Goal: Transaction & Acquisition: Purchase product/service

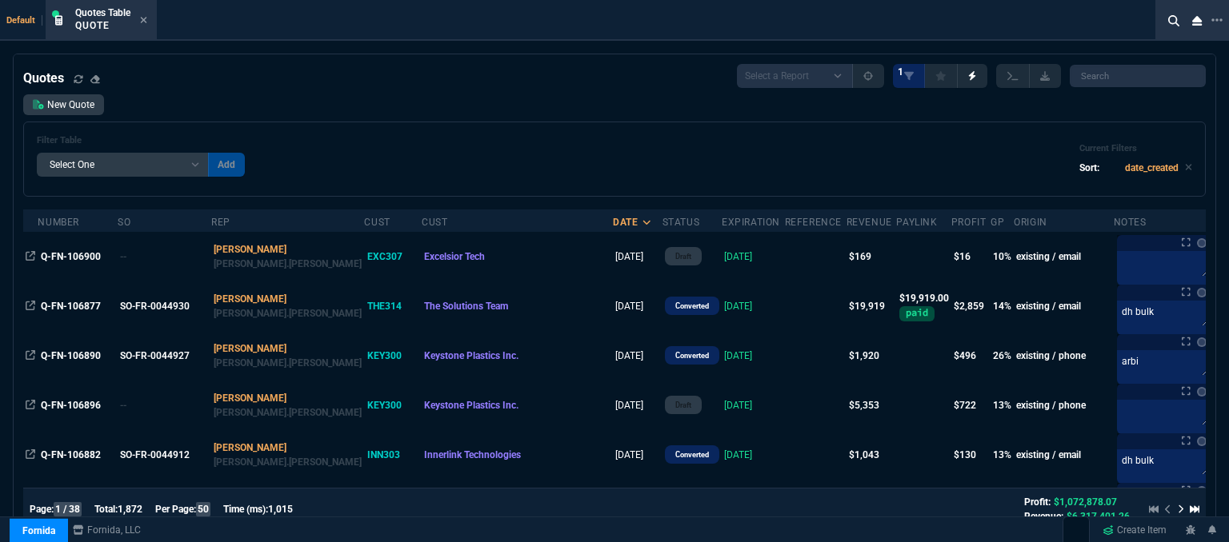
select select "12: [PERSON_NAME]"
select select
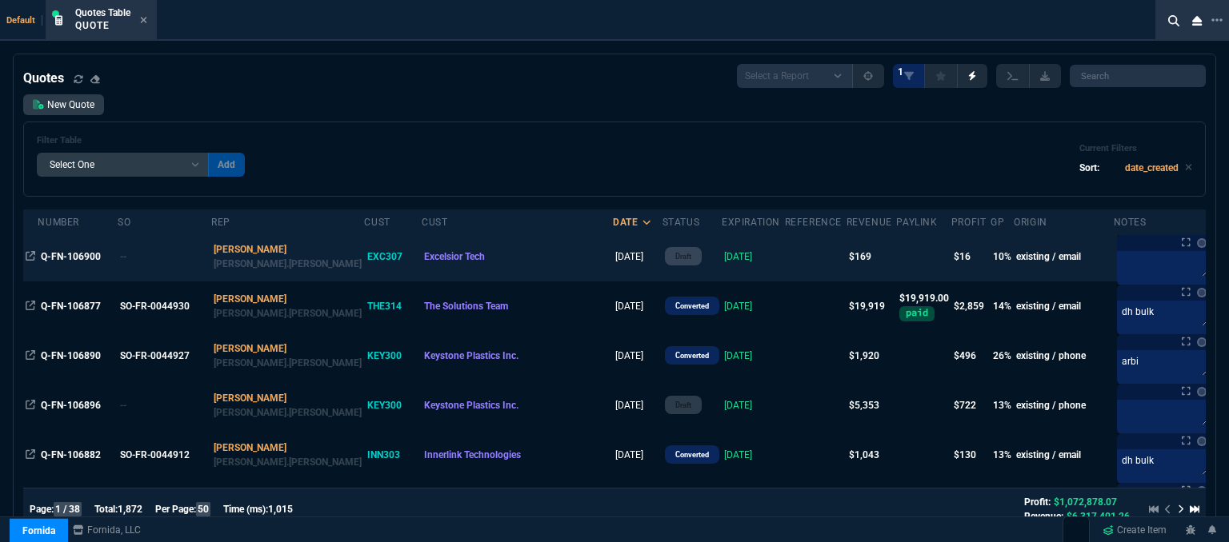
click at [722, 263] on td "[DATE]" at bounding box center [753, 257] width 63 height 50
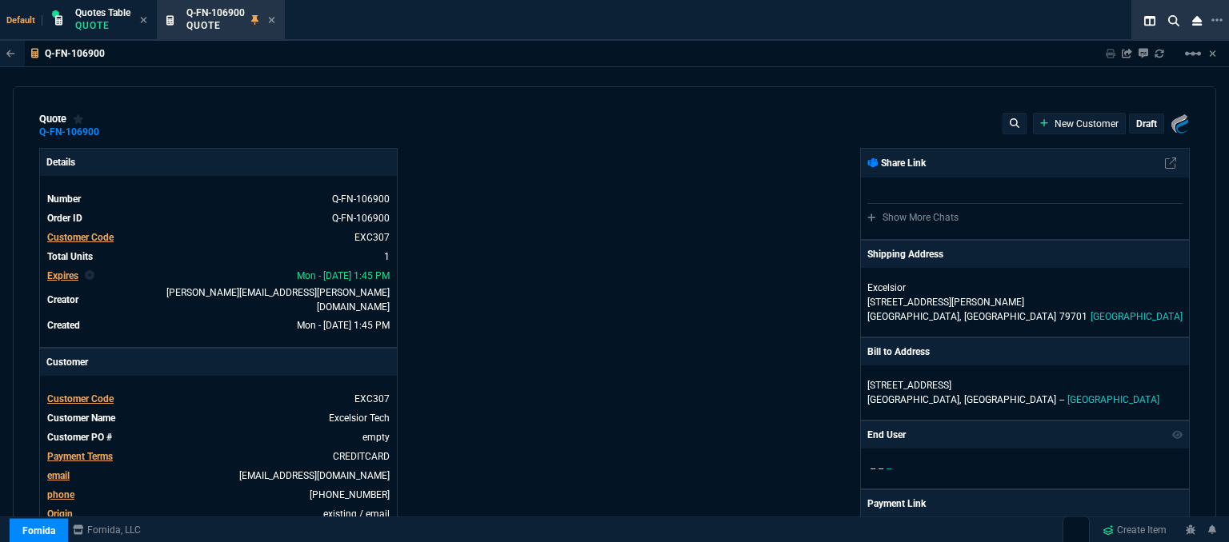
type input "14"
type input "24"
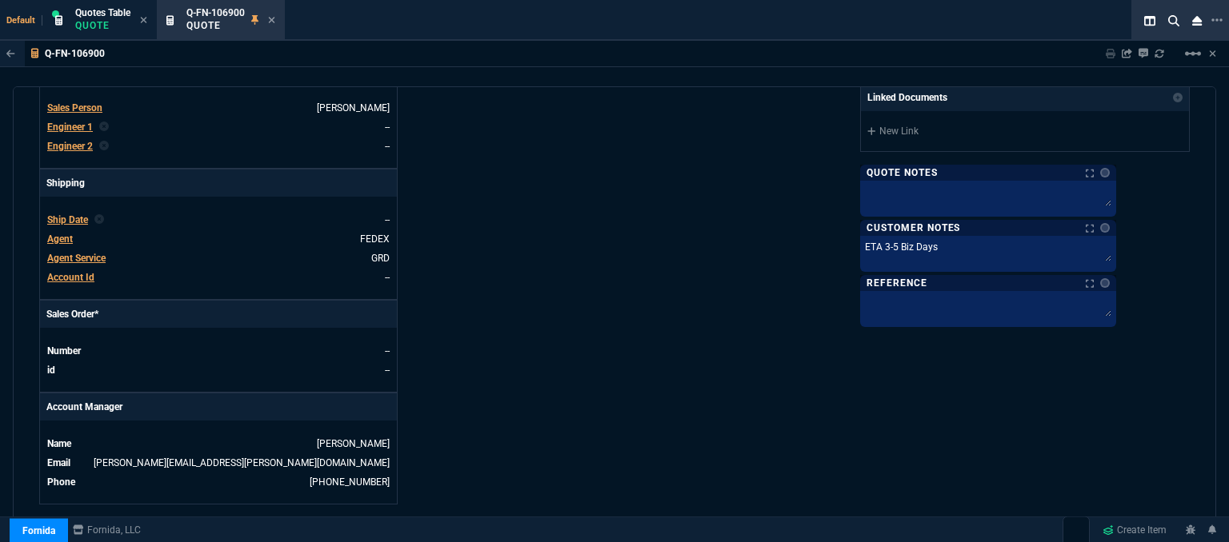
scroll to position [883, 0]
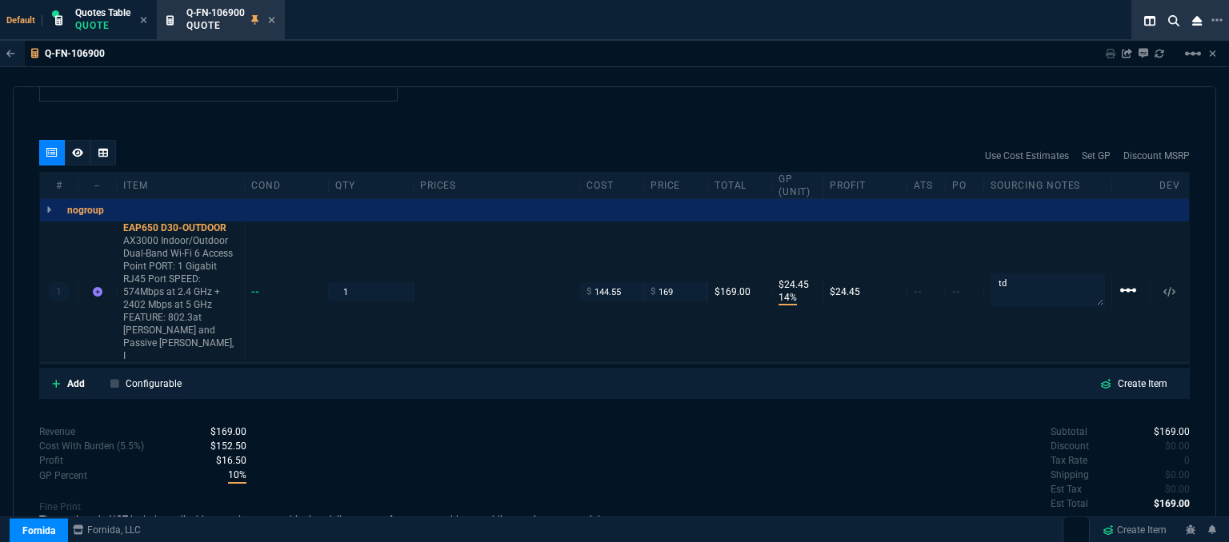
click at [1122, 281] on mat-icon "linear_scale" at bounding box center [1128, 290] width 19 height 19
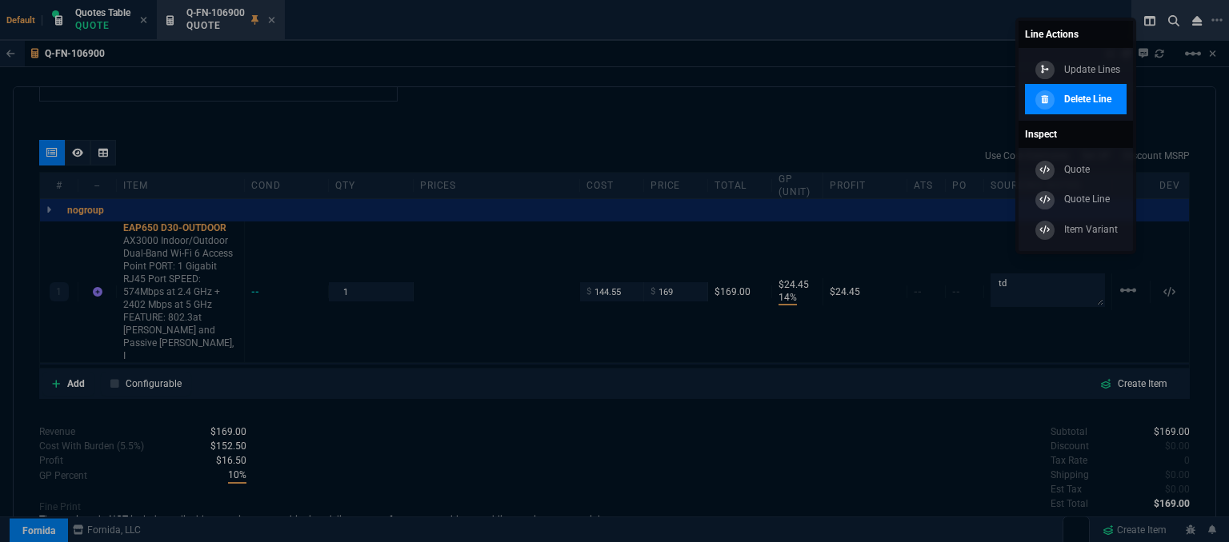
click at [1095, 94] on p "Delete Line" at bounding box center [1087, 99] width 47 height 14
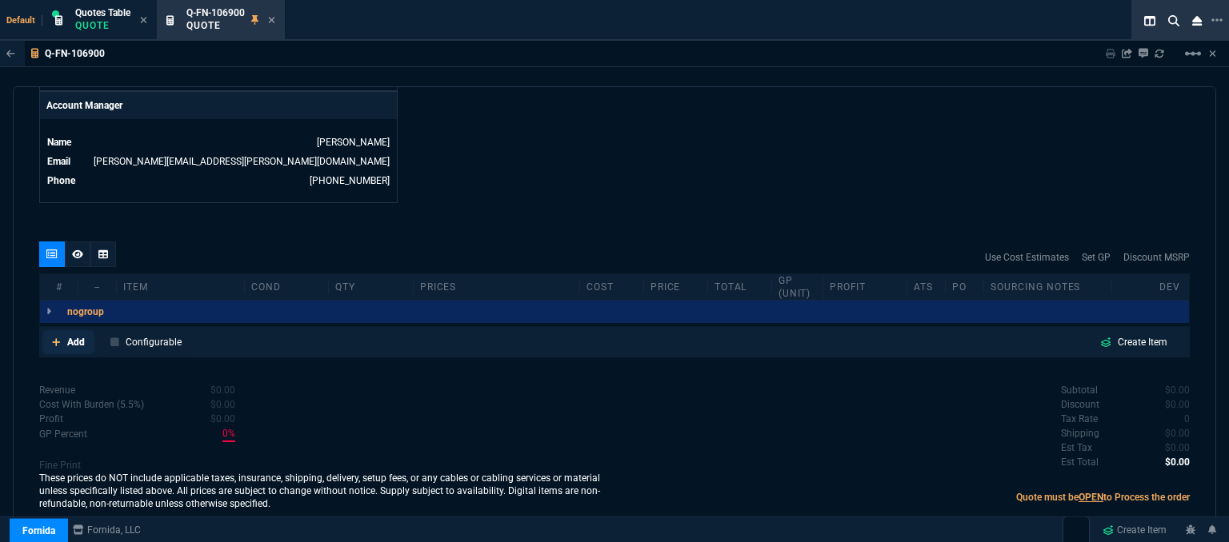
scroll to position [767, 0]
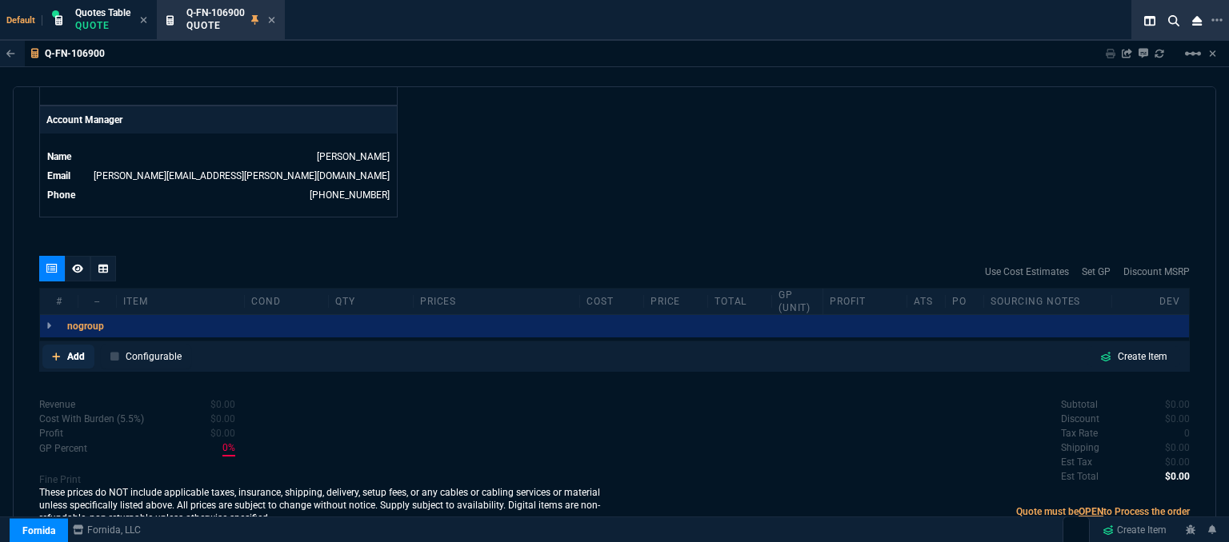
click at [57, 351] on fa-icon at bounding box center [56, 356] width 9 height 11
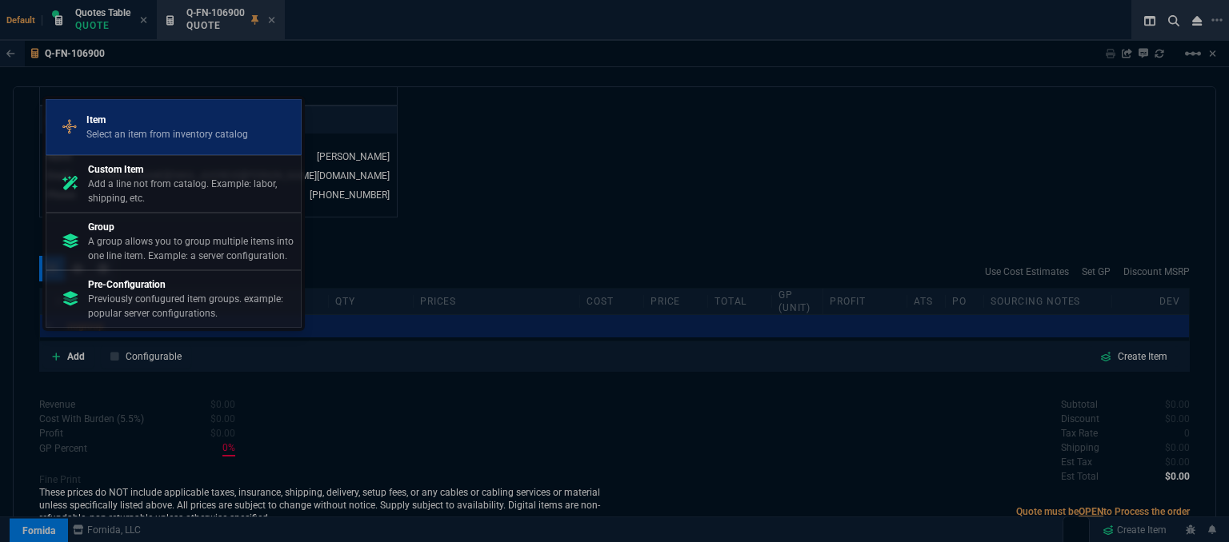
click at [173, 120] on p "Item" at bounding box center [167, 120] width 162 height 14
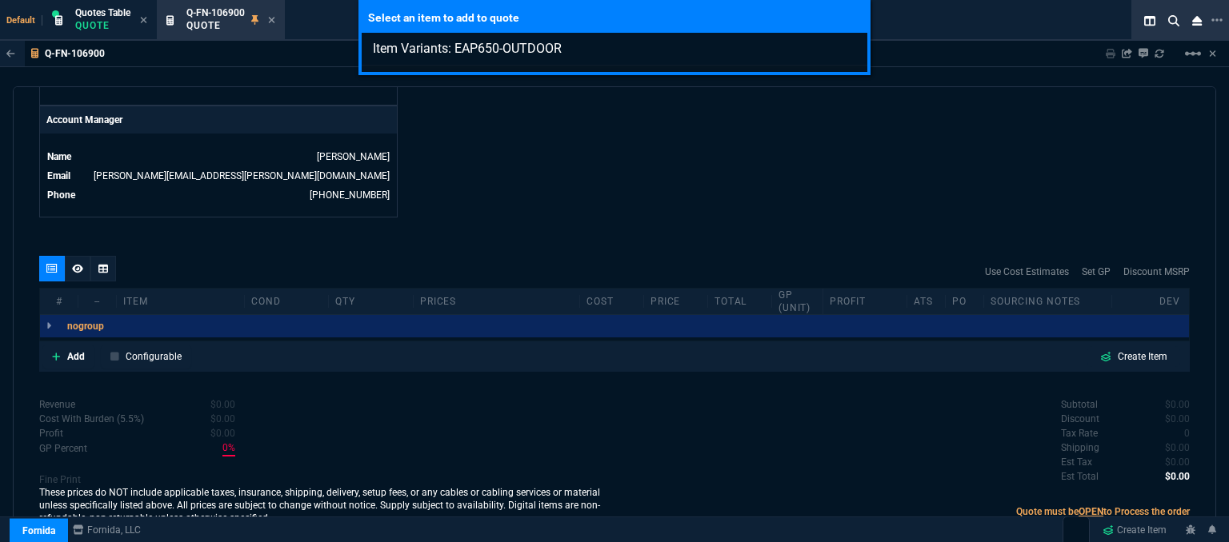
type input "Item Variants: EAP650-OUTDOOR"
click at [607, 207] on div "Select an item to add to quote Item Variants: EAP650-OUTDOOR" at bounding box center [614, 271] width 1229 height 542
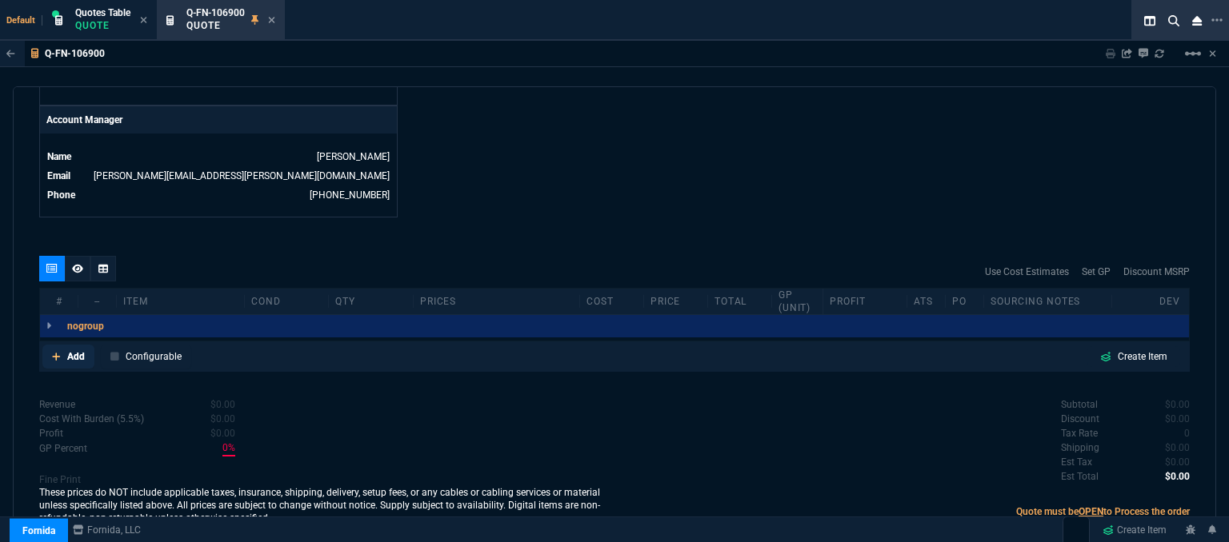
click at [50, 345] on link "Add" at bounding box center [68, 357] width 52 height 24
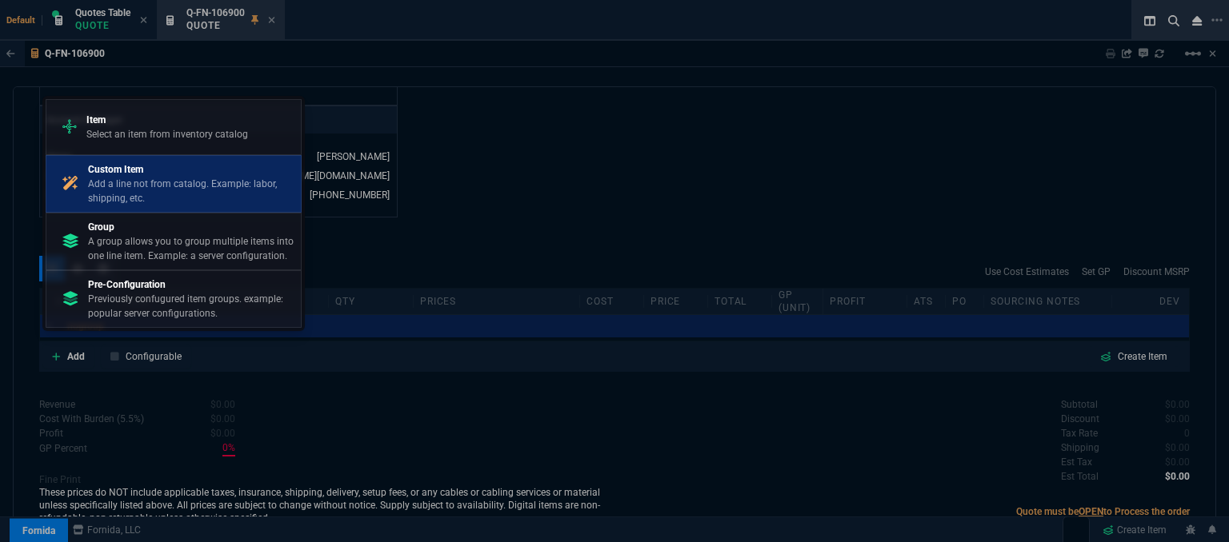
click at [154, 185] on p "Add a line not from catalog. Example: labor, shipping, etc." at bounding box center [191, 191] width 206 height 29
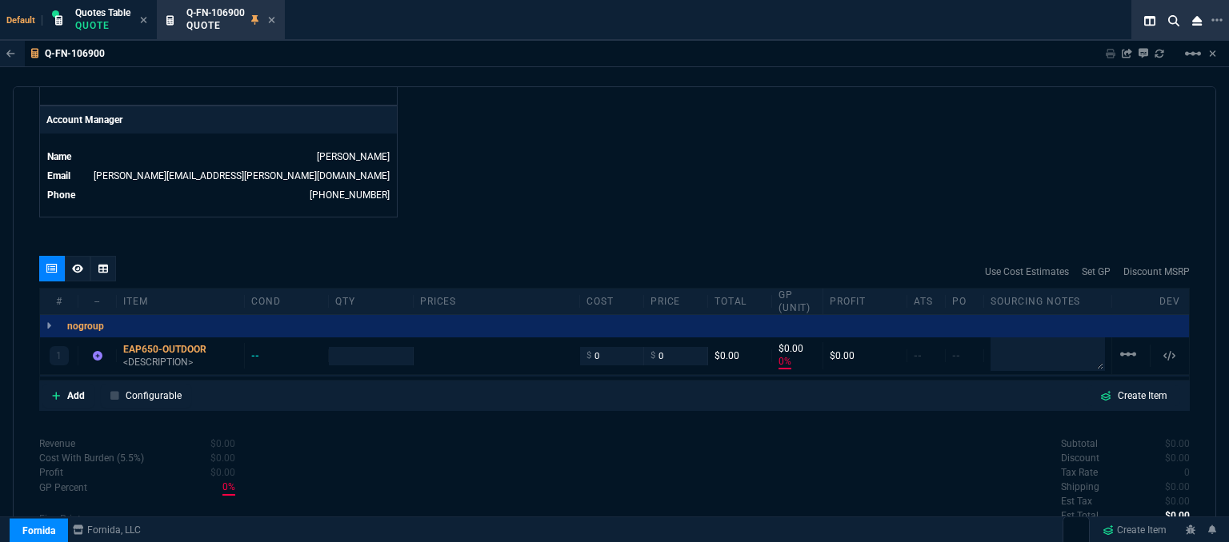
type input "0"
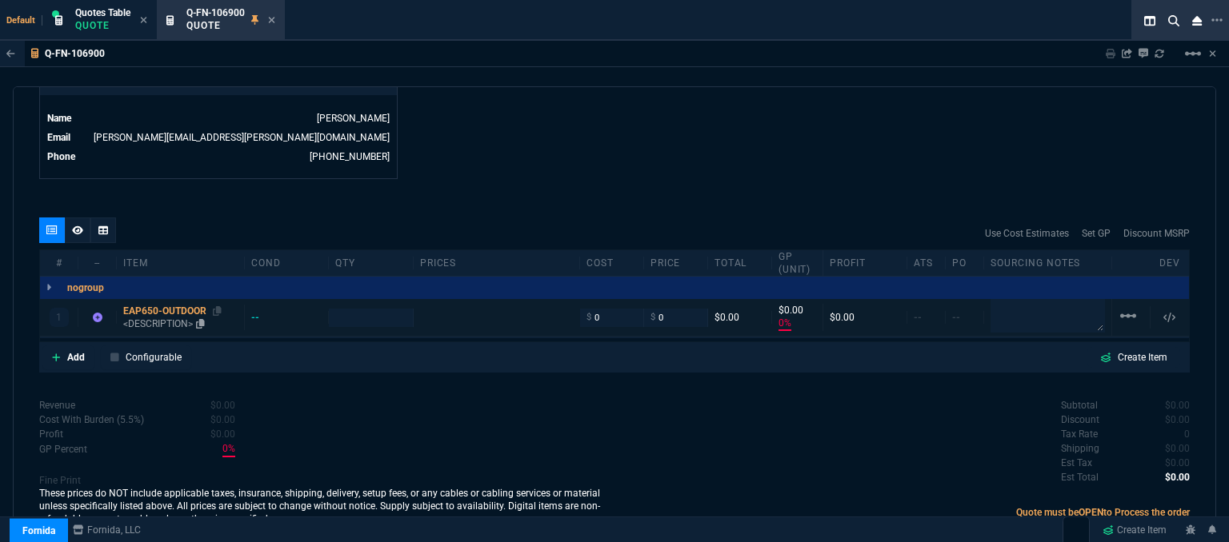
click at [172, 318] on p "<DESCRIPTION>" at bounding box center [180, 324] width 114 height 13
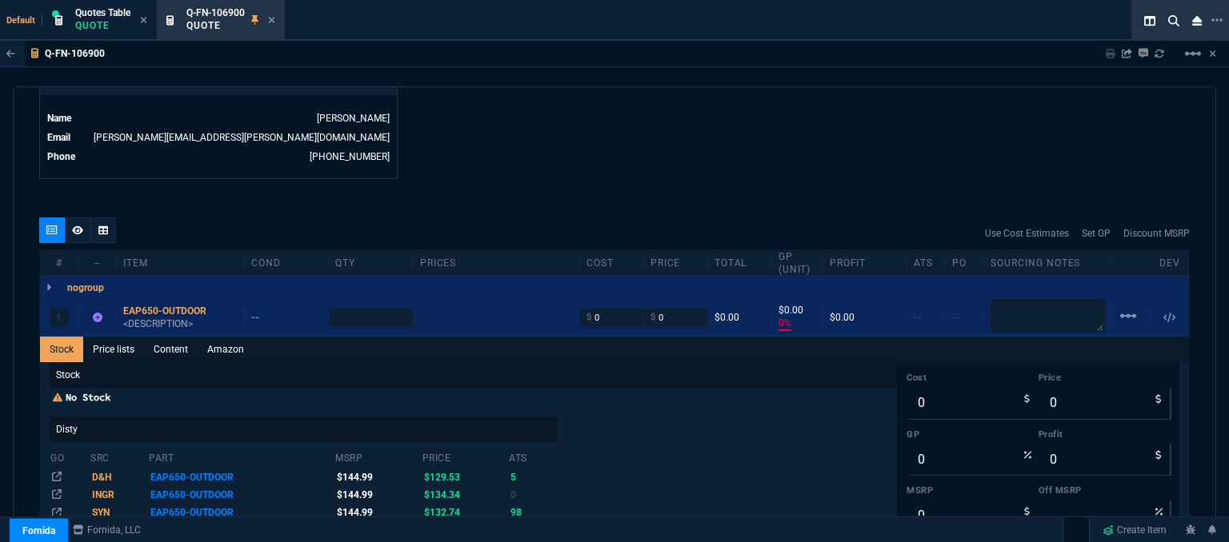
scroll to position [883, 0]
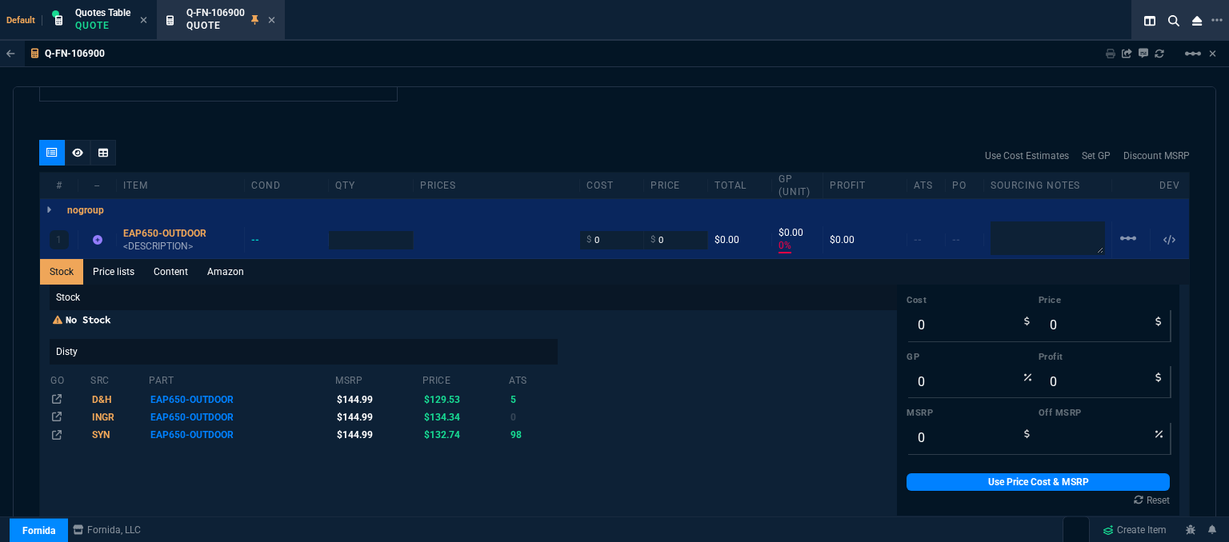
click at [174, 285] on p "Stock" at bounding box center [473, 298] width 847 height 26
click at [178, 259] on link "Content" at bounding box center [171, 272] width 54 height 26
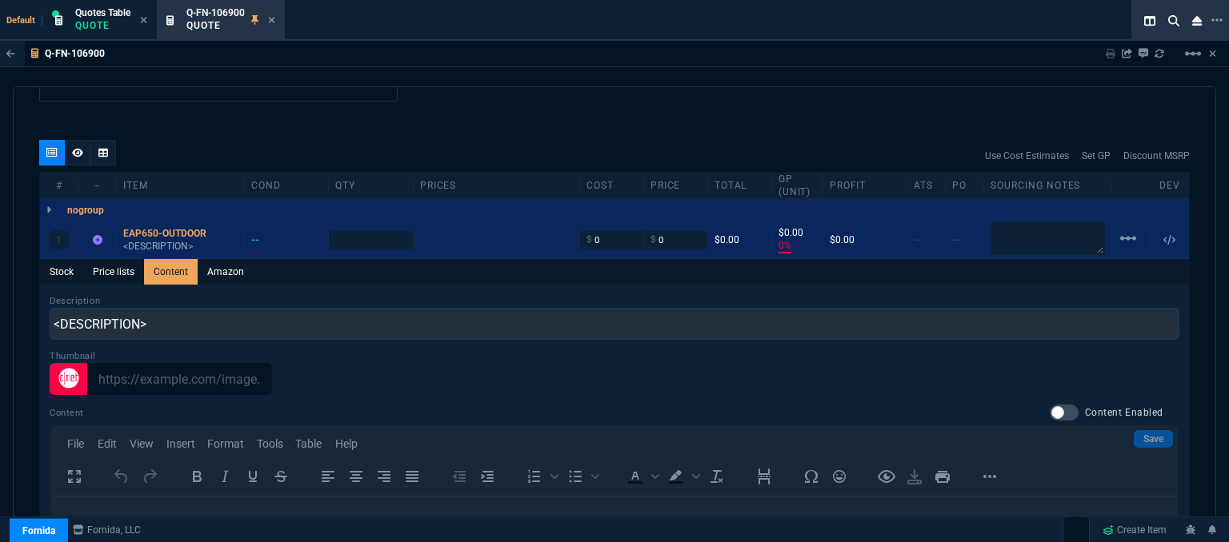
scroll to position [0, 0]
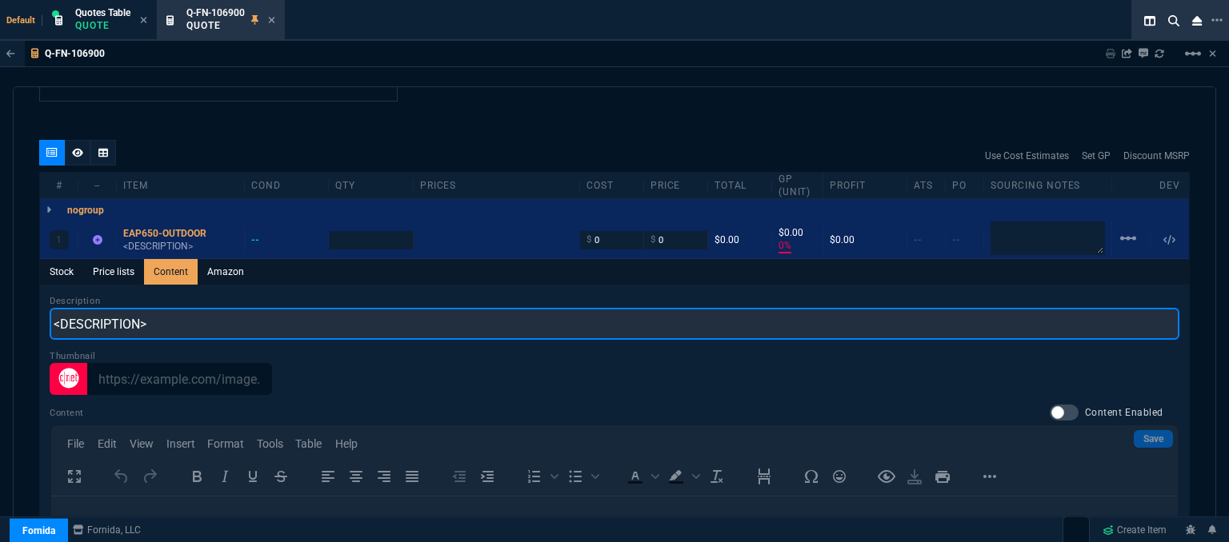
drag, startPoint x: 65, startPoint y: 308, endPoint x: 42, endPoint y: 308, distance: 23.2
click at [42, 308] on div "Description <DESCRIPTION> Thumbnail Content Content Enabled Save File Edit View…" at bounding box center [614, 519] width 1149 height 469
paste input "AX3000 INDOOR/OUTDOOR DUAL-BAND WI-FI 6 ACCESS POINT, IEEE 802.11ax/ac/n/g/b/a,…"
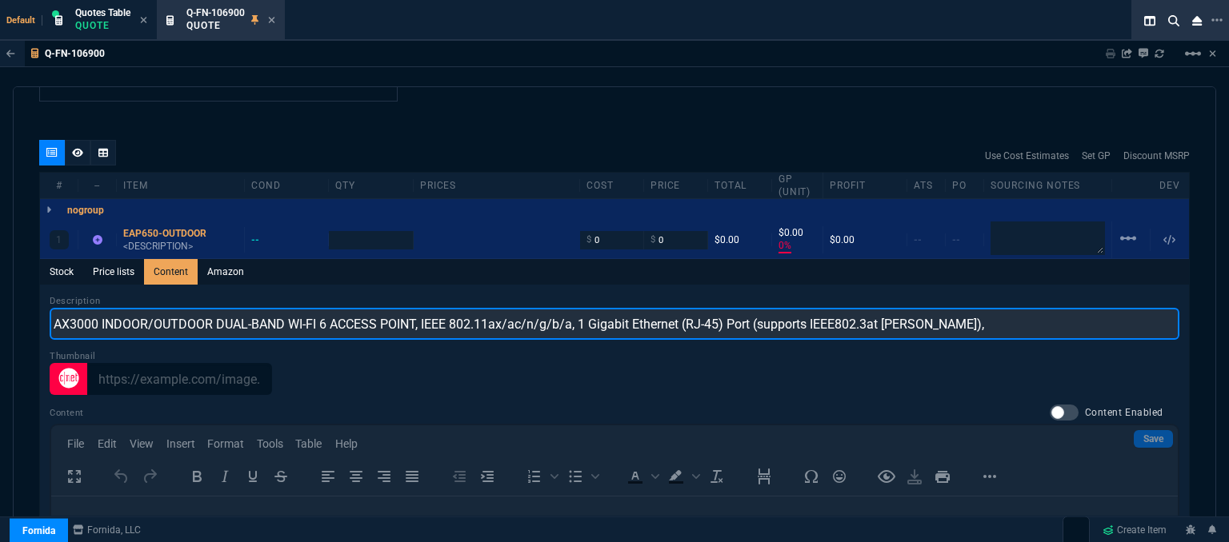
type input "AX3000 INDOOR/OUTDOOR DUAL-BAND WI-FI 6 ACCESS POINT, IEEE 802.11ax/ac/n/g/b/a,…"
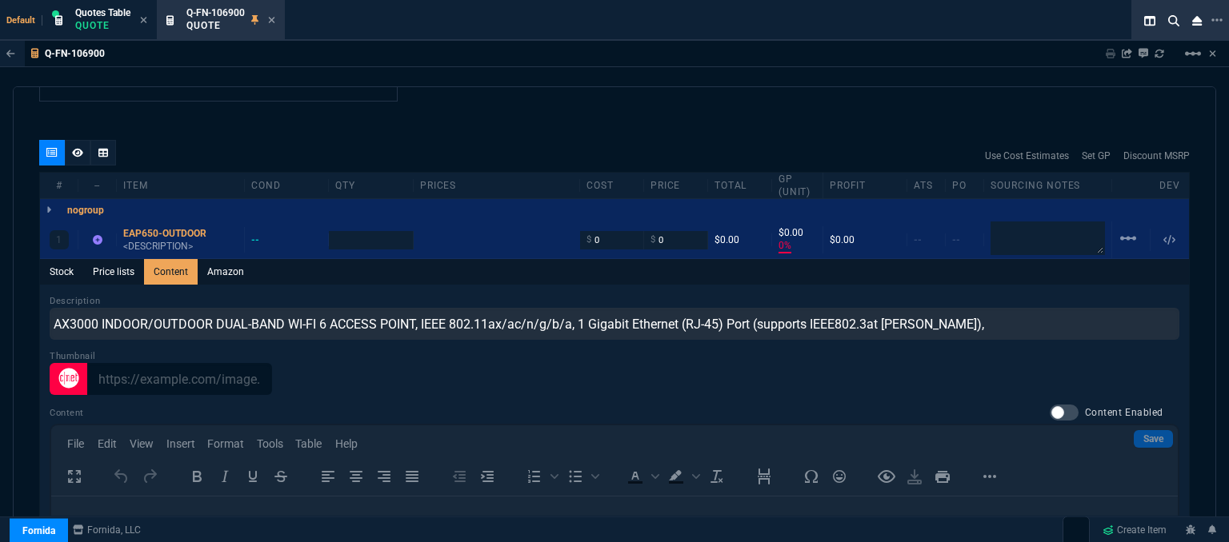
type input "1"
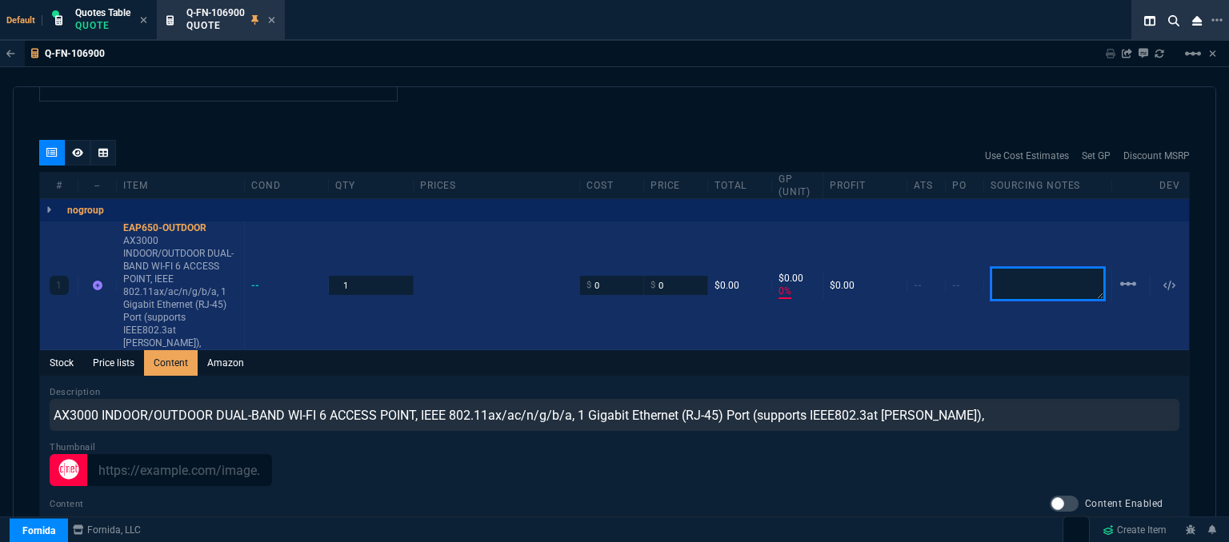
click at [1046, 267] on textarea at bounding box center [1048, 284] width 114 height 34
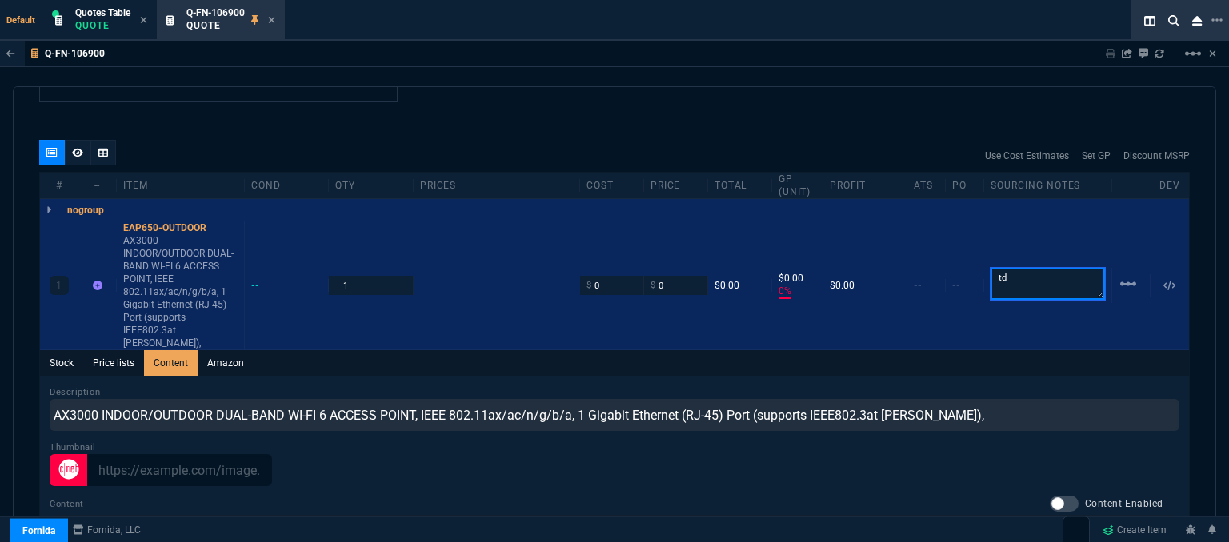
type textarea "td"
click at [960, 454] on div at bounding box center [615, 470] width 1130 height 32
click at [662, 454] on div "Save" at bounding box center [615, 470] width 1130 height 32
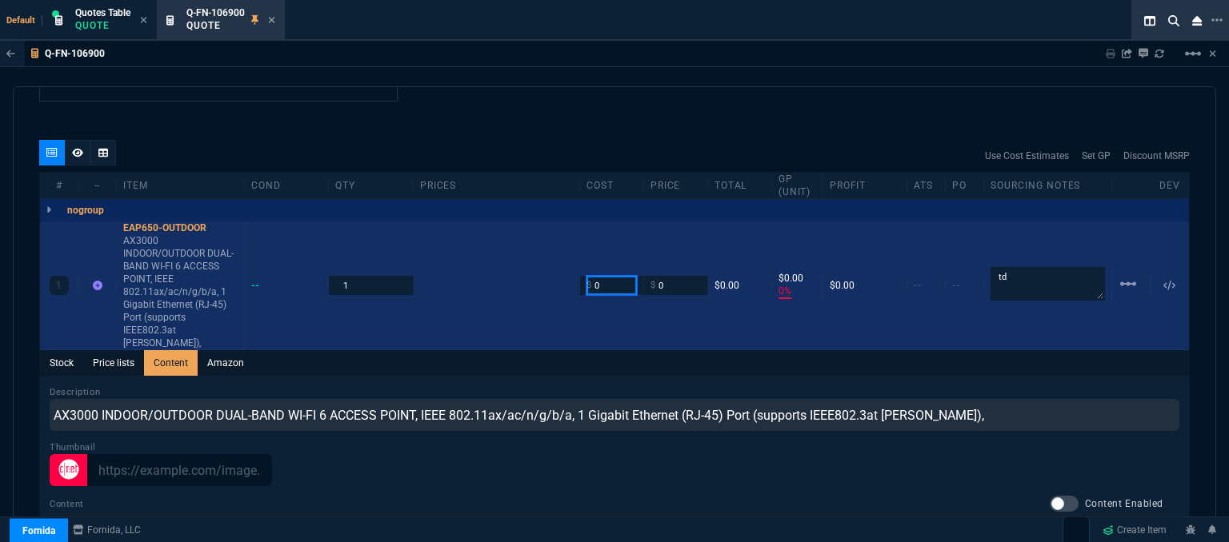
drag, startPoint x: 611, startPoint y: 266, endPoint x: 508, endPoint y: 268, distance: 103.2
click at [508, 268] on div "1 EAP650-OUTDOOR AX3000 INDOOR/OUTDOOR DUAL-BAND WI-FI 6 ACCESS POINT, IEEE 802…" at bounding box center [614, 286] width 1149 height 129
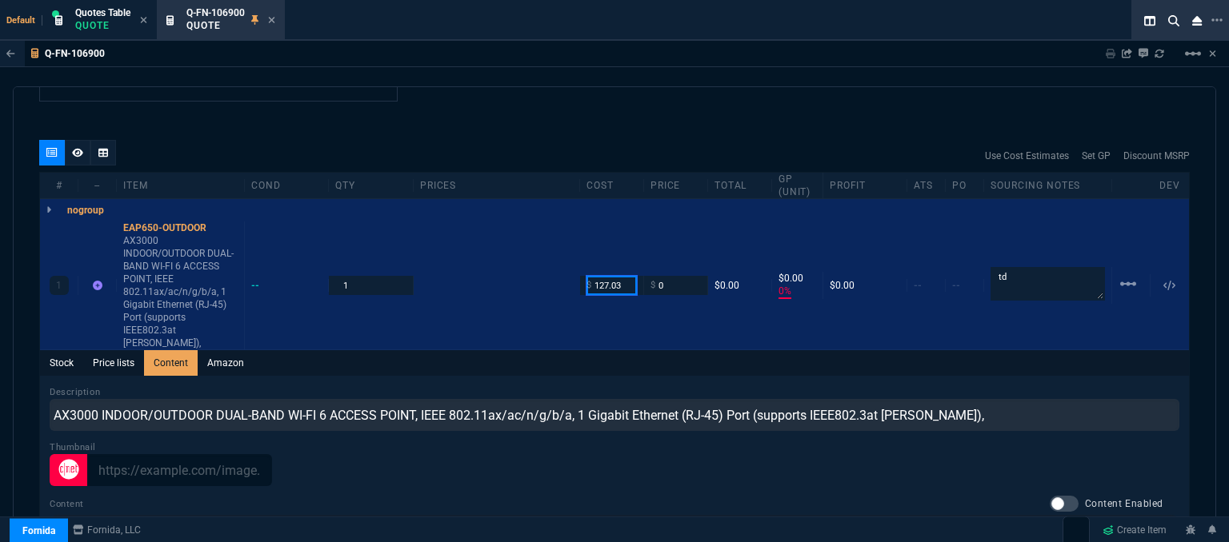
type input "127.03"
click at [522, 441] on div "Thumbnail" at bounding box center [615, 464] width 1130 height 46
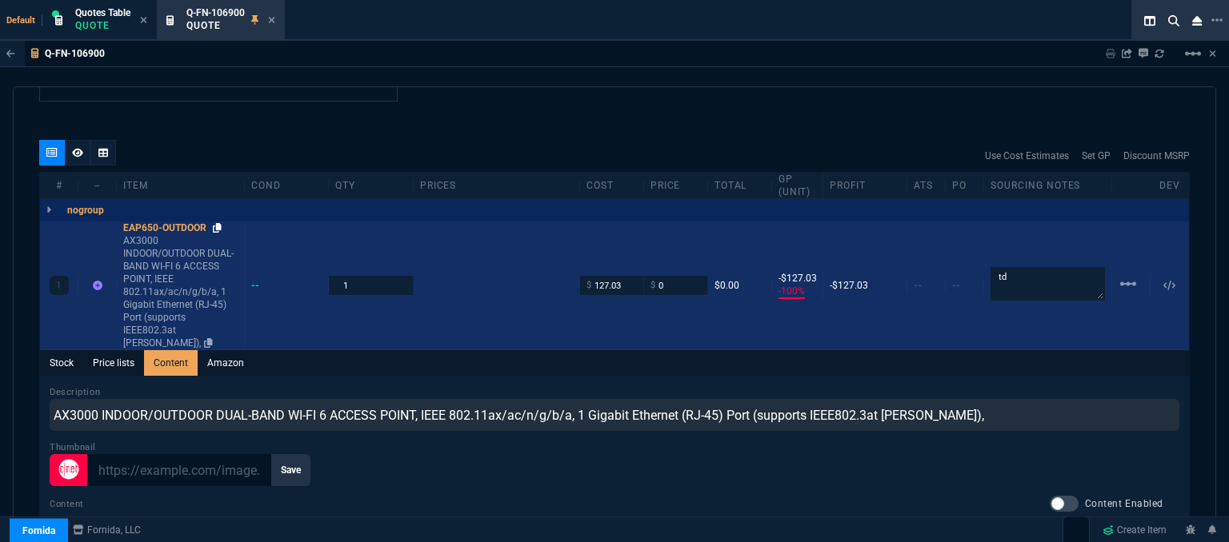
click at [217, 223] on icon at bounding box center [217, 228] width 9 height 10
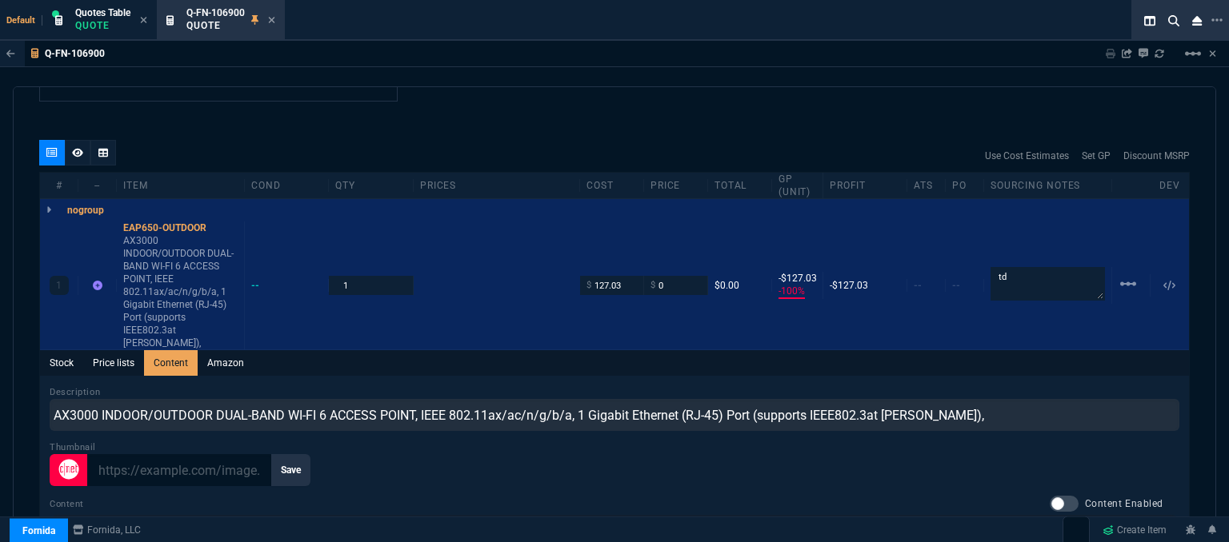
click at [771, 92] on div "quote Q-FN-106900 Excelsior Tech draft Fornida, LLC [STREET_ADDRESS] Details Nu…" at bounding box center [614, 316] width 1203 height 461
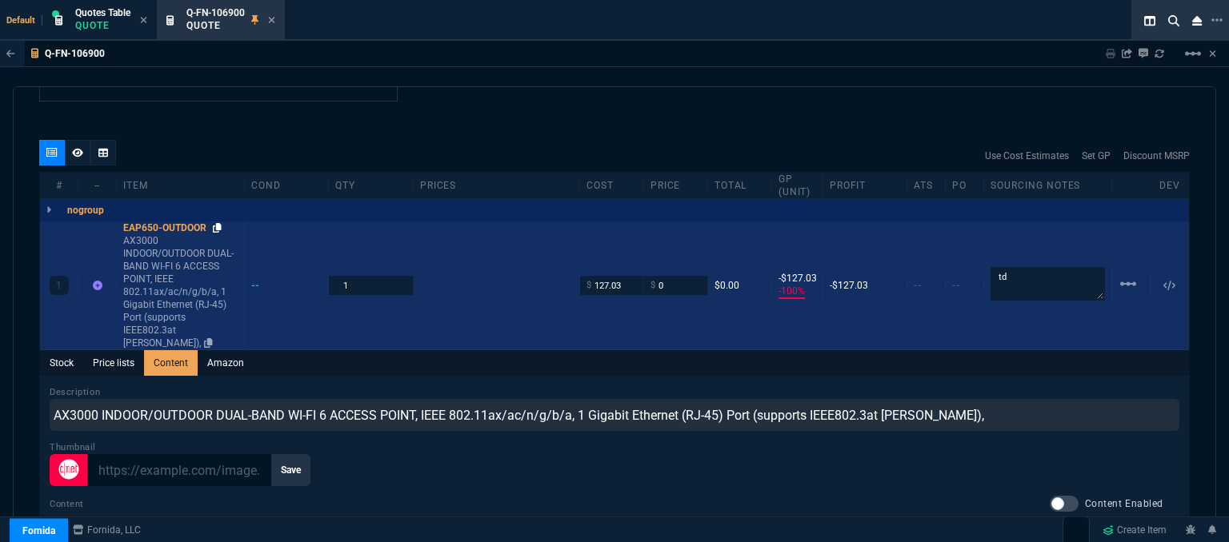
click at [214, 223] on icon at bounding box center [217, 228] width 9 height 10
click at [670, 276] on input "0" at bounding box center [675, 285] width 50 height 18
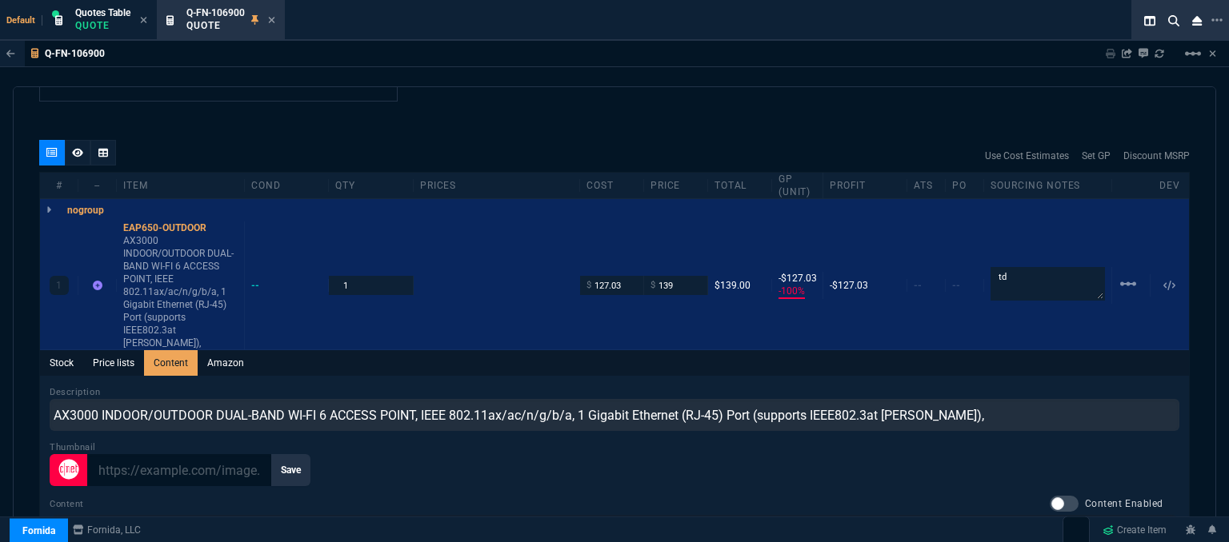
click at [709, 350] on div "Stock Price lists Content Amazon" at bounding box center [614, 363] width 1149 height 26
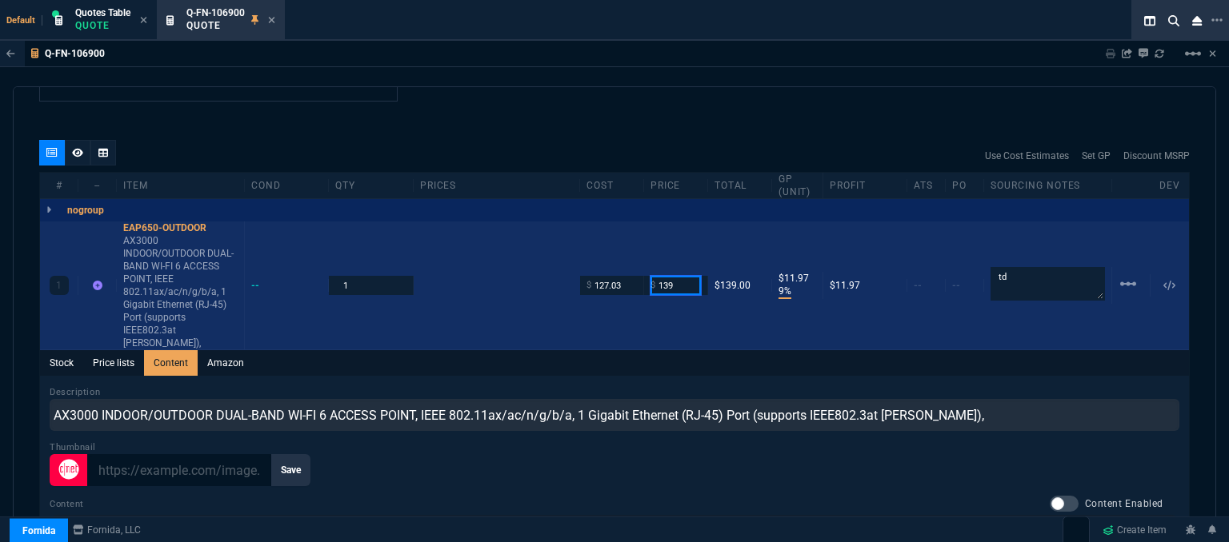
drag, startPoint x: 679, startPoint y: 264, endPoint x: 624, endPoint y: 269, distance: 55.4
click at [624, 269] on div "1 EAP650-OUTDOOR AX3000 INDOOR/OUTDOOR DUAL-BAND WI-FI 6 ACCESS POINT, IEEE 802…" at bounding box center [614, 286] width 1149 height 129
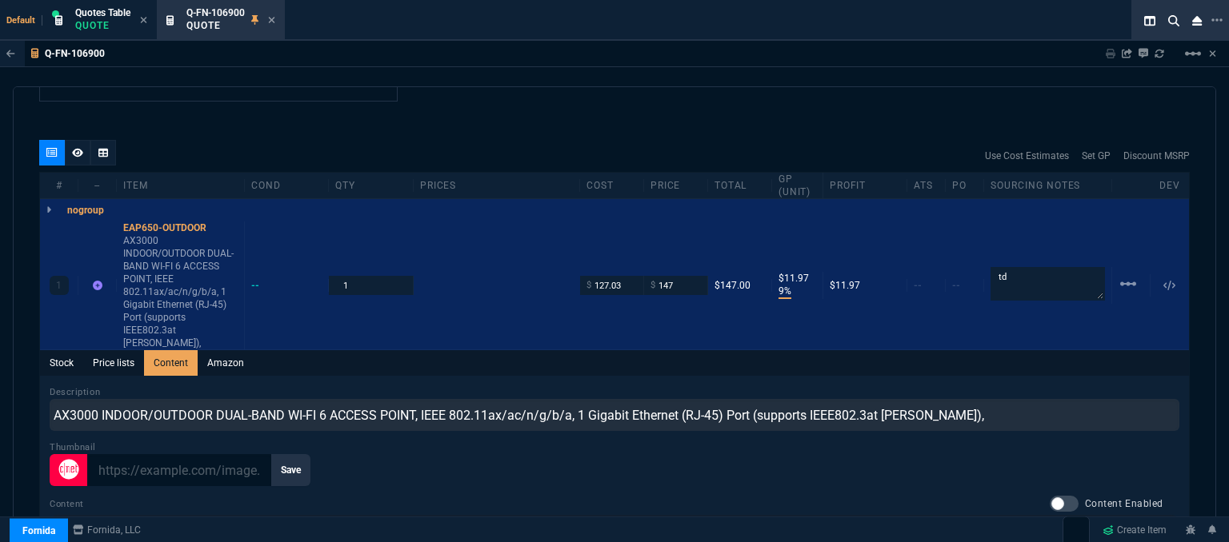
click at [715, 350] on div "Stock Price lists Content Amazon" at bounding box center [614, 363] width 1149 height 26
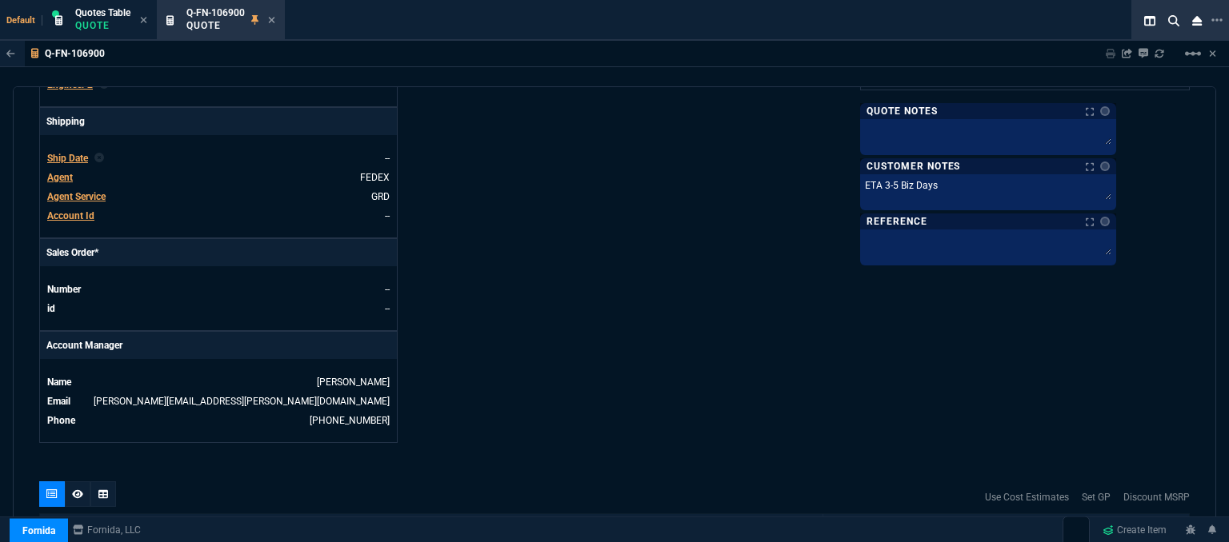
scroll to position [782, 0]
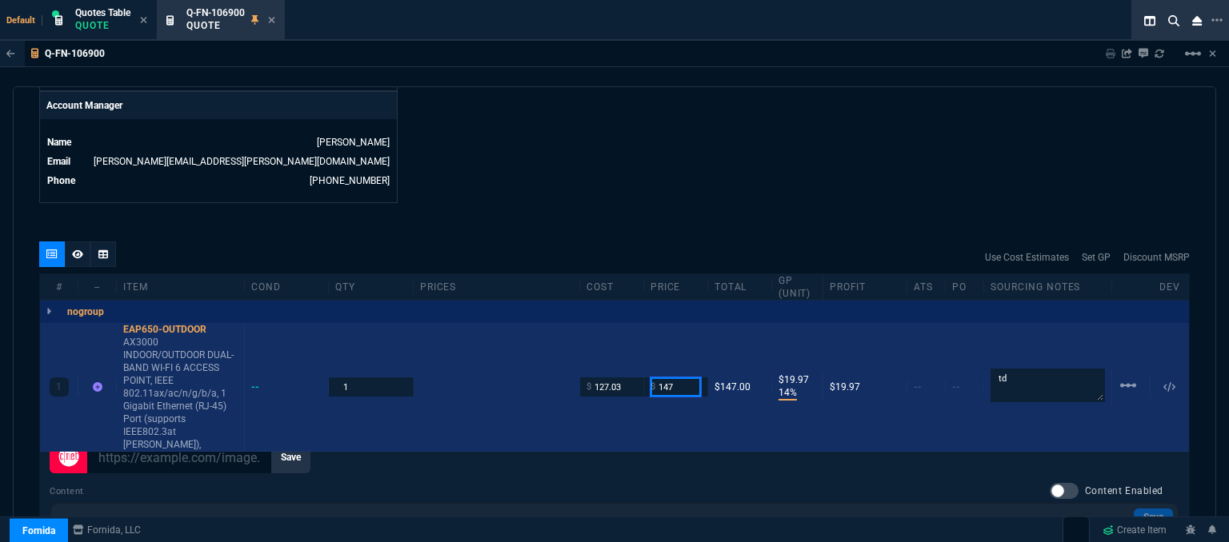
drag, startPoint x: 677, startPoint y: 367, endPoint x: 626, endPoint y: 371, distance: 51.4
click at [626, 371] on div "1 EAP650-OUTDOOR AX3000 INDOOR/OUTDOOR DUAL-BAND WI-FI 6 ACCESS POINT, IEEE 802…" at bounding box center [614, 387] width 1149 height 129
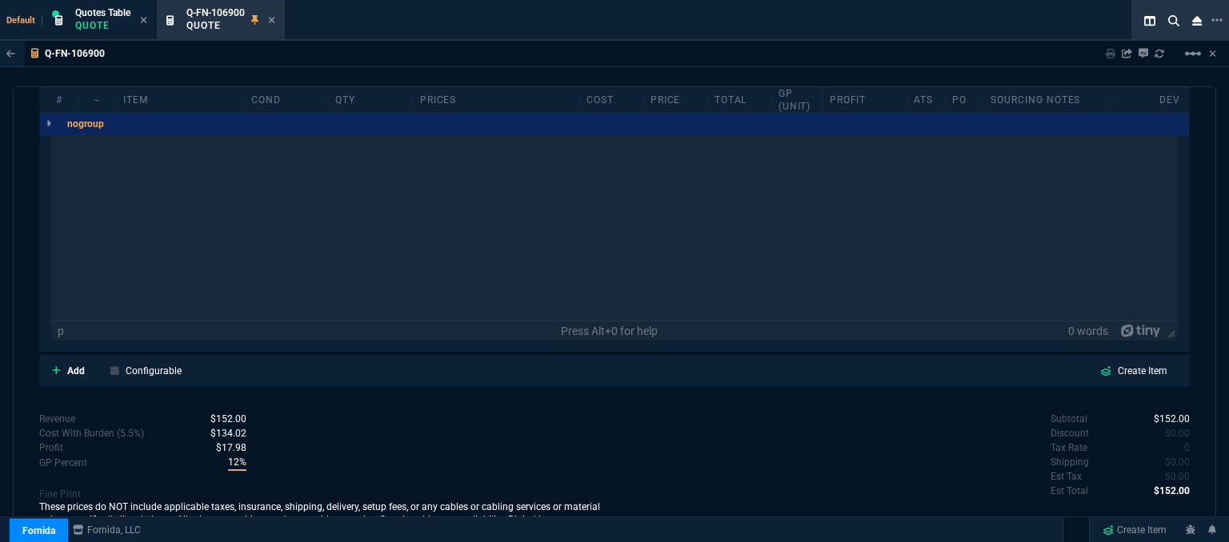
scroll to position [942, 0]
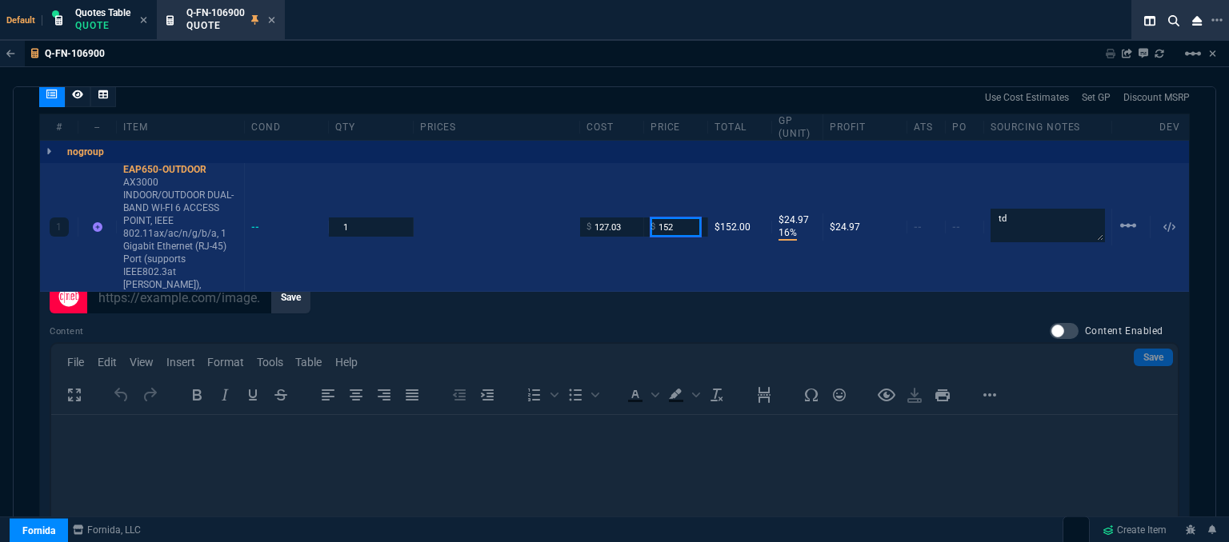
click at [674, 218] on input "152" at bounding box center [675, 227] width 50 height 18
type input "150"
click at [665, 250] on div "1 EAP650-OUTDOOR AX3000 INDOOR/OUTDOOR DUAL-BAND WI-FI 6 ACCESS POINT, IEEE 802…" at bounding box center [614, 227] width 1149 height 129
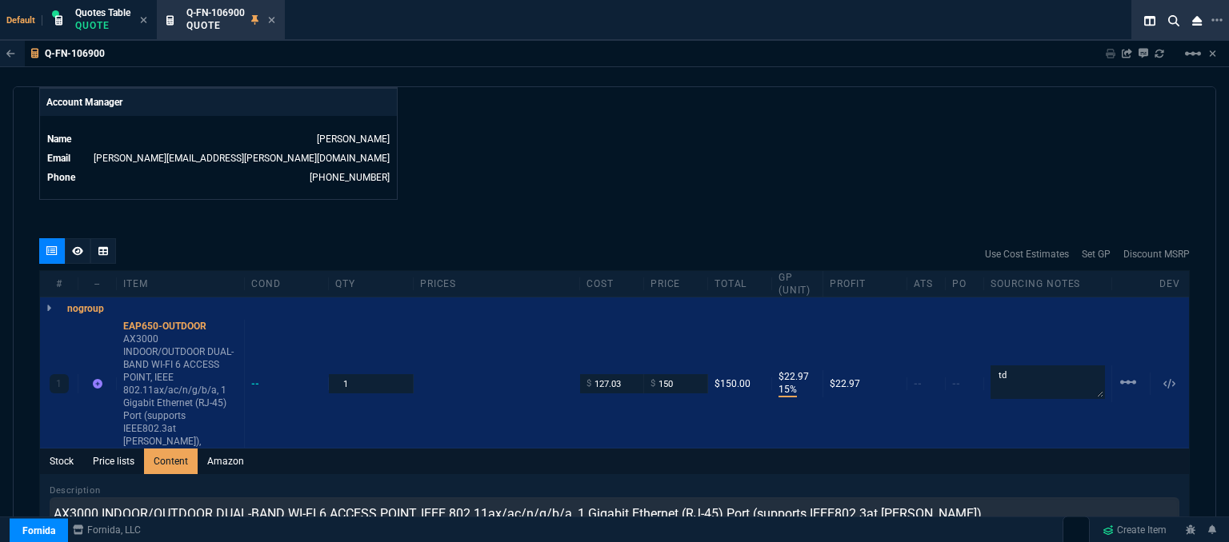
scroll to position [782, 0]
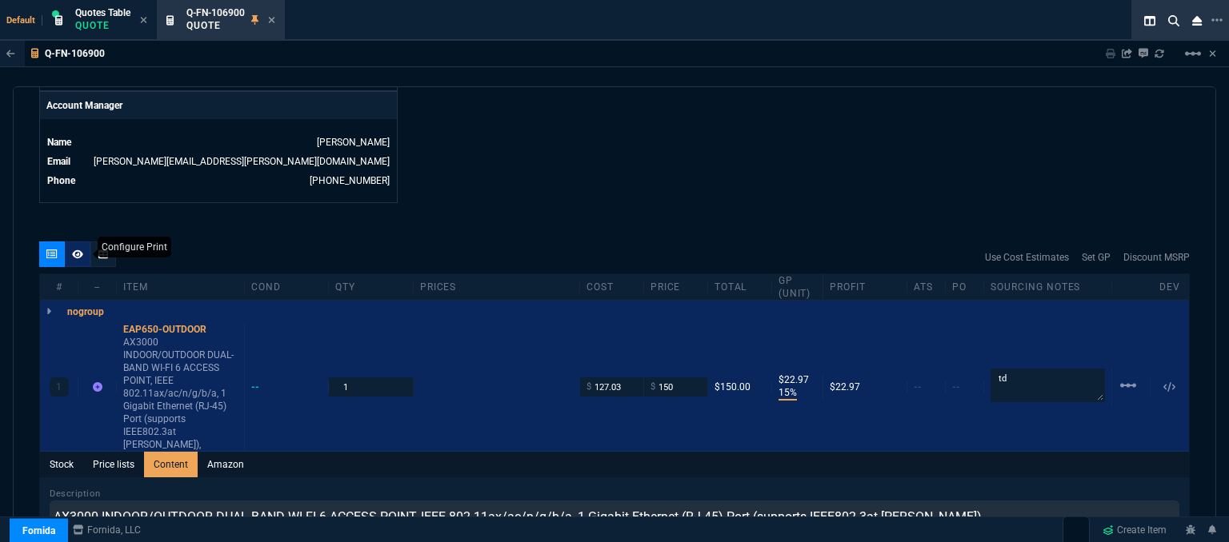
click at [72, 250] on icon at bounding box center [77, 255] width 11 height 10
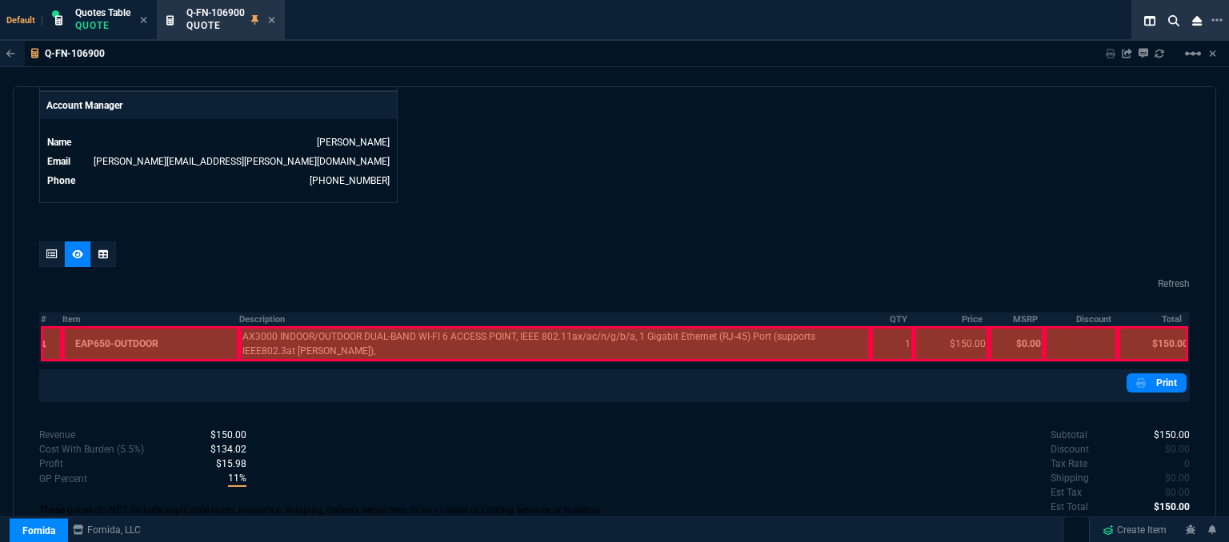
click at [123, 327] on div at bounding box center [150, 343] width 176 height 35
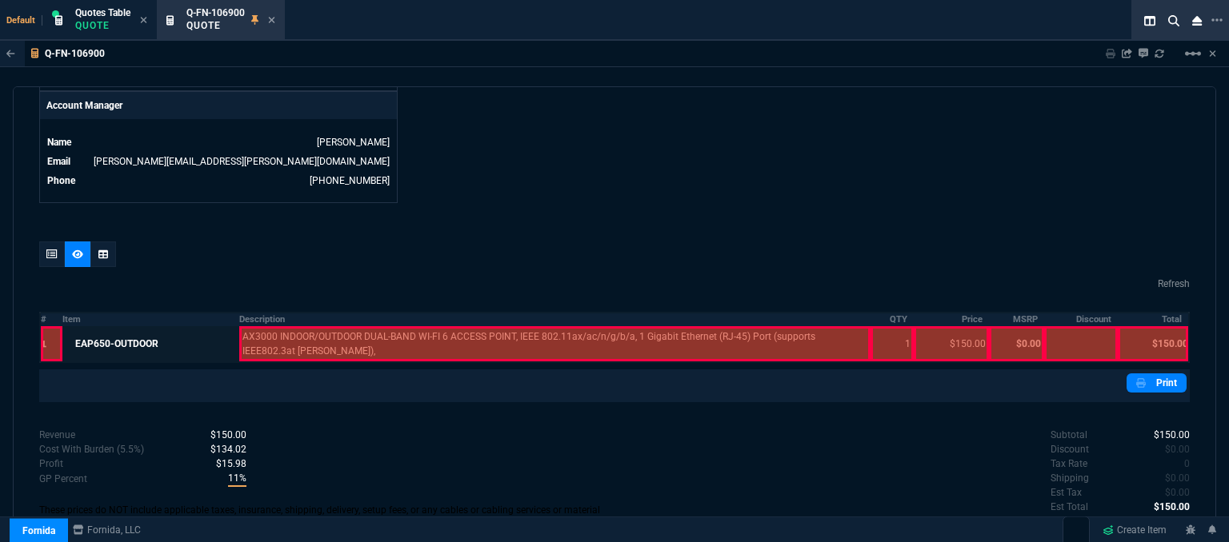
click at [422, 344] on div at bounding box center [555, 343] width 632 height 35
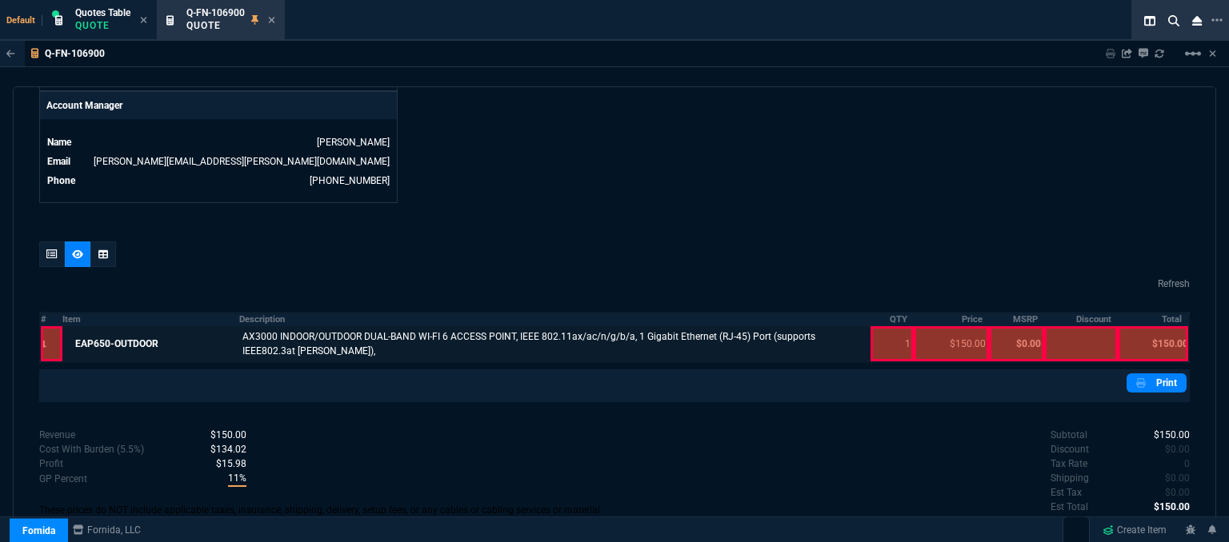
click at [892, 326] on div at bounding box center [892, 343] width 42 height 35
click at [961, 327] on div at bounding box center [951, 343] width 75 height 35
click at [1168, 331] on div at bounding box center [1153, 343] width 70 height 35
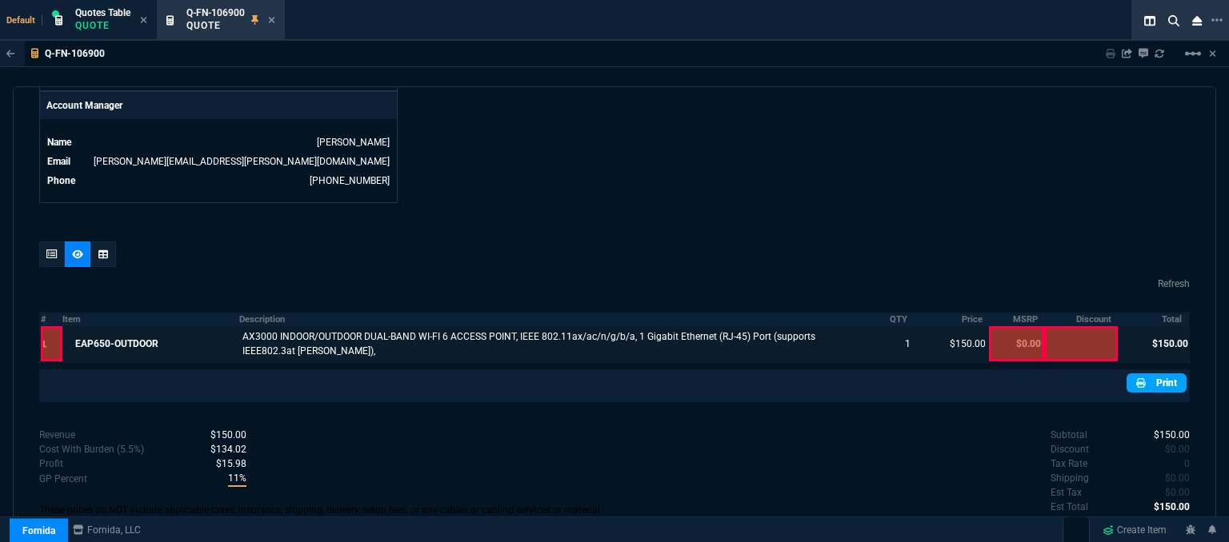
click at [1161, 374] on link "Print" at bounding box center [1157, 383] width 60 height 19
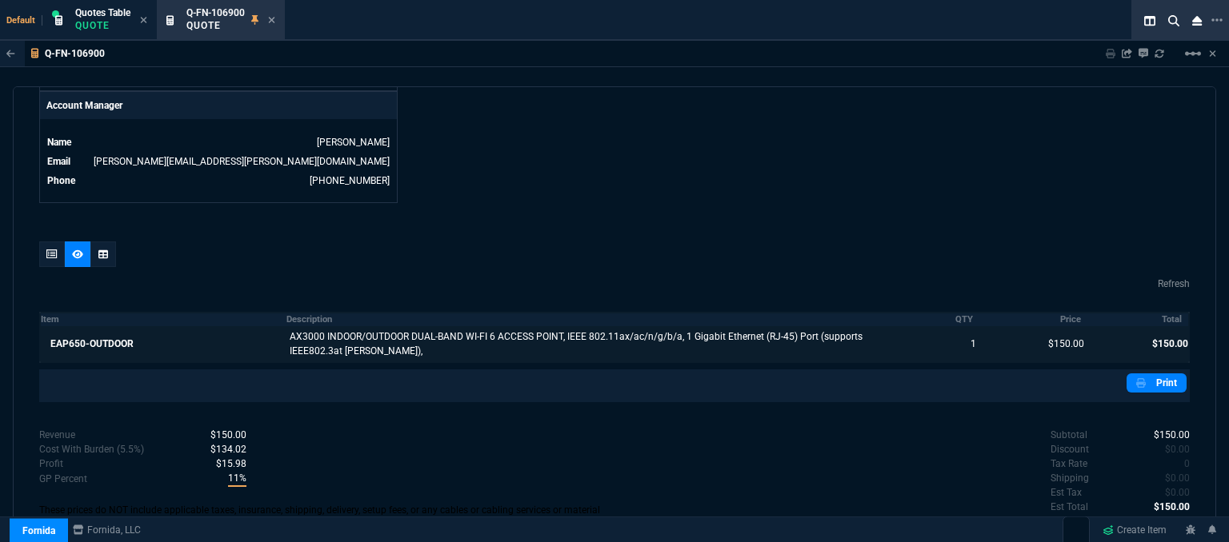
scroll to position [812, 0]
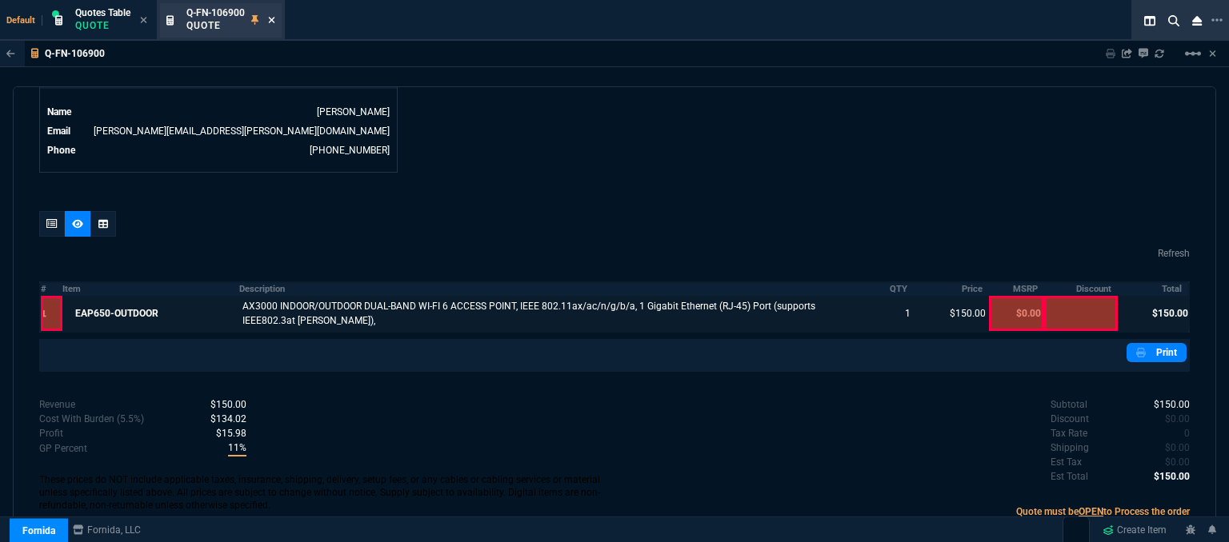
click at [270, 17] on icon at bounding box center [271, 20] width 7 height 10
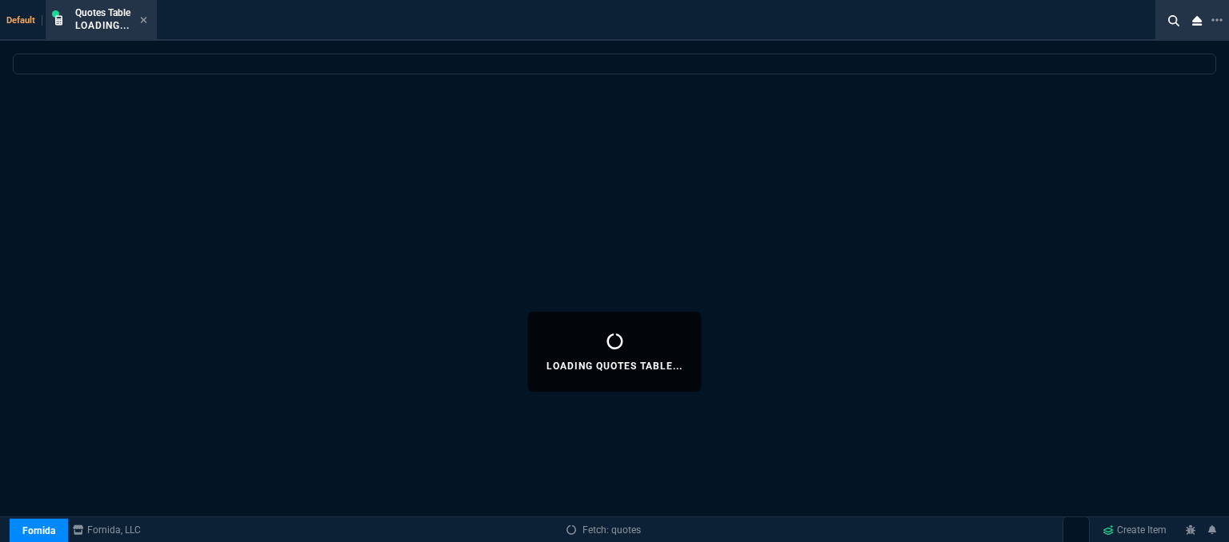
select select
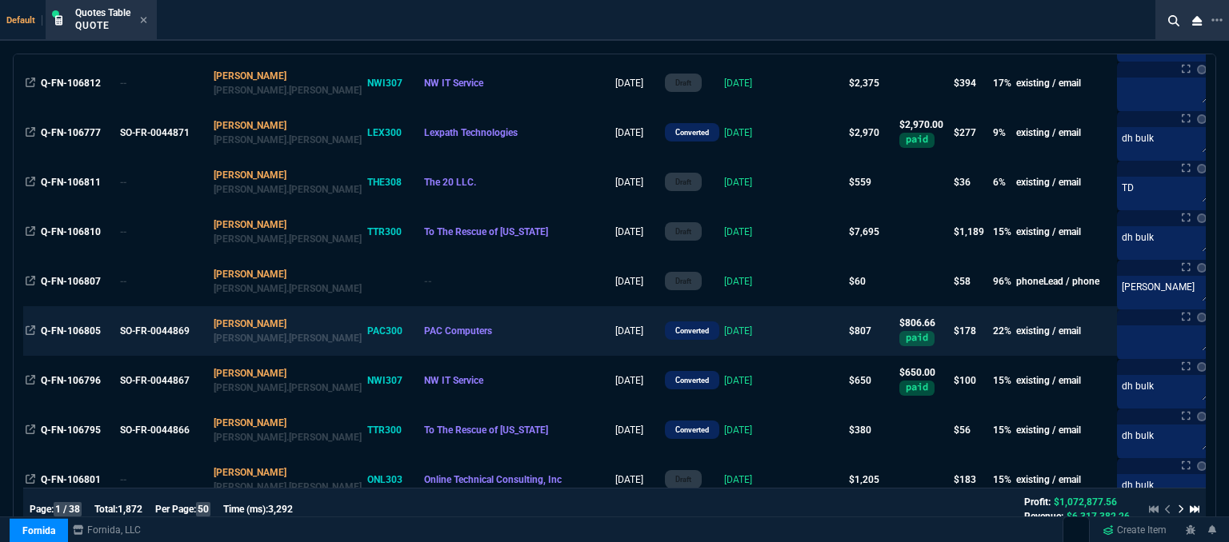
scroll to position [2080, 0]
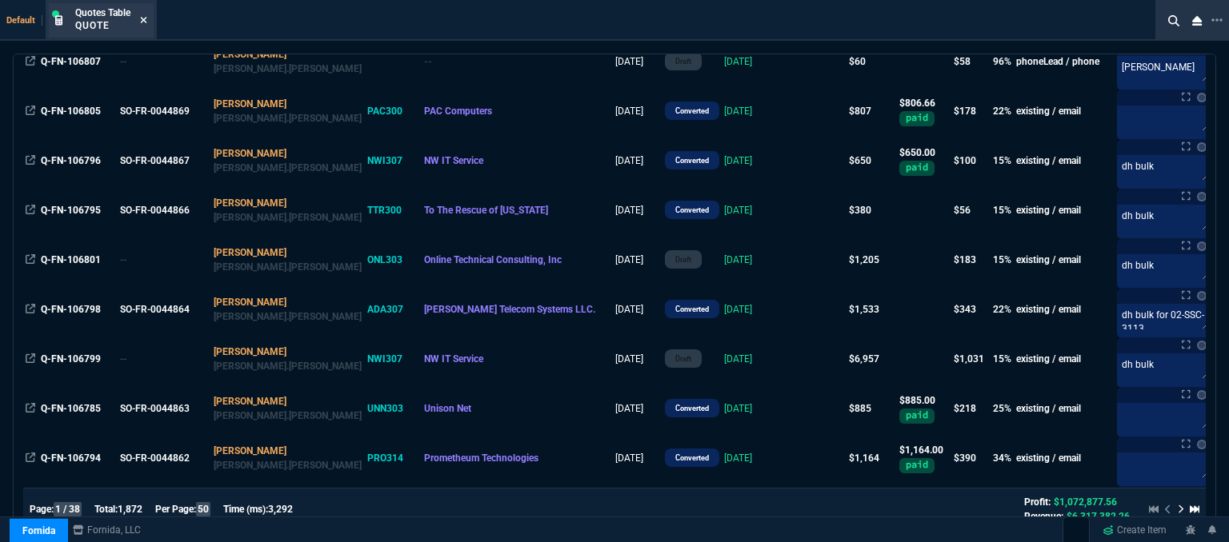
click at [144, 15] on icon at bounding box center [143, 20] width 7 height 10
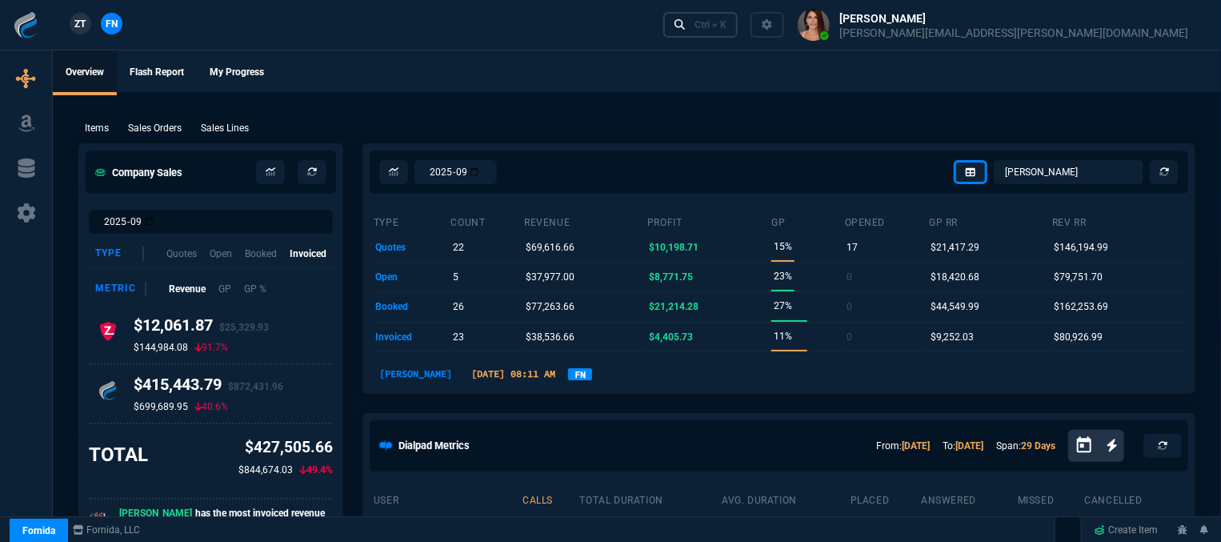
click at [727, 26] on div "Ctrl + K" at bounding box center [711, 24] width 32 height 13
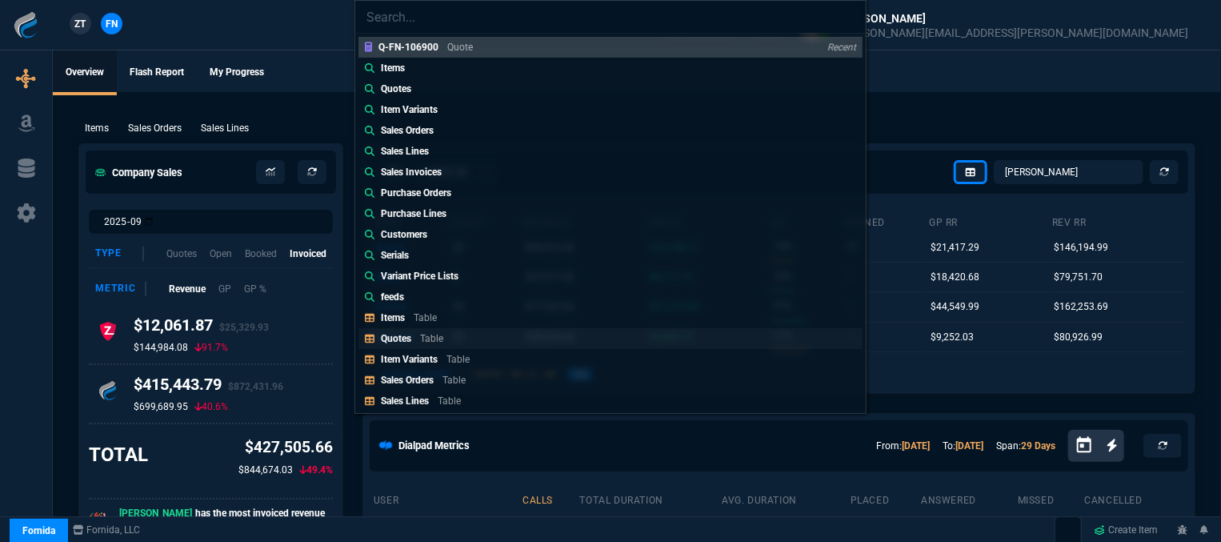
click at [422, 333] on p "Table" at bounding box center [431, 338] width 23 height 11
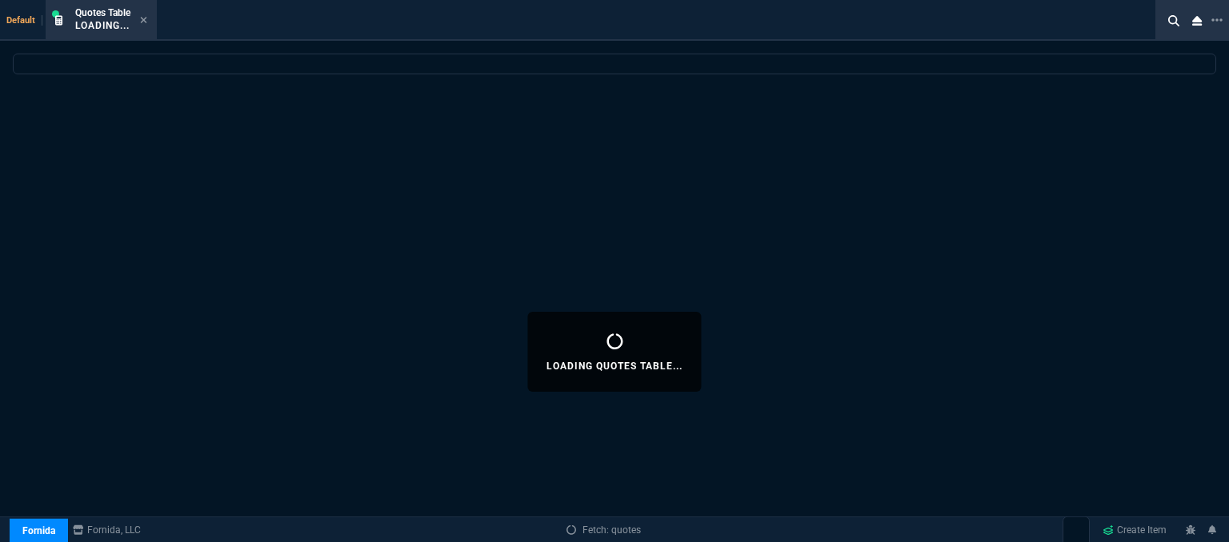
select select
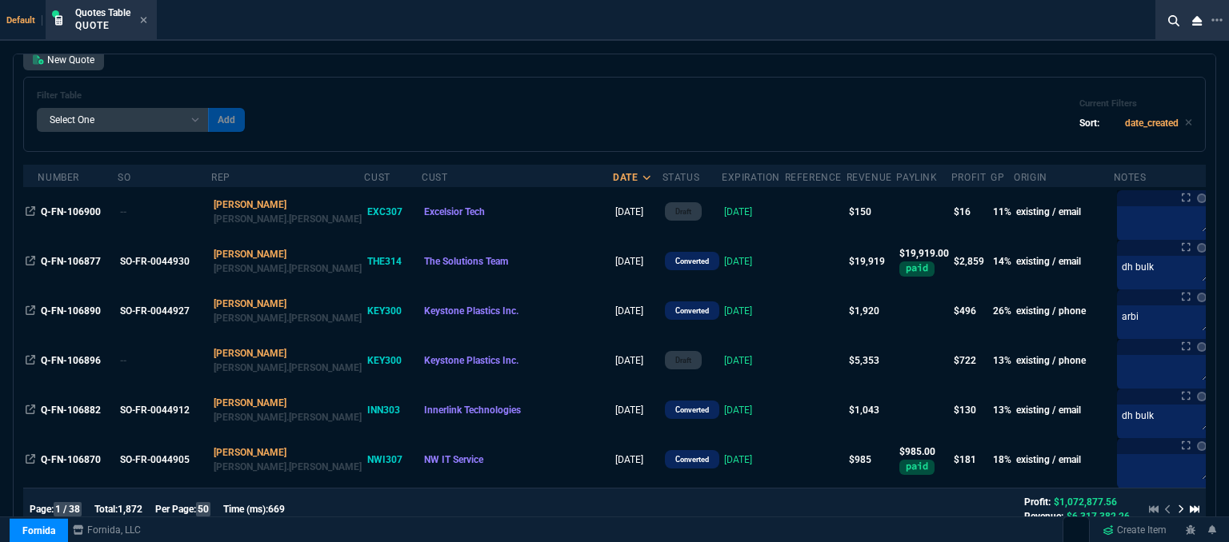
scroll to position [9, 0]
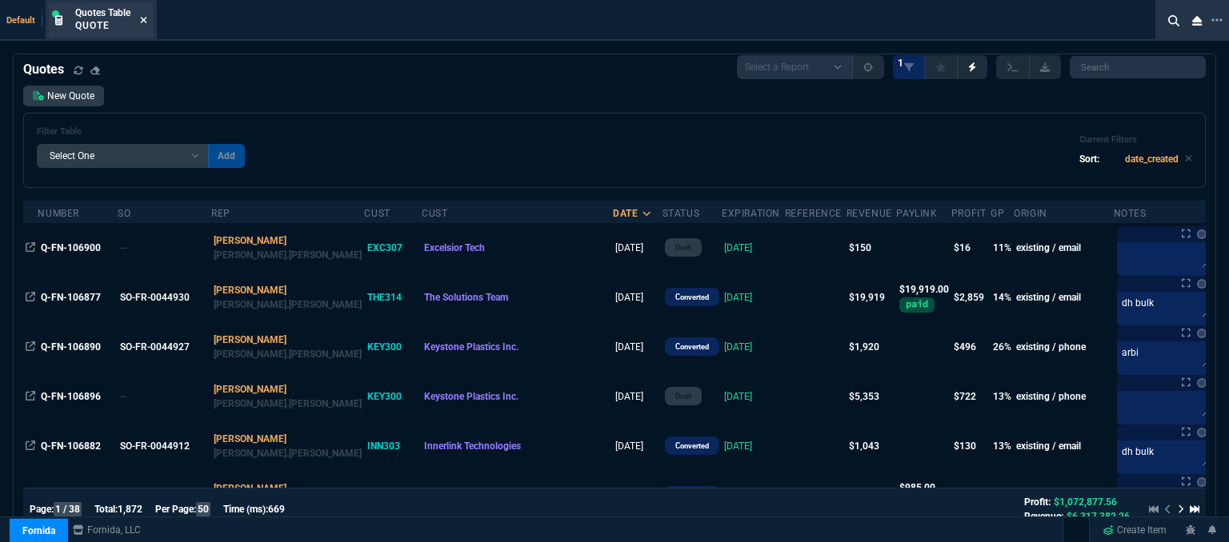
click at [145, 17] on icon at bounding box center [143, 20] width 7 height 10
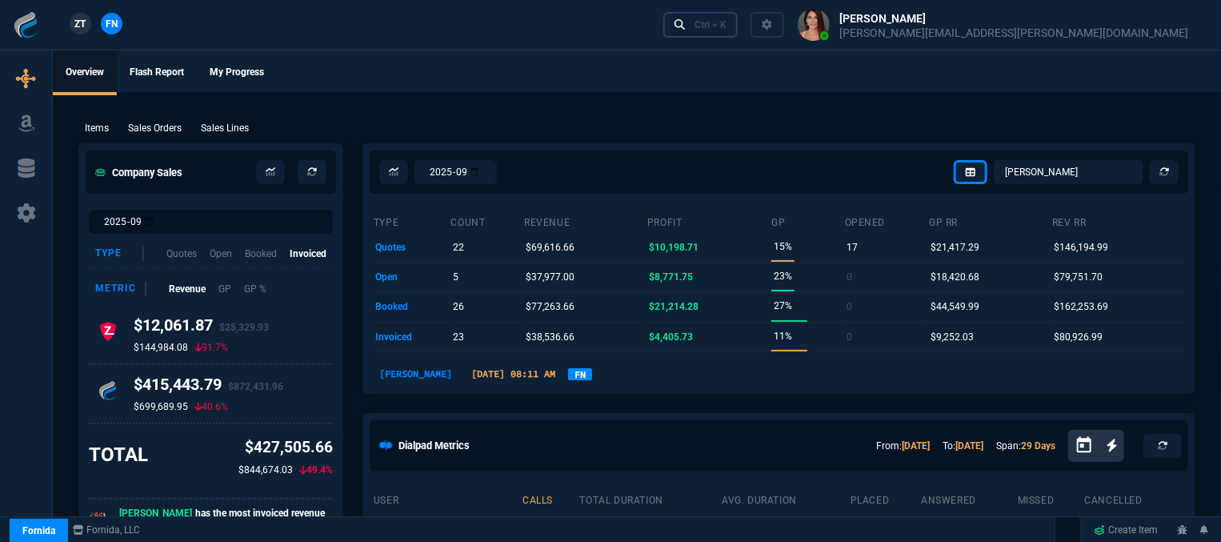
click at [727, 30] on div "Ctrl + K" at bounding box center [711, 24] width 32 height 13
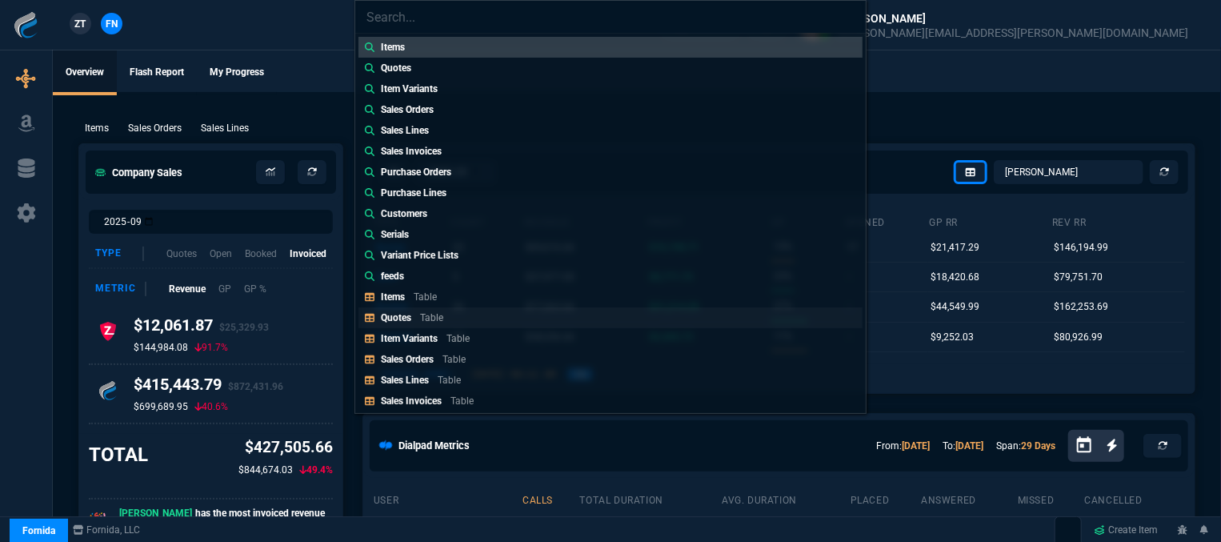
click at [446, 318] on div "Quotes Table" at bounding box center [415, 317] width 69 height 14
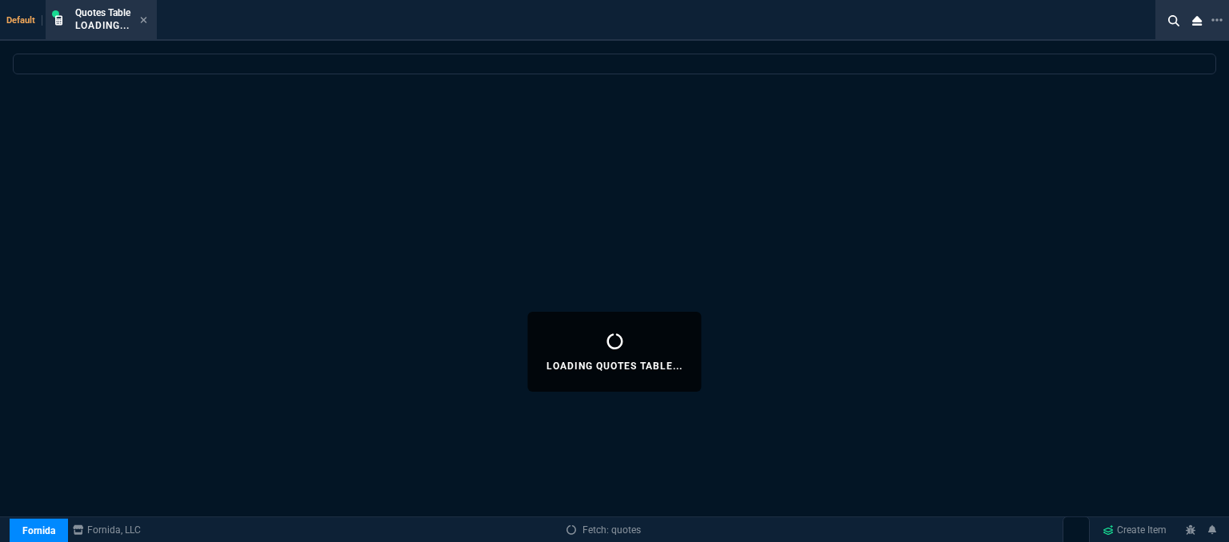
select select
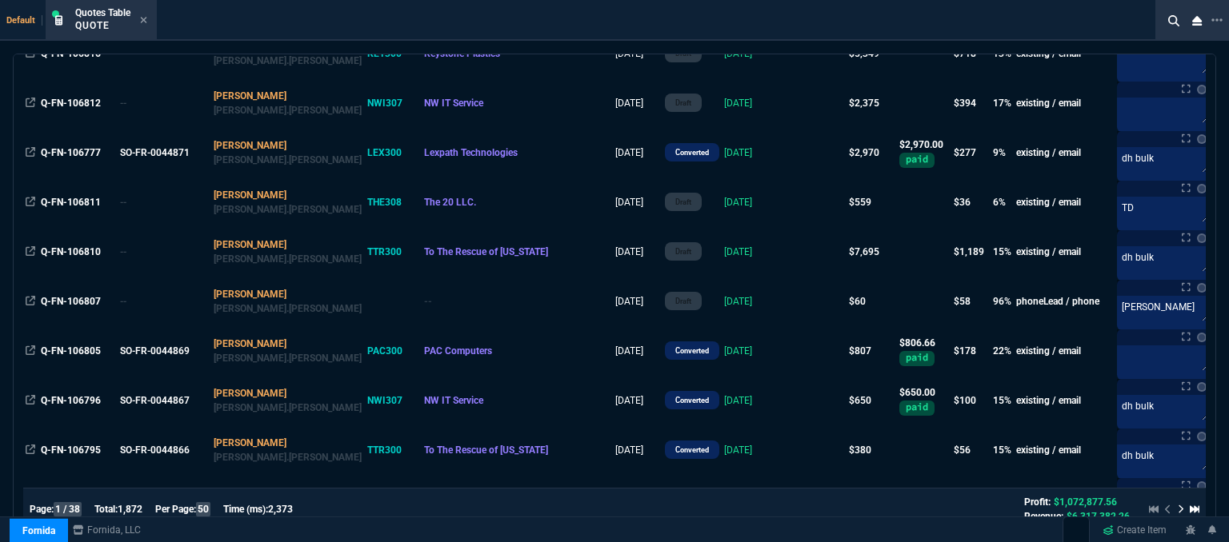
scroll to position [2249, 0]
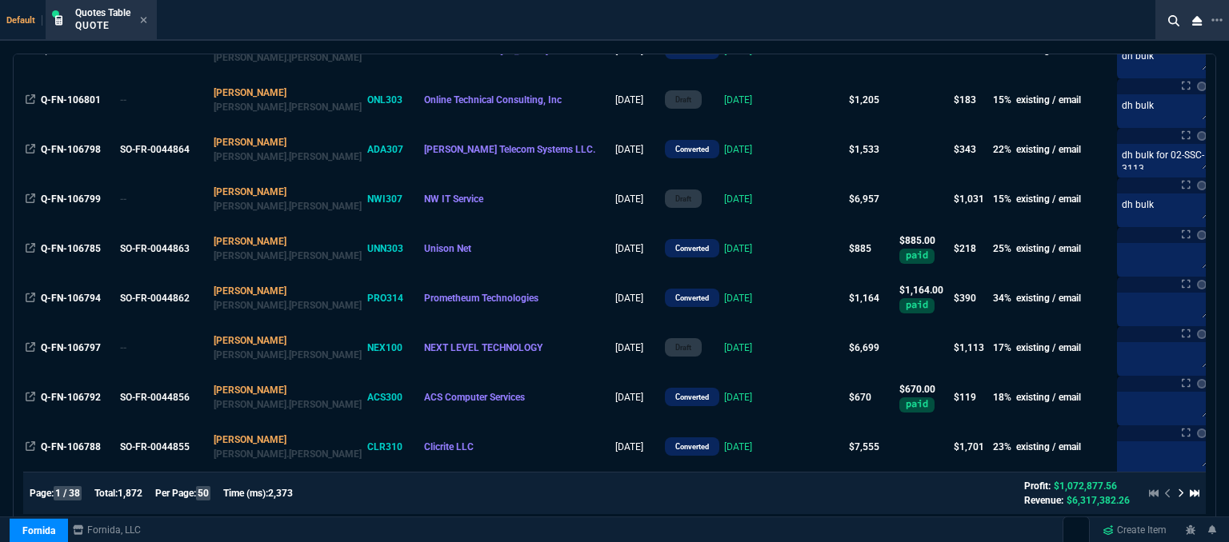
click at [1178, 494] on icon at bounding box center [1181, 494] width 6 height 10
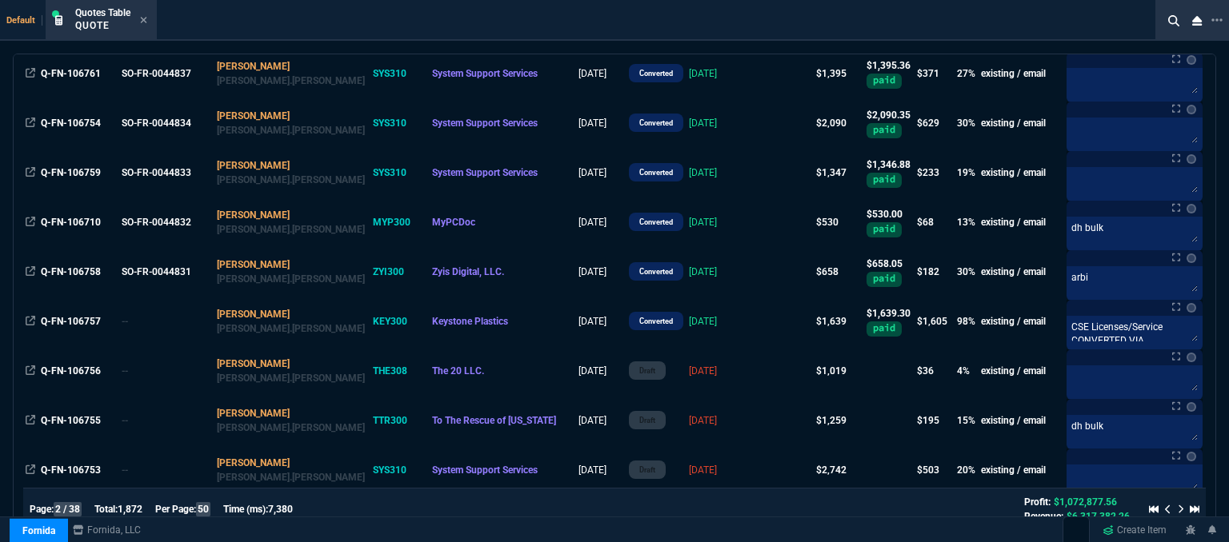
scroll to position [649, 0]
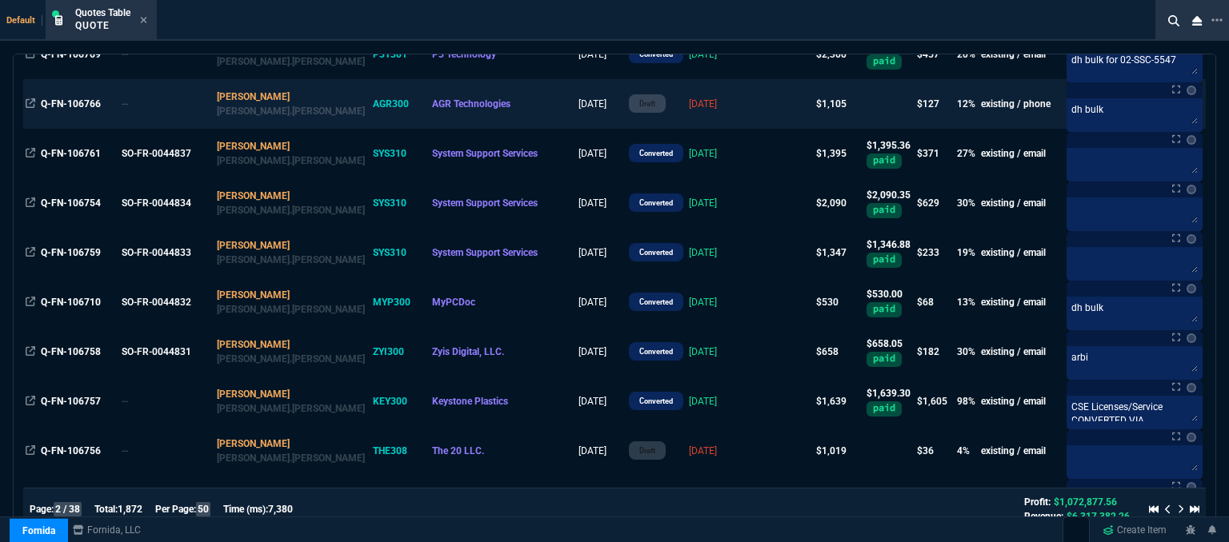
click at [733, 110] on td "[DATE]" at bounding box center [718, 104] width 64 height 50
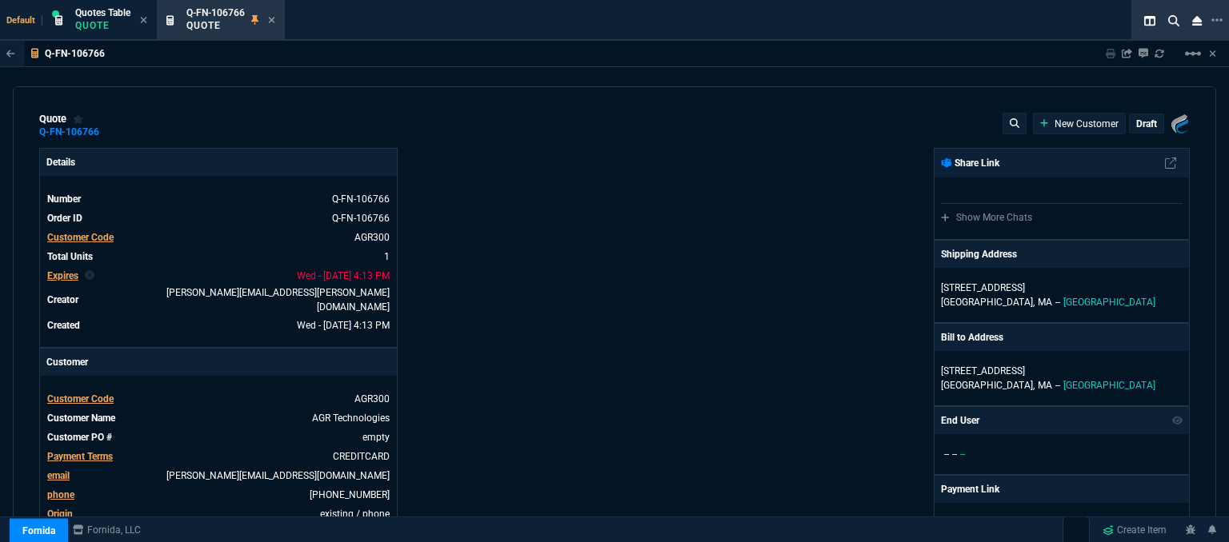
type input "1471.93"
type input "17"
type input "175"
type input "29"
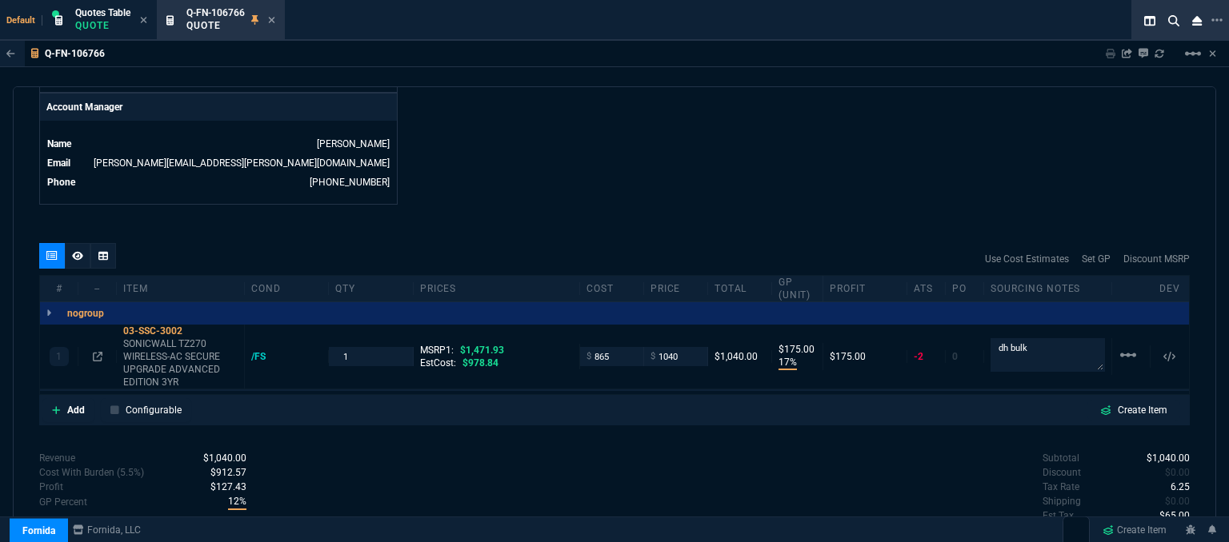
scroll to position [832, 0]
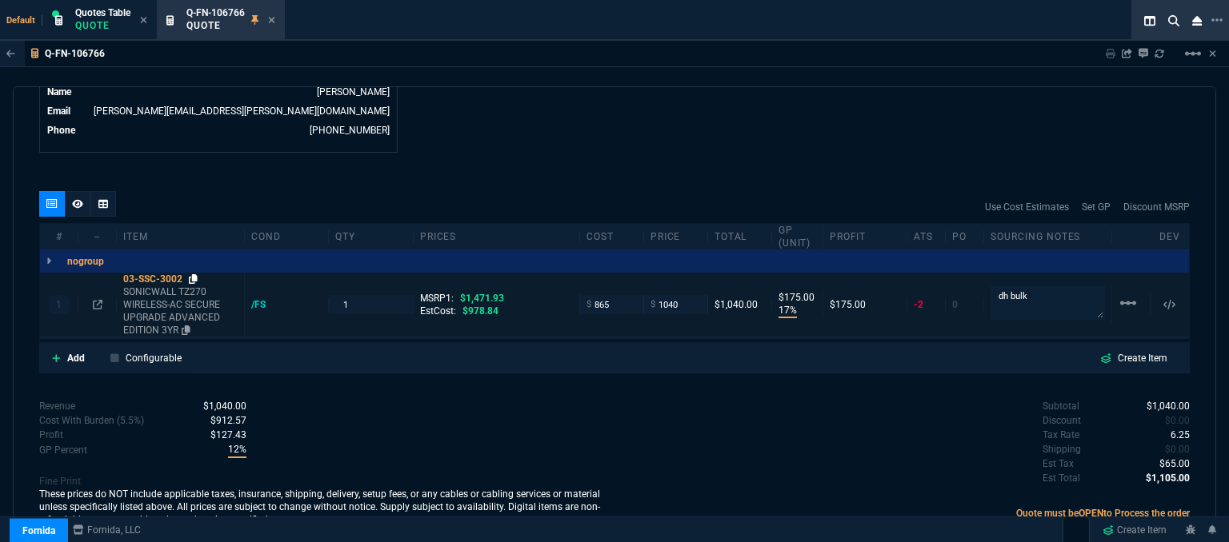
click at [192, 274] on icon at bounding box center [193, 279] width 9 height 10
drag, startPoint x: 276, startPoint y: 18, endPoint x: 246, endPoint y: 26, distance: 30.7
click at [275, 18] on icon at bounding box center [271, 20] width 7 height 10
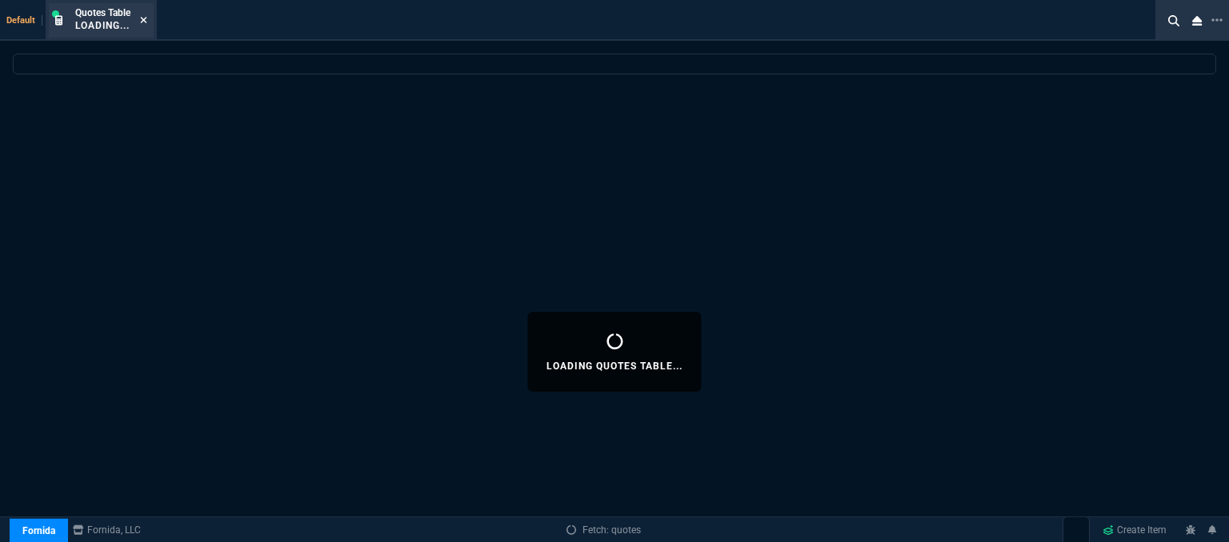
click at [142, 19] on icon at bounding box center [143, 20] width 7 height 10
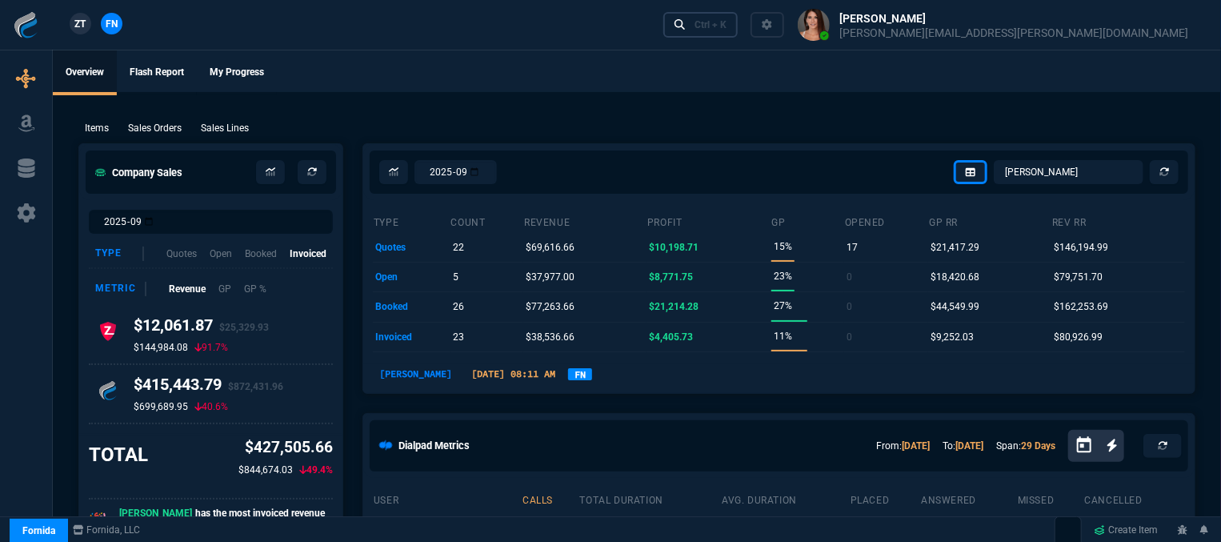
click at [727, 22] on div "Ctrl + K" at bounding box center [711, 24] width 32 height 13
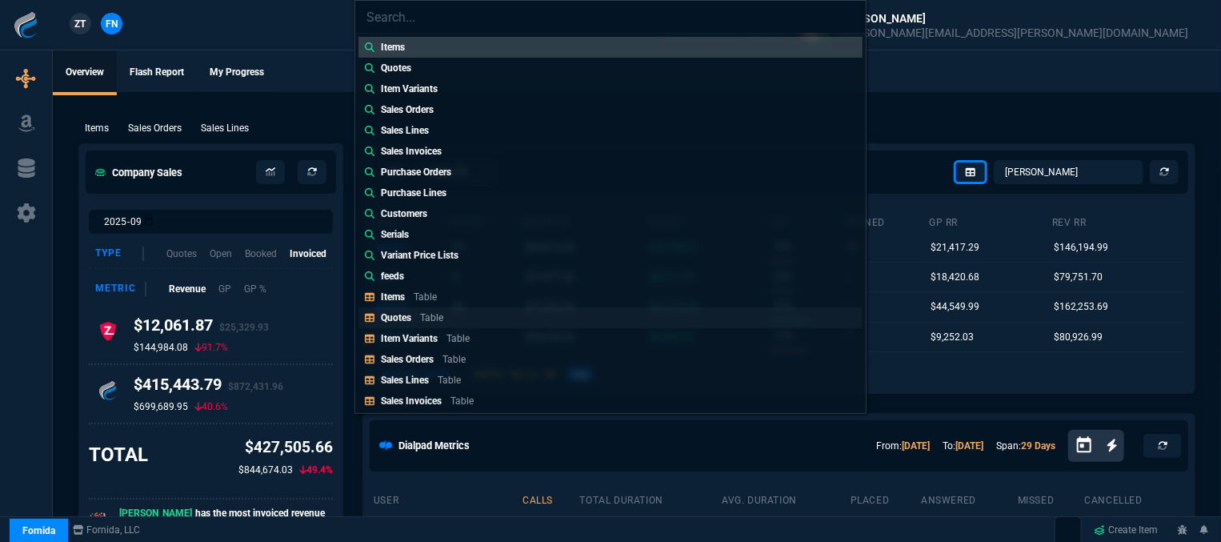
click at [438, 318] on p "Table" at bounding box center [431, 317] width 23 height 11
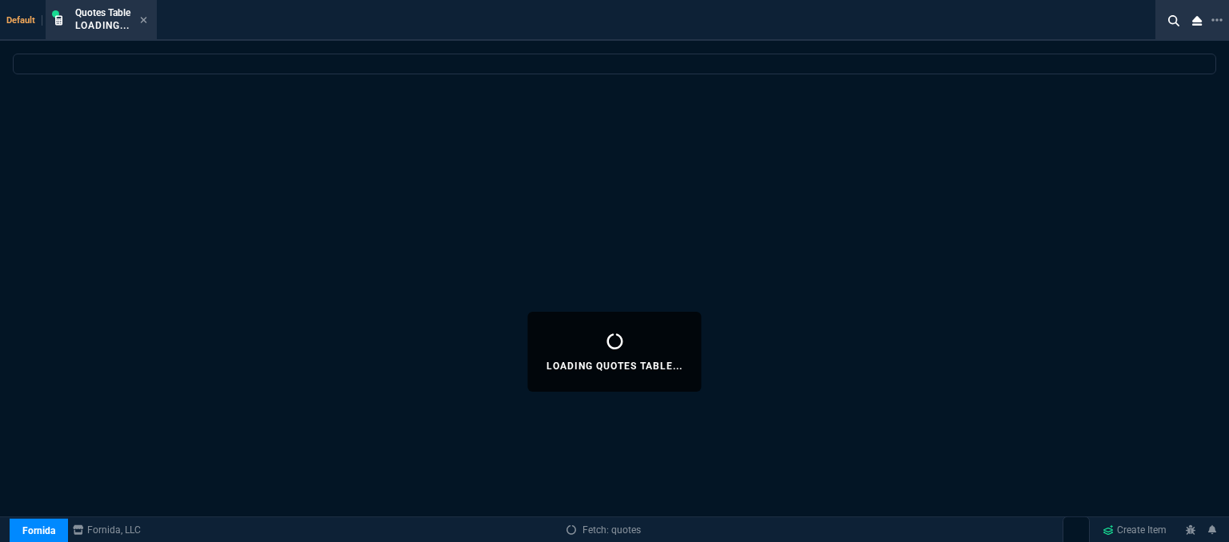
select select
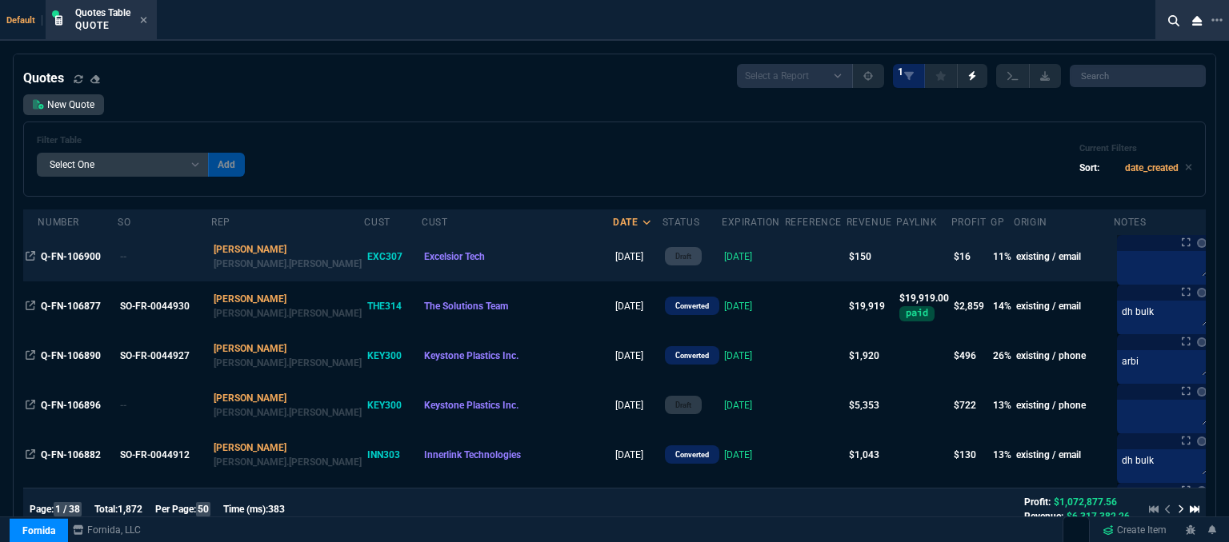
click at [785, 265] on td at bounding box center [816, 257] width 62 height 50
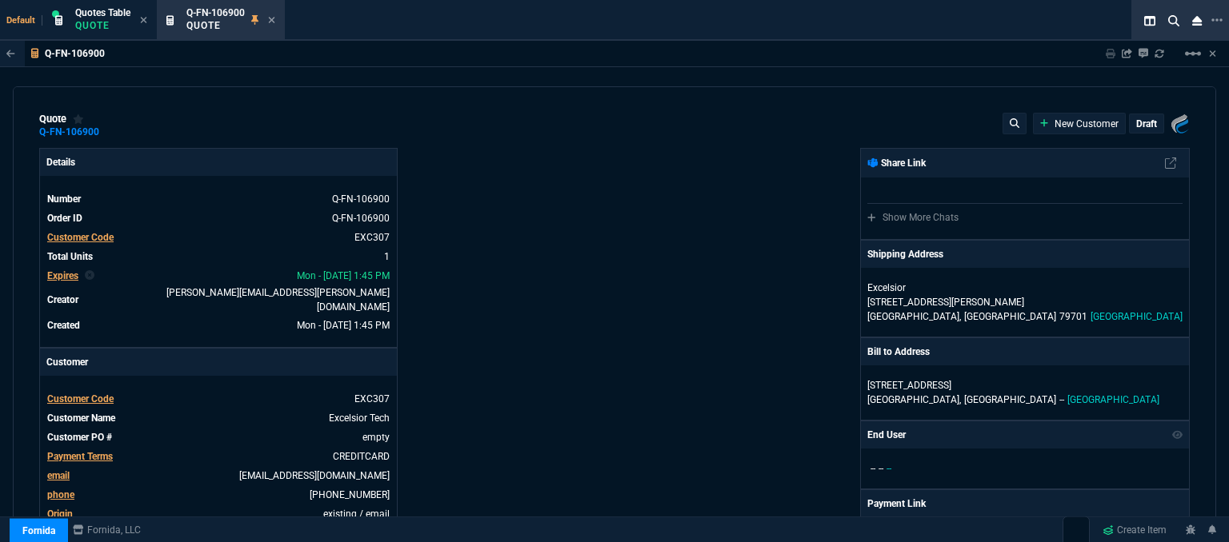
type input "15"
type input "23"
click at [1139, 124] on p "draft" at bounding box center [1146, 124] width 21 height 13
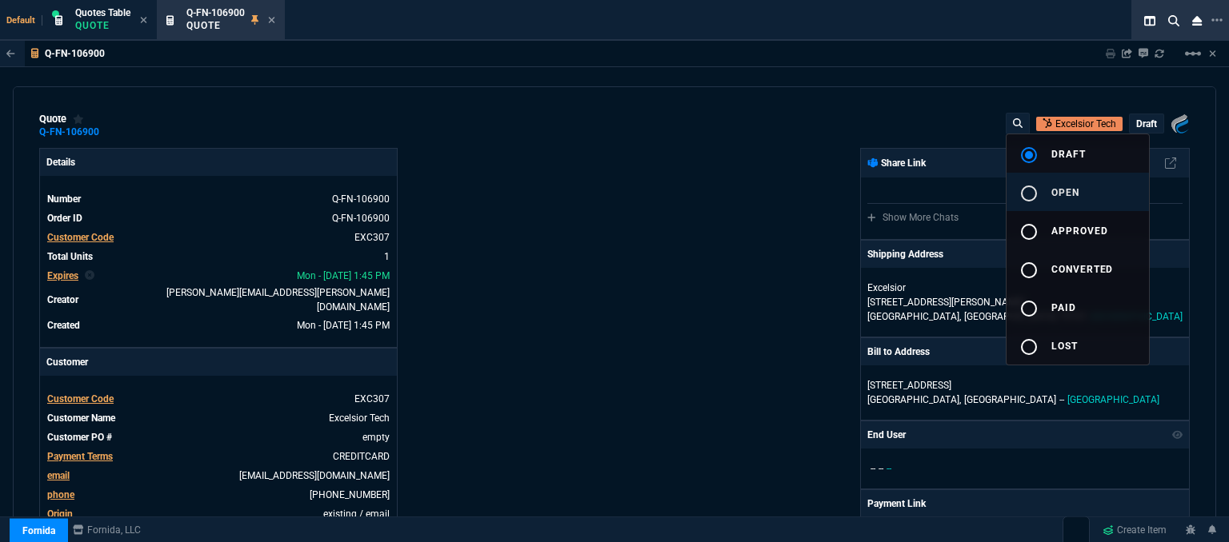
click at [1069, 194] on span "open" at bounding box center [1065, 192] width 28 height 11
type input "15"
type input "23"
click at [771, 204] on div at bounding box center [614, 271] width 1229 height 542
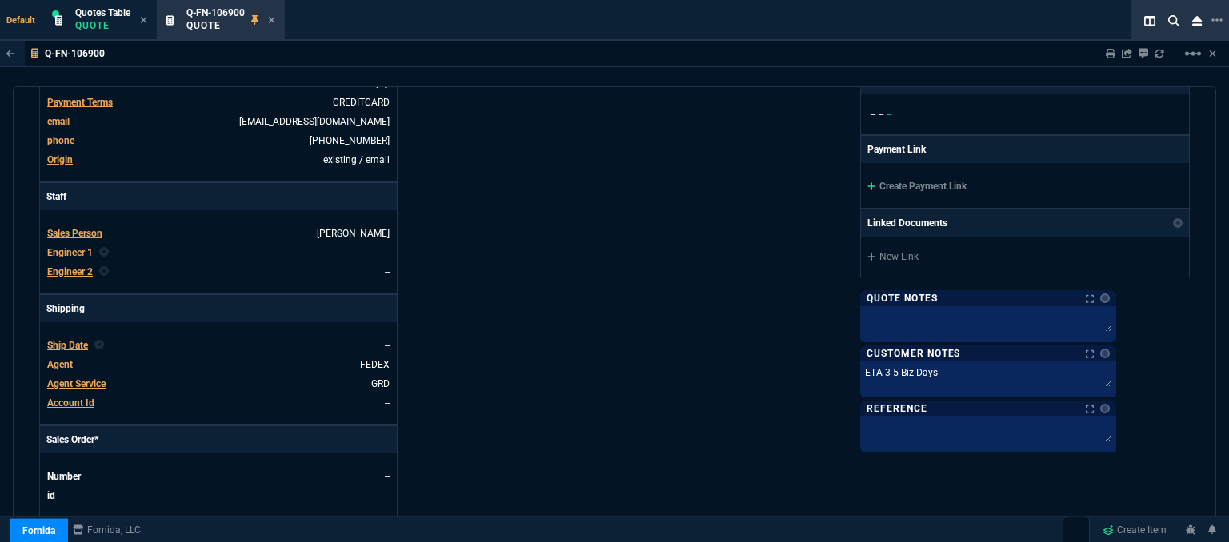
scroll to position [320, 0]
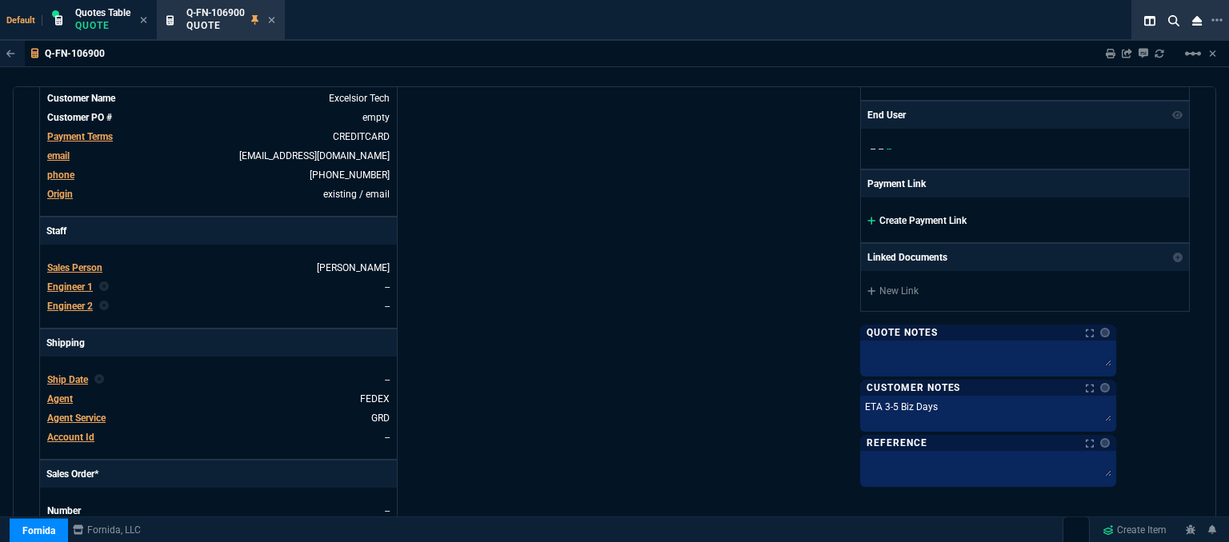
click at [875, 220] on icon at bounding box center [871, 221] width 8 height 8
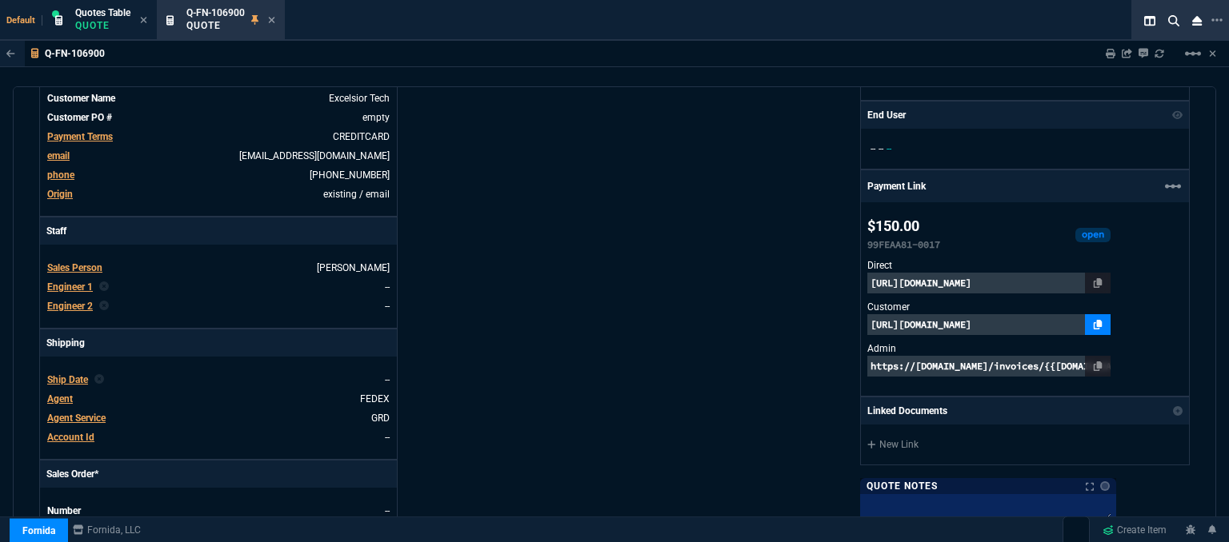
click at [1103, 321] on icon at bounding box center [1098, 325] width 9 height 10
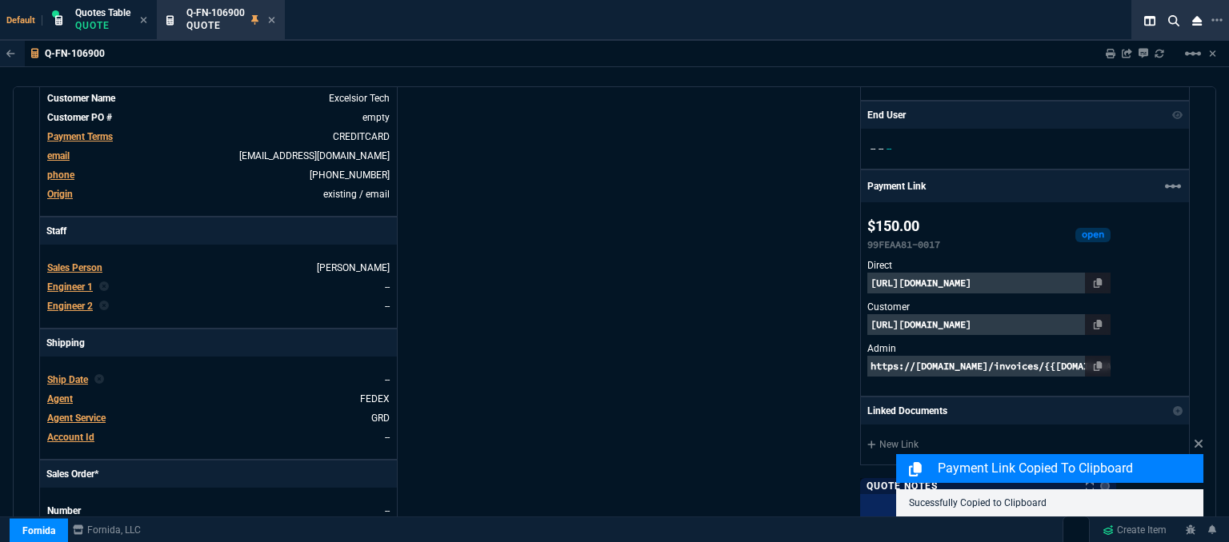
scroll to position [800, 0]
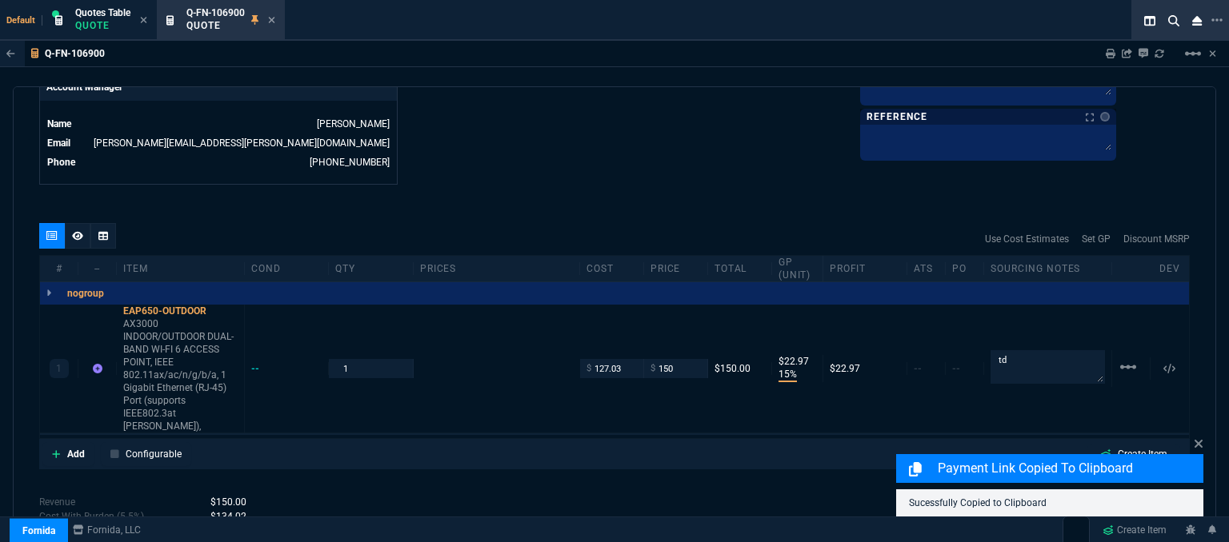
click at [76, 231] on icon at bounding box center [77, 236] width 11 height 10
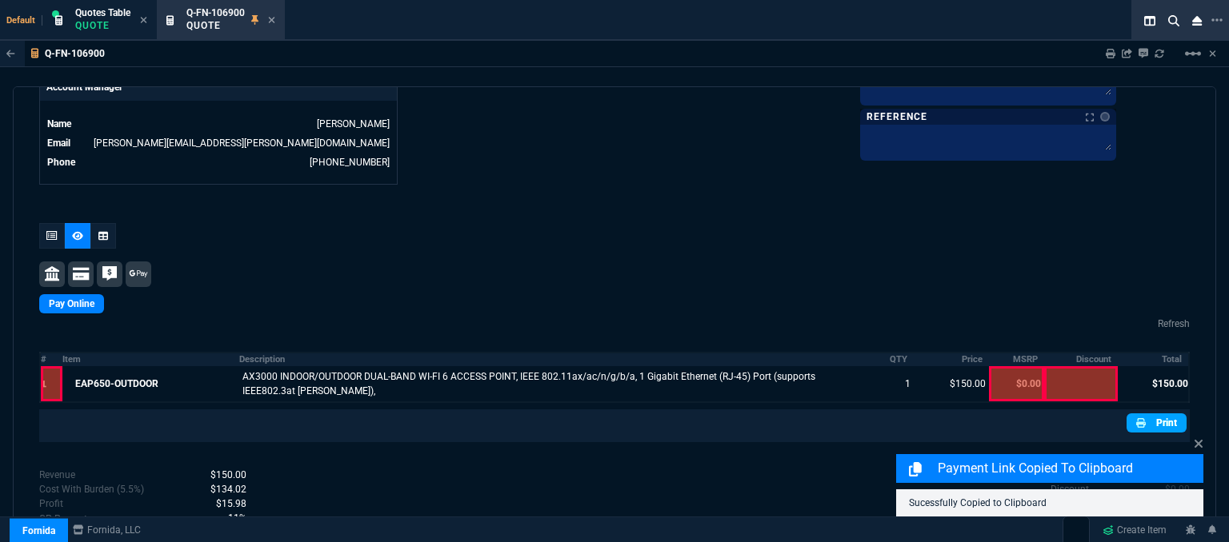
click at [1155, 414] on link "Print" at bounding box center [1157, 423] width 60 height 19
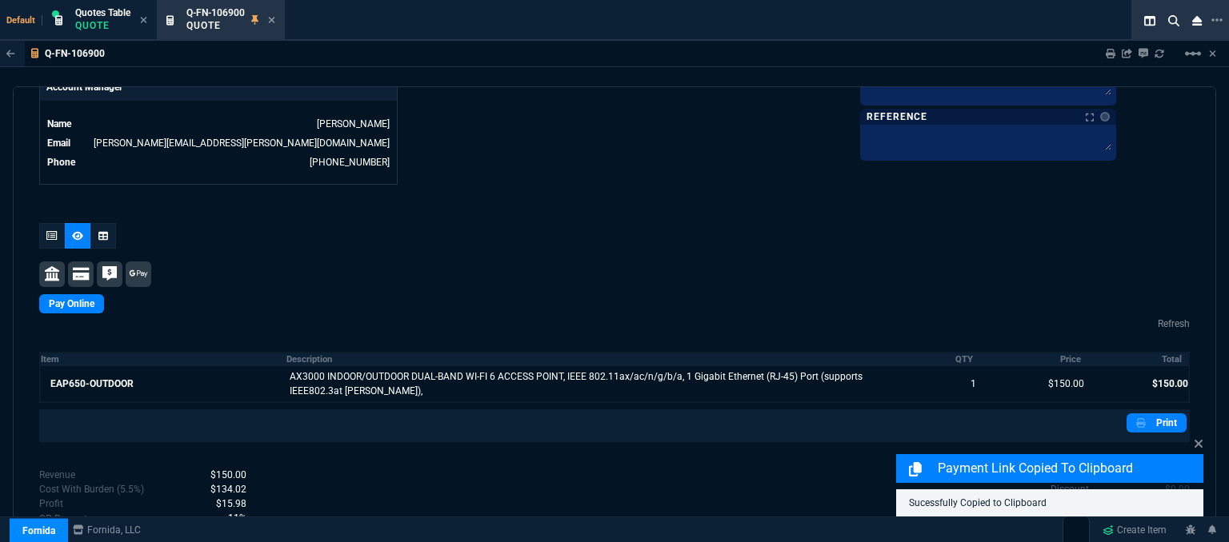
scroll to position [855, 0]
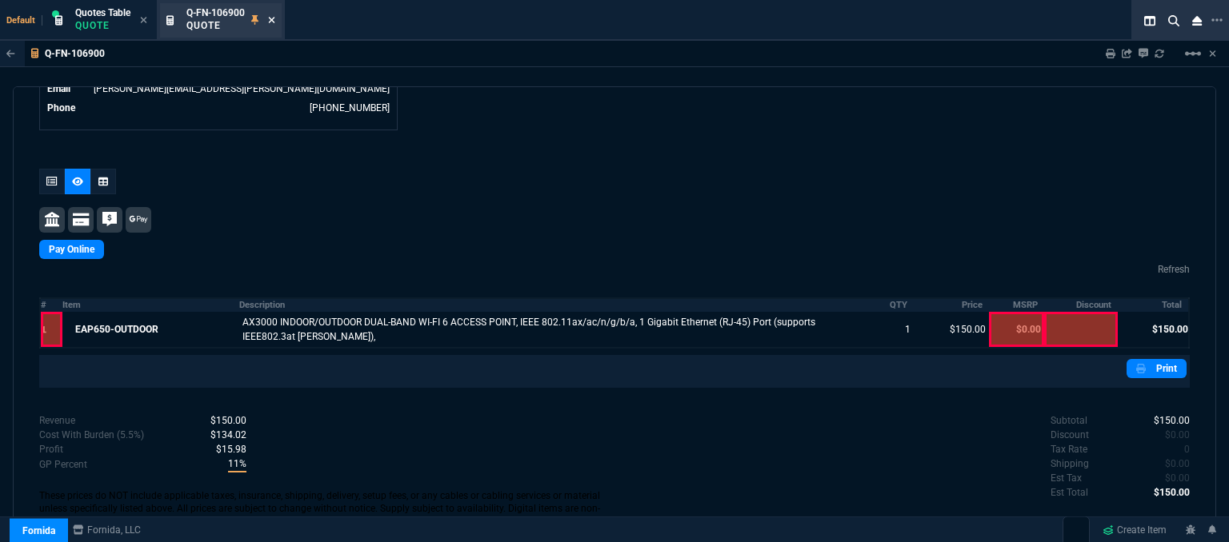
click at [270, 22] on icon at bounding box center [272, 20] width 6 height 6
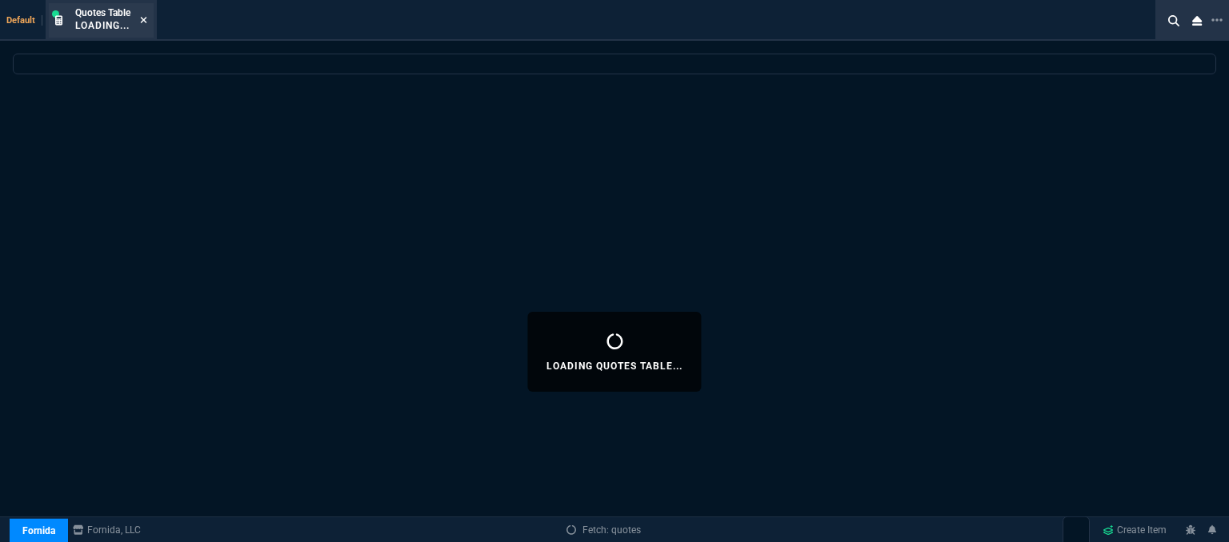
click at [143, 23] on icon at bounding box center [143, 20] width 7 height 10
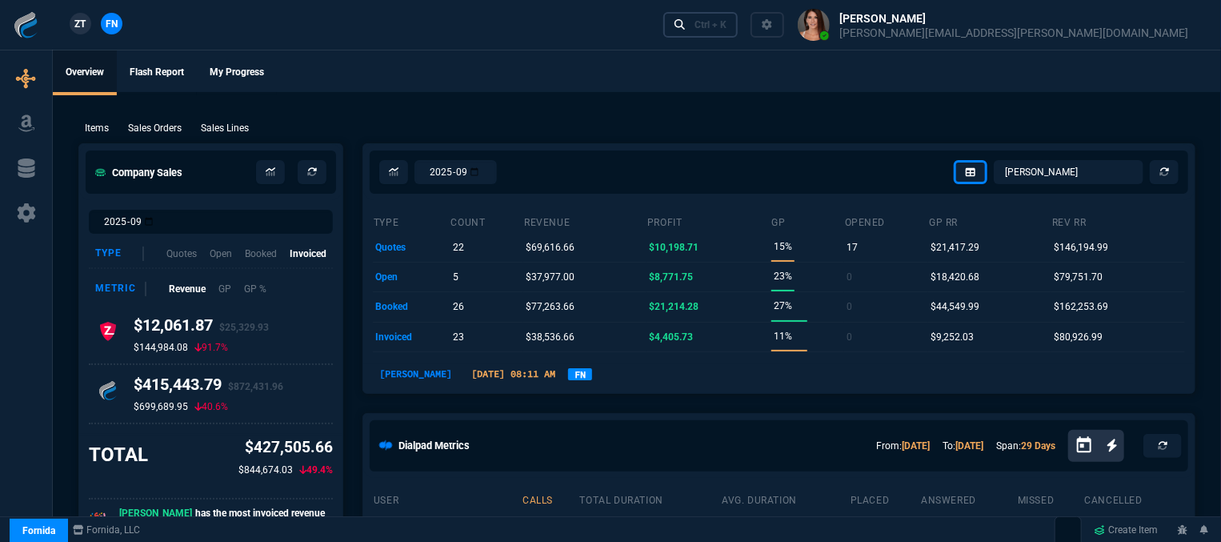
click at [727, 26] on div "Ctrl + K" at bounding box center [711, 24] width 32 height 13
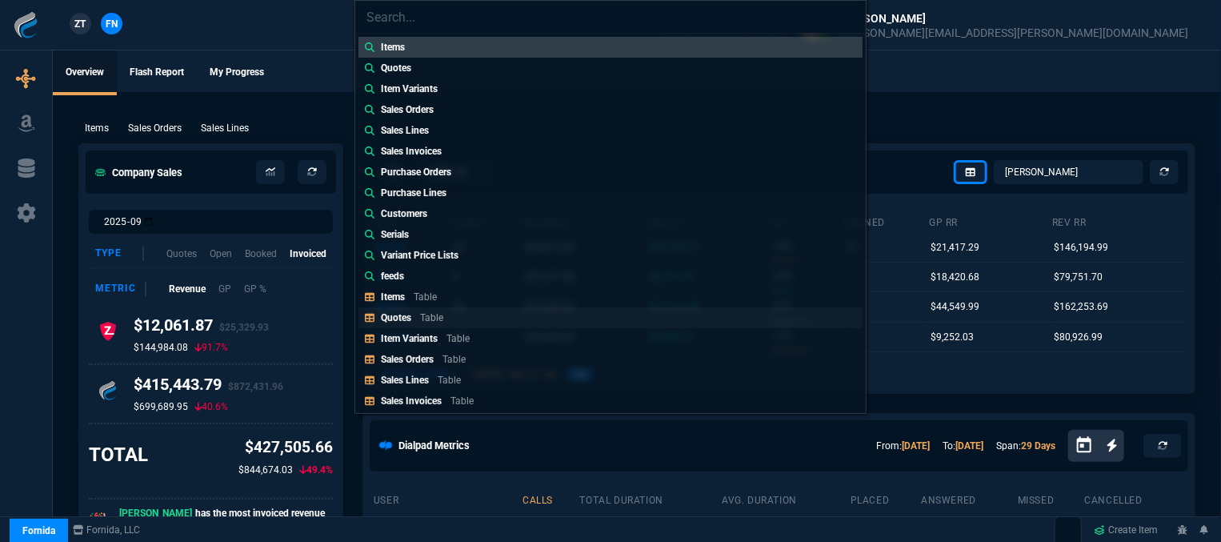
click at [506, 326] on link "Quotes Table" at bounding box center [610, 317] width 504 height 21
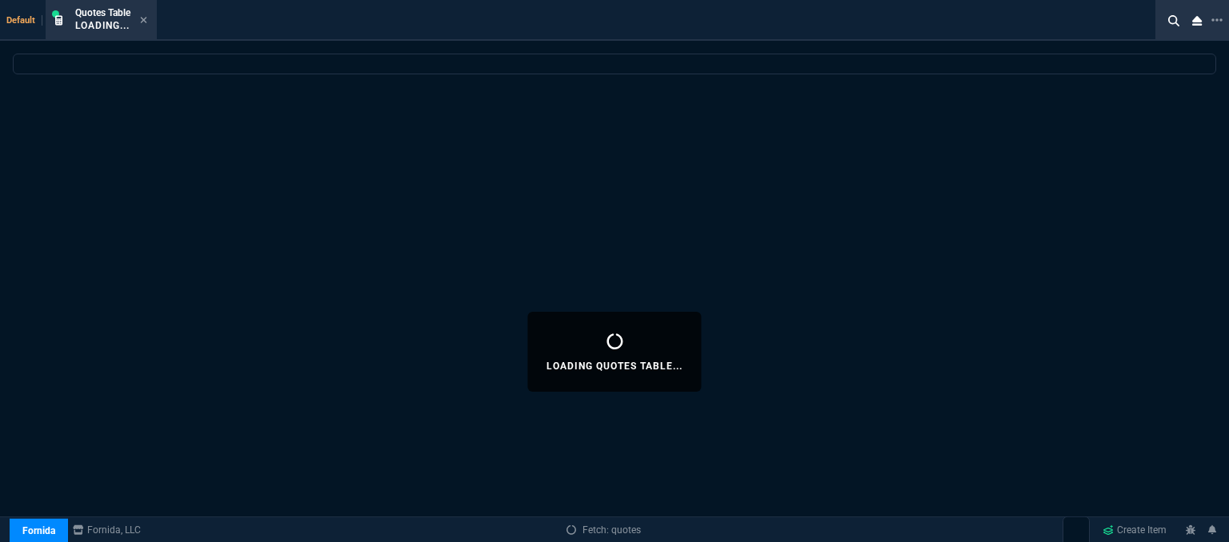
select select
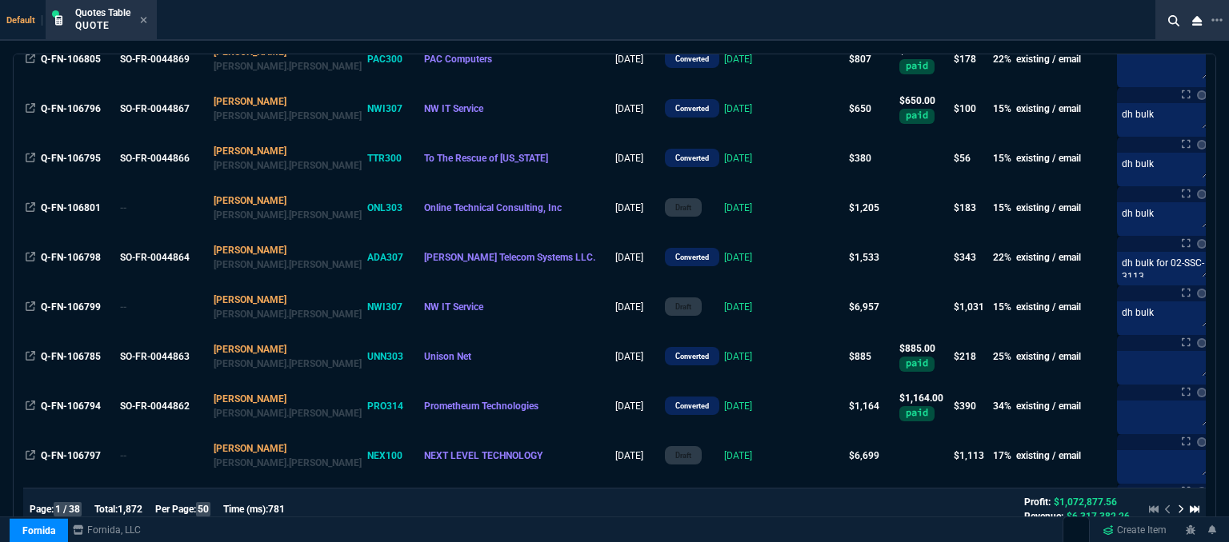
scroll to position [2160, 0]
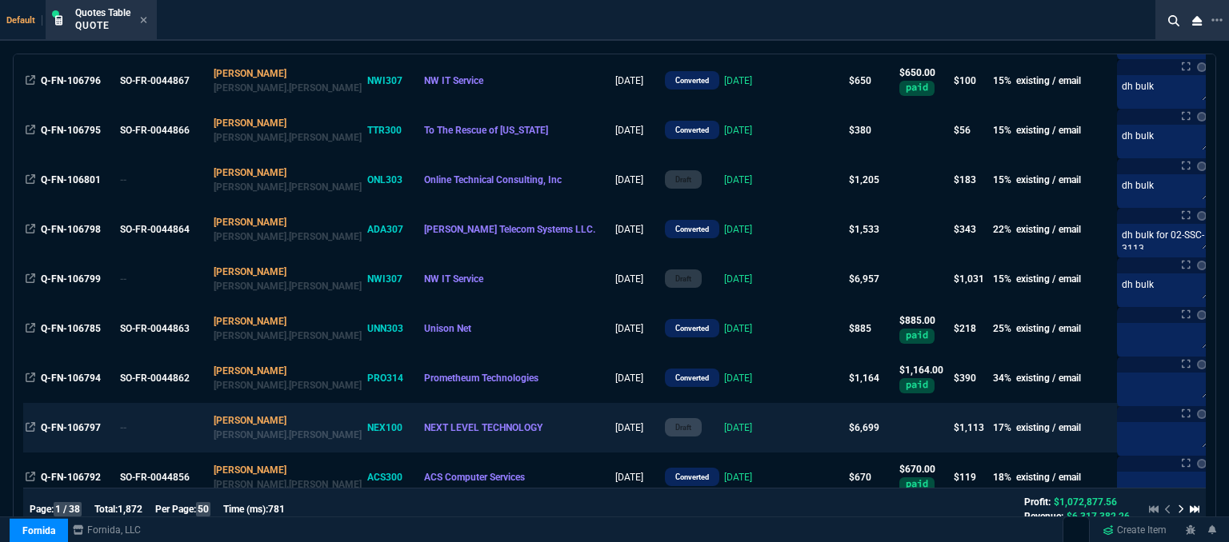
click at [785, 435] on td at bounding box center [816, 428] width 62 height 50
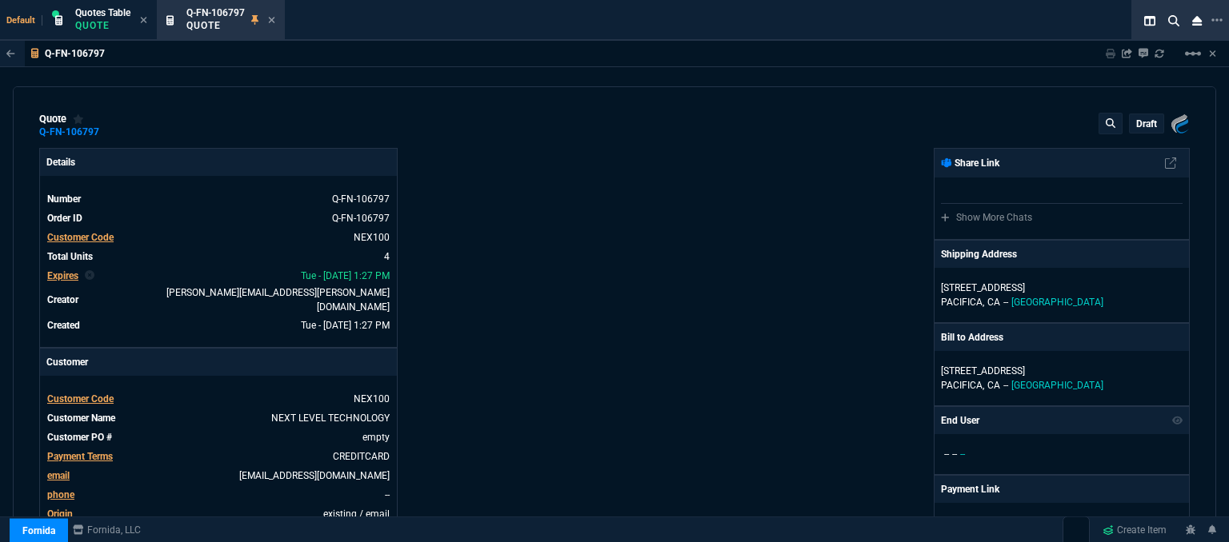
type input "19"
type input "267"
type input "18"
type input "269"
type input "22"
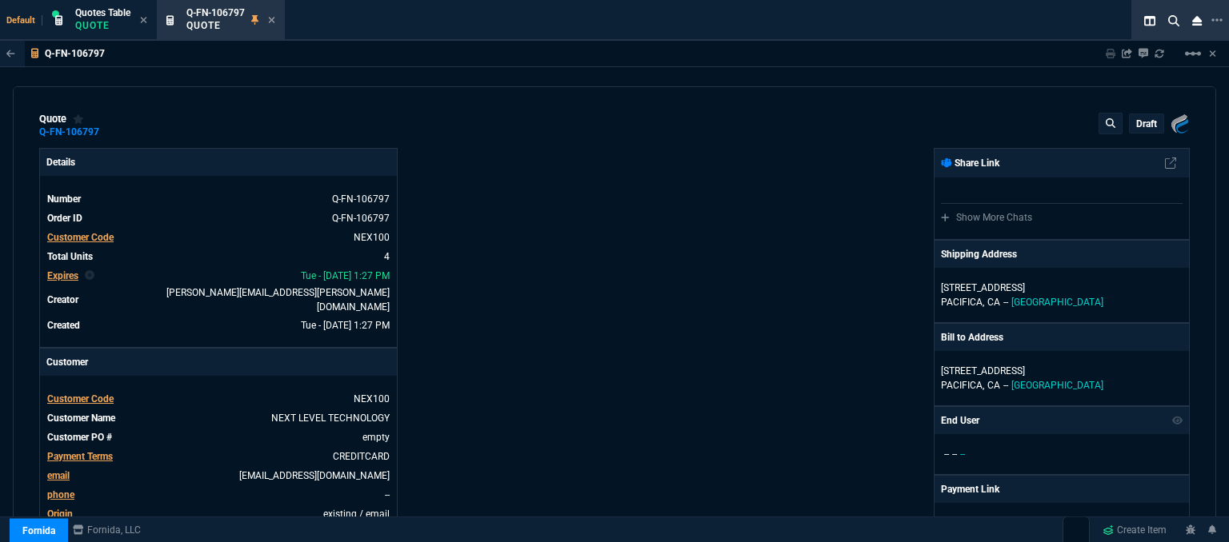
type input "382"
type input "23"
type input "486"
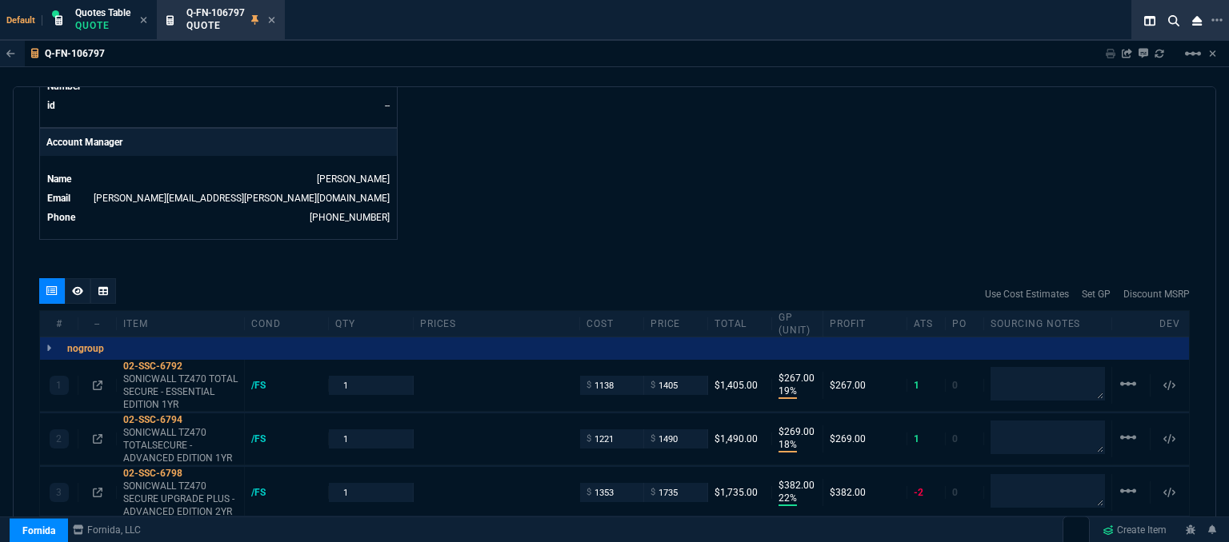
scroll to position [960, 0]
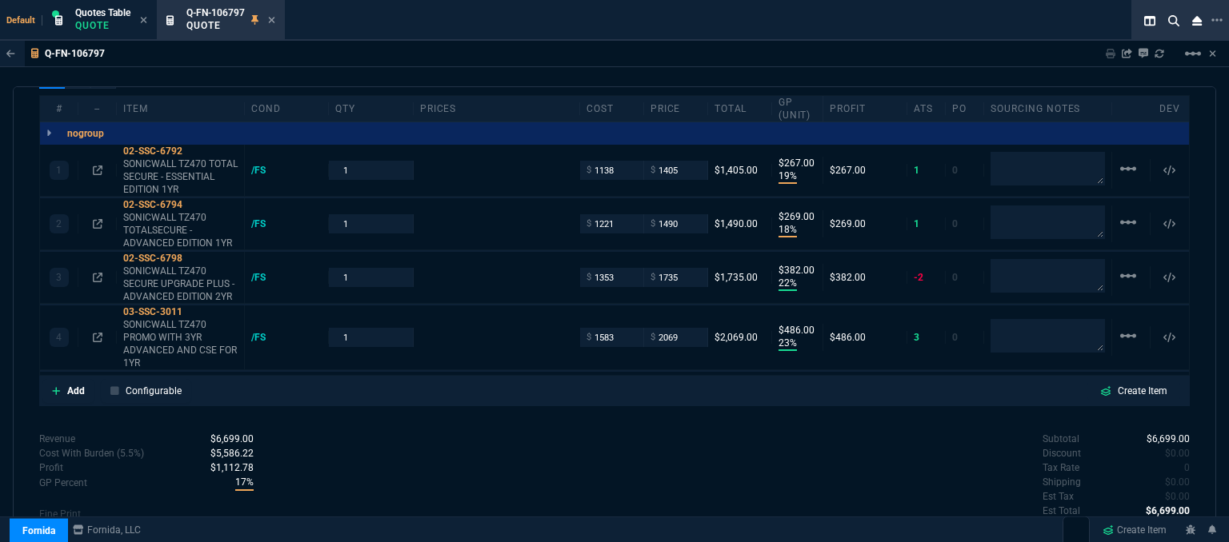
type input "1965"
type input "2047"
type input "2383.03"
type input "2844.07"
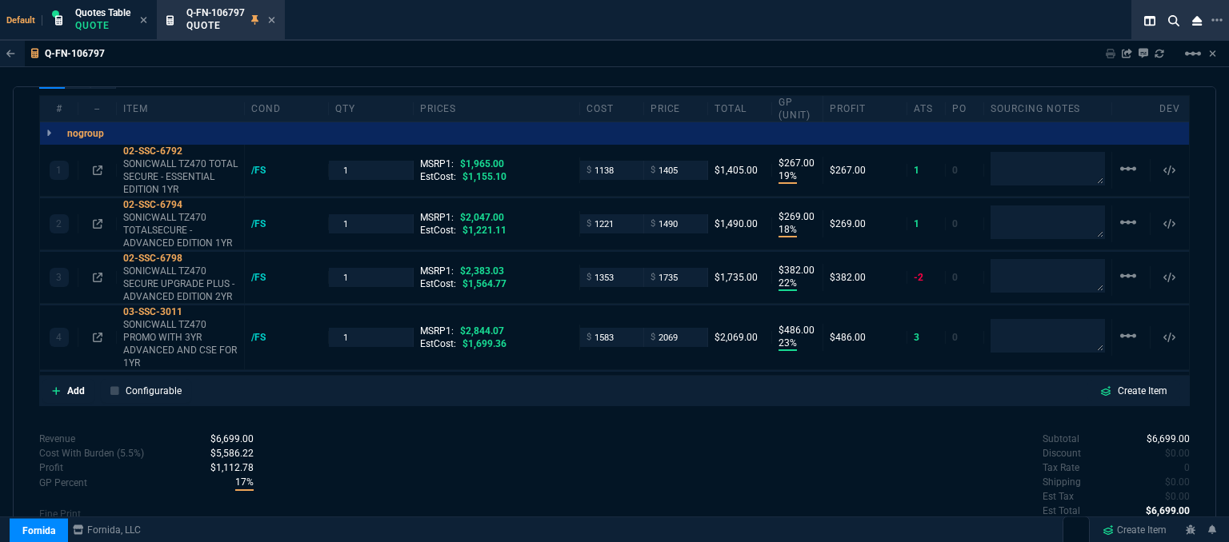
type input "28"
type input "27"
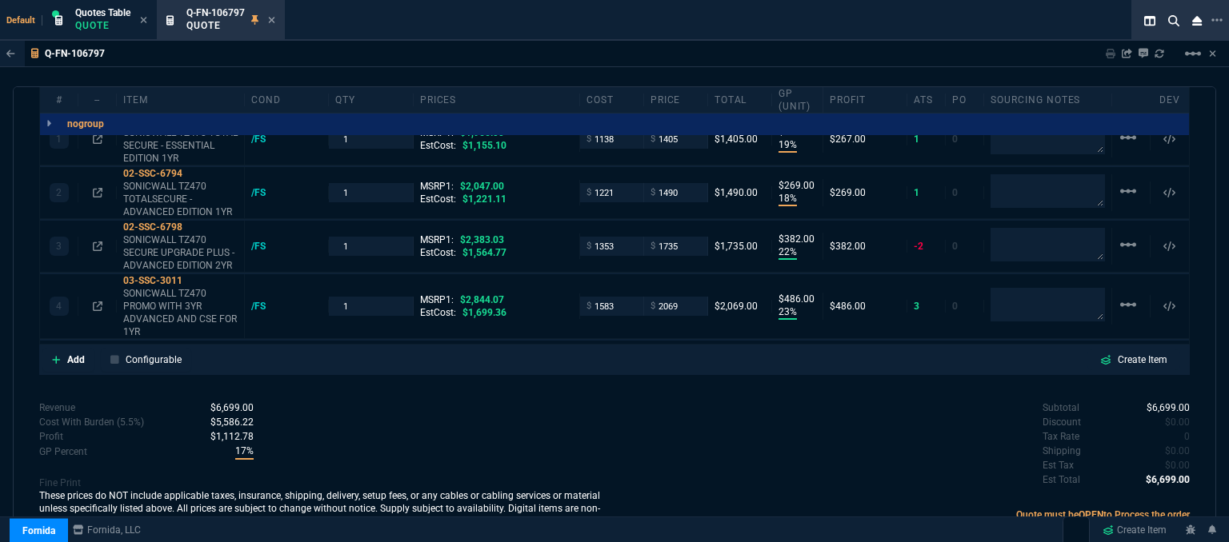
scroll to position [992, 0]
click at [52, 354] on icon at bounding box center [56, 359] width 9 height 10
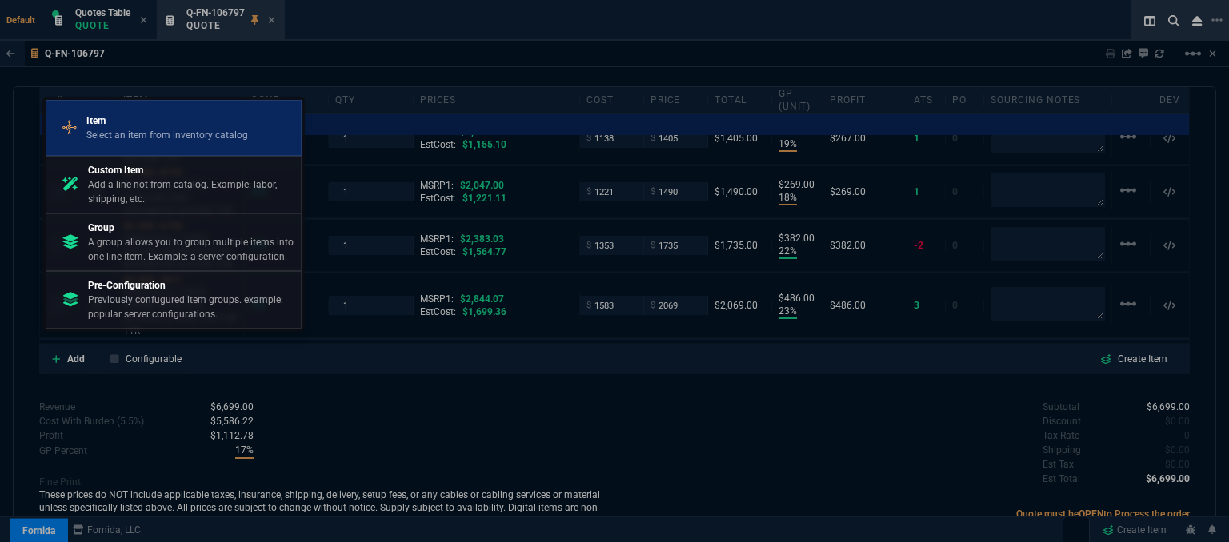
click at [166, 100] on link "Item Select an item from inventory catalog" at bounding box center [174, 128] width 256 height 56
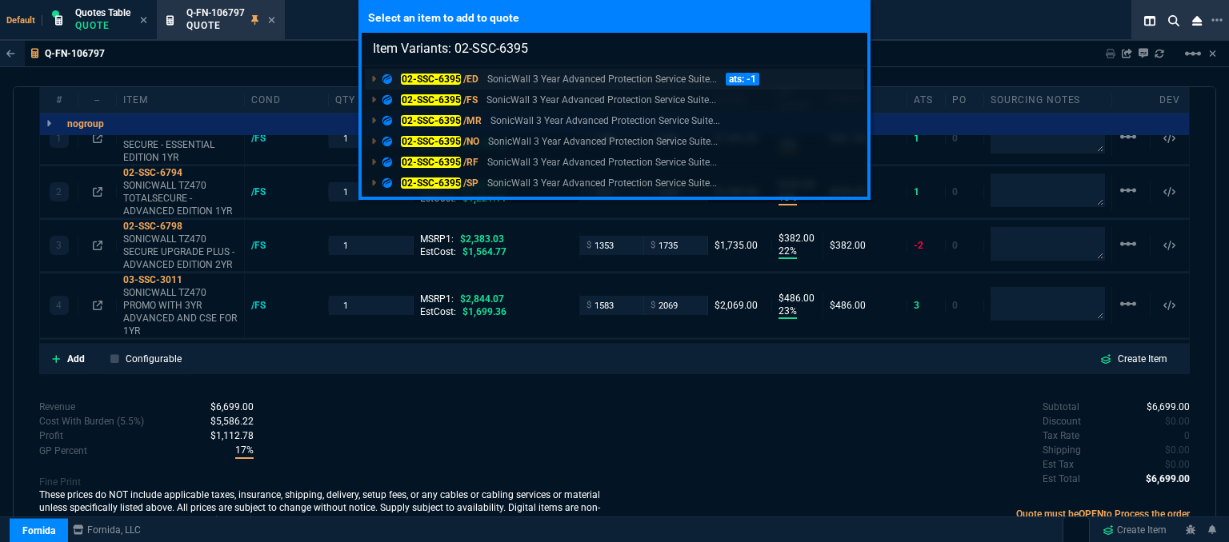
type input "Item Variants: 02-SSC-6395"
click at [576, 82] on p "SonicWall 3 Year Advanced Protection Service Suite..." at bounding box center [602, 79] width 230 height 14
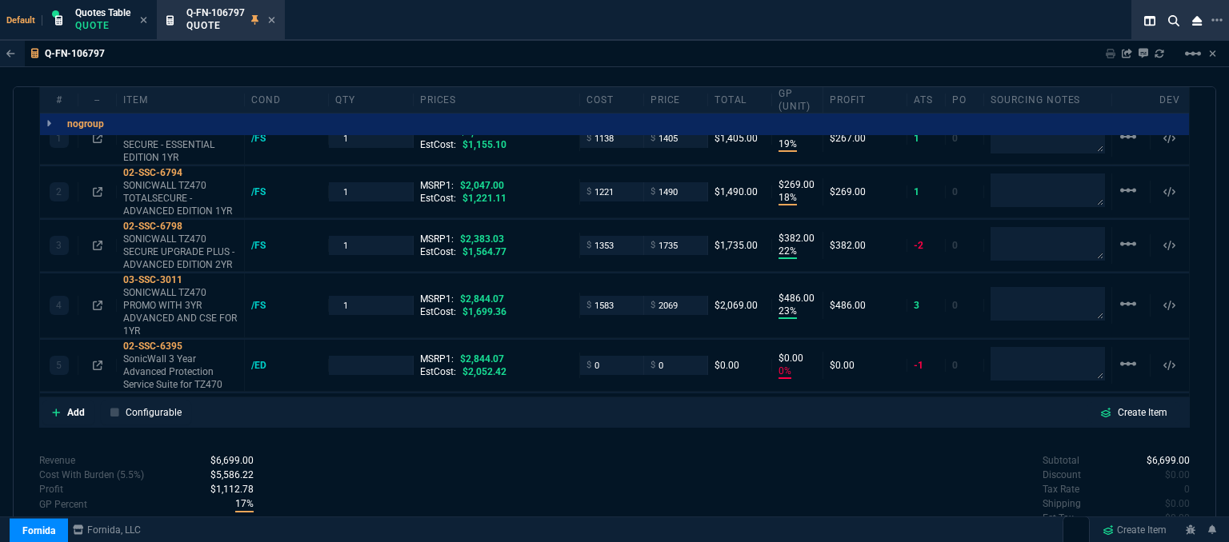
type input "19"
type input "267"
type input "18"
type input "269"
type input "22"
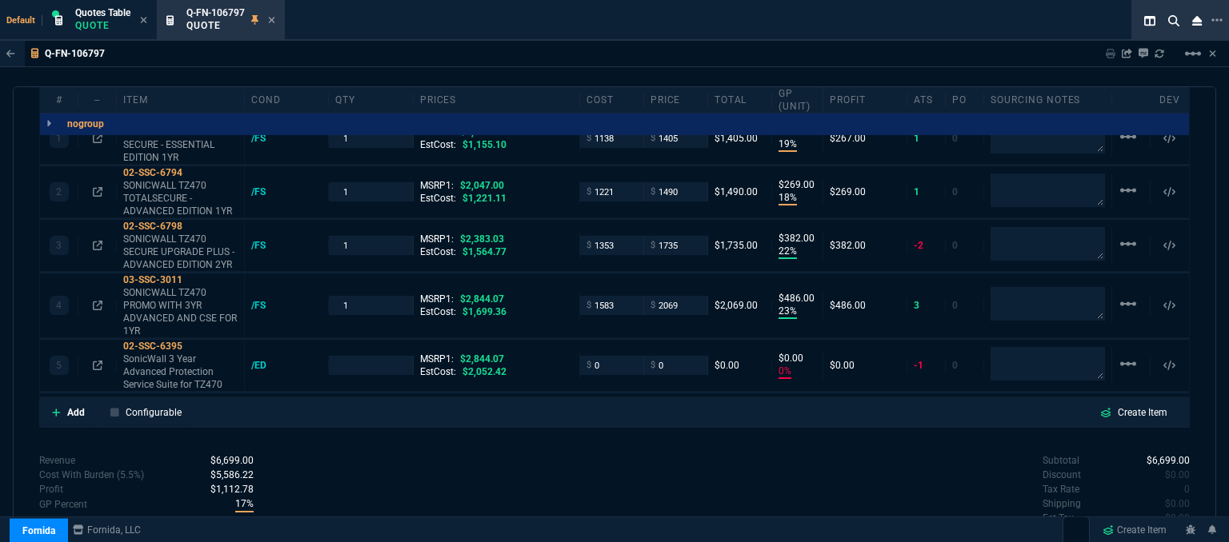
type input "382"
type input "23"
type input "486"
type input "0"
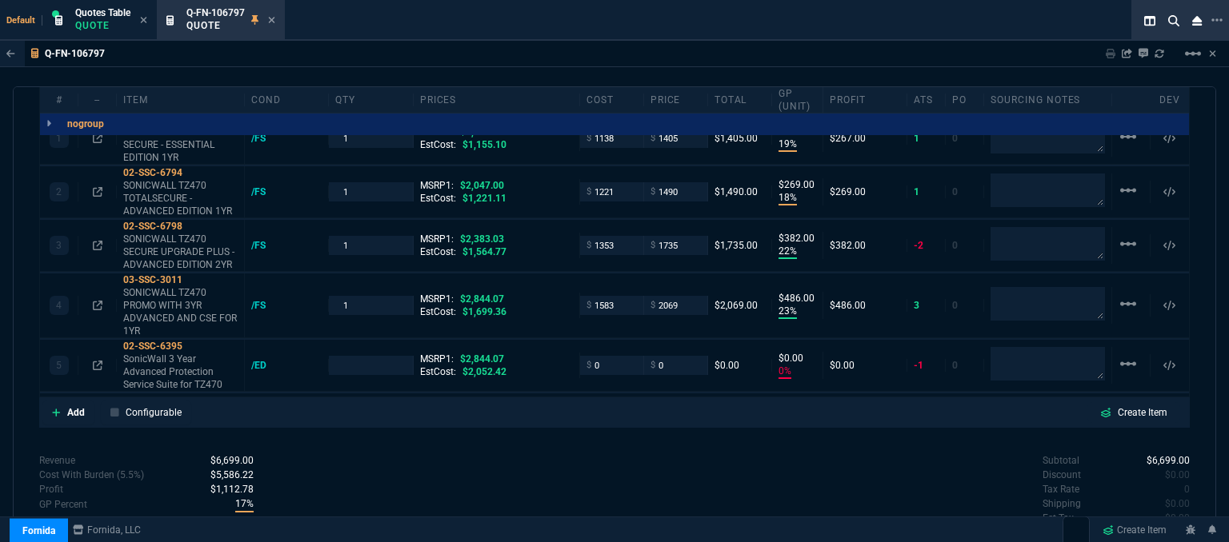
type input "28"
type input "27"
type input "100"
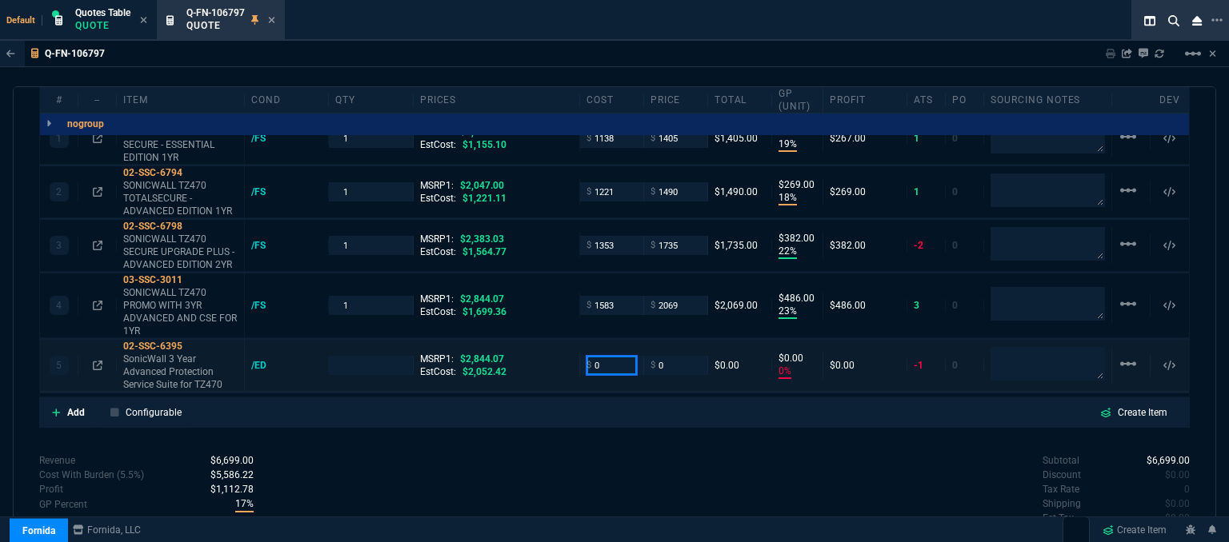
drag, startPoint x: 608, startPoint y: 354, endPoint x: 526, endPoint y: 352, distance: 81.6
click at [526, 352] on div "5 02-SSC-6395 SonicWall 3 Year Advanced Protection Service Suite for TZ470 /ED …" at bounding box center [614, 366] width 1149 height 52
type input "1663"
click at [513, 454] on div "Revenue $6,699.00 Cost $5,295.00 Cost With Burden (5.5%) $5,586.22 Profit $1,11…" at bounding box center [326, 519] width 575 height 131
type input "1"
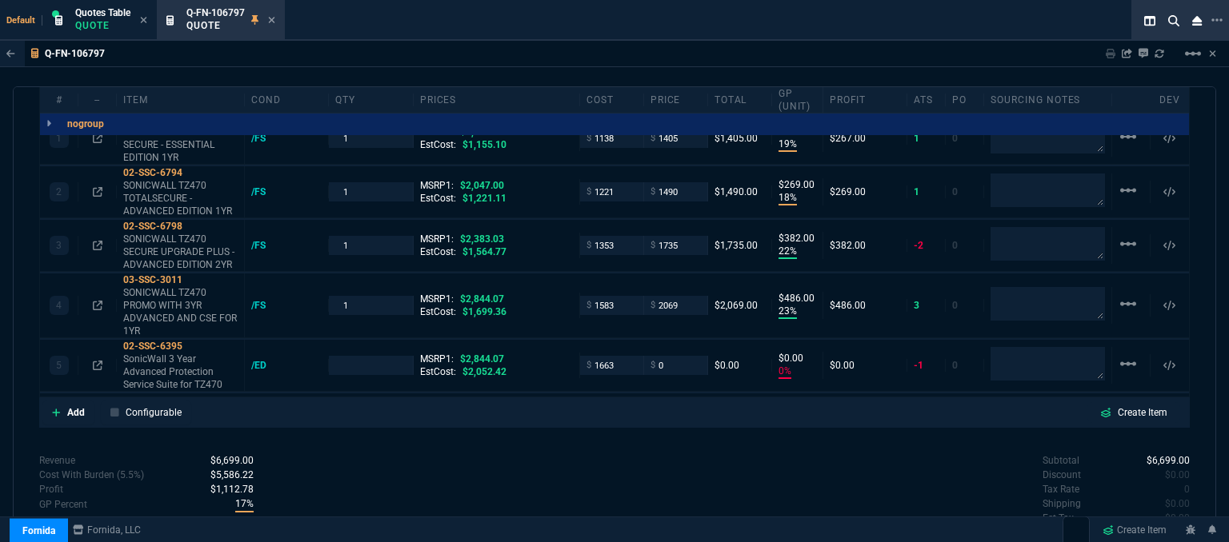
type input "1663"
type input "-100"
type input "-1663"
click at [196, 342] on icon at bounding box center [193, 347] width 9 height 10
drag, startPoint x: 674, startPoint y: 350, endPoint x: 621, endPoint y: 356, distance: 54.0
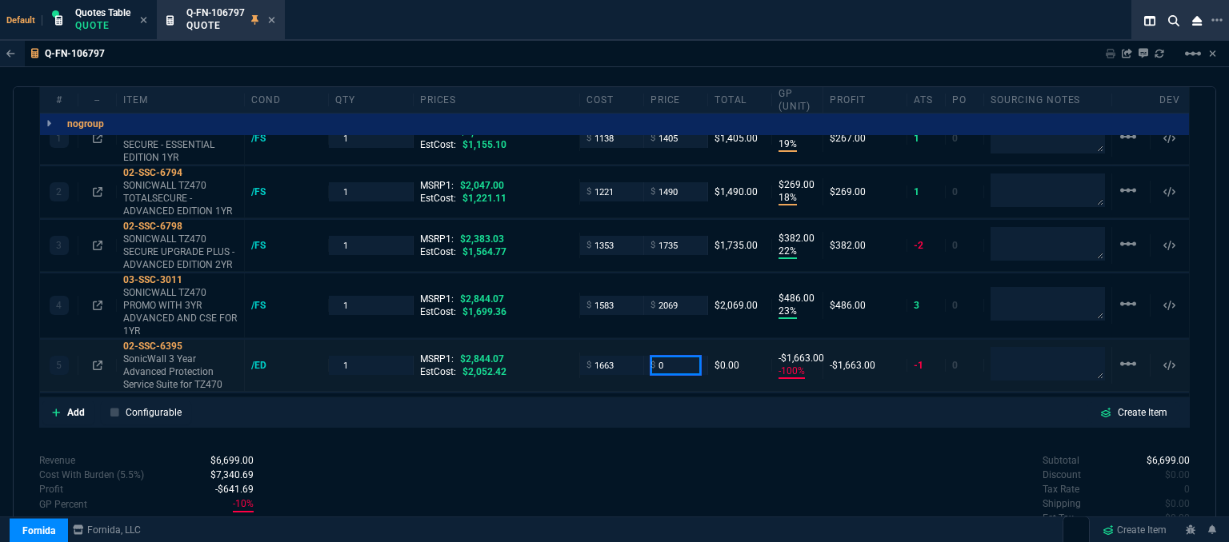
click at [621, 356] on div "5 02-SSC-6395 SonicWall 3 Year Advanced Protection Service Suite for TZ470 /ED …" at bounding box center [614, 366] width 1149 height 52
type input "2075"
click at [606, 454] on div "Revenue $6,699.00 Cost $6,958.00 Cost With Burden (5.5%) $7,340.69 Profit -$641…" at bounding box center [326, 519] width 575 height 131
type input "2075"
type input "20"
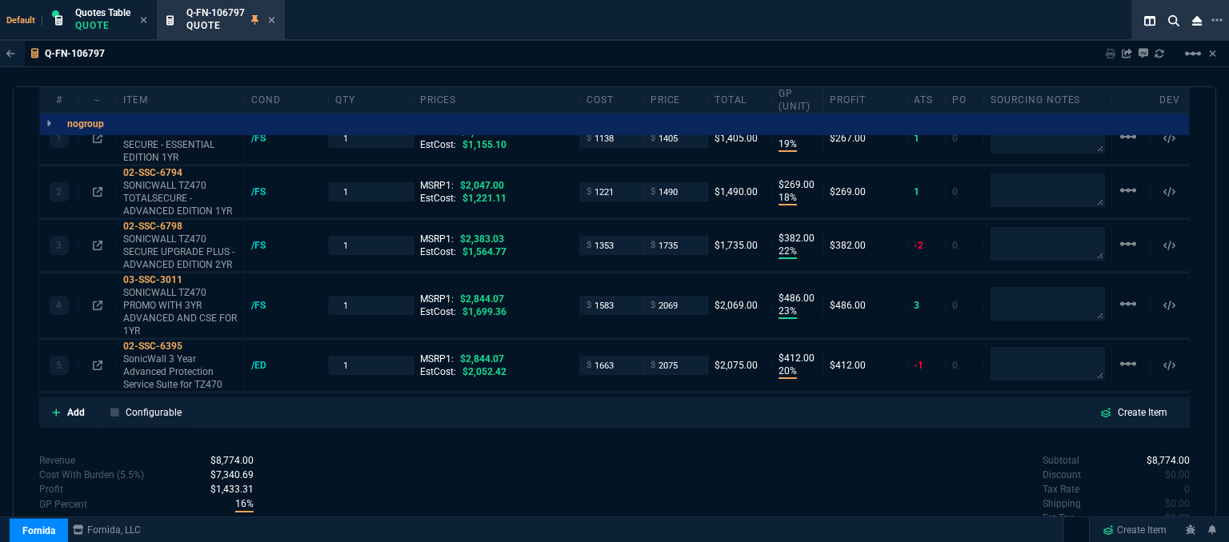
type input "412"
type input "27"
click at [271, 18] on icon at bounding box center [272, 20] width 6 height 6
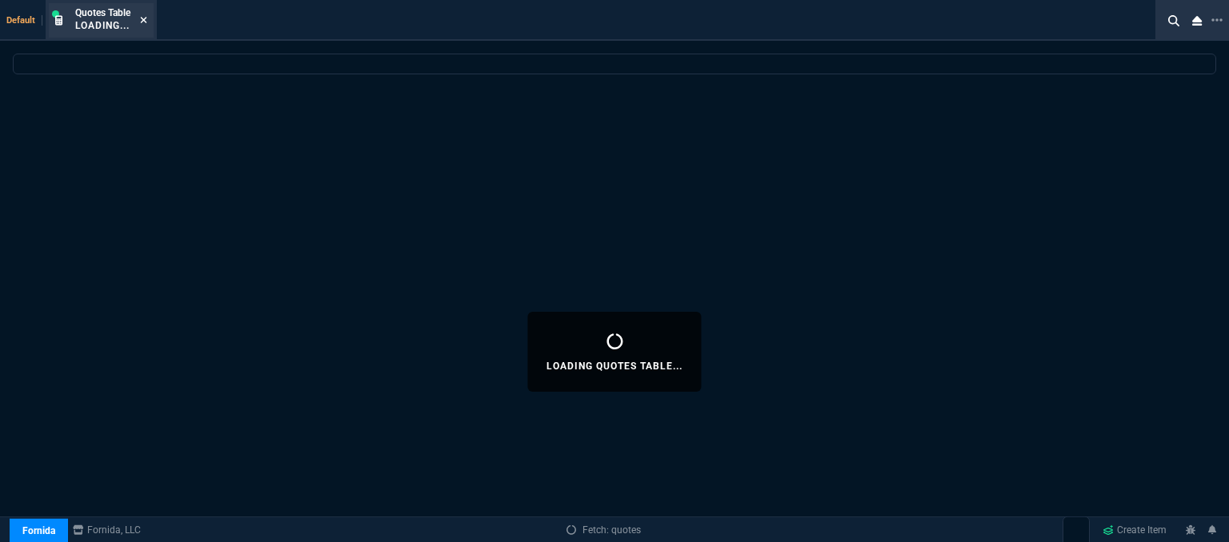
click at [147, 16] on icon at bounding box center [143, 20] width 7 height 10
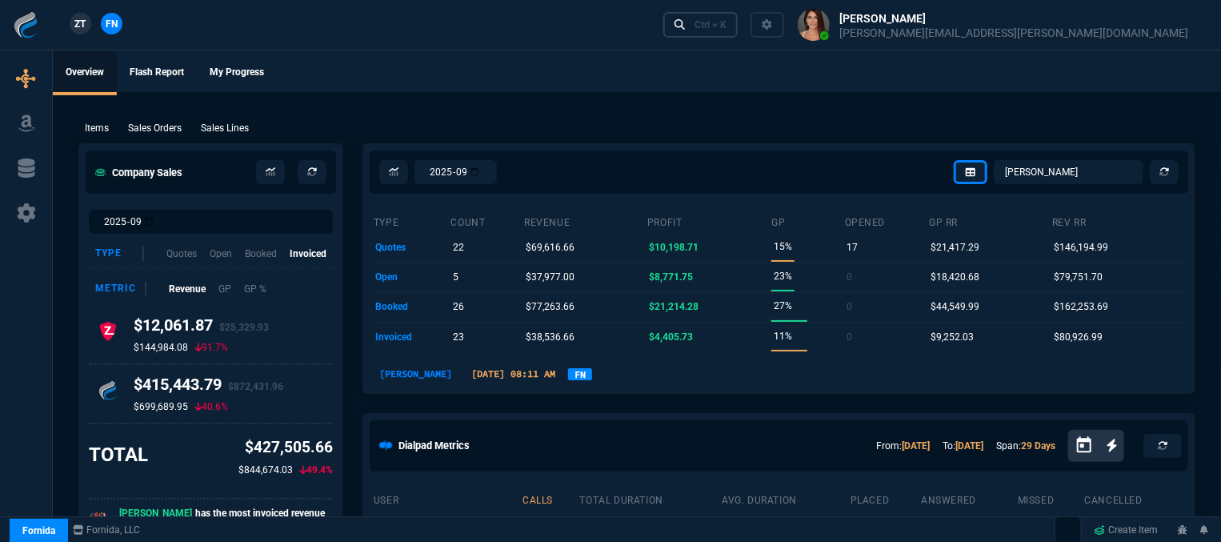
click at [739, 34] on link "Ctrl + K" at bounding box center [700, 24] width 75 height 25
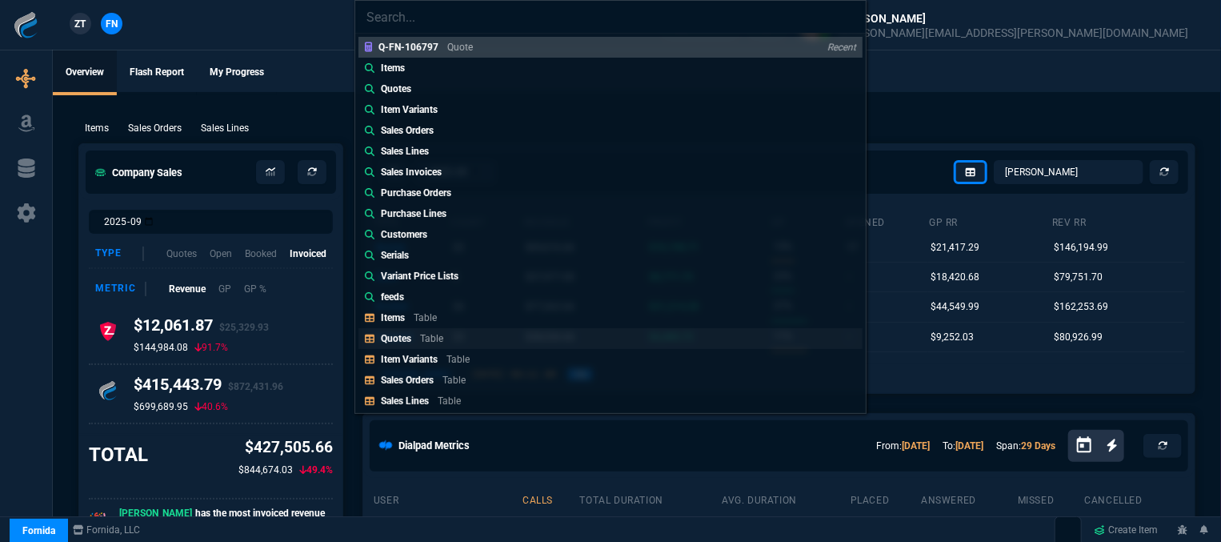
click at [479, 337] on link "Quotes Table" at bounding box center [610, 338] width 504 height 21
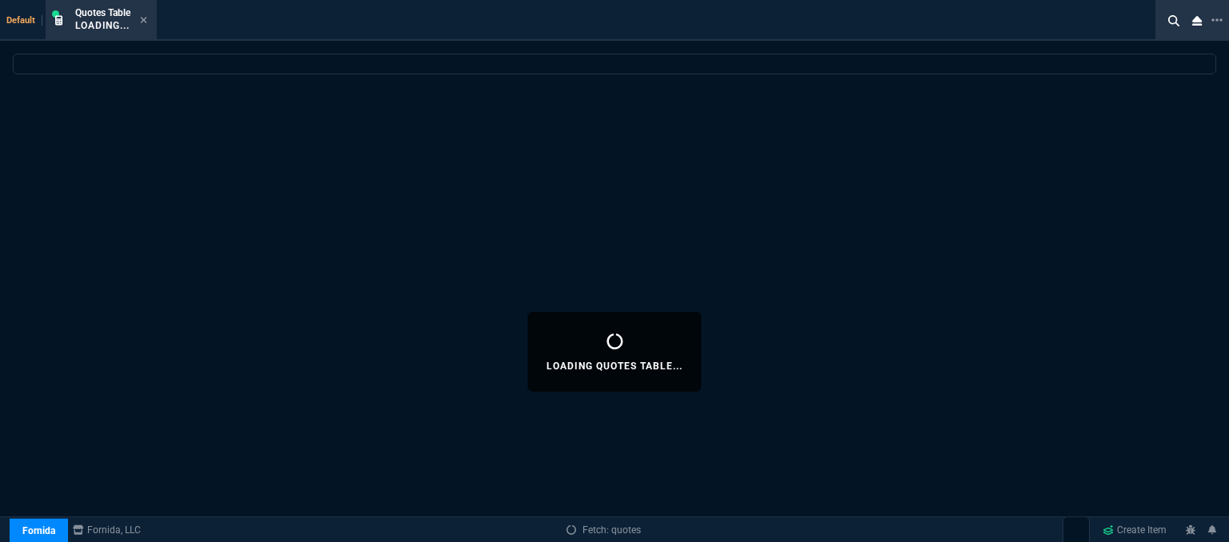
select select
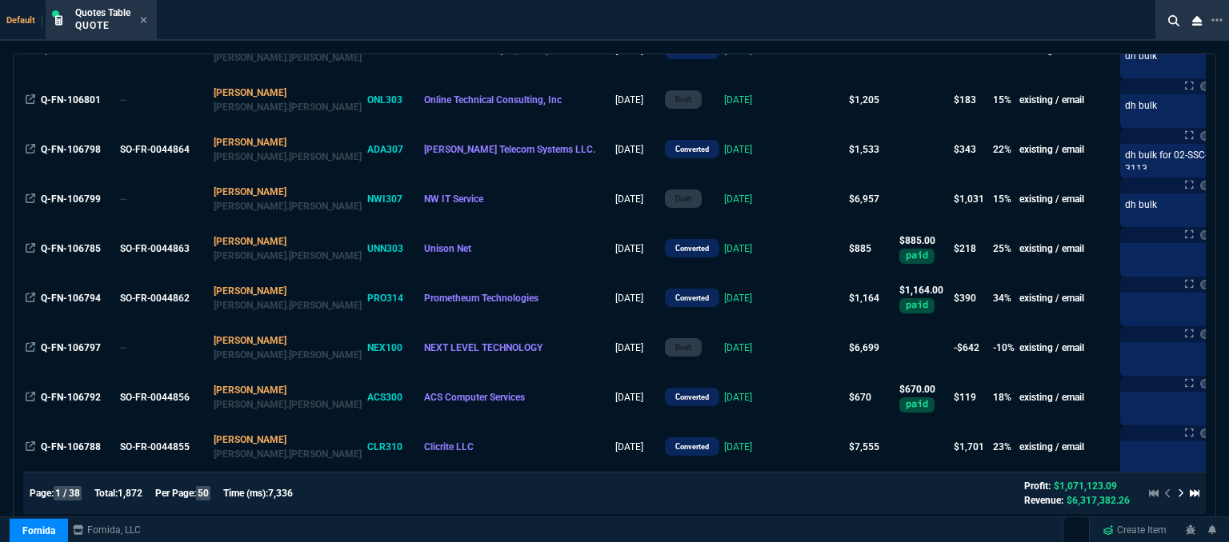
scroll to position [2249, 0]
click at [1178, 493] on icon at bounding box center [1181, 494] width 6 height 10
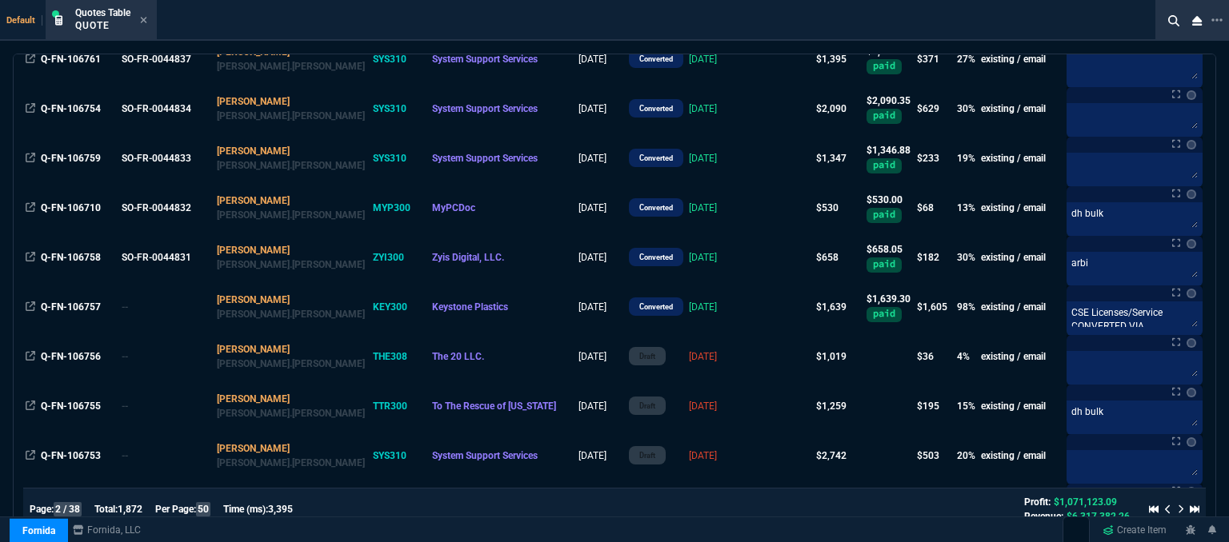
scroll to position [649, 0]
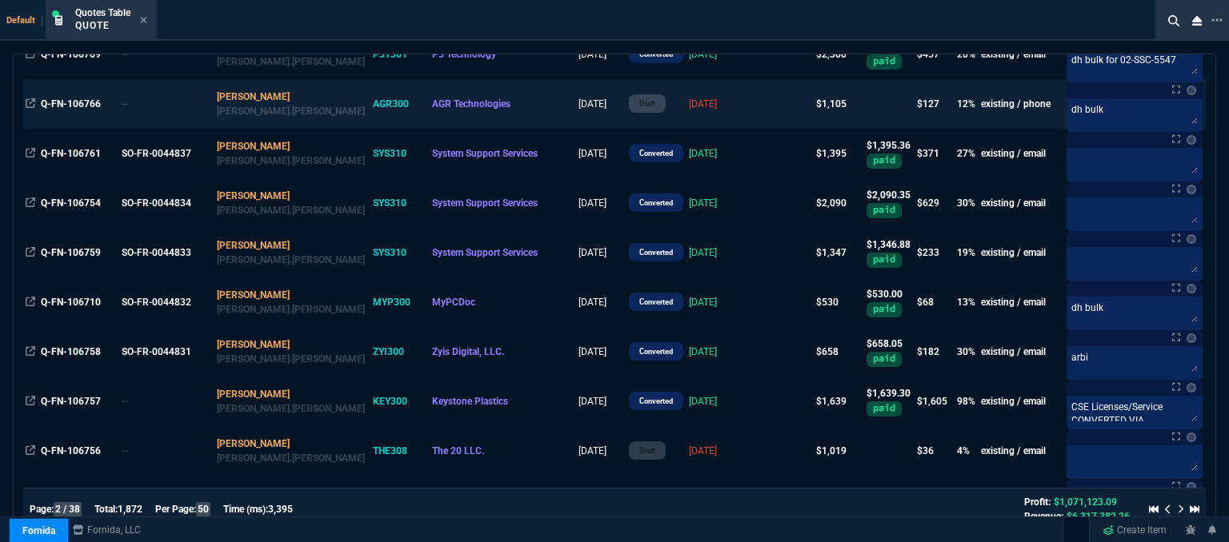
click at [757, 113] on td at bounding box center [782, 104] width 62 height 50
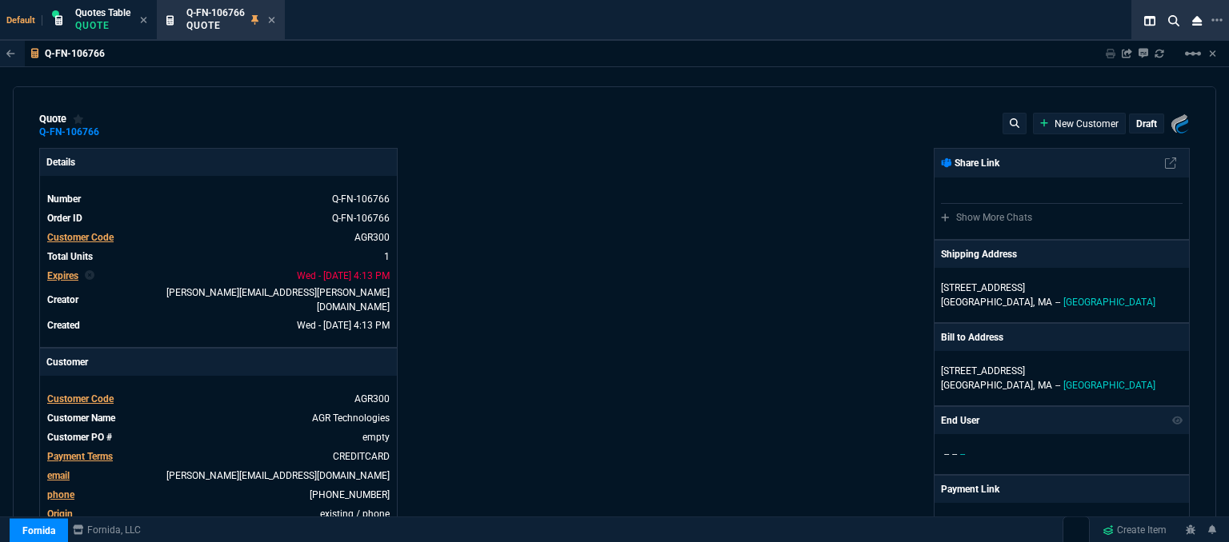
type input "17"
type input "175"
type input "1471.93"
type input "29"
click at [1192, 54] on mat-icon "linear_scale" at bounding box center [1192, 53] width 19 height 19
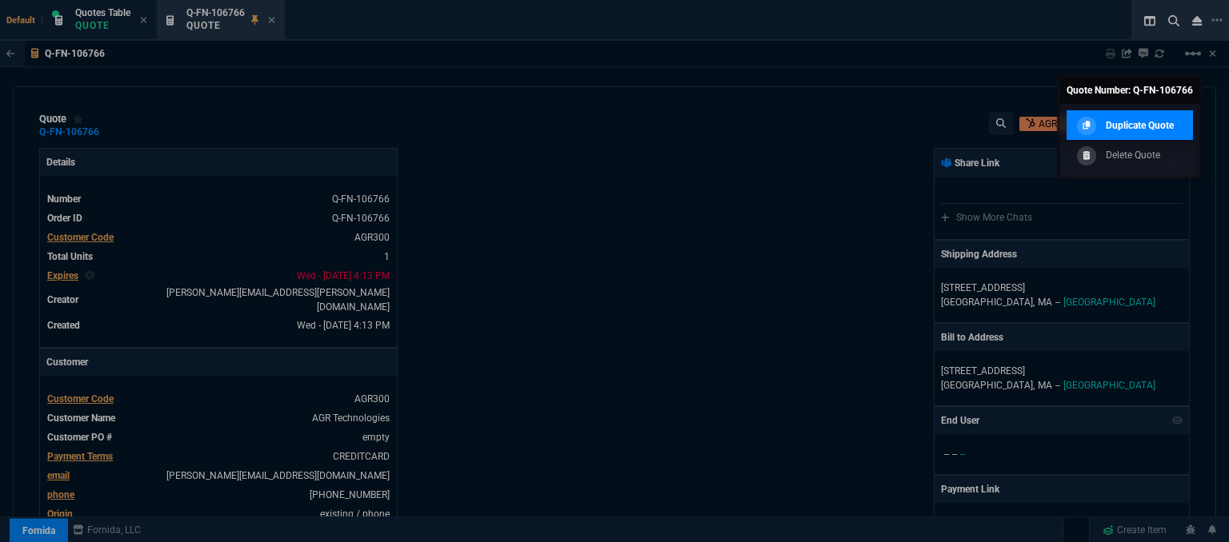
click at [1142, 129] on p "Duplicate Quote" at bounding box center [1140, 125] width 68 height 14
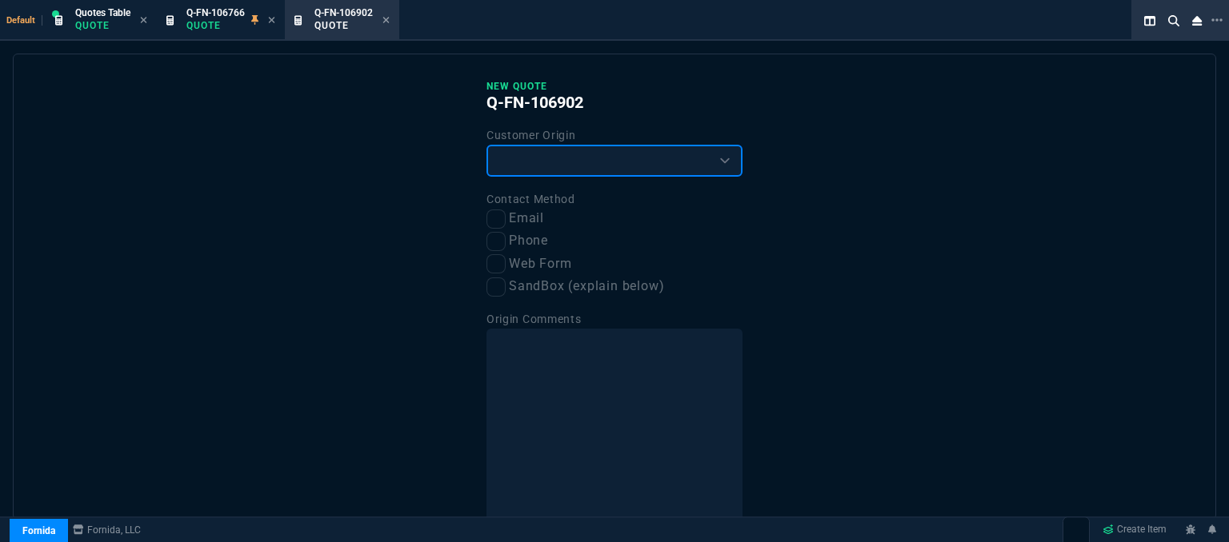
click at [603, 154] on select "Existing Customer Amazon Lead (first order) Website Lead (first order) Called (…" at bounding box center [614, 161] width 256 height 32
select select "existing"
click at [486, 145] on select "Existing Customer Amazon Lead (first order) Website Lead (first order) Called (…" at bounding box center [614, 161] width 256 height 32
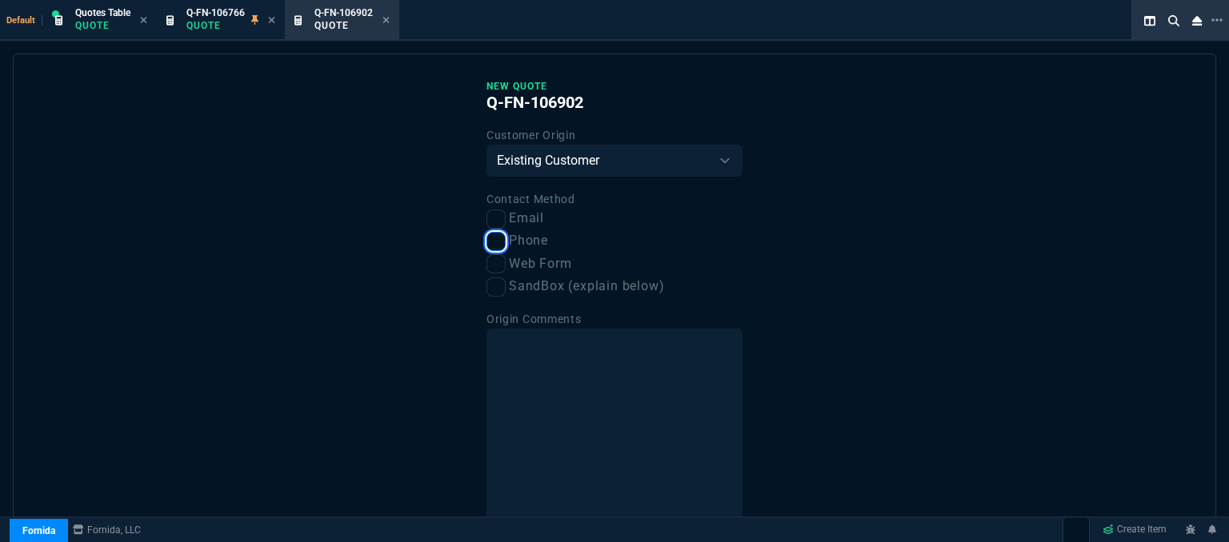
click at [496, 244] on input "Phone" at bounding box center [495, 241] width 19 height 19
checkbox input "true"
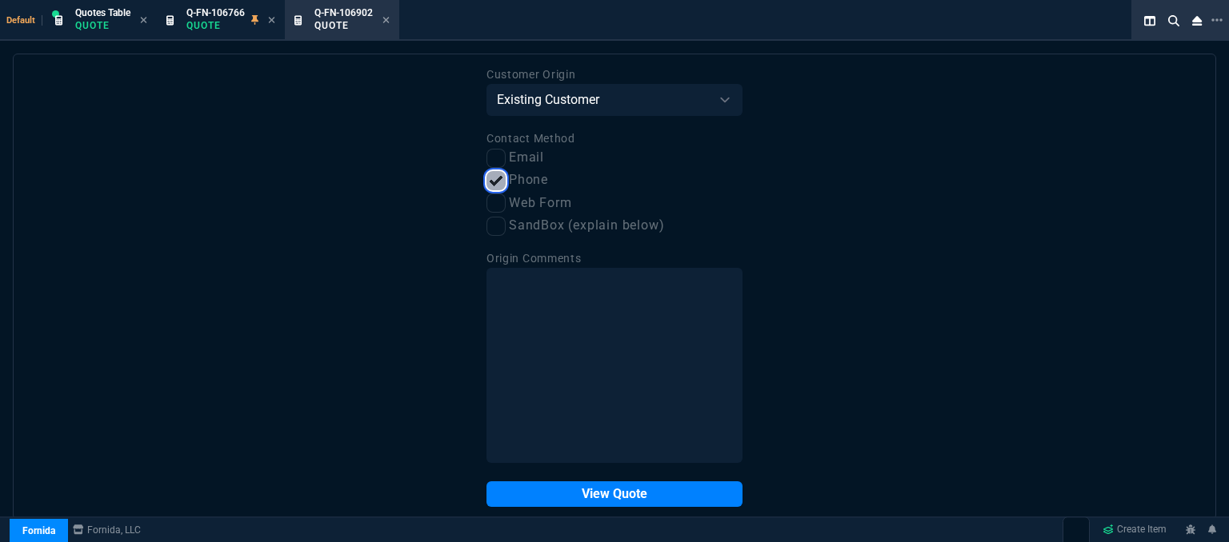
scroll to position [81, 0]
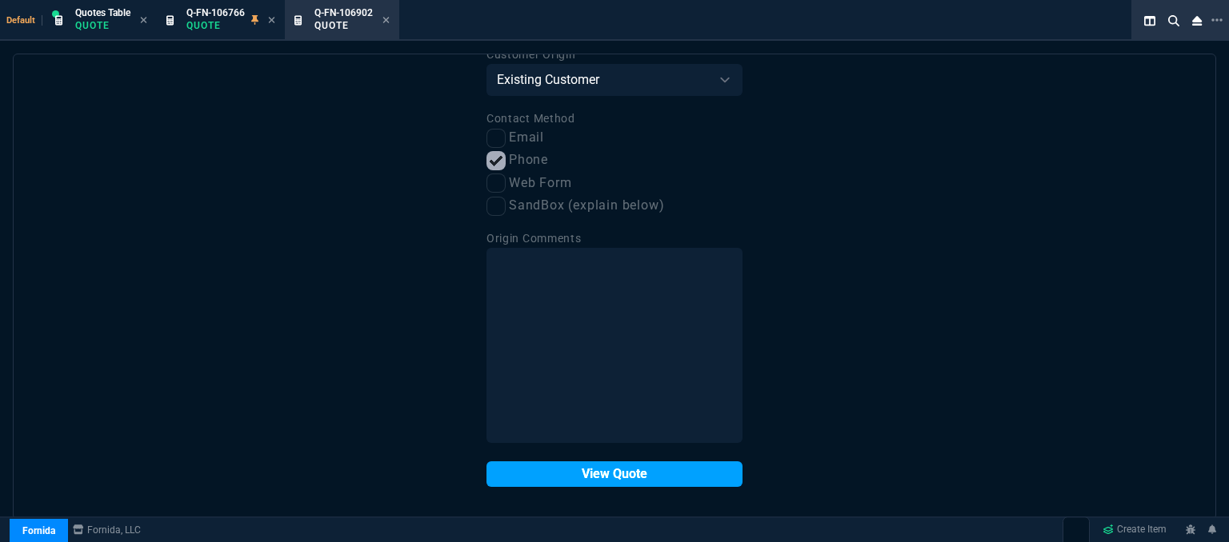
click at [608, 478] on button "View Quote" at bounding box center [614, 475] width 256 height 26
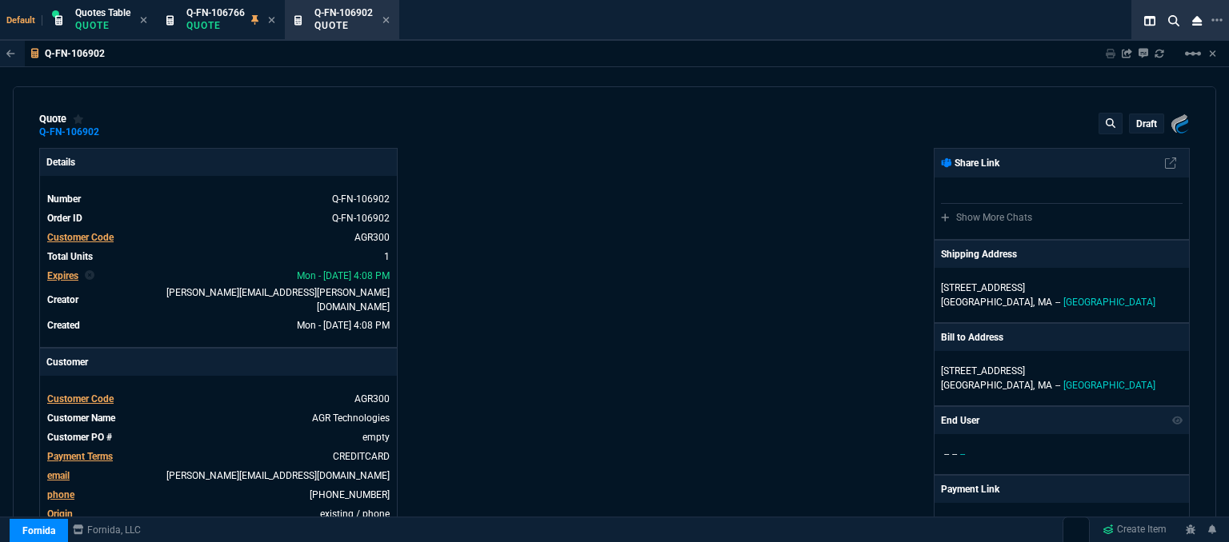
type input "17"
type input "175"
type input "29"
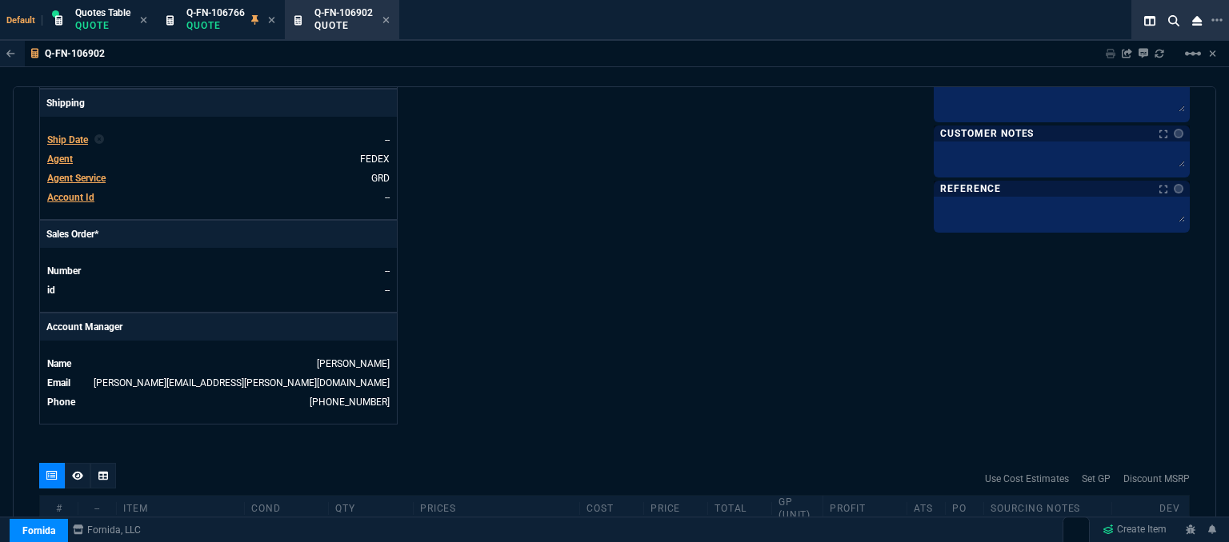
scroll to position [720, 0]
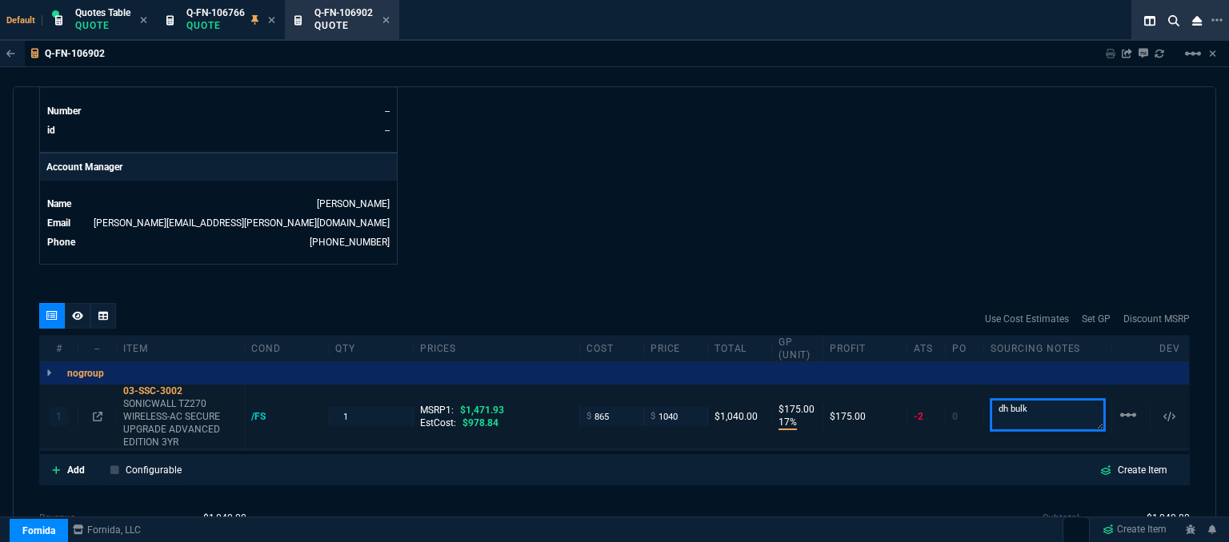
drag, startPoint x: 1029, startPoint y: 398, endPoint x: 968, endPoint y: 392, distance: 61.1
click at [970, 394] on div "1 03-SSC-3002 SONICWALL TZ270 WIRELESS-AC SECURE UPGRADE ADVANCED EDITION 3YR /…" at bounding box center [614, 417] width 1149 height 65
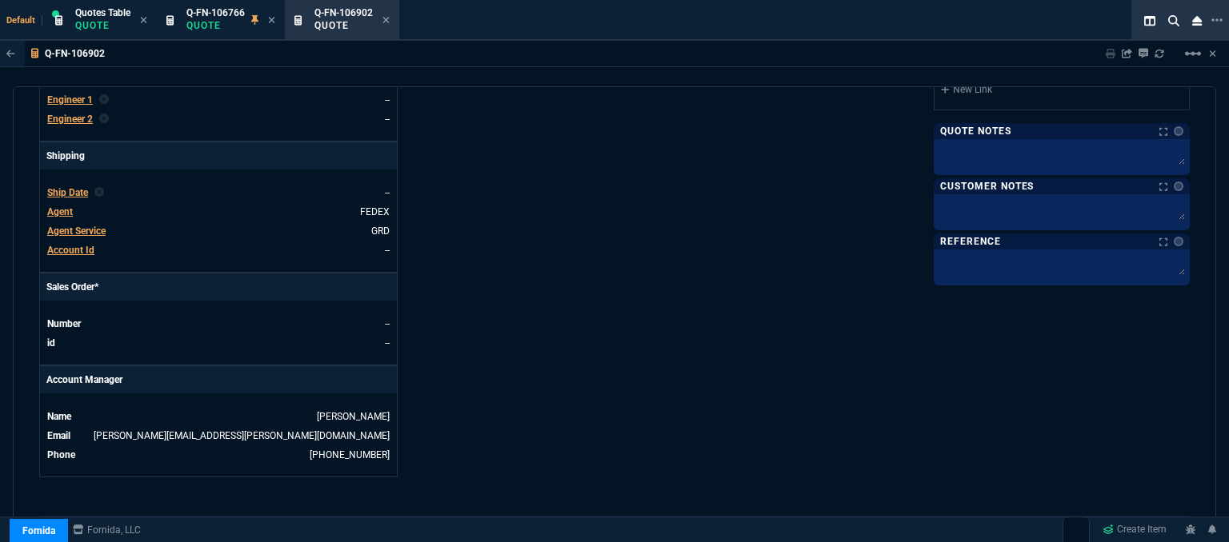
scroll to position [480, 0]
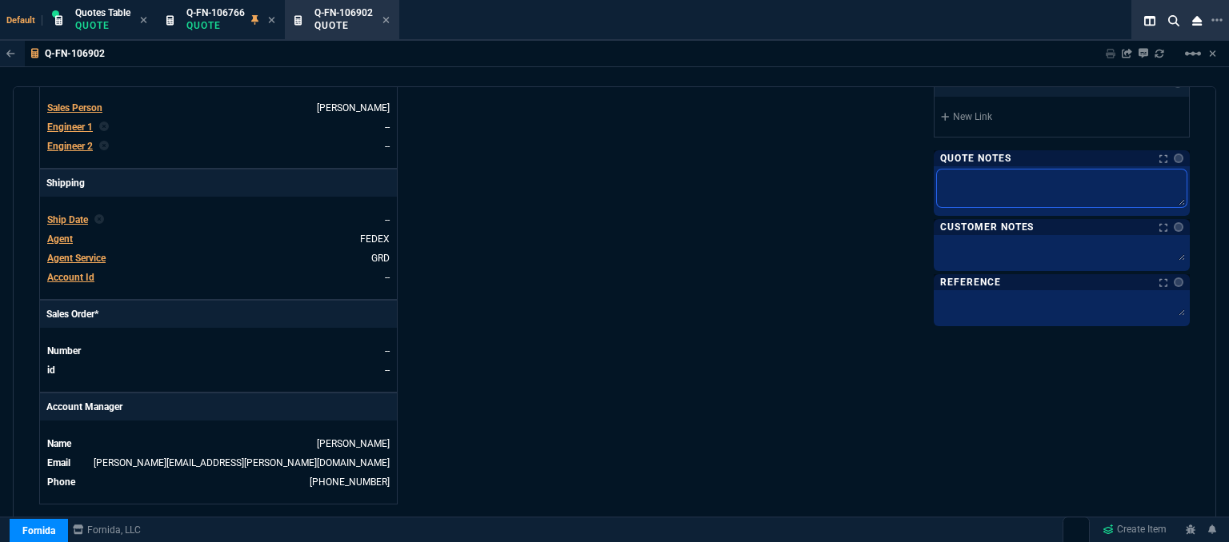
click at [995, 186] on textarea at bounding box center [1062, 189] width 250 height 38
paste textarea "dh bulk"
type textarea "dh bulk"
click at [993, 254] on textarea at bounding box center [1062, 250] width 250 height 24
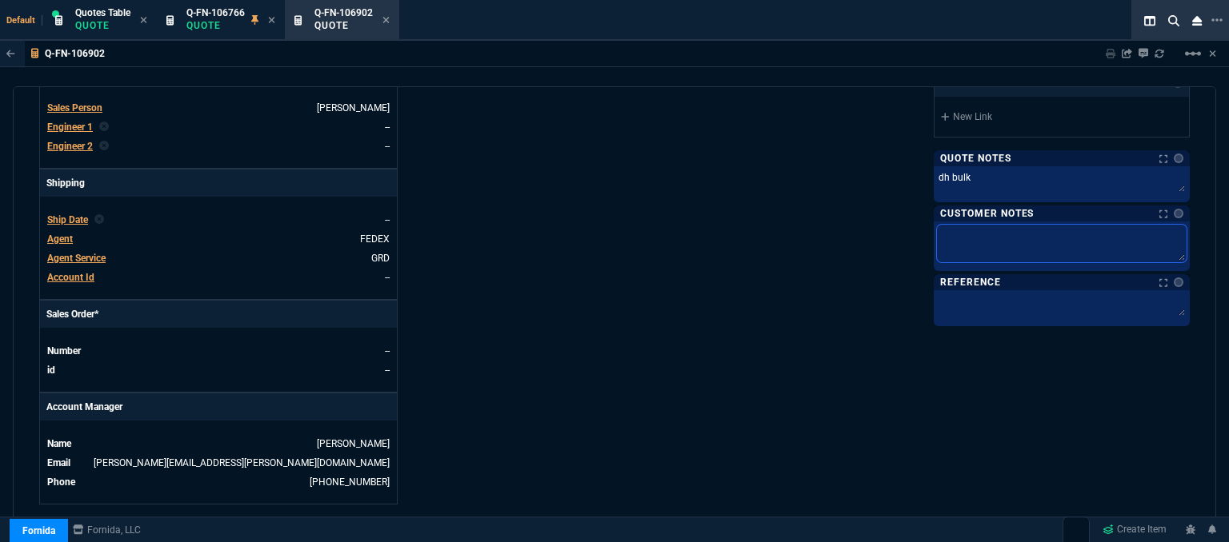
type textarea "E"
type textarea "ET"
type textarea "ETA"
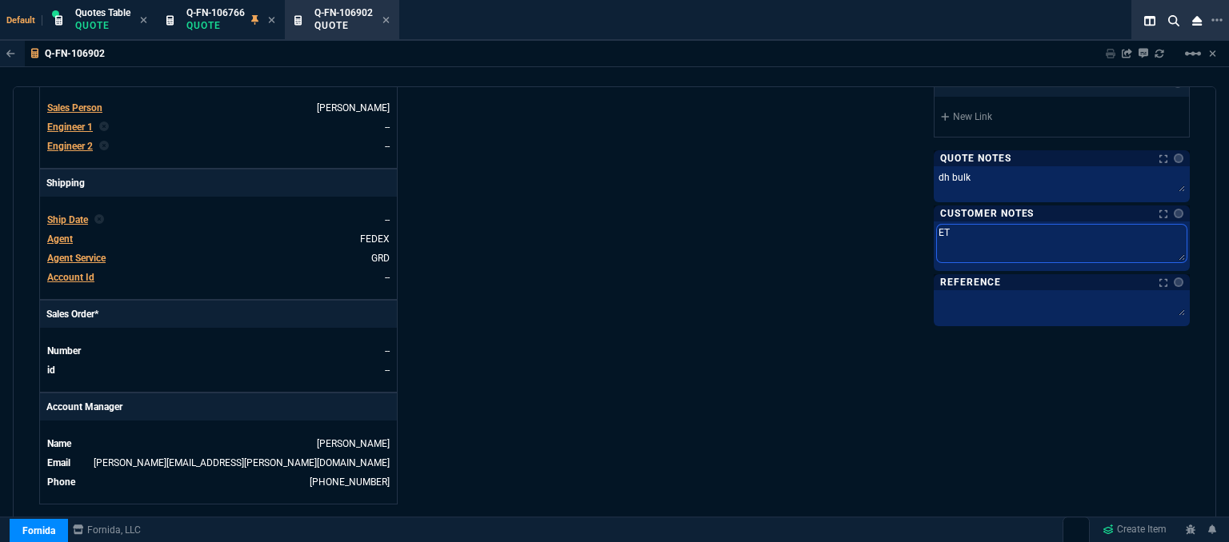
type textarea "ETA"
type textarea "ETA 3"
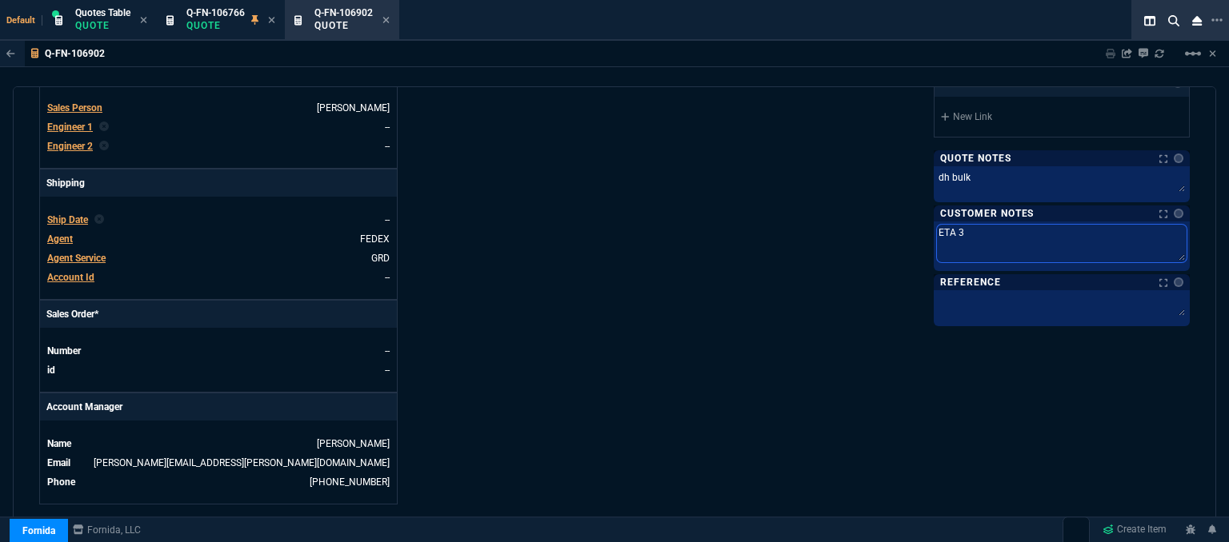
type textarea "ETA 3-"
type textarea "ETA 3-5"
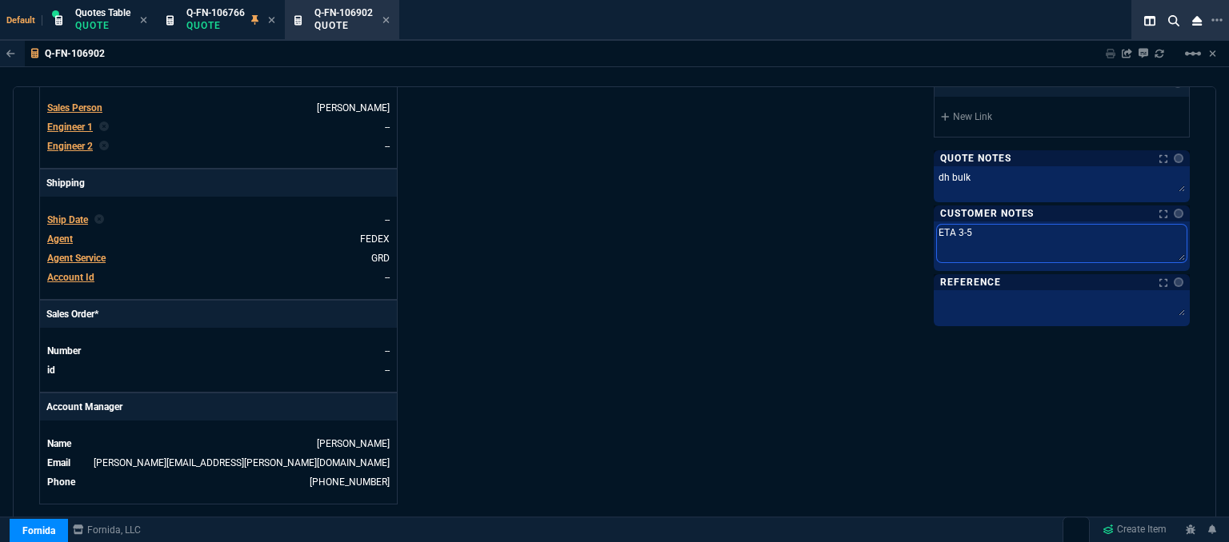
type textarea "ETA 3-5"
type textarea "ETA 3-5 B"
type textarea "ETA 3-5 Bi"
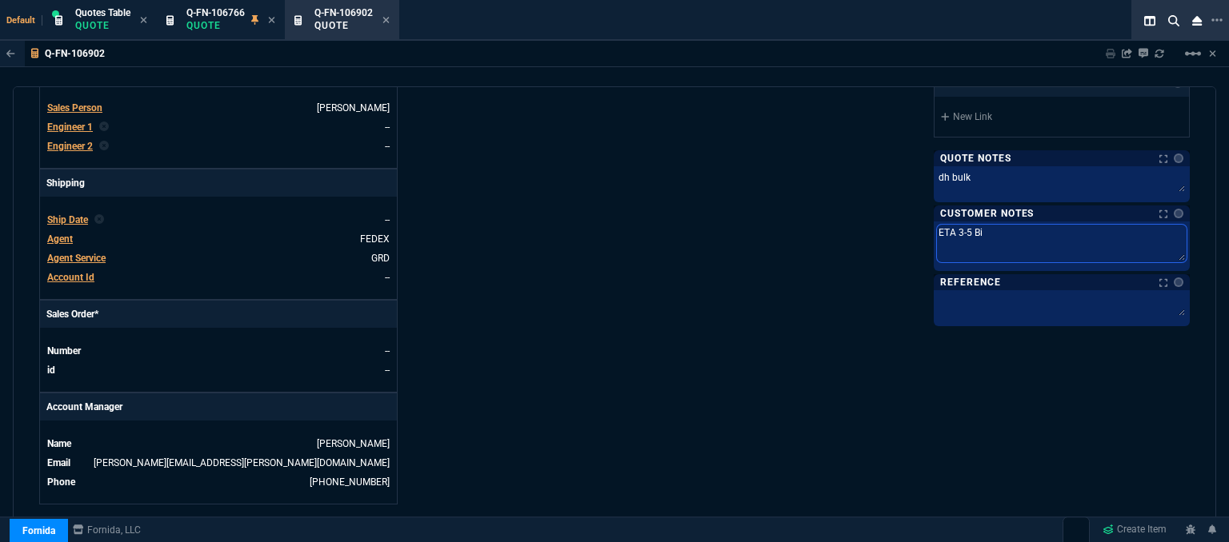
type textarea "ETA 3-5 Biz"
type textarea "ETA 3-5 Biz D"
type textarea "ETA 3-5 Biz Da"
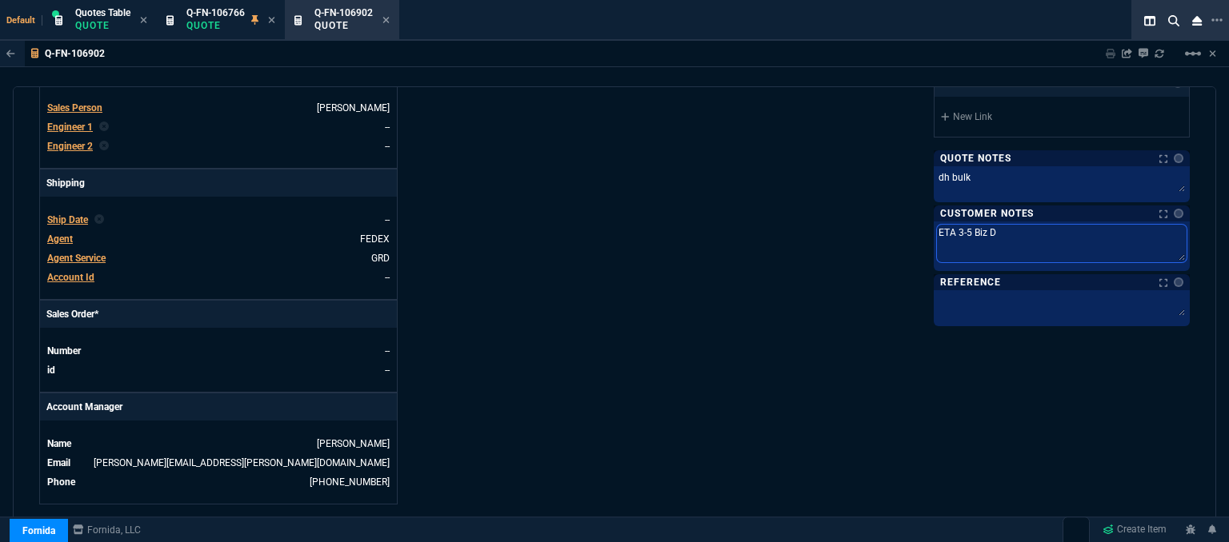
type textarea "ETA 3-5 Biz Da"
type textarea "ETA 3-5 Biz Day"
type textarea "ETA 3-5 Biz Days"
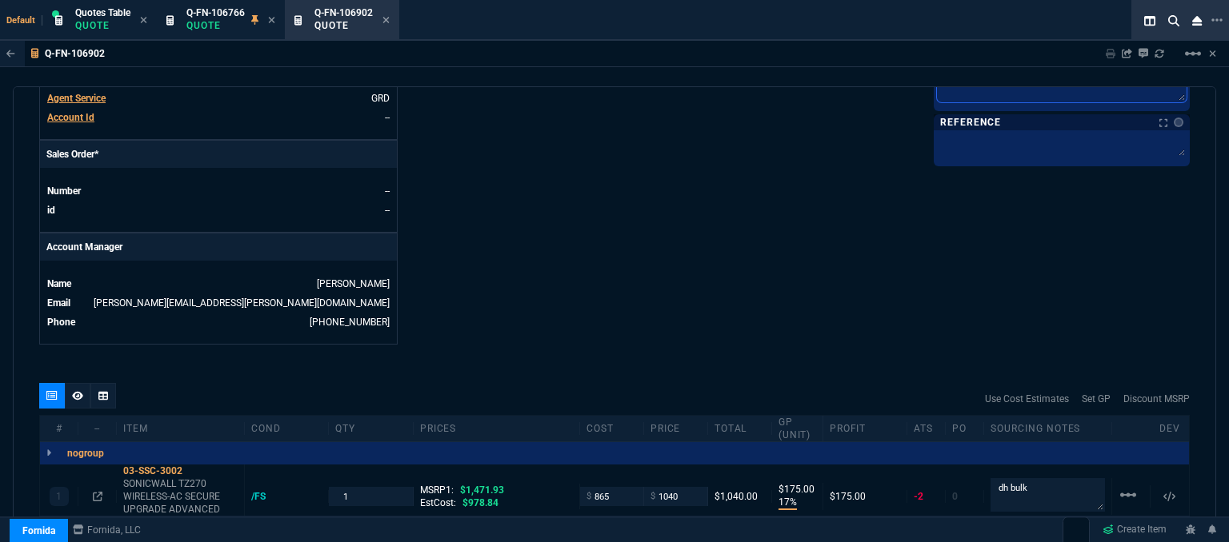
scroll to position [560, 0]
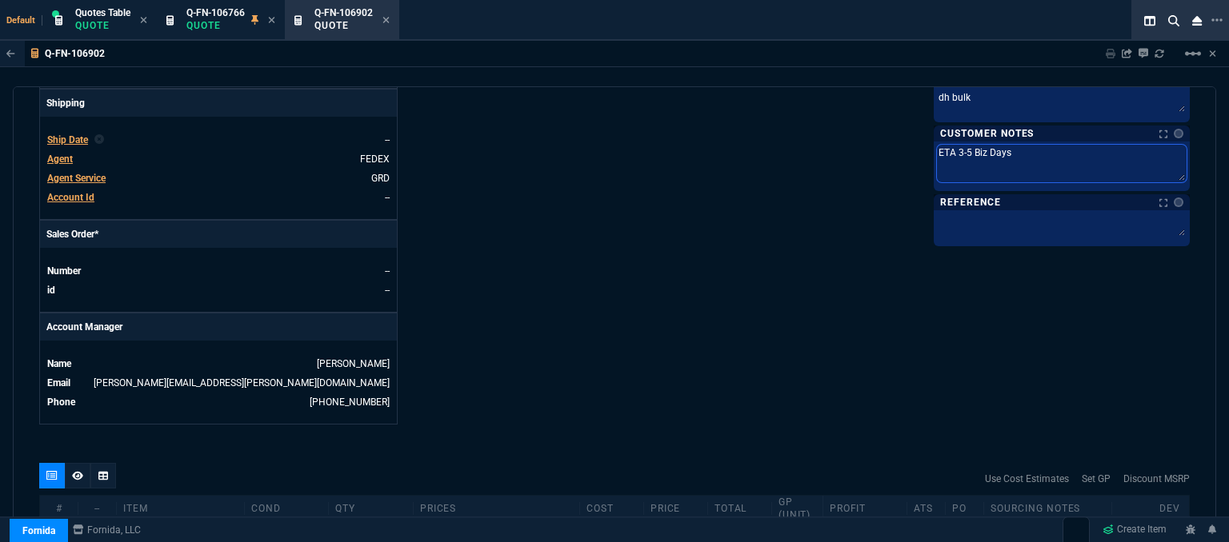
click at [963, 148] on textarea "ETA 3-5 Biz Days" at bounding box center [1062, 164] width 250 height 38
type textarea "ETA 3- Biz Days"
type textarea "ETA 3 Biz Days"
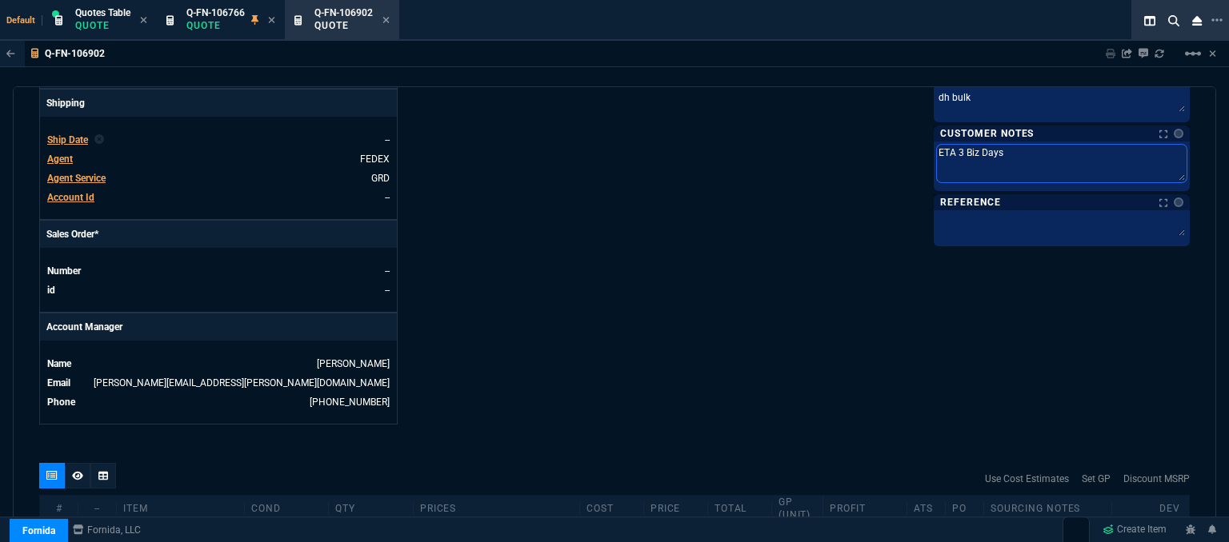
type textarea "ETA Biz Days"
type textarea "ETA 5 Biz Days"
type textarea "ETA 5- Biz Days"
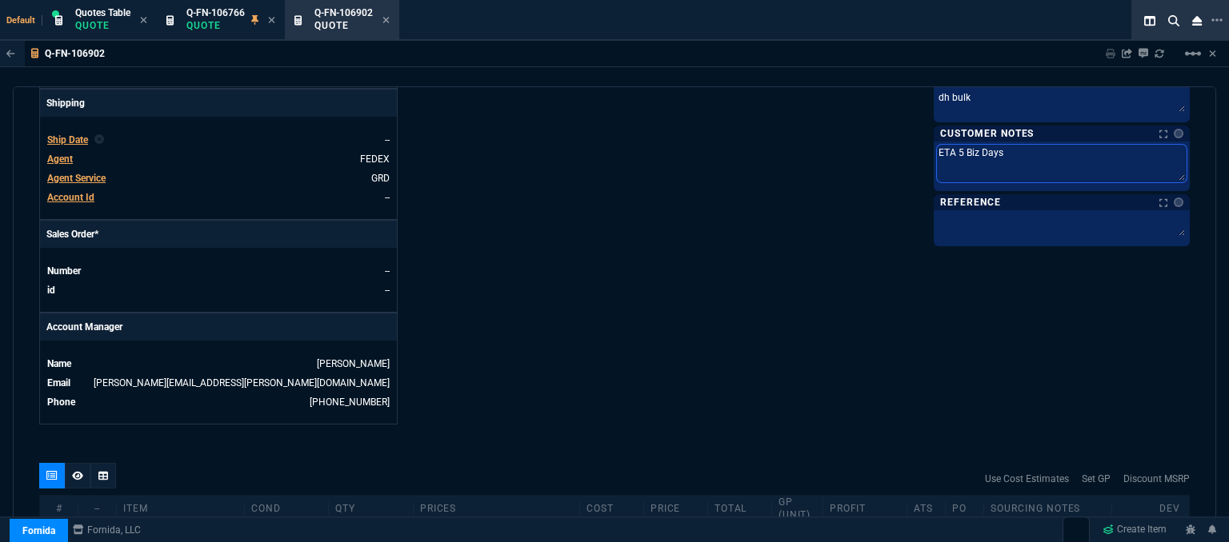
type textarea "ETA 5- Biz Days"
type textarea "ETA 5-7 Biz Days"
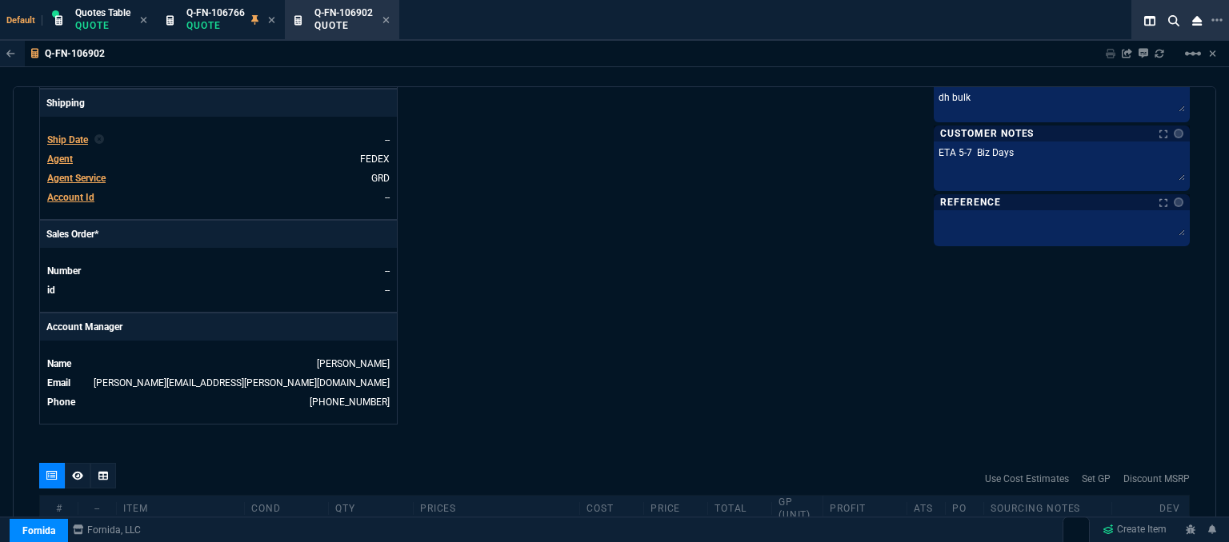
click at [718, 218] on div "Fornida, LLC [STREET_ADDRESS] Share Link Show More Chats Shipping Address [STRE…" at bounding box center [901, 6] width 575 height 837
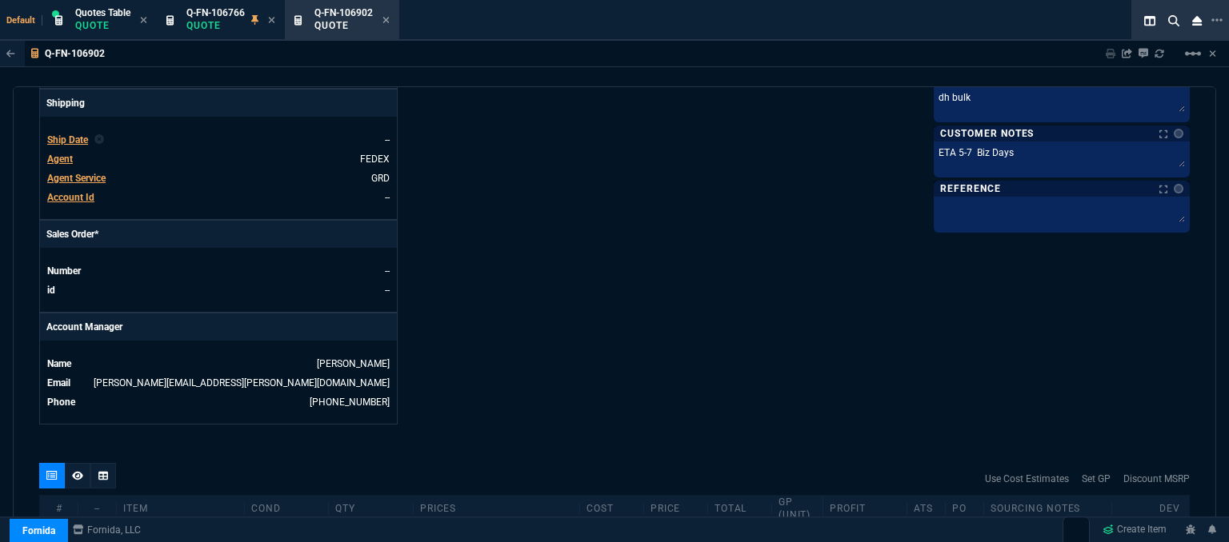
scroll to position [832, 0]
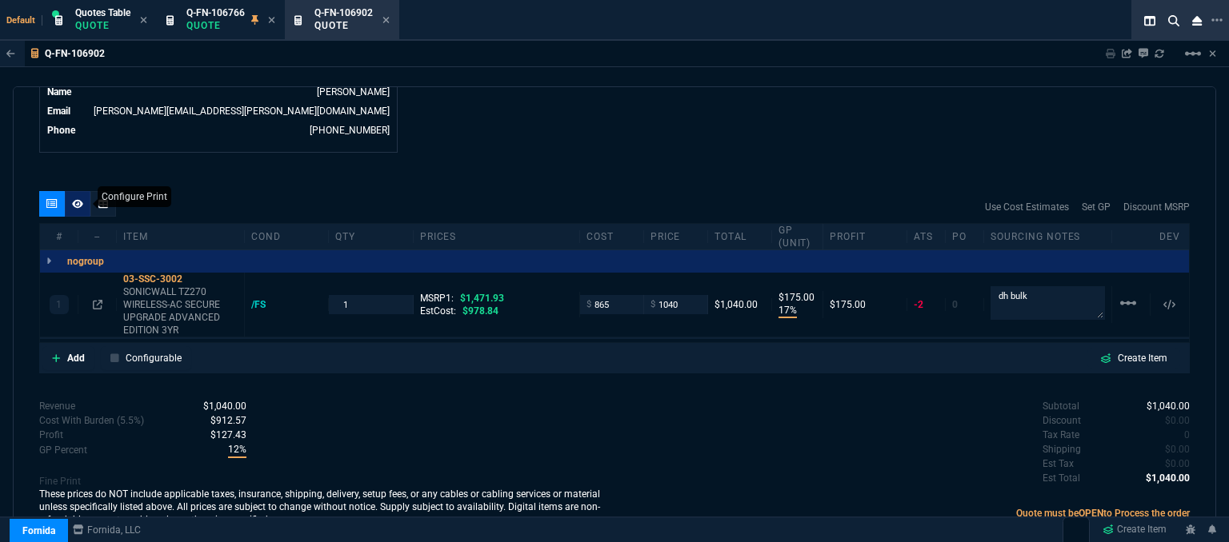
click at [70, 192] on div at bounding box center [78, 204] width 26 height 26
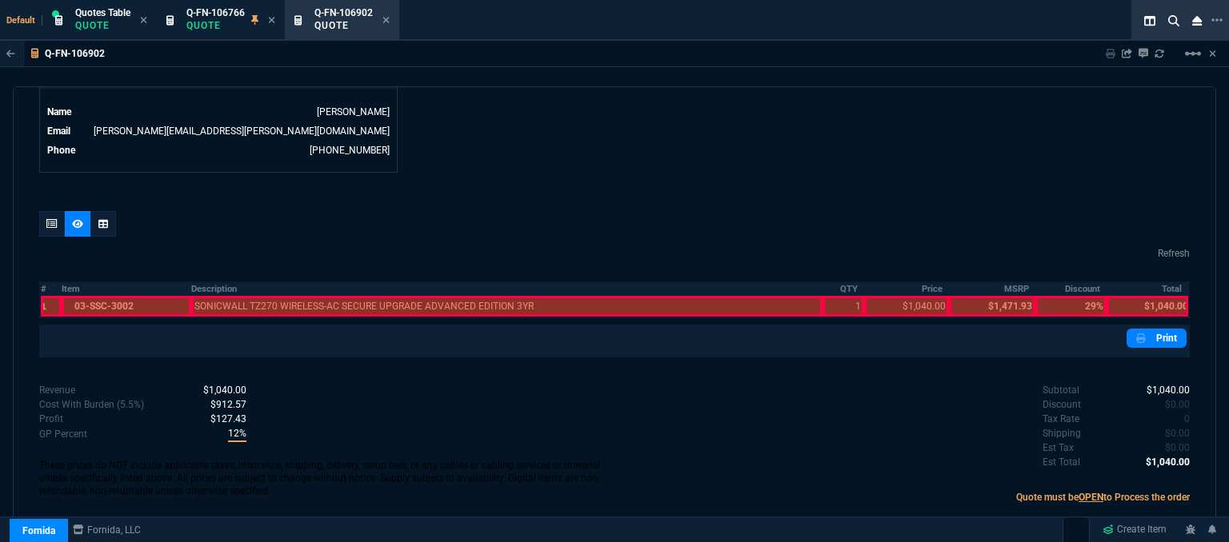
scroll to position [771, 0]
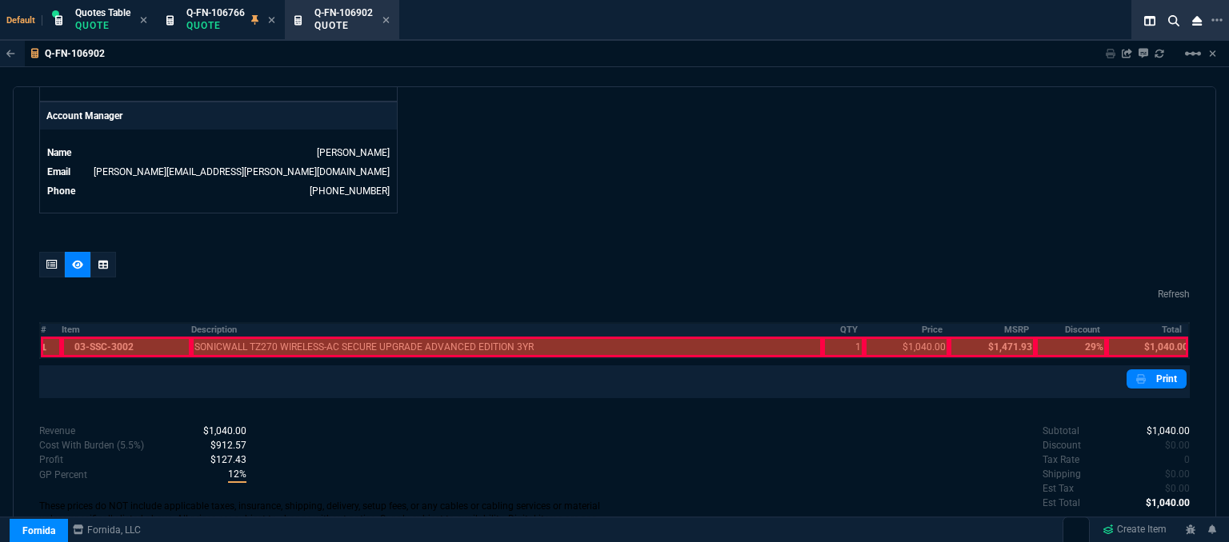
click at [152, 337] on div at bounding box center [126, 347] width 129 height 21
click at [238, 340] on div at bounding box center [507, 347] width 632 height 21
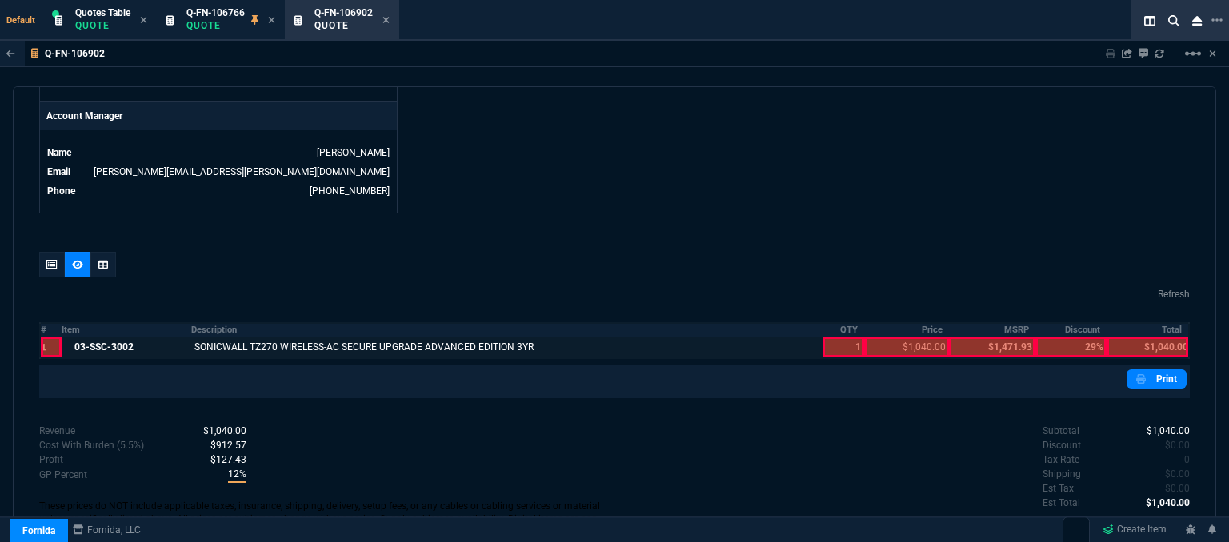
click at [832, 337] on div at bounding box center [843, 347] width 41 height 21
click at [905, 337] on div at bounding box center [906, 347] width 85 height 21
click at [1142, 337] on div at bounding box center [1148, 347] width 82 height 21
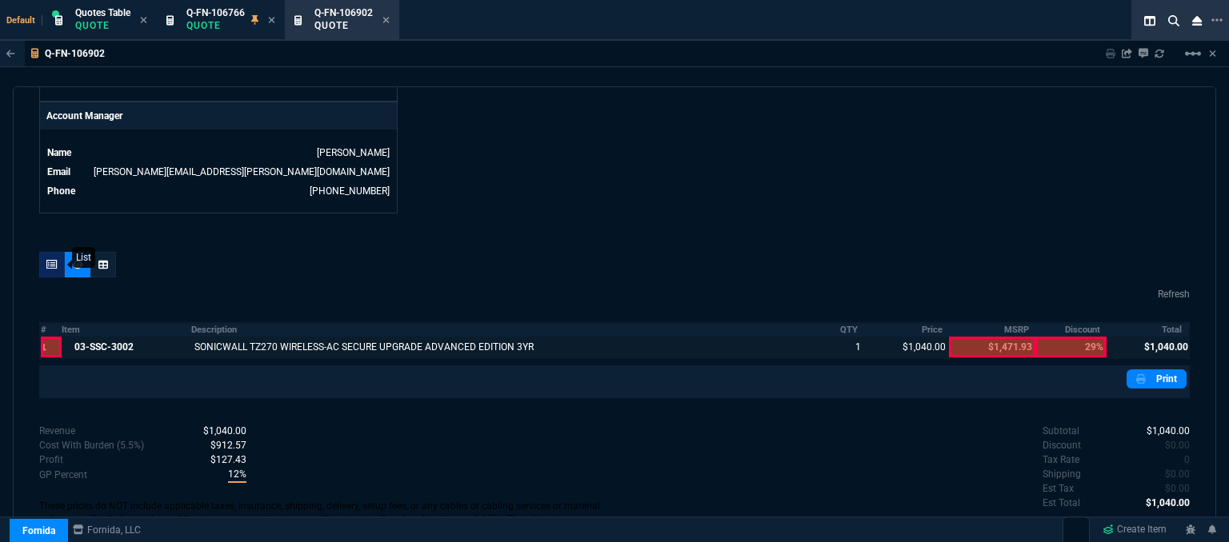
click at [47, 260] on icon at bounding box center [51, 265] width 11 height 10
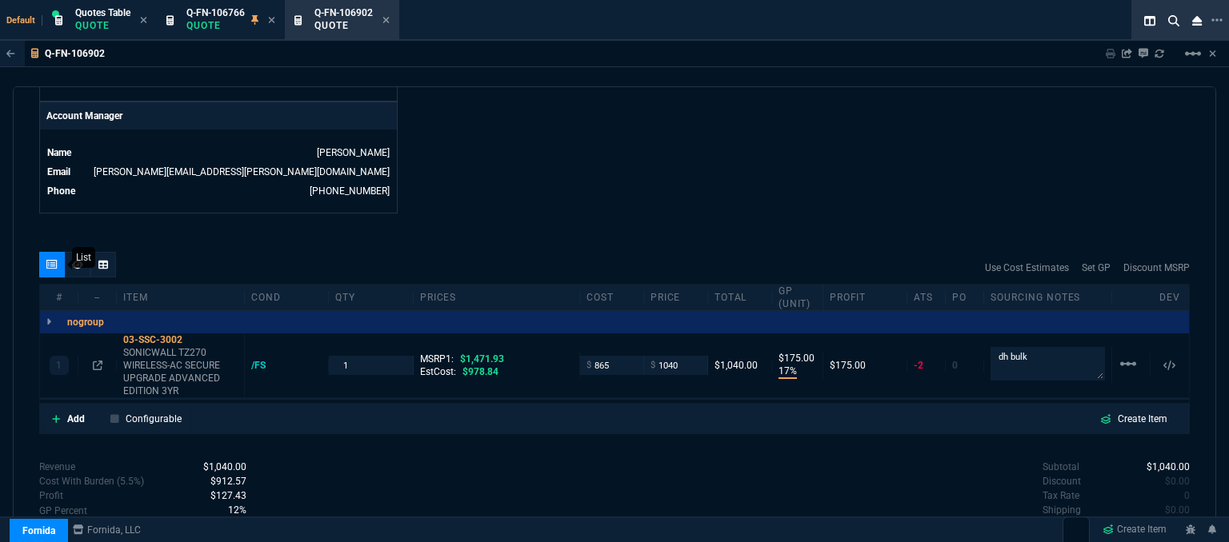
type input "17"
type input "175"
type input "29"
click at [195, 335] on icon at bounding box center [193, 340] width 9 height 10
click at [678, 356] on input "1040" at bounding box center [675, 365] width 50 height 18
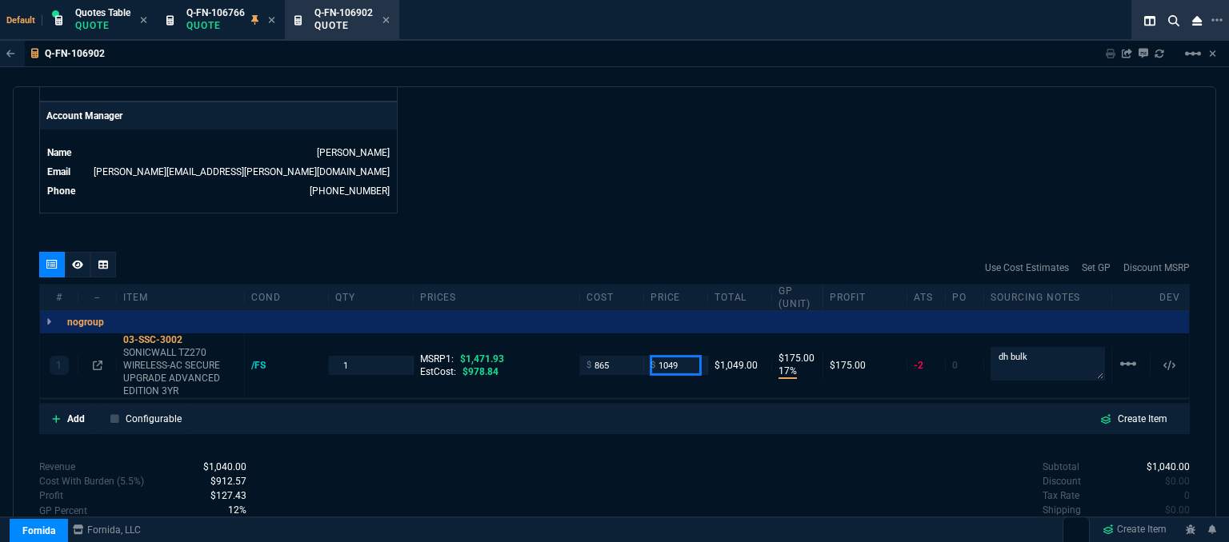
type input "1049"
type input "18"
type input "184"
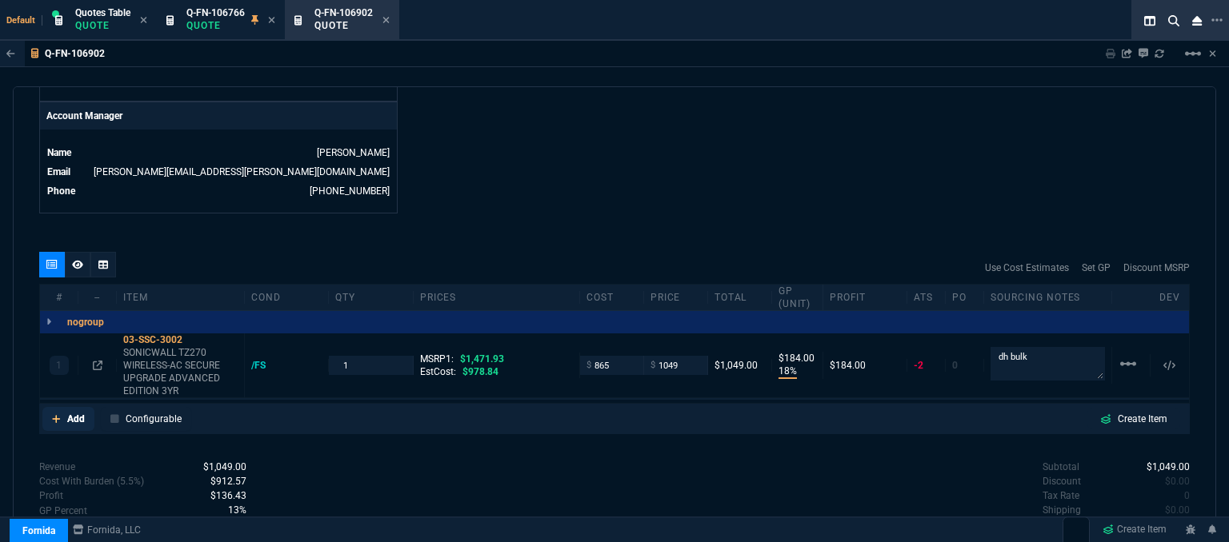
click at [52, 415] on icon at bounding box center [56, 419] width 8 height 8
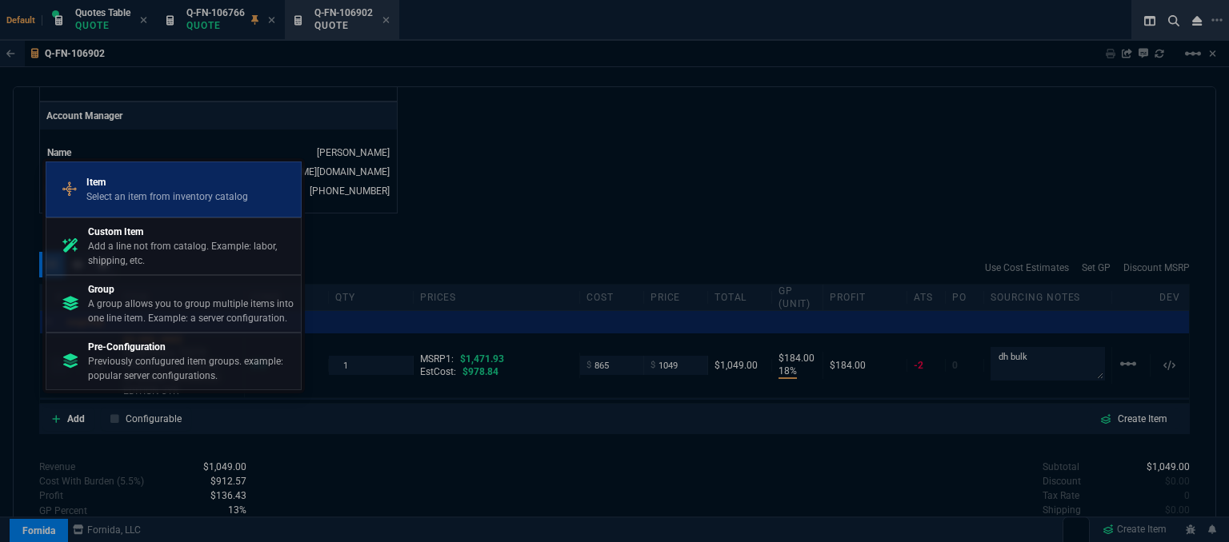
click at [147, 193] on p "Select an item from inventory catalog" at bounding box center [167, 197] width 162 height 14
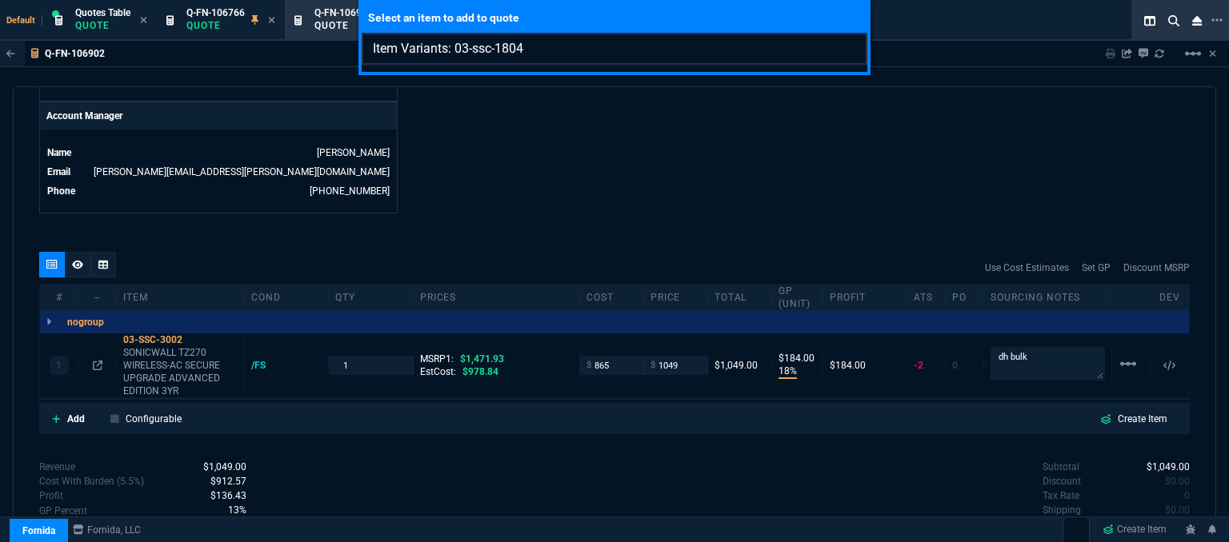
drag, startPoint x: 531, startPoint y: 55, endPoint x: 456, endPoint y: 55, distance: 75.2
click at [456, 55] on input "Item Variants: 03-ssc-1804" at bounding box center [615, 49] width 506 height 32
click at [567, 51] on input "Item Variants: 03-ssc-1804" at bounding box center [615, 49] width 506 height 32
drag, startPoint x: 566, startPoint y: 52, endPoint x: 456, endPoint y: 47, distance: 109.7
click at [456, 47] on input "Item Variants: 03-ssc-1804" at bounding box center [615, 49] width 506 height 32
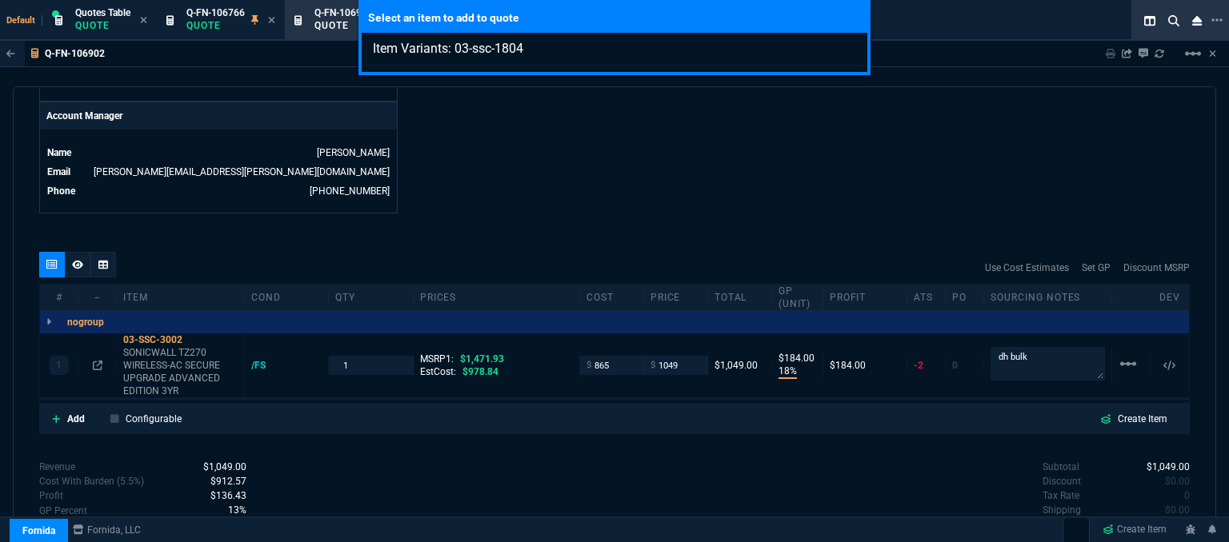
paste input "SSC-3003"
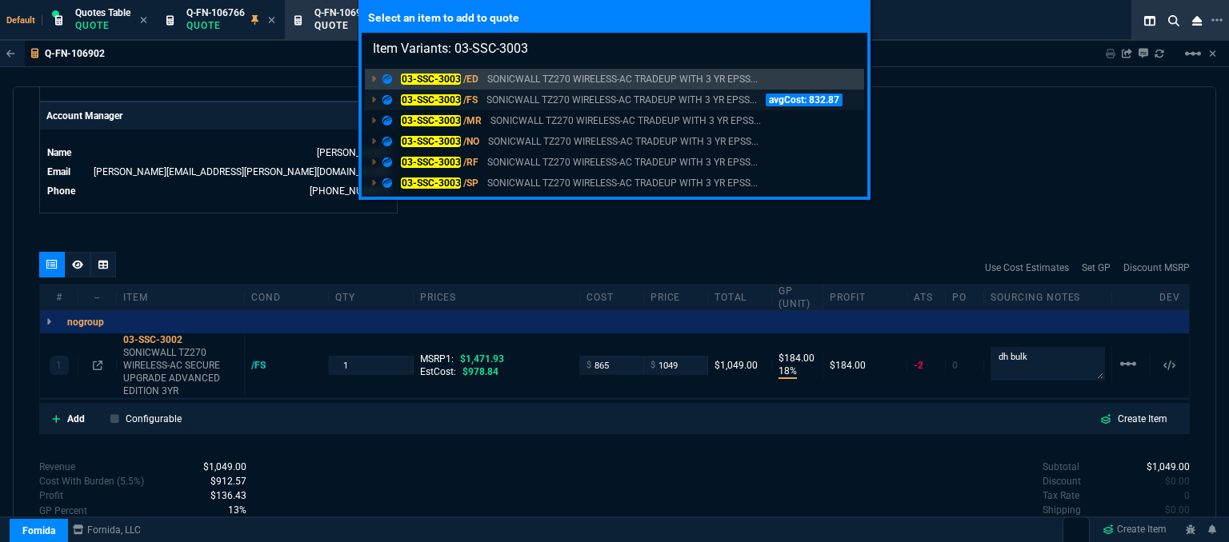
type input "Item Variants: 03-SSC-3003"
click at [496, 97] on p "SONICWALL TZ270 WIRELESS-AC TRADEUP WITH 3 YR EPSS..." at bounding box center [621, 100] width 270 height 14
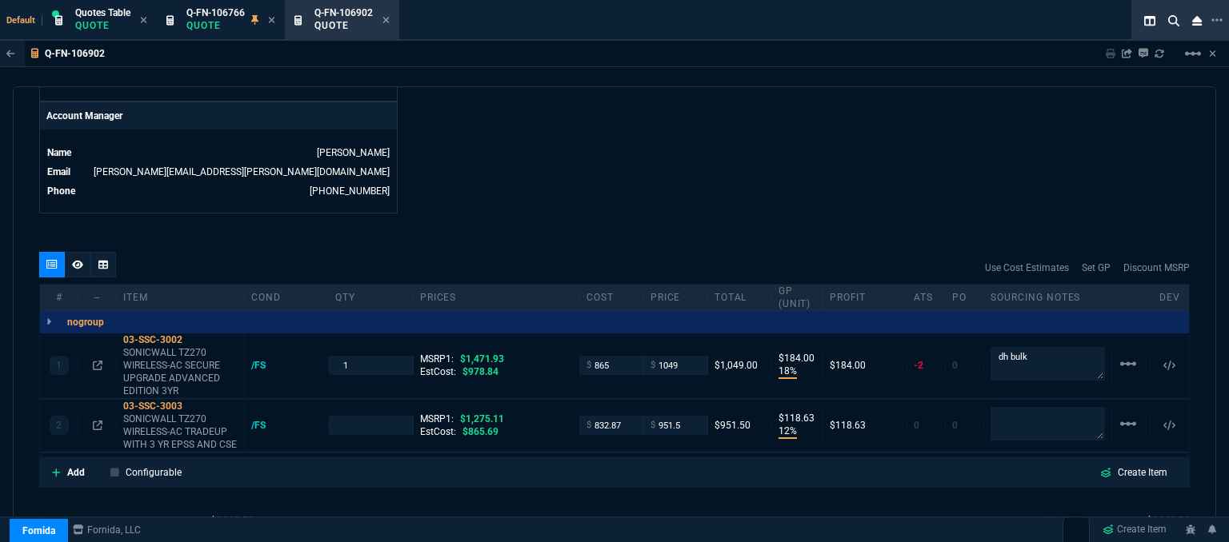
type input "18"
type input "184"
type input "12"
type input "119"
type input "29"
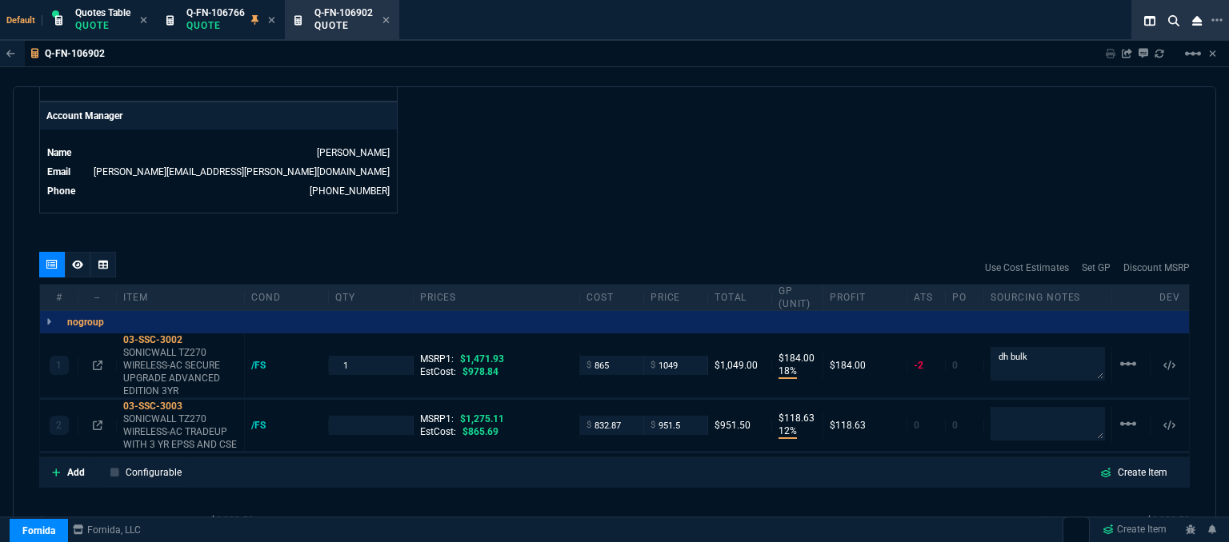
type input "25"
click at [1124, 414] on mat-icon "linear_scale" at bounding box center [1128, 423] width 19 height 19
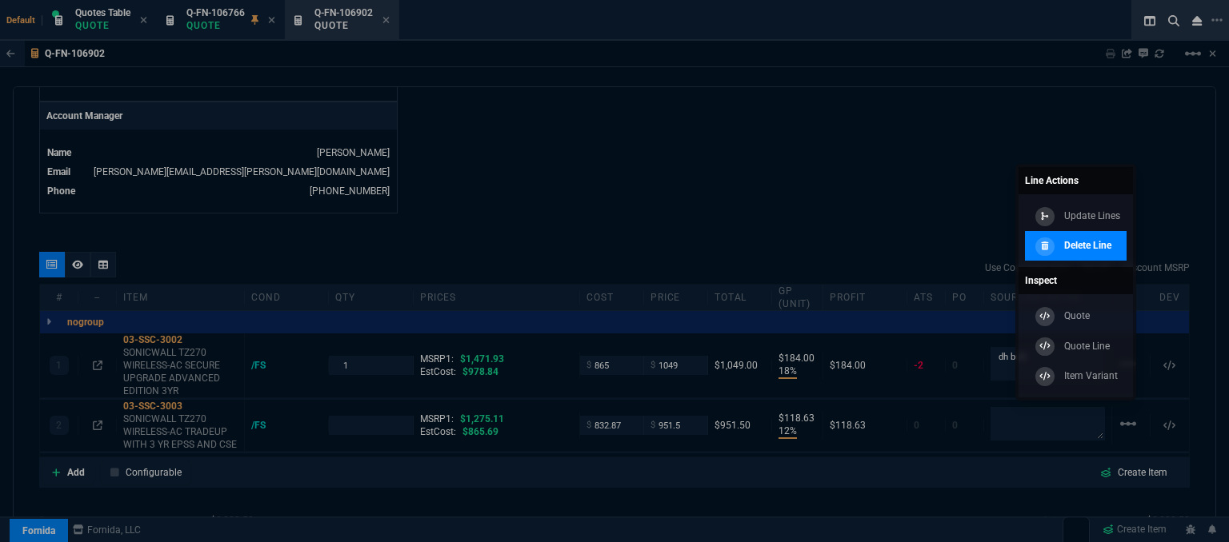
click at [1091, 252] on p "Delete Line" at bounding box center [1087, 245] width 47 height 14
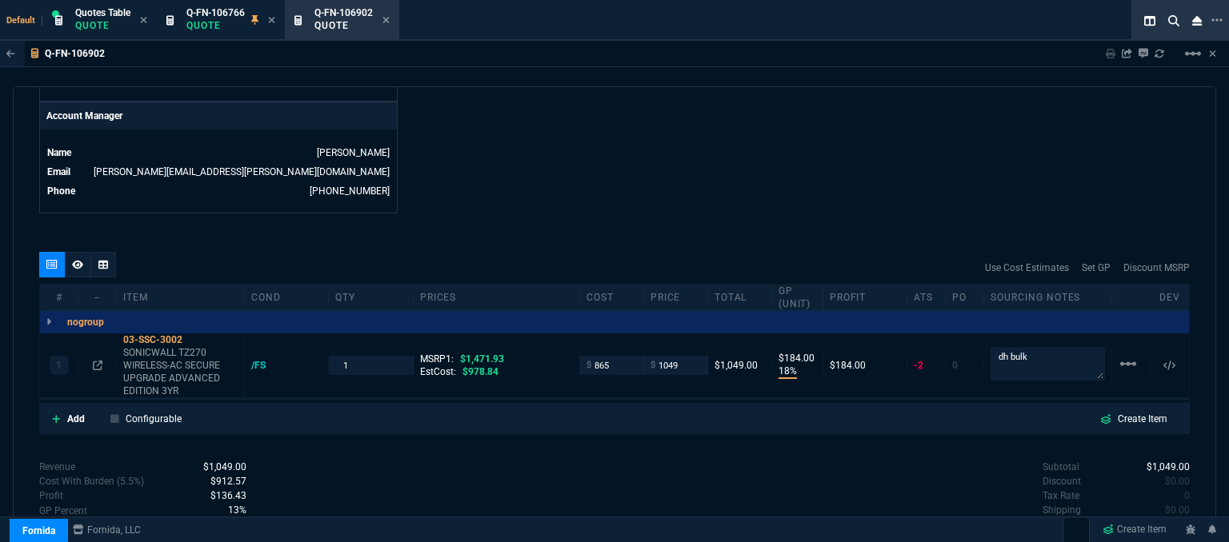
type input "18"
type input "184"
type input "29"
click at [77, 260] on icon at bounding box center [77, 265] width 11 height 10
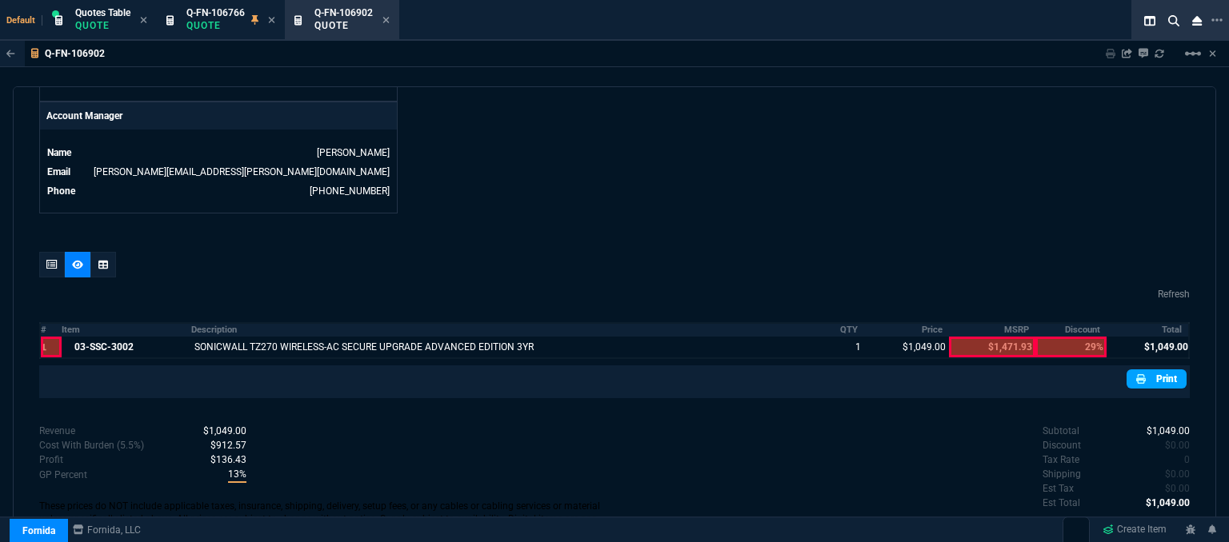
click at [1146, 370] on link "Print" at bounding box center [1157, 379] width 60 height 19
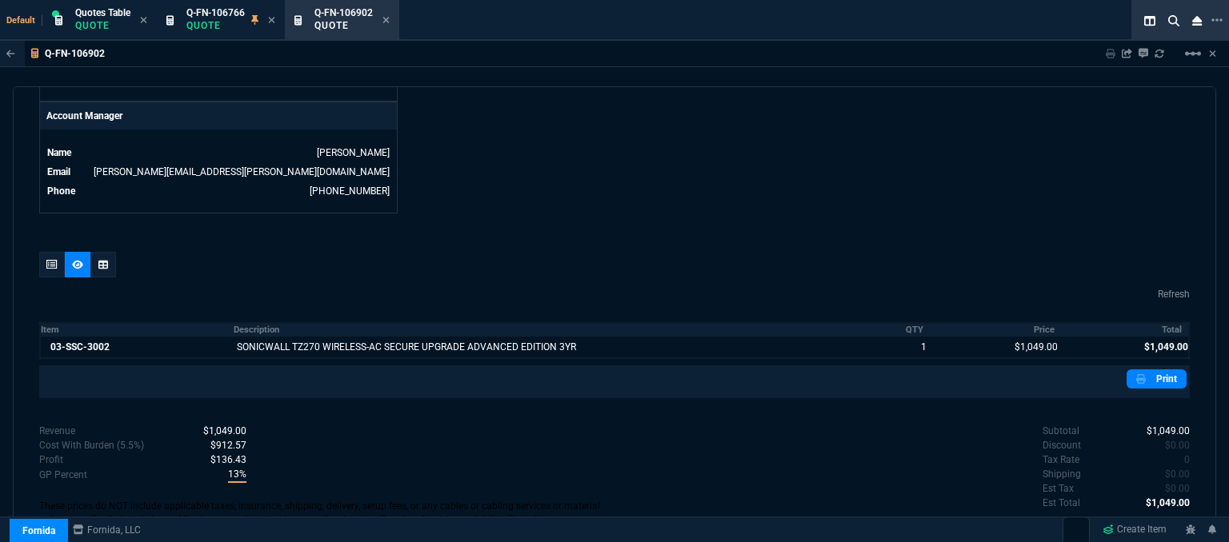
scroll to position [798, 0]
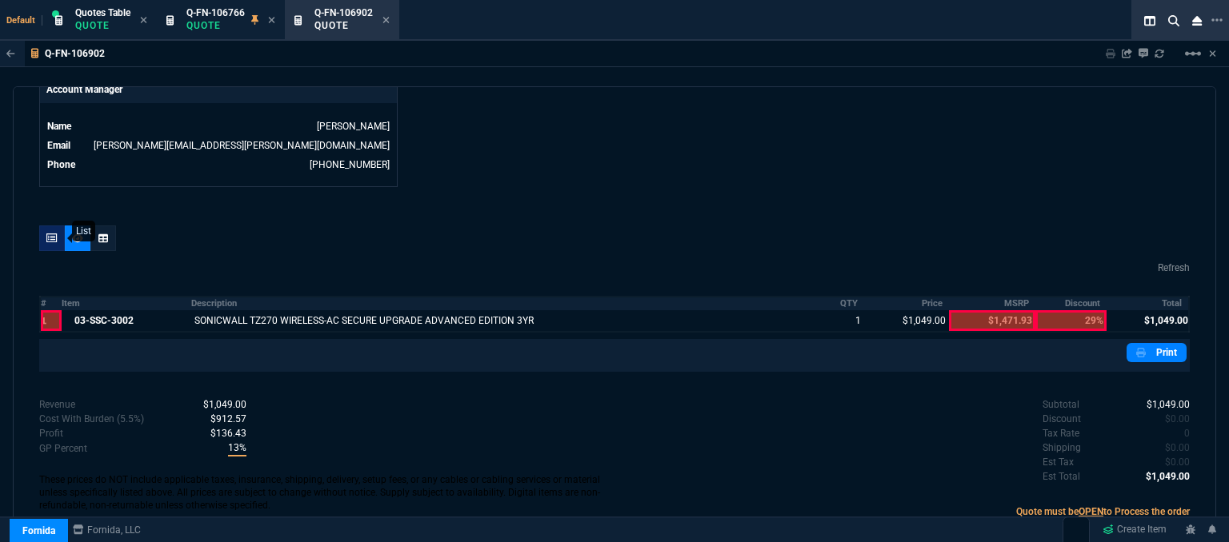
click at [58, 226] on div at bounding box center [52, 239] width 26 height 26
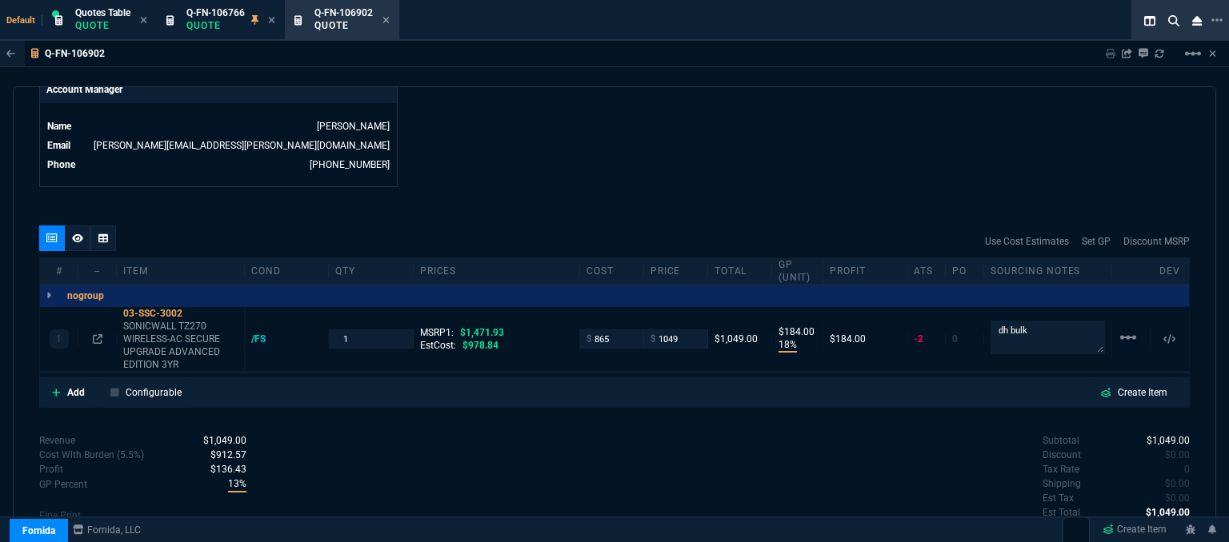
type input "18"
type input "184"
type input "29"
click at [1176, 464] on nx-icon at bounding box center [1177, 469] width 15 height 11
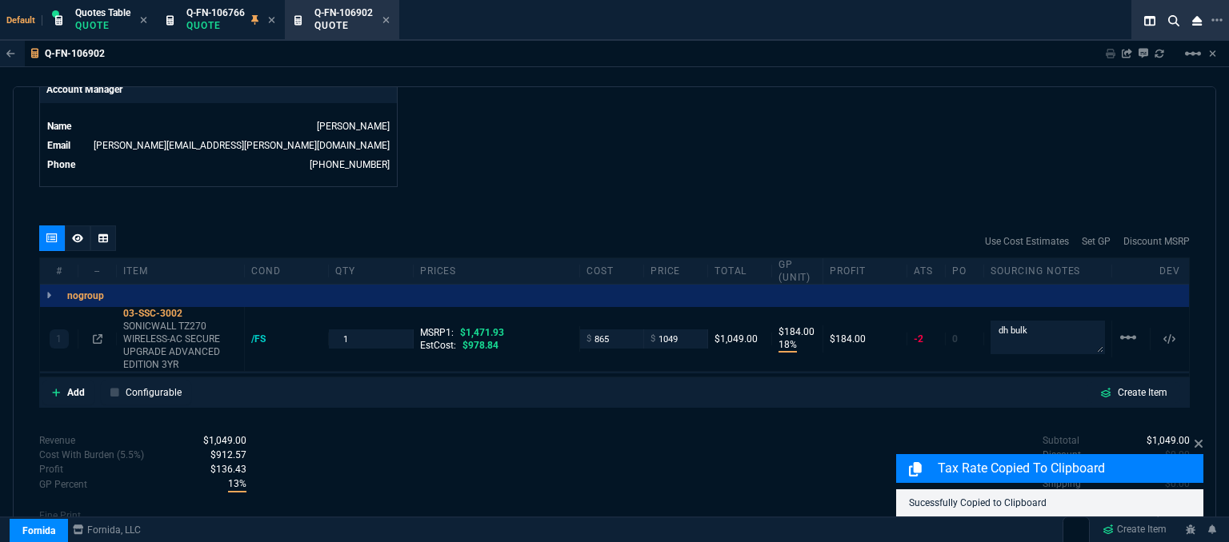
click at [875, 440] on div "Subtotal $1,049.00 Discount $0.00 Tax Rate 0 Shipping $0.00 Est Tax $0.00 Est T…" at bounding box center [901, 478] width 575 height 88
click at [1199, 443] on icon at bounding box center [1199, 444] width 8 height 8
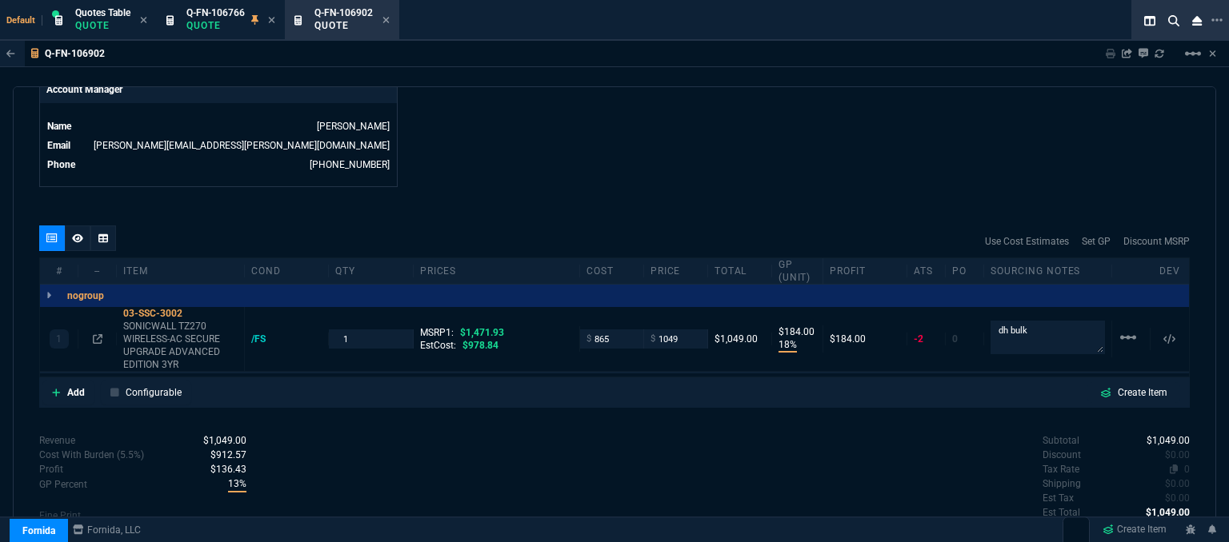
click at [1184, 464] on span "0" at bounding box center [1187, 469] width 6 height 11
click at [390, 22] on icon at bounding box center [386, 20] width 6 height 6
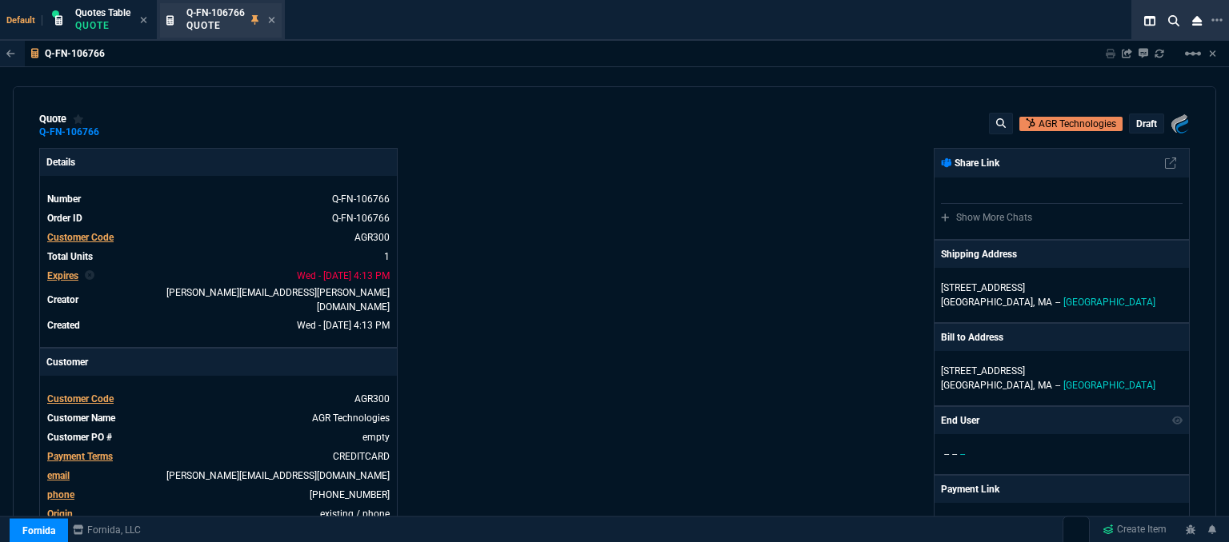
type input "17"
type input "175"
type input "29"
click at [273, 17] on icon at bounding box center [271, 20] width 7 height 10
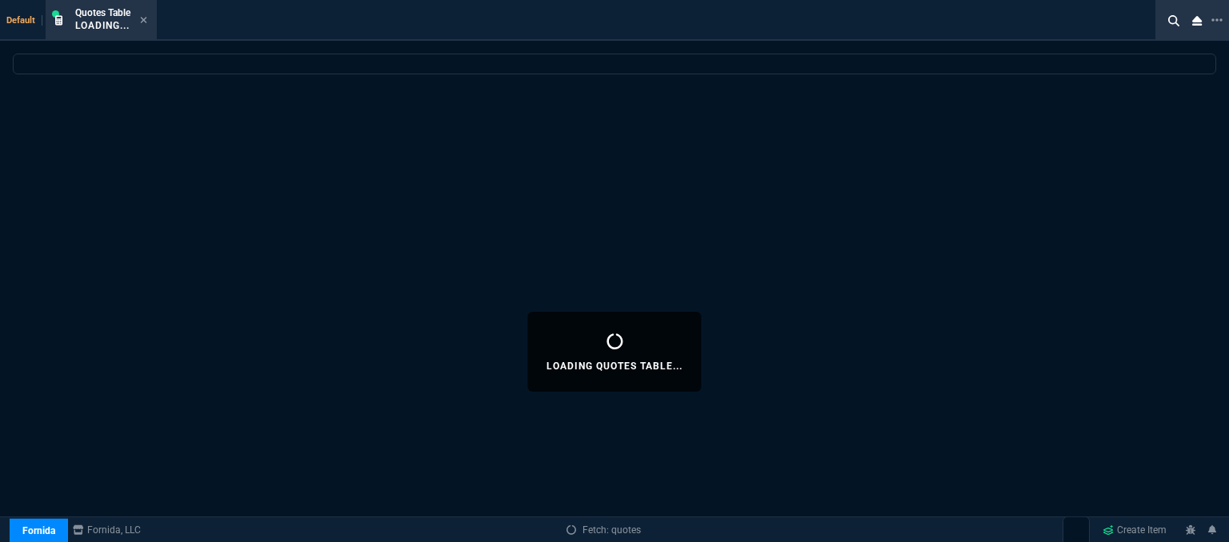
select select
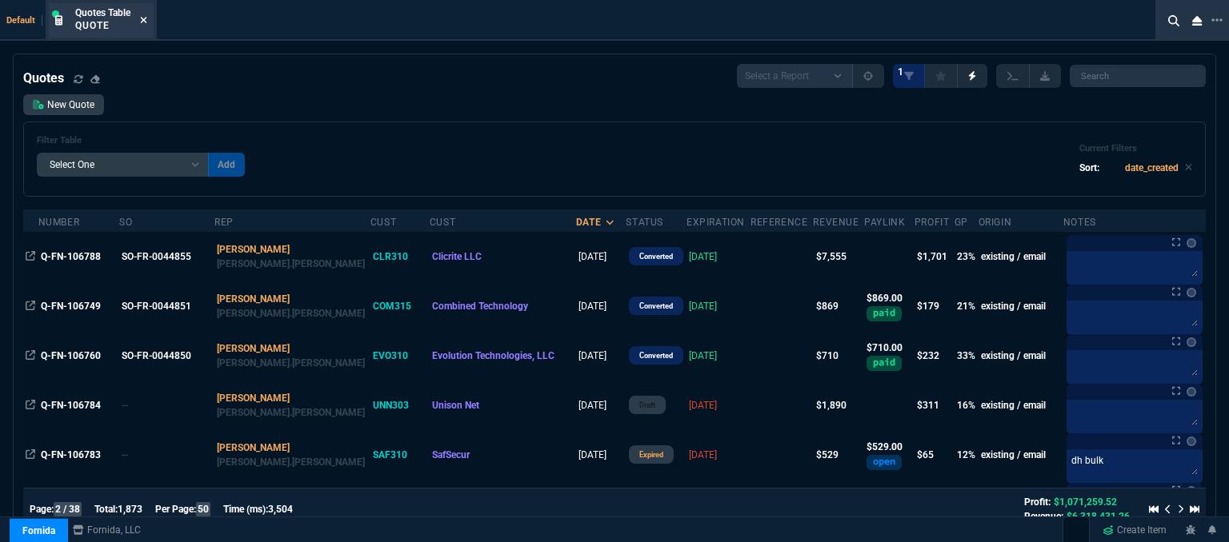
click at [147, 17] on icon at bounding box center [144, 20] width 6 height 6
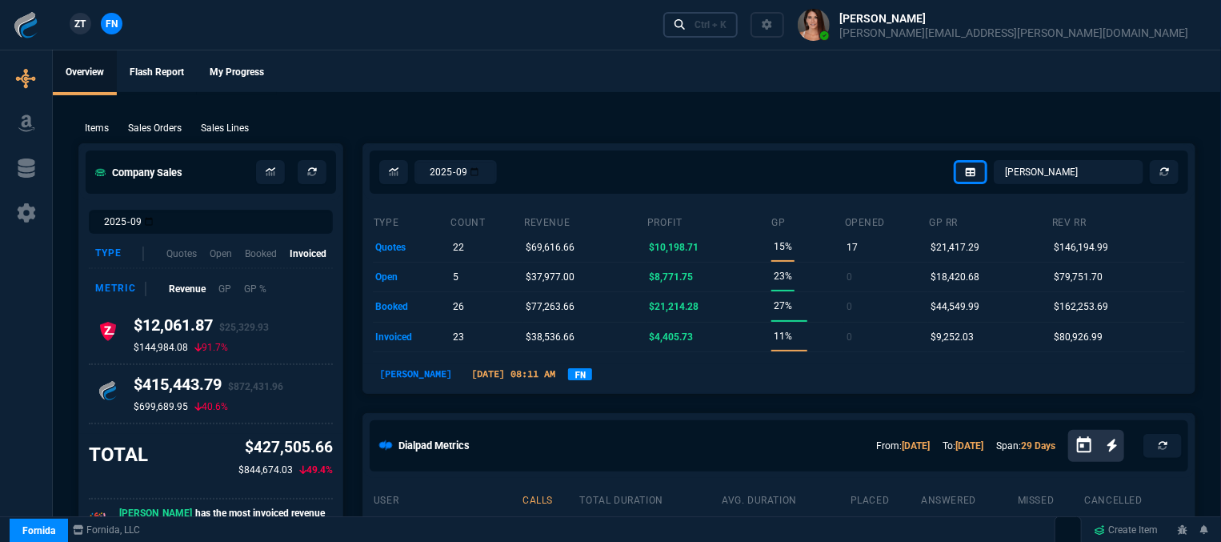
click at [727, 26] on div "Ctrl + K" at bounding box center [711, 24] width 32 height 13
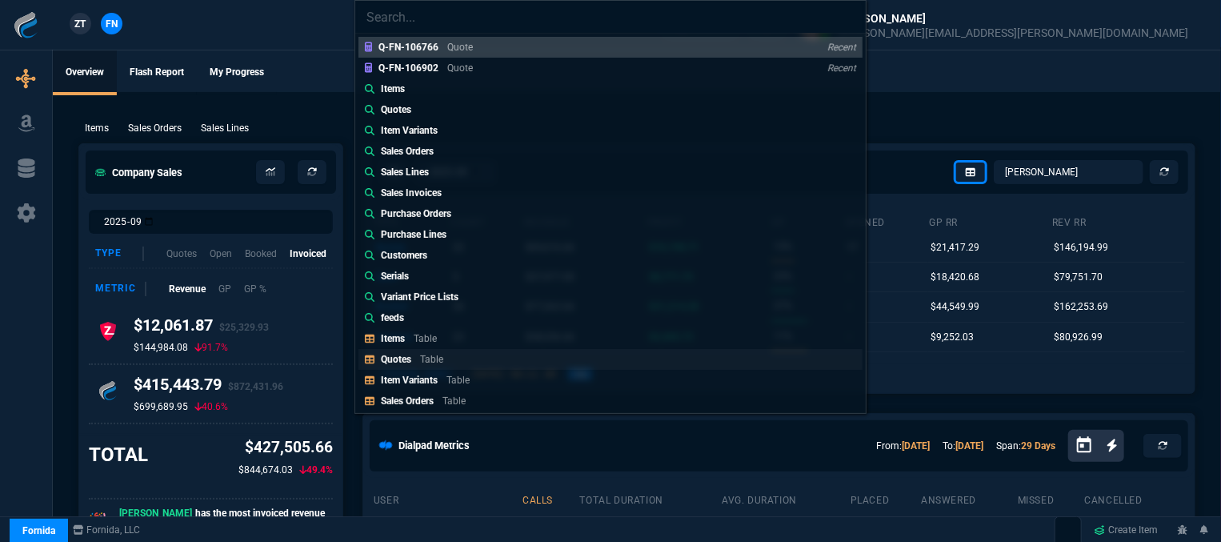
click at [454, 356] on link "Quotes Table" at bounding box center [610, 359] width 504 height 21
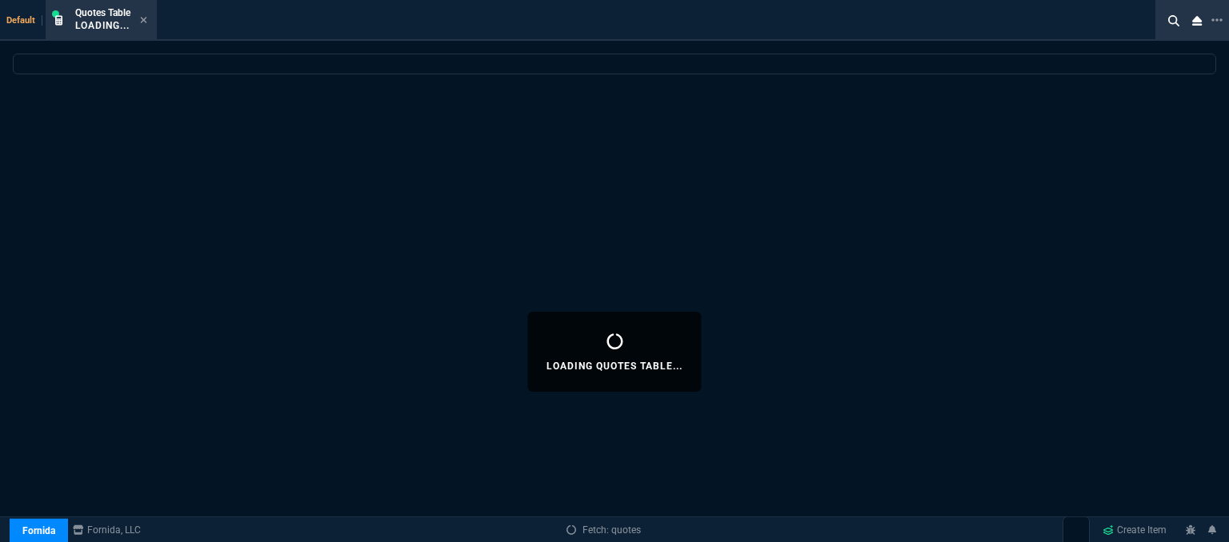
select select
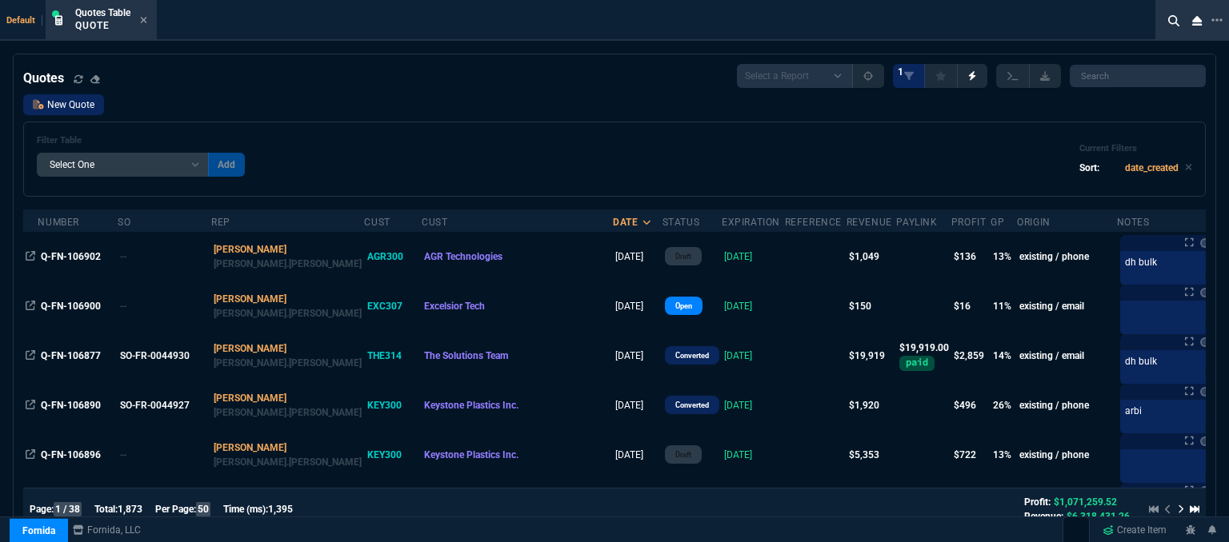
click at [90, 113] on link "New Quote" at bounding box center [63, 104] width 81 height 21
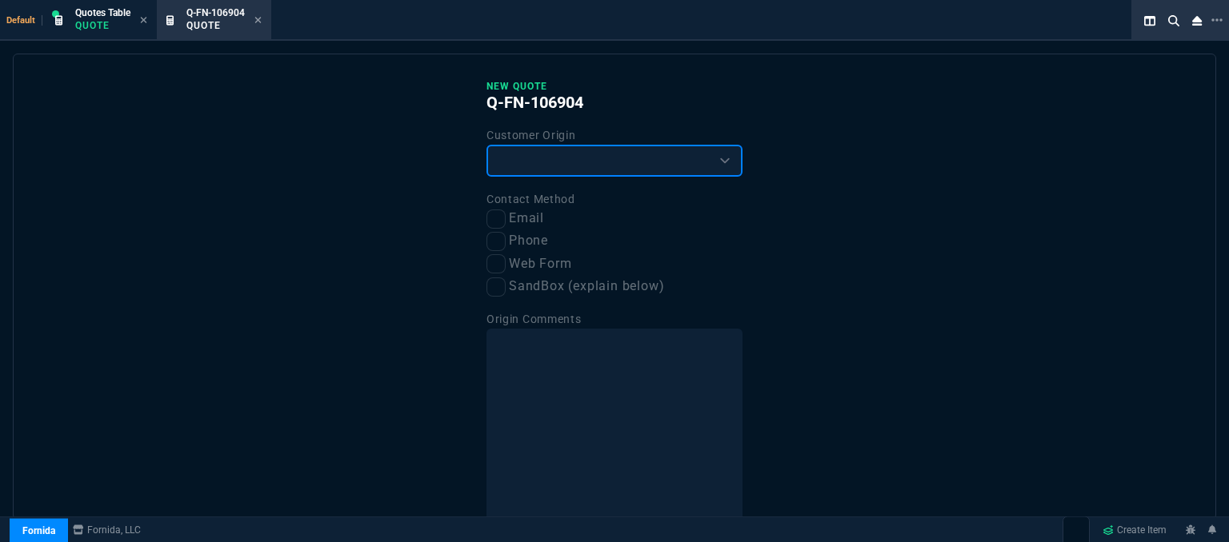
click at [539, 154] on select "Existing Customer Amazon Lead (first order) Website Lead (first order) Called (…" at bounding box center [614, 161] width 256 height 32
select select "existing"
click at [486, 145] on select "Existing Customer Amazon Lead (first order) Website Lead (first order) Called (…" at bounding box center [614, 161] width 256 height 32
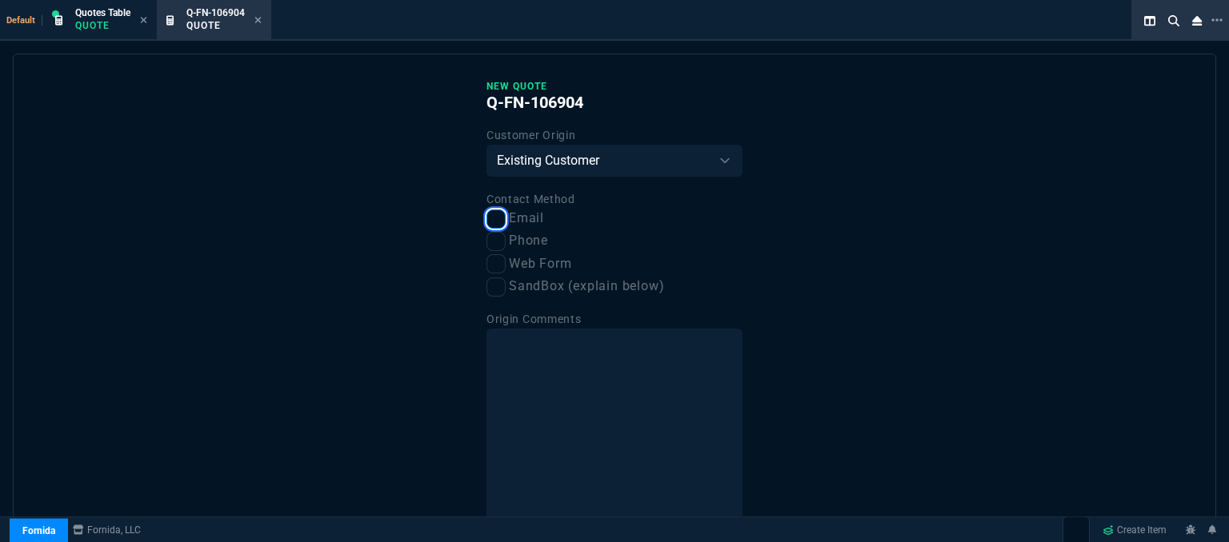
click at [498, 217] on input "Email" at bounding box center [495, 219] width 19 height 19
checkbox input "true"
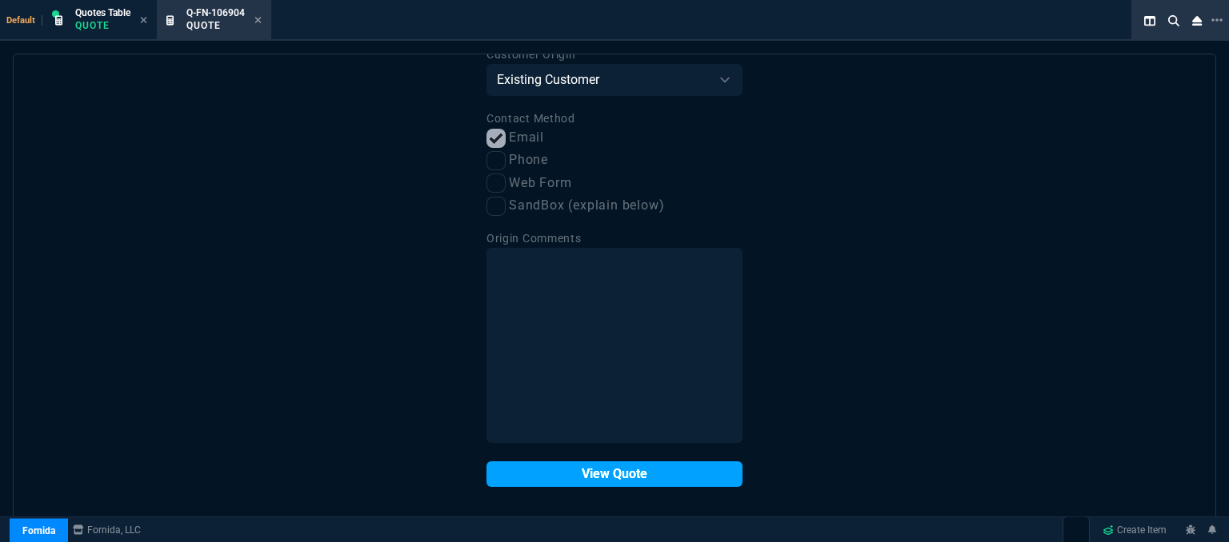
click at [530, 474] on button "View Quote" at bounding box center [614, 475] width 256 height 26
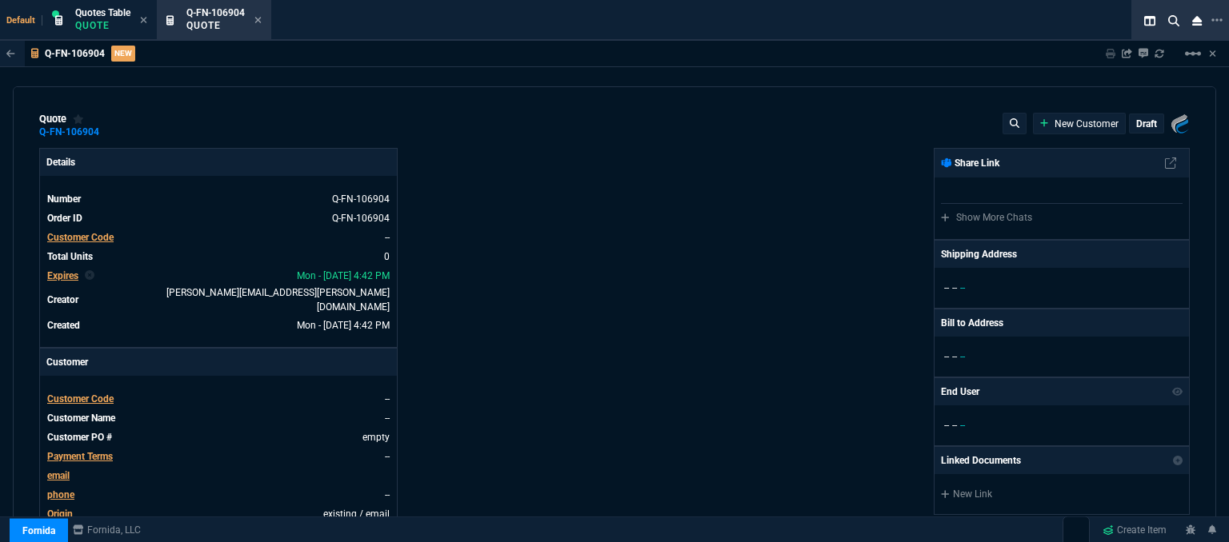
click at [88, 394] on span "Customer Code" at bounding box center [80, 399] width 66 height 11
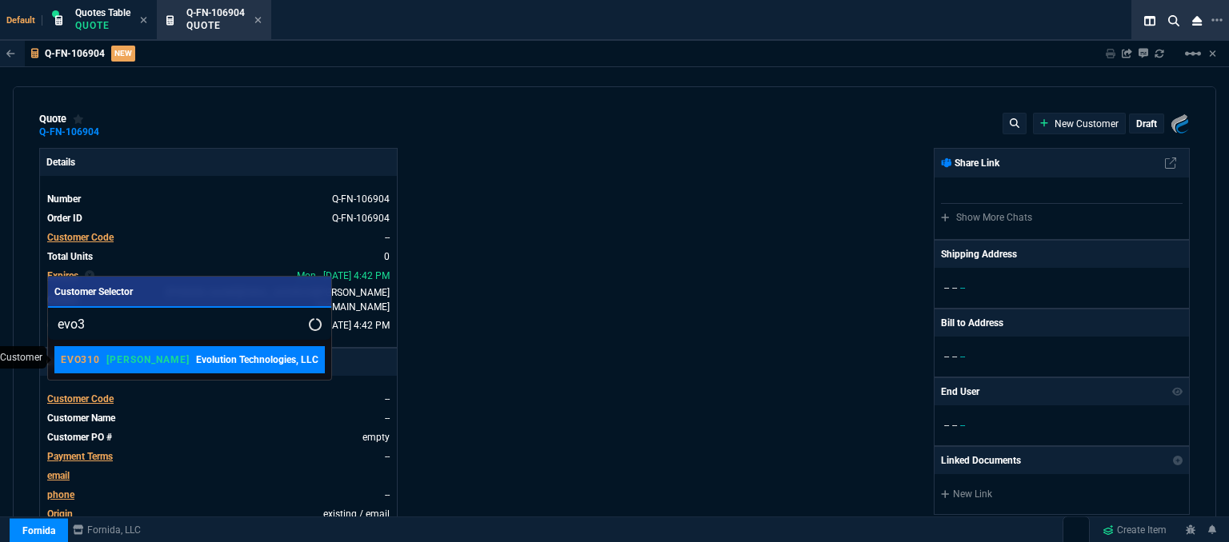
type input "evo3"
click at [196, 355] on p "Evolution Technologies, LLC" at bounding box center [257, 360] width 122 height 14
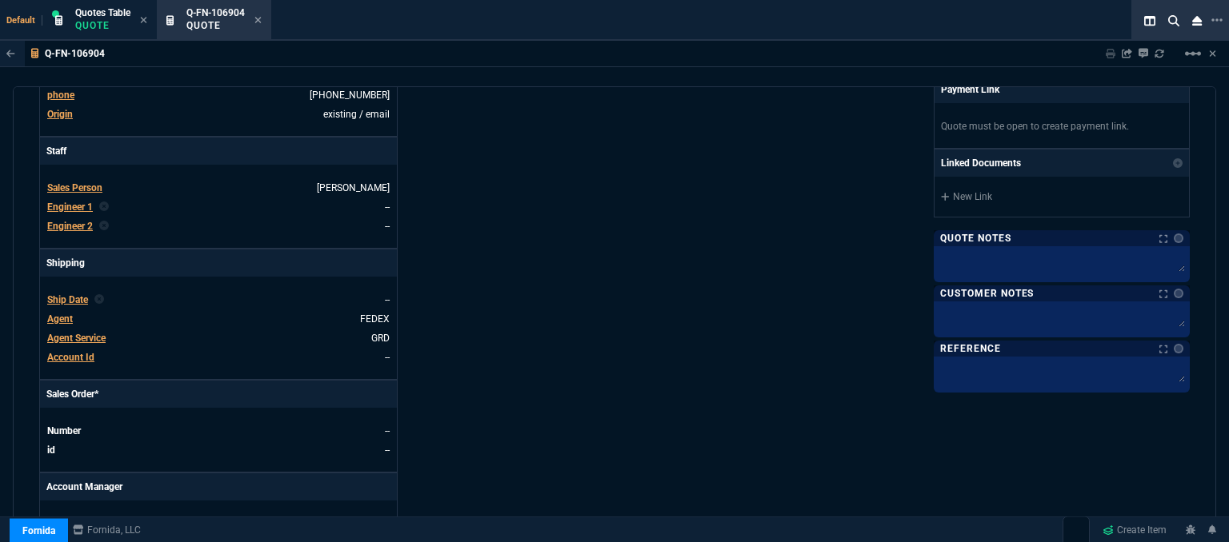
scroll to position [767, 0]
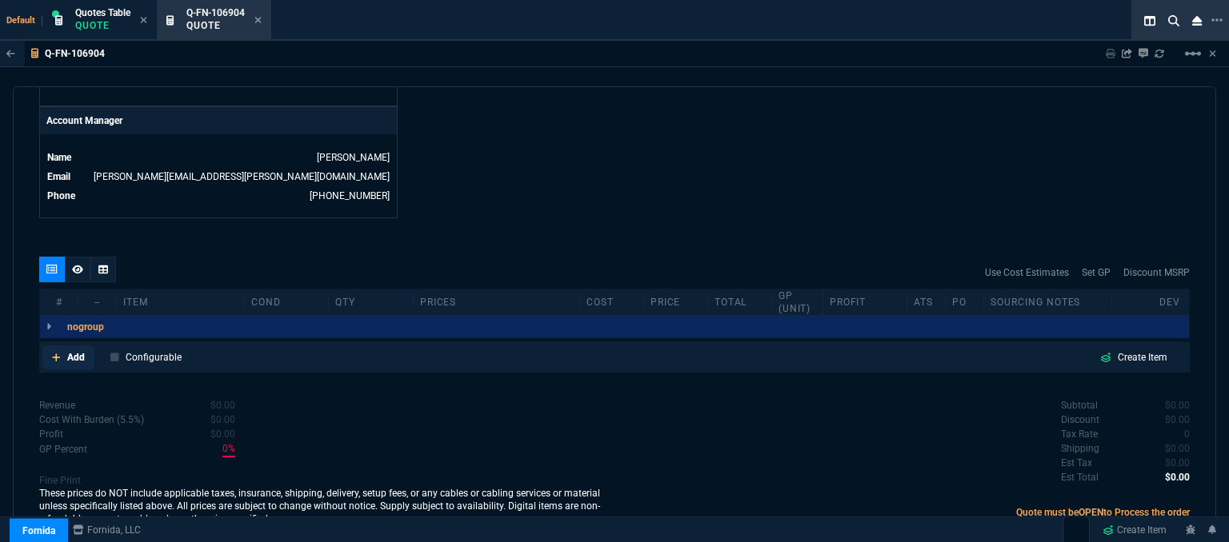
click at [57, 353] on icon at bounding box center [56, 358] width 9 height 10
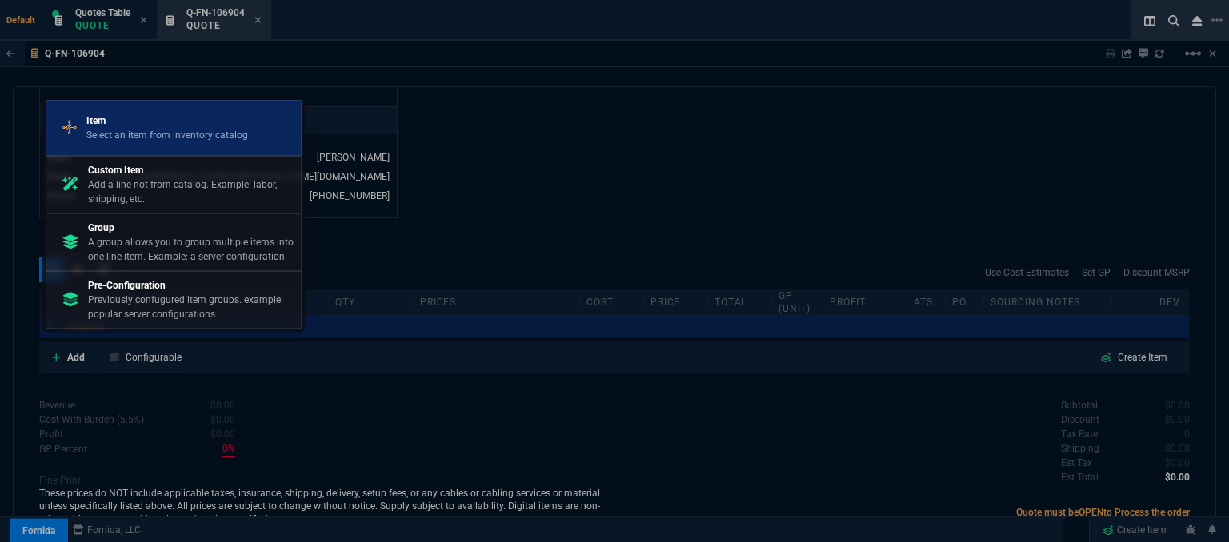
click at [176, 134] on p "Select an item from inventory catalog" at bounding box center [167, 135] width 162 height 14
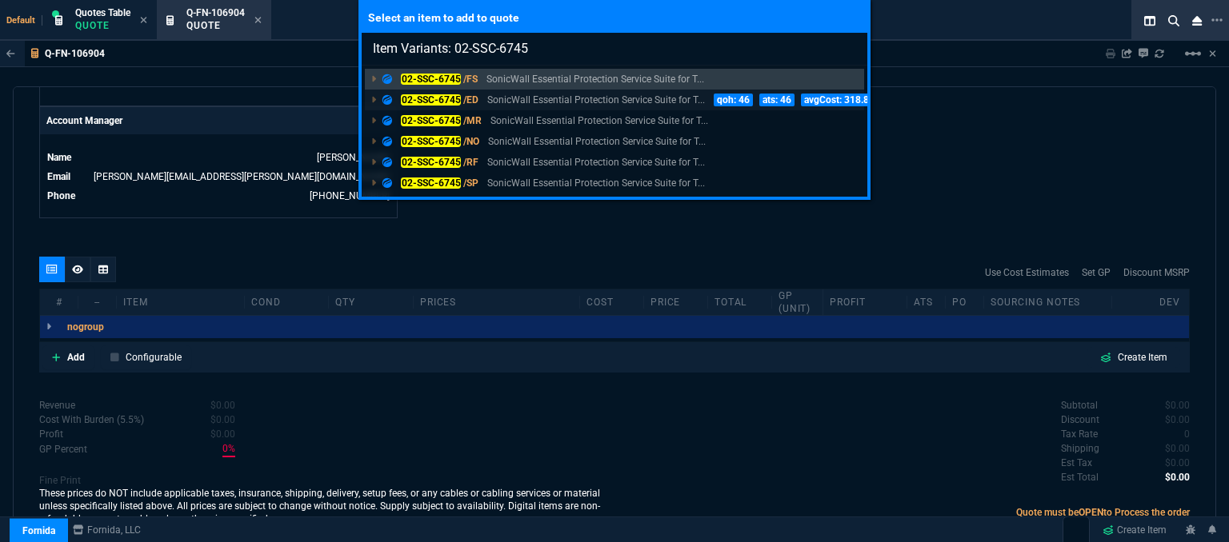
type input "Item Variants: 02-SSC-6745"
click at [621, 96] on p "SonicWall Essential Protection Service Suite for T..." at bounding box center [596, 100] width 218 height 14
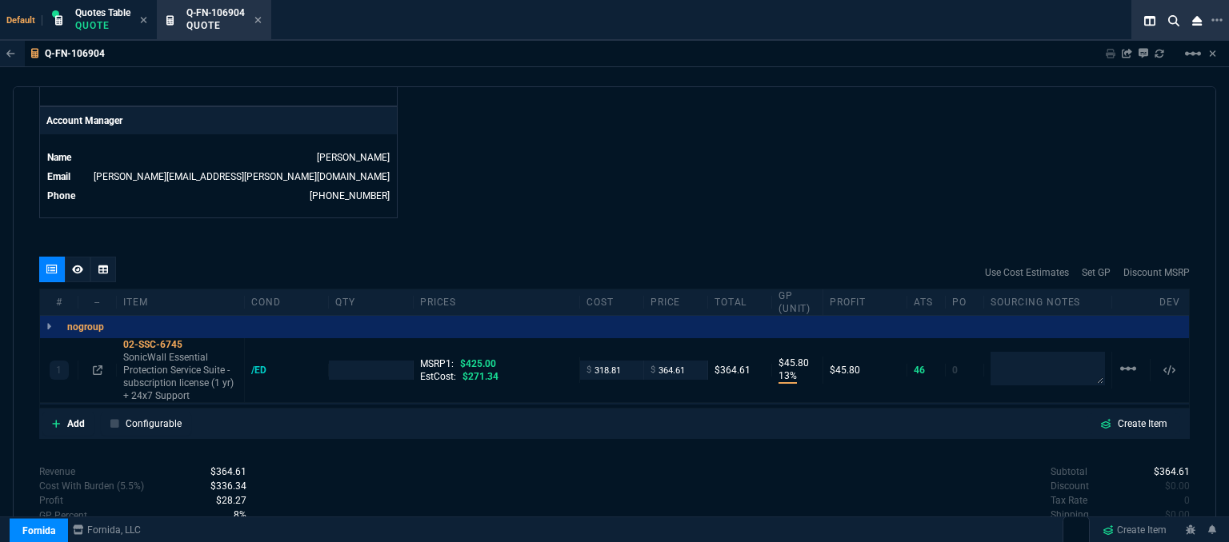
type input "13"
type input "46"
type input "14"
click at [96, 366] on icon at bounding box center [98, 371] width 10 height 10
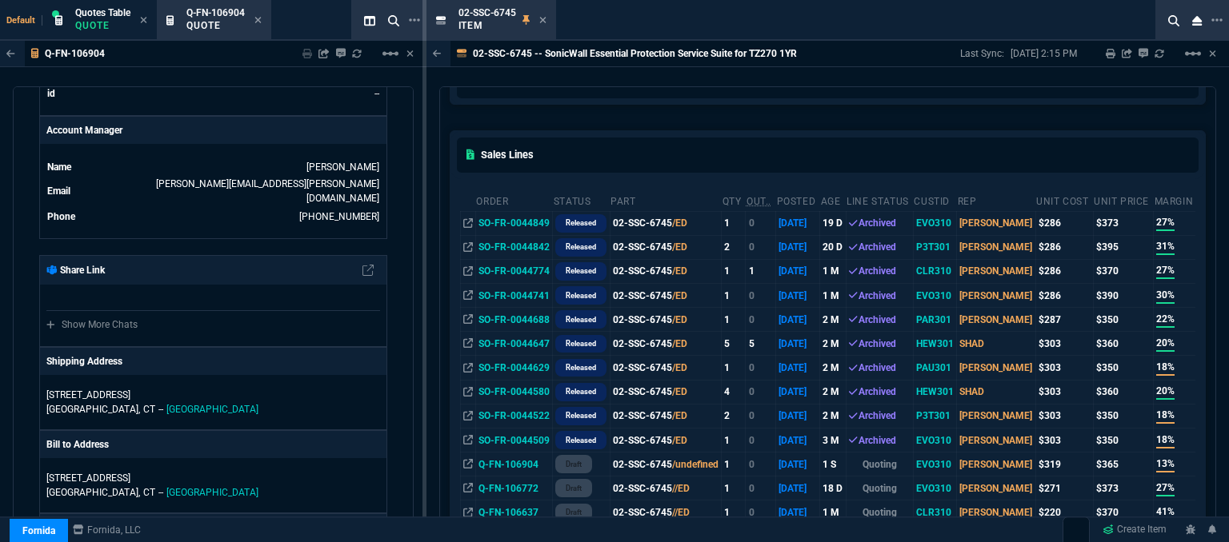
scroll to position [640, 0]
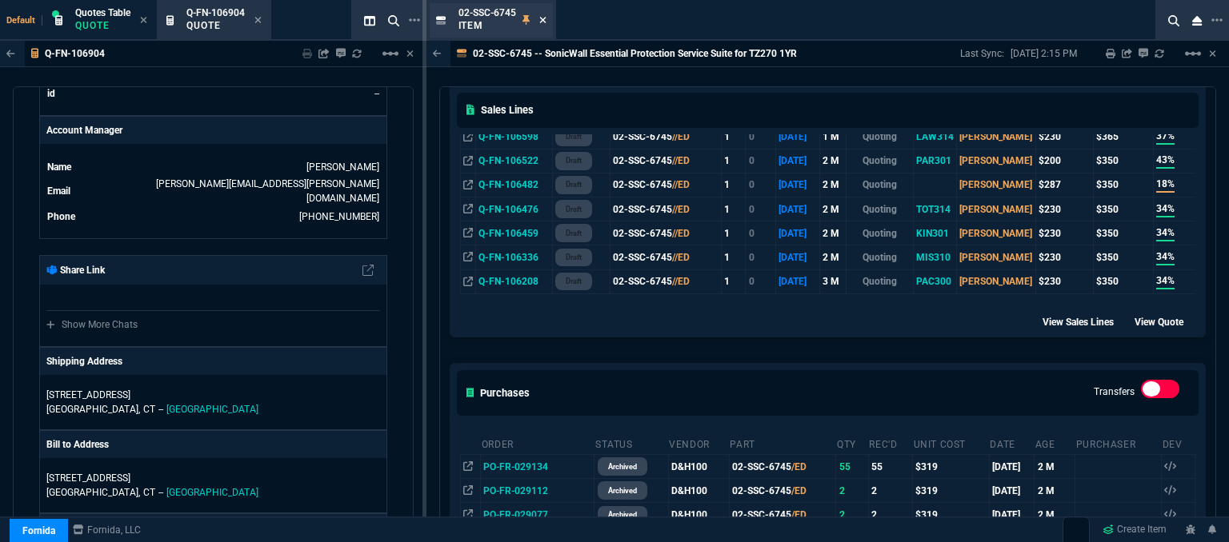
click at [541, 20] on icon at bounding box center [542, 20] width 7 height 10
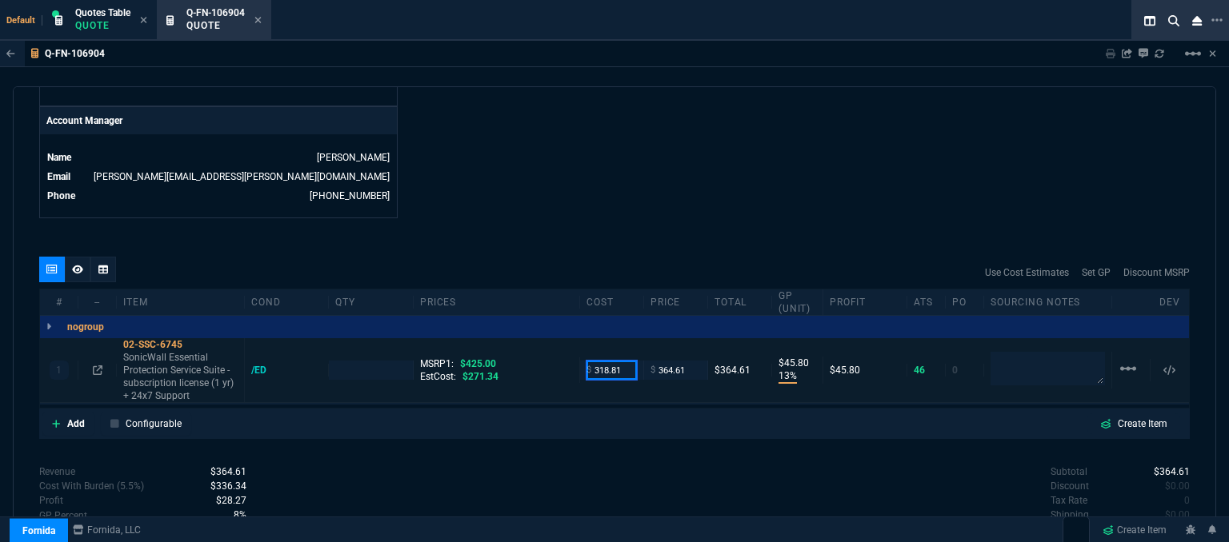
click at [625, 362] on input "318.81" at bounding box center [611, 370] width 50 height 18
type input "271.34"
type input "1"
type input "271.34"
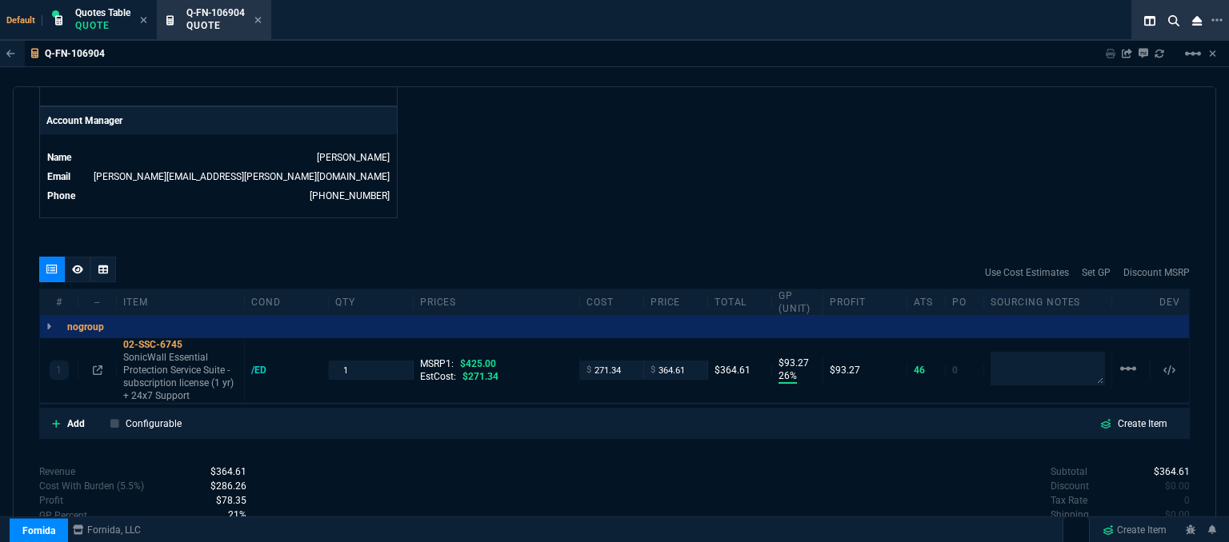
type input "26"
type input "93"
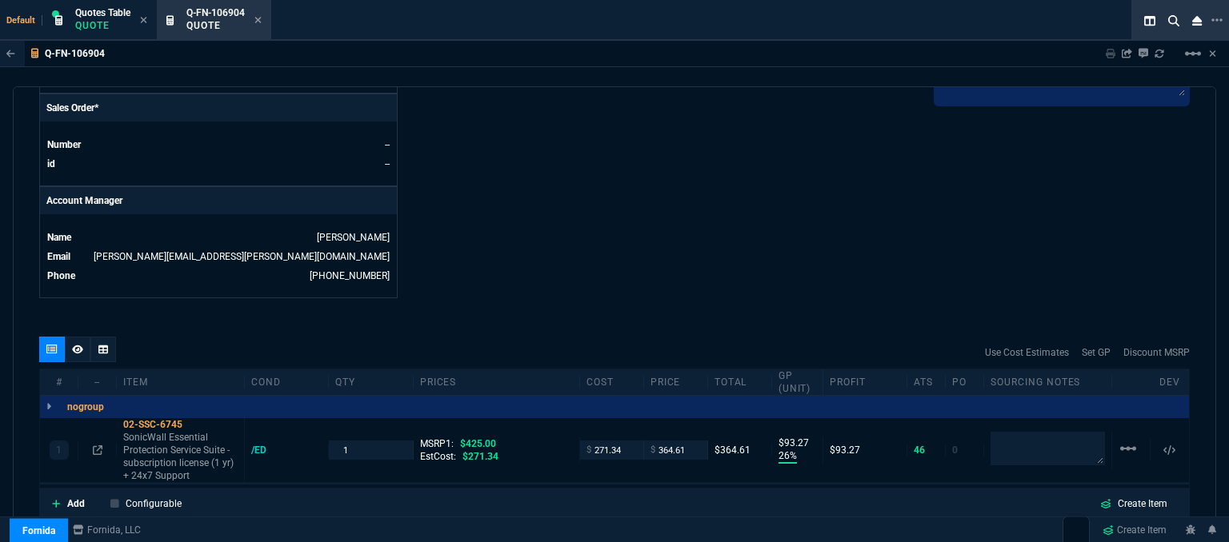
scroll to position [526, 0]
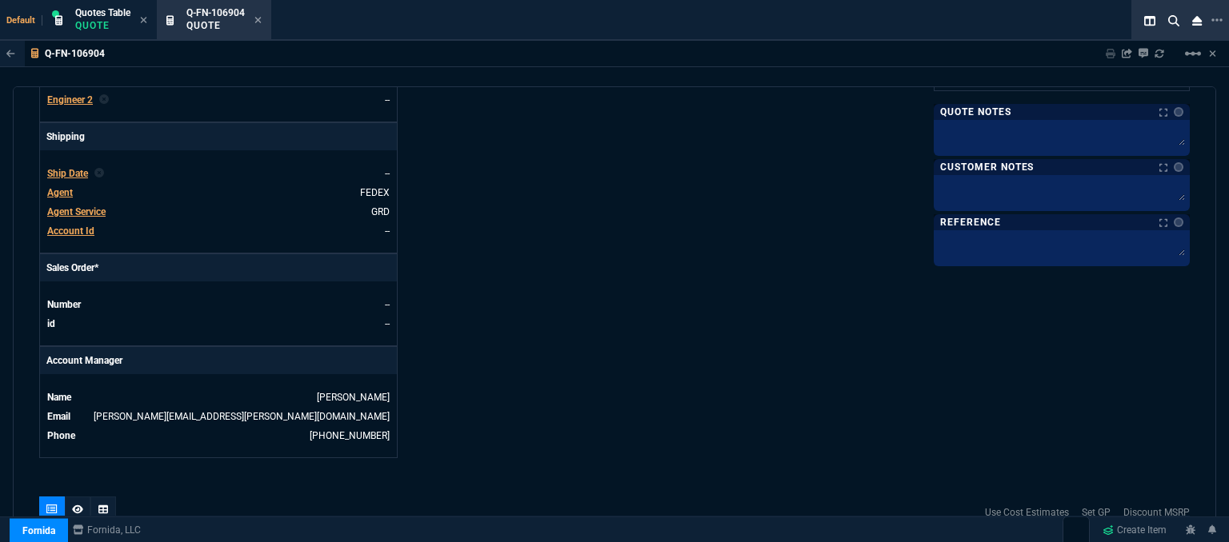
click at [54, 187] on span "Agent" at bounding box center [60, 192] width 26 height 11
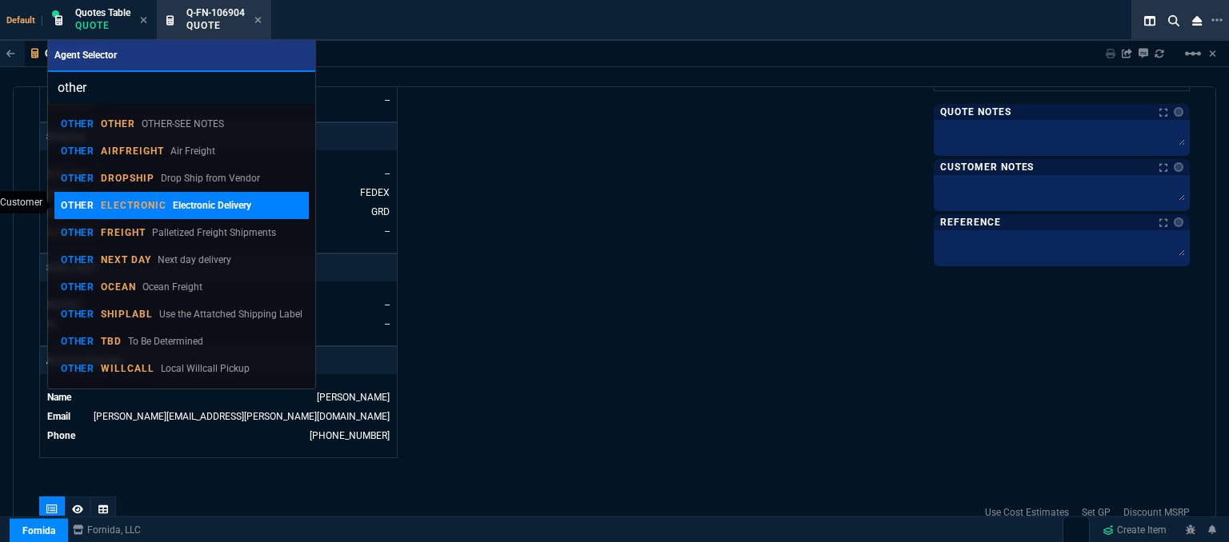
type input "other"
click at [154, 209] on p "ELECTRONIC" at bounding box center [134, 205] width 66 height 13
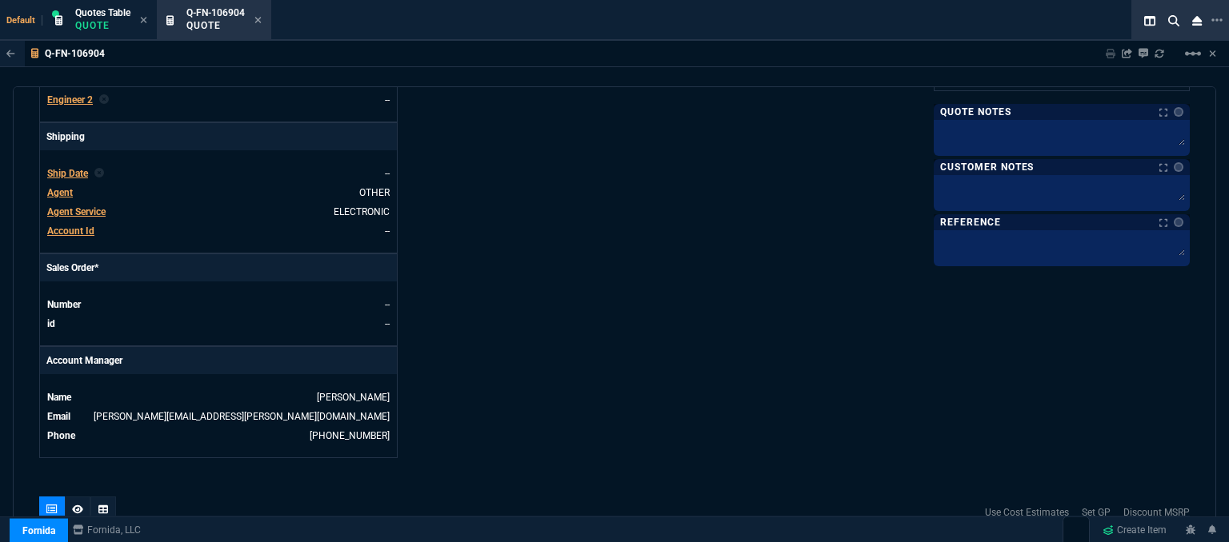
scroll to position [469, 0]
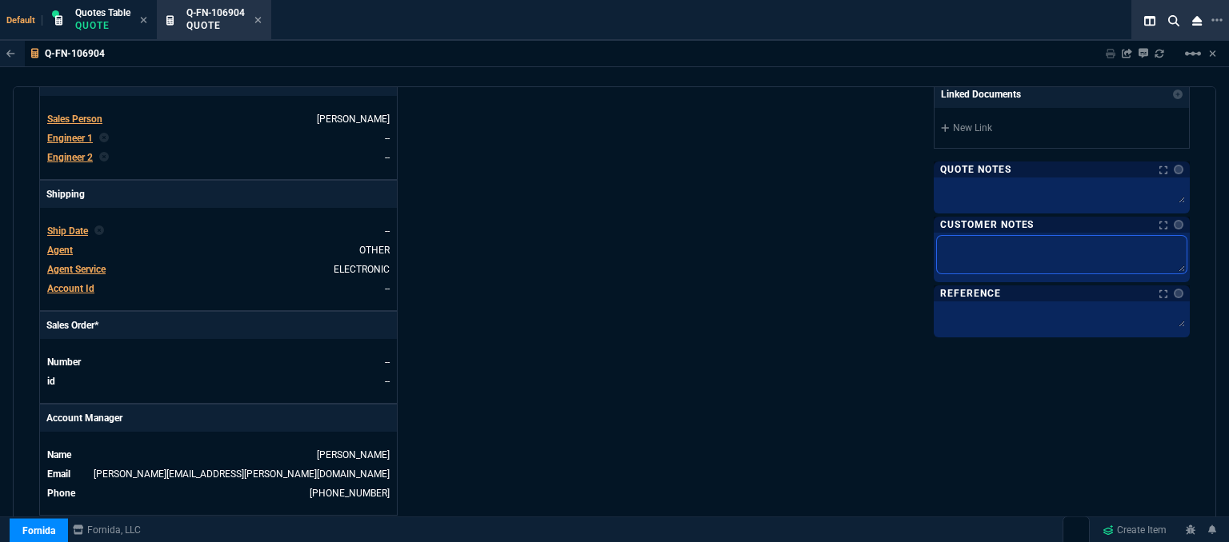
click at [979, 246] on textarea at bounding box center [1062, 255] width 250 height 38
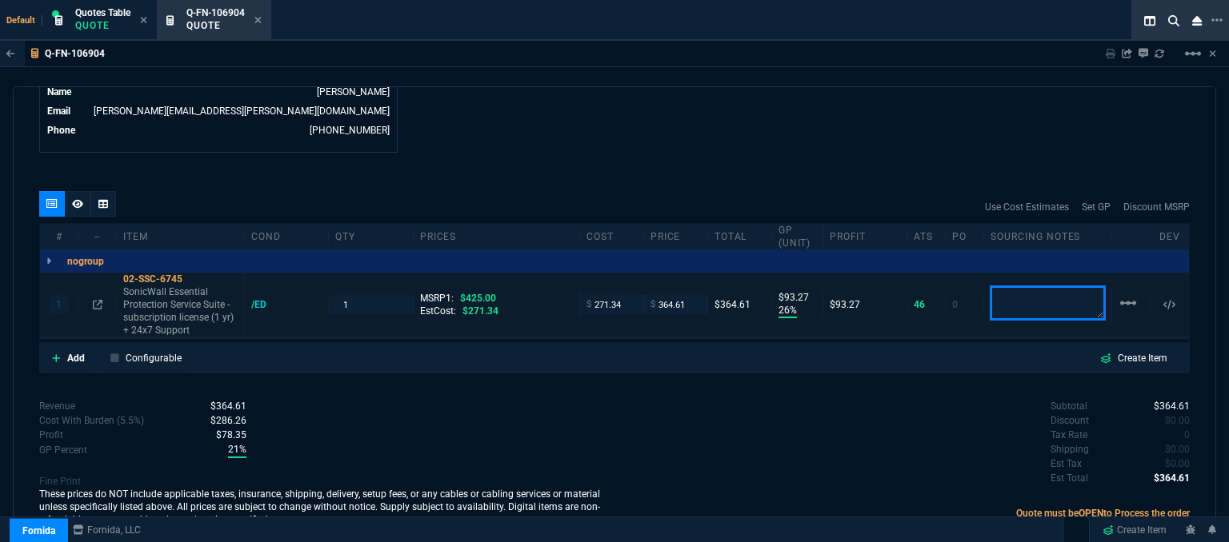
click at [1016, 288] on textarea at bounding box center [1048, 303] width 114 height 34
type textarea "email only pls"
click at [99, 299] on fa-icon at bounding box center [98, 304] width 10 height 11
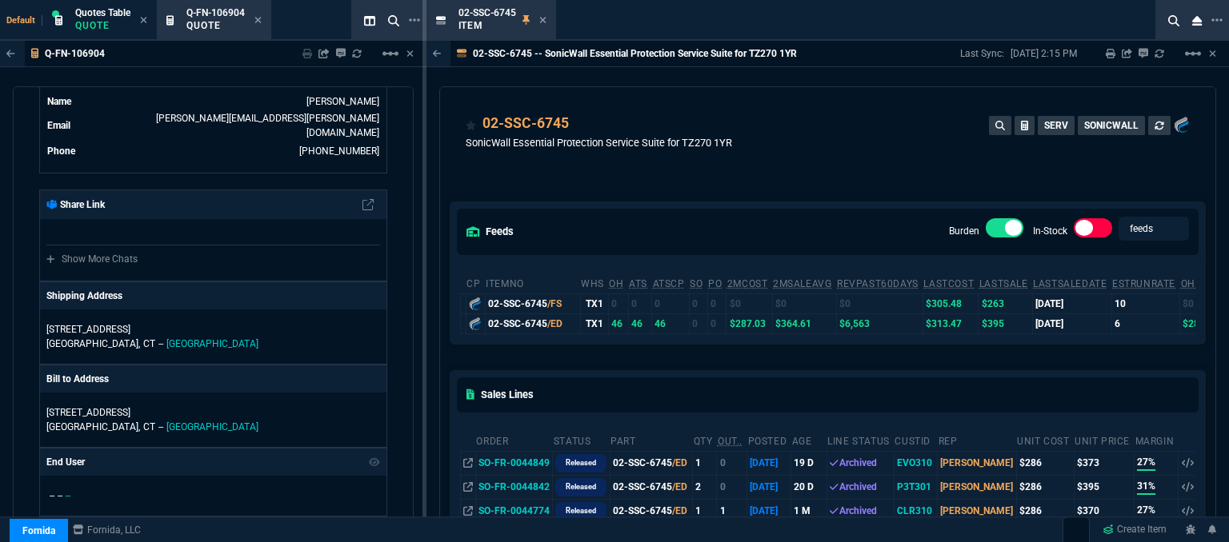
scroll to position [80, 0]
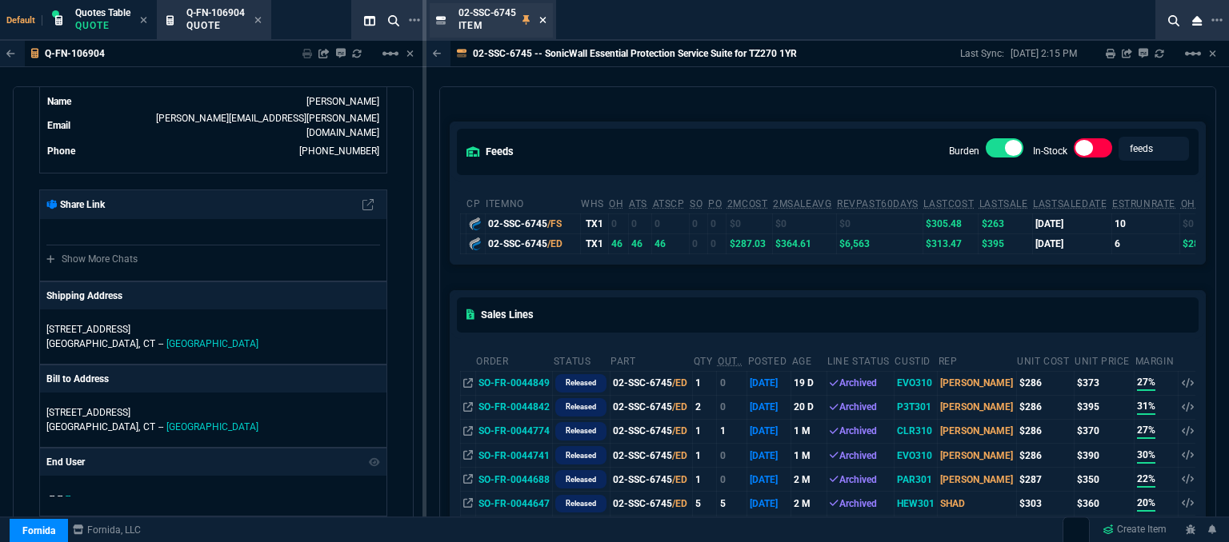
click at [544, 19] on icon at bounding box center [542, 20] width 6 height 6
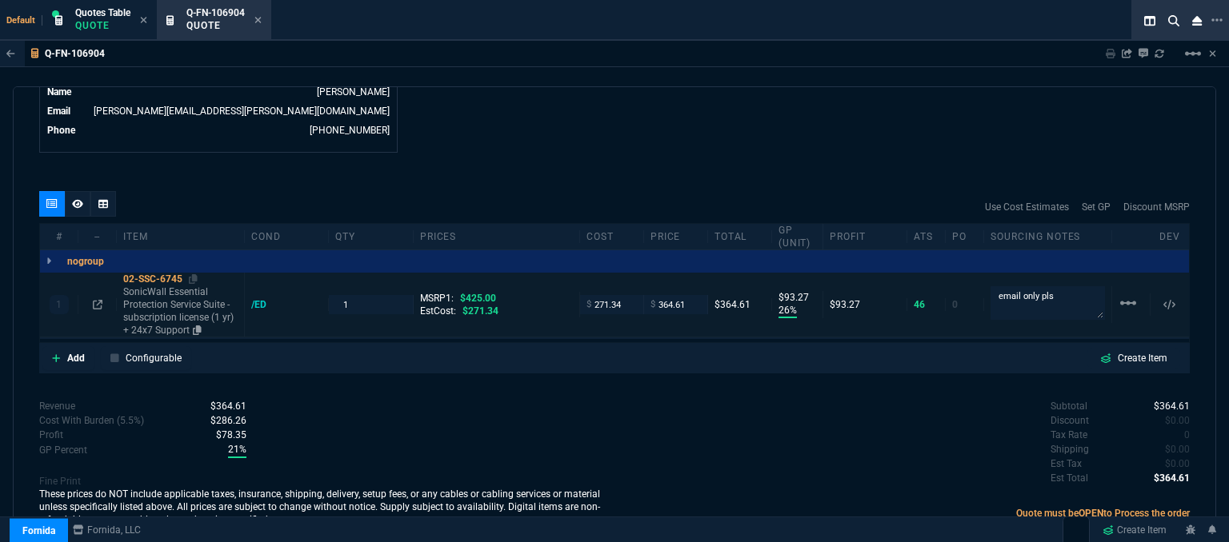
click at [198, 273] on div "02-SSC-6745" at bounding box center [180, 279] width 114 height 13
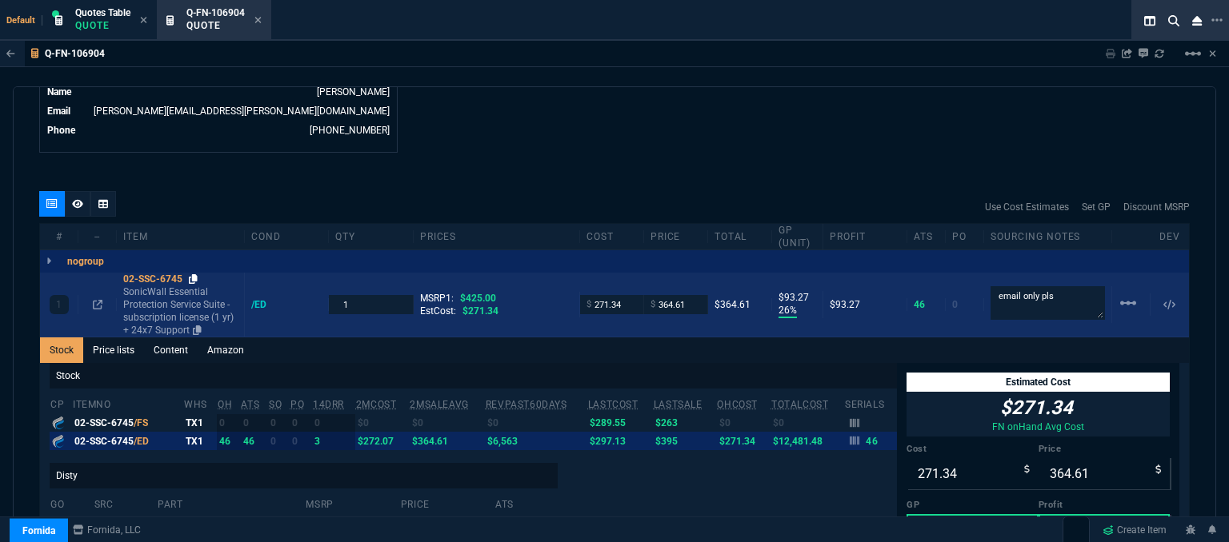
click at [193, 274] on icon at bounding box center [193, 279] width 9 height 10
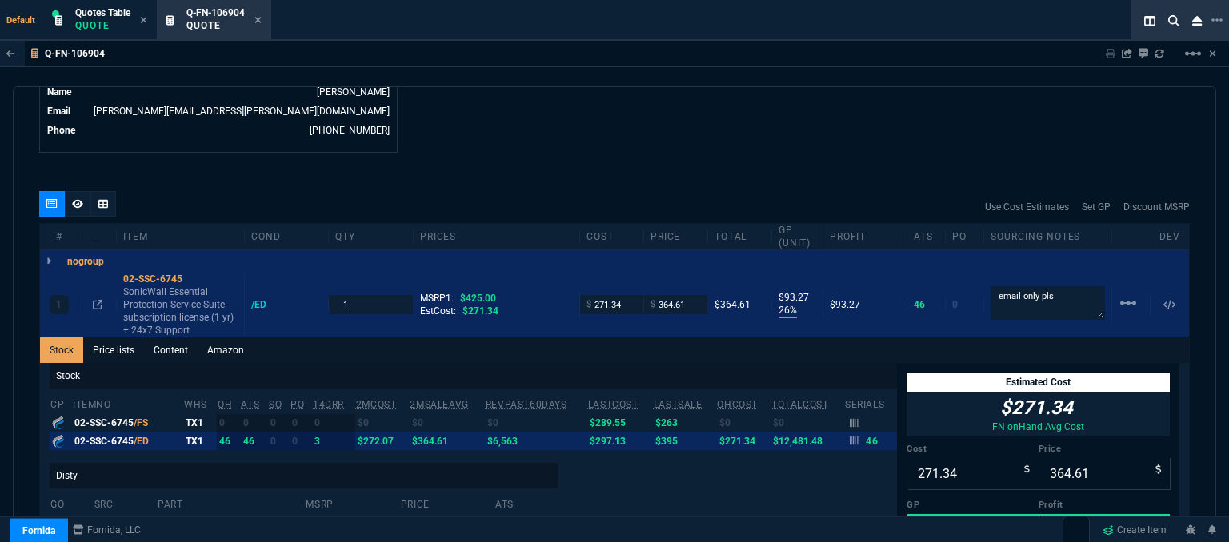
click at [685, 86] on div "quote Q-FN-106904 Evolution Technologies, LLC draft Fornida, LLC [STREET_ADDRES…" at bounding box center [614, 316] width 1203 height 461
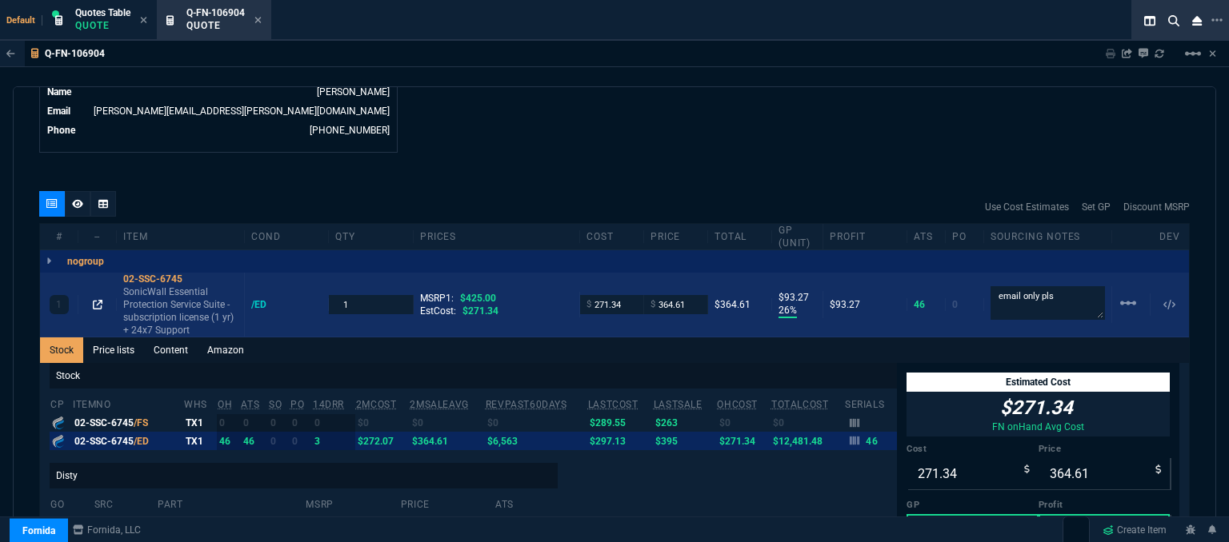
click at [98, 300] on icon at bounding box center [98, 305] width 10 height 10
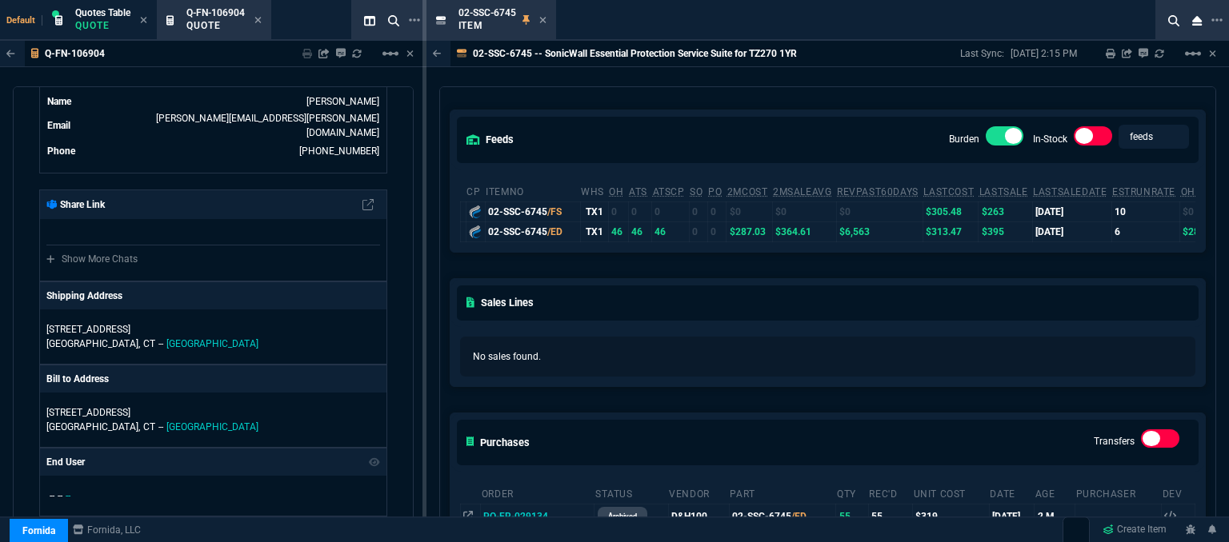
scroll to position [160, 0]
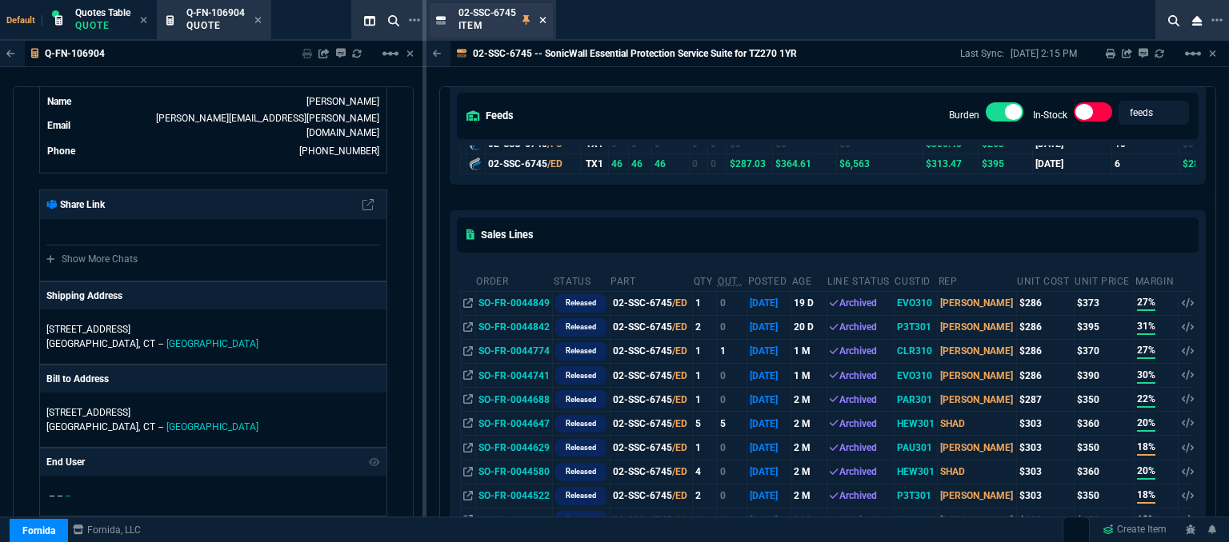
click at [540, 17] on icon at bounding box center [542, 20] width 7 height 10
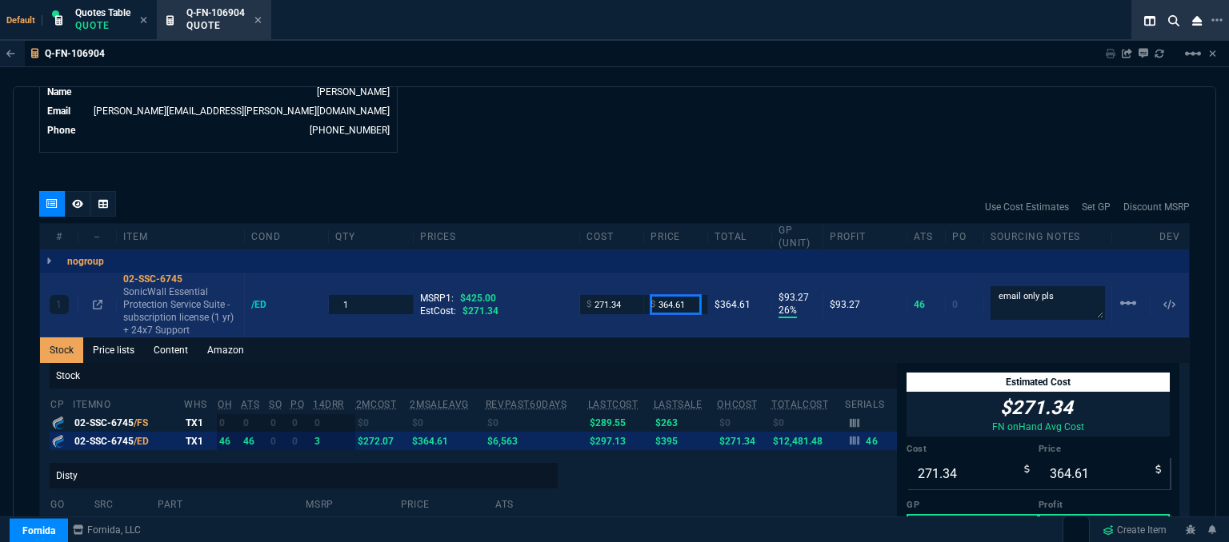
click at [682, 295] on input "364.61" at bounding box center [675, 304] width 50 height 18
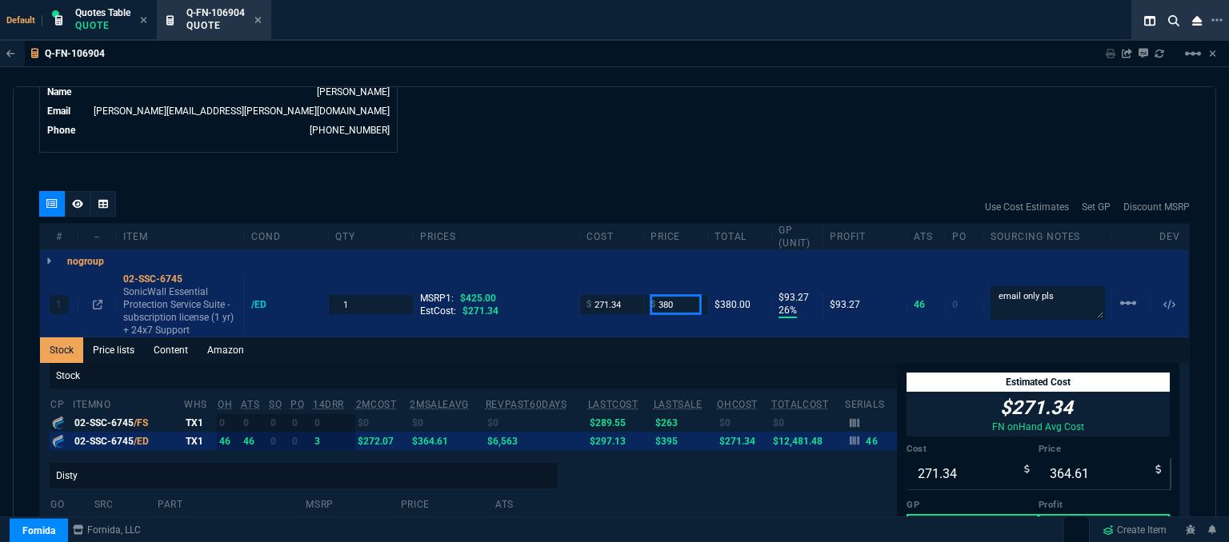
type input "380"
type input "29"
type input "109"
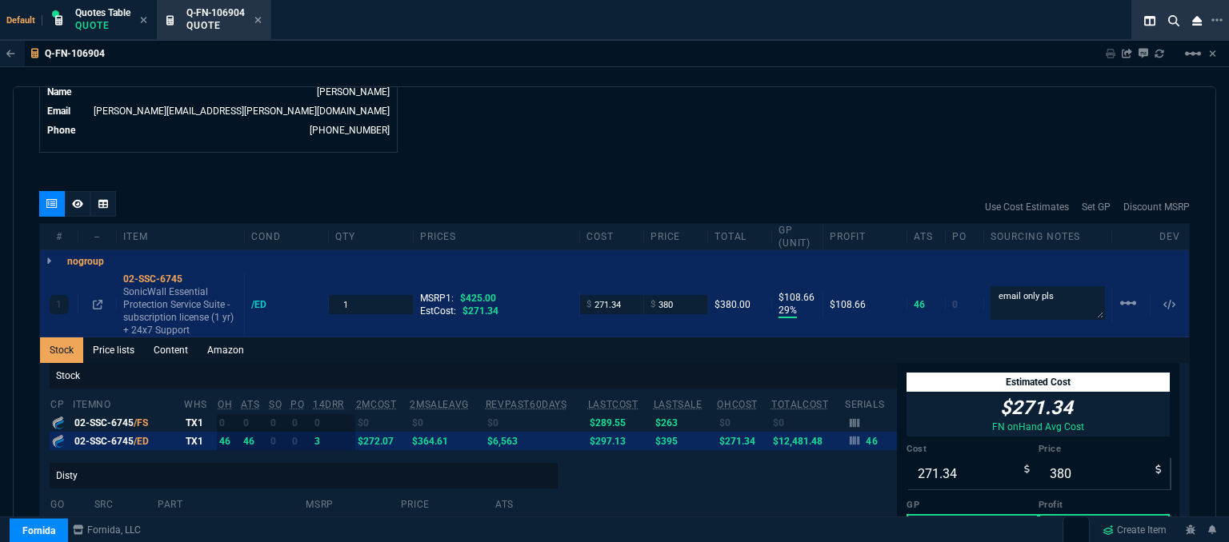
type input "11"
click at [74, 199] on icon at bounding box center [77, 203] width 11 height 9
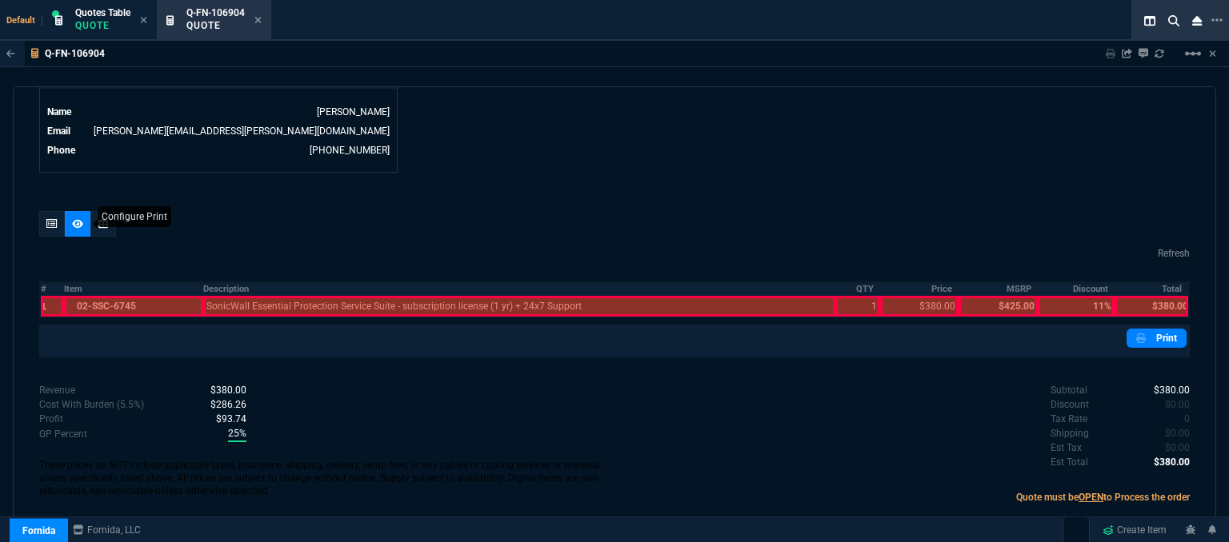
scroll to position [798, 0]
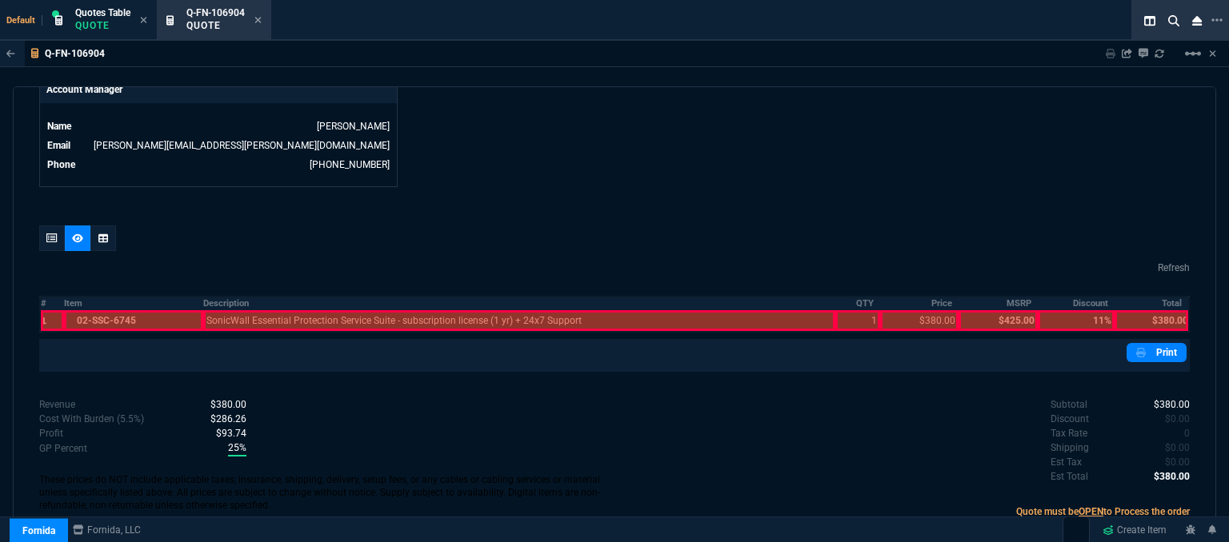
click at [98, 310] on div at bounding box center [134, 320] width 140 height 21
click at [282, 310] on div at bounding box center [519, 320] width 632 height 21
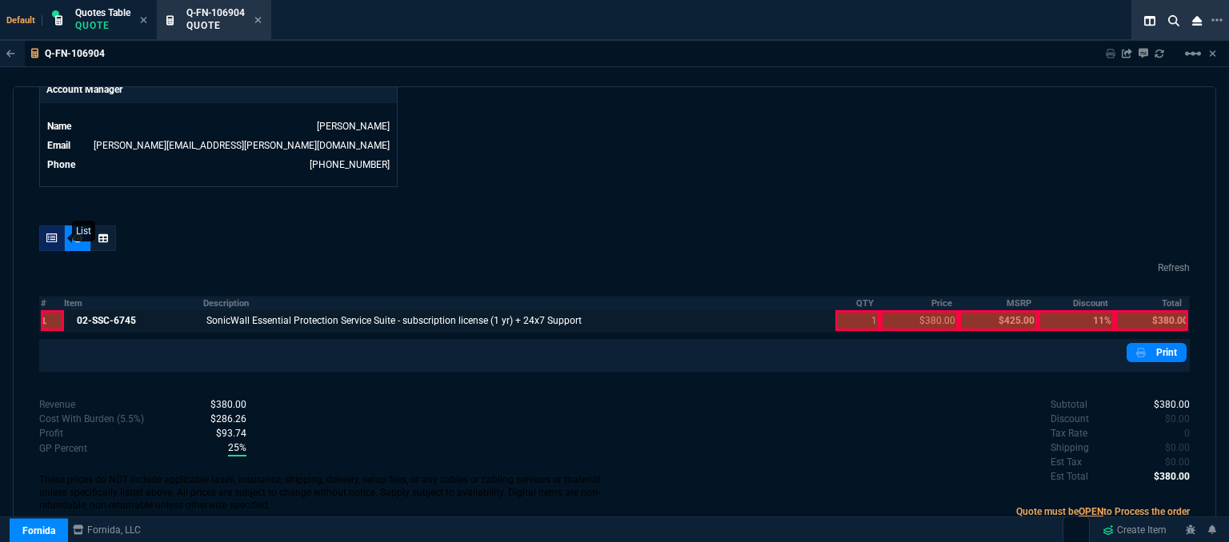
click at [45, 226] on div at bounding box center [52, 239] width 26 height 26
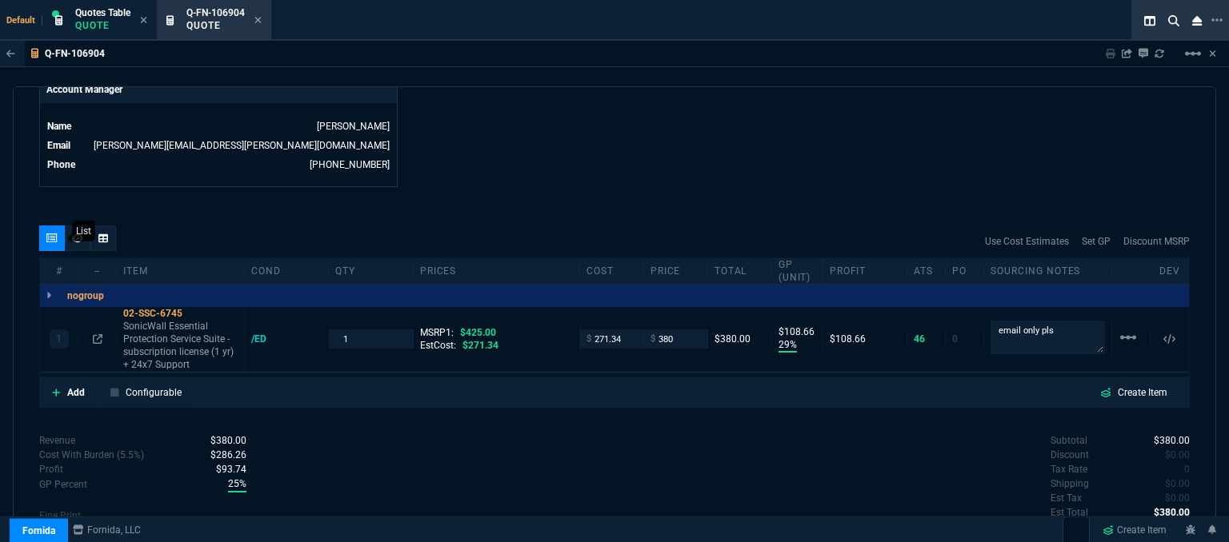
type input "29"
type input "109"
type input "11"
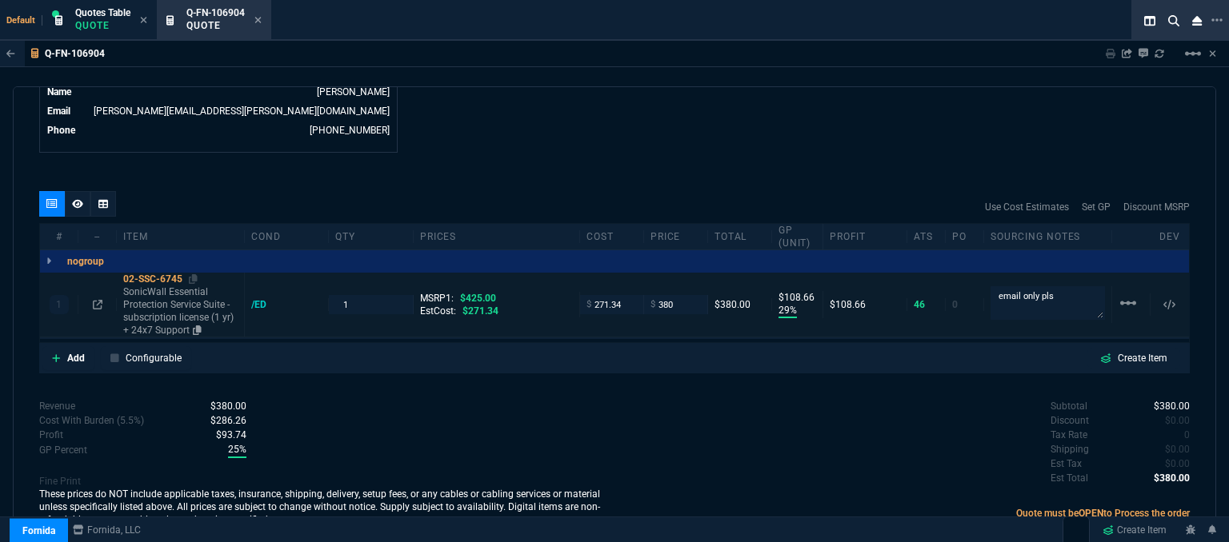
click at [177, 298] on p "SonicWall Essential Protection Service Suite - subscription license (1 yr) + 24…" at bounding box center [180, 311] width 114 height 51
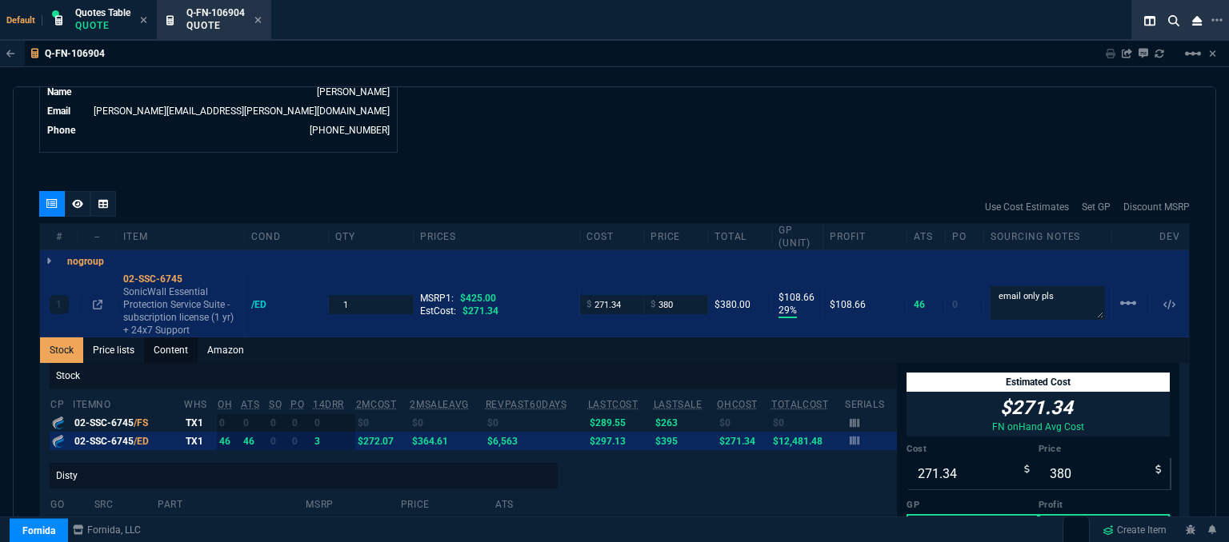
click at [178, 338] on link "Content" at bounding box center [171, 351] width 54 height 26
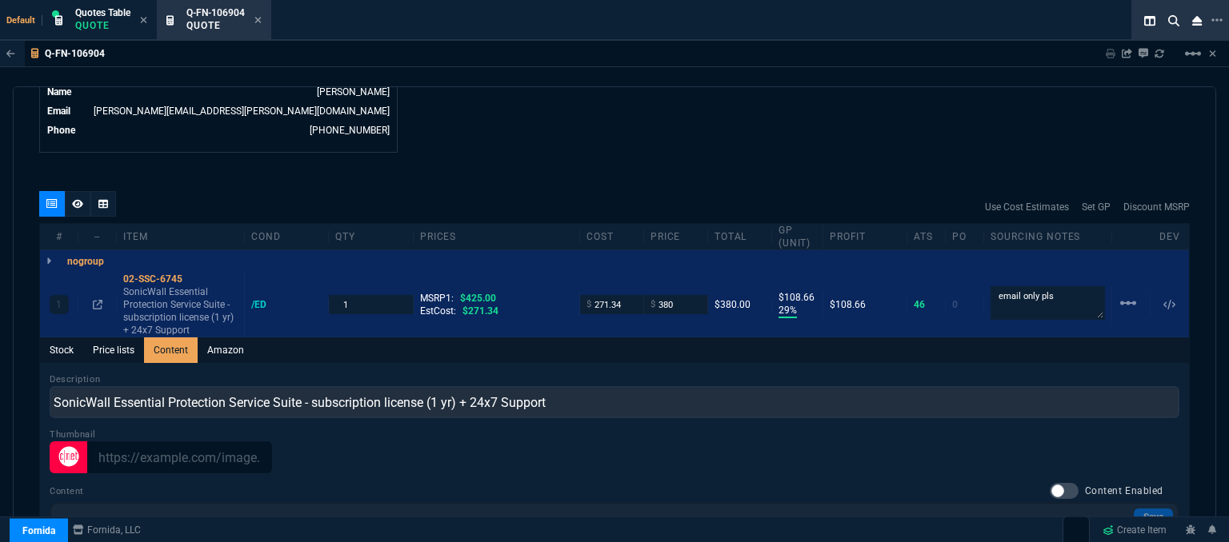
scroll to position [0, 0]
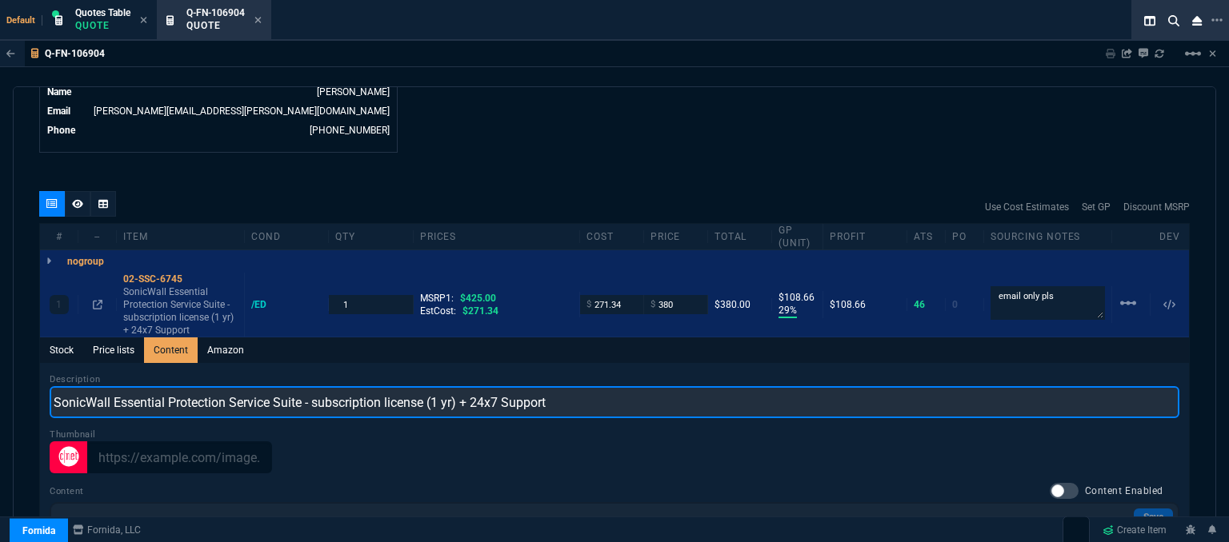
drag, startPoint x: 167, startPoint y: 392, endPoint x: 0, endPoint y: 391, distance: 167.2
click at [0, 391] on div "Q-FN-106904 Sharing Q-FN-106904 Link Dev Link Share on Teams linear_scale quote…" at bounding box center [614, 332] width 1229 height 583
paste input "Advanced Protection Security Suite for TZ270, 1 Year"
type input "SonicWall Advanced Protection Security Suite for TZ270, 1 Year"
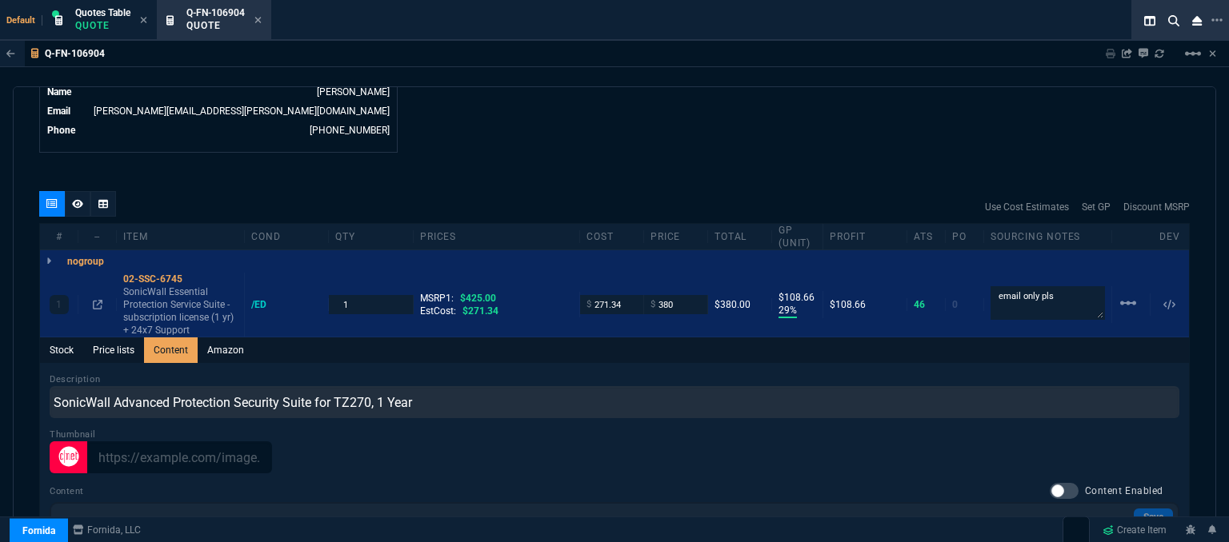
click at [486, 156] on div "quote Q-FN-106904 Evolution Technologies, LLC draft Fornida, LLC [STREET_ADDRES…" at bounding box center [614, 316] width 1203 height 461
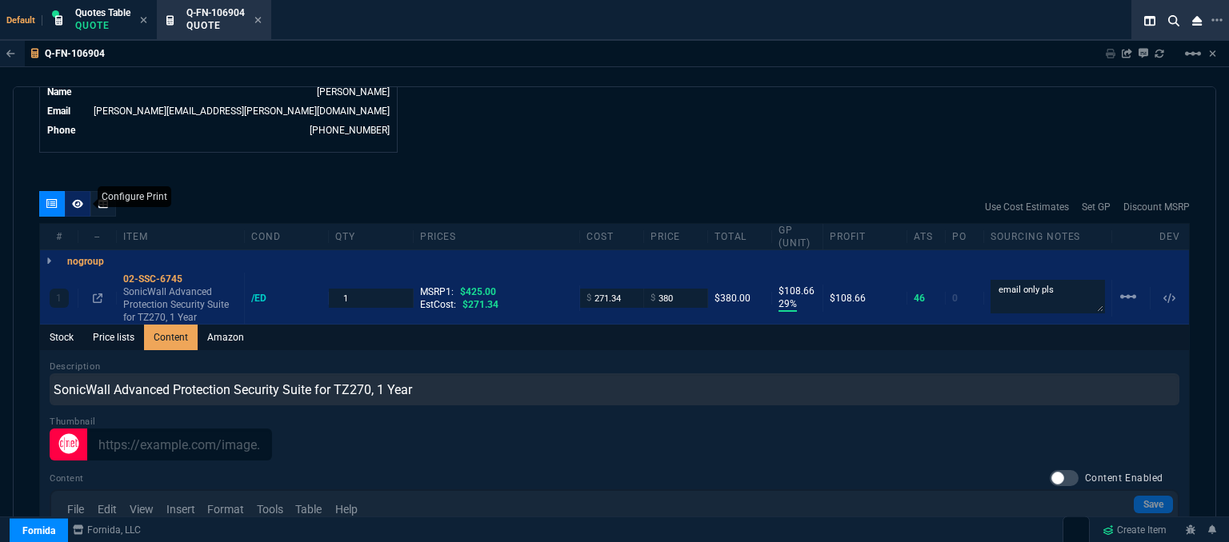
click at [72, 199] on icon at bounding box center [77, 203] width 11 height 9
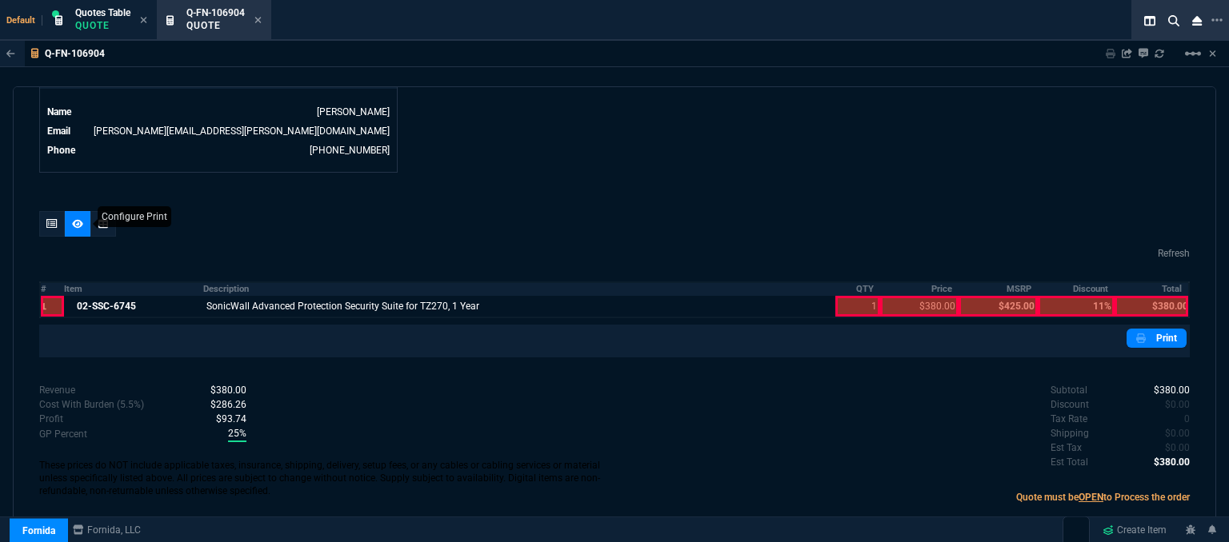
scroll to position [798, 0]
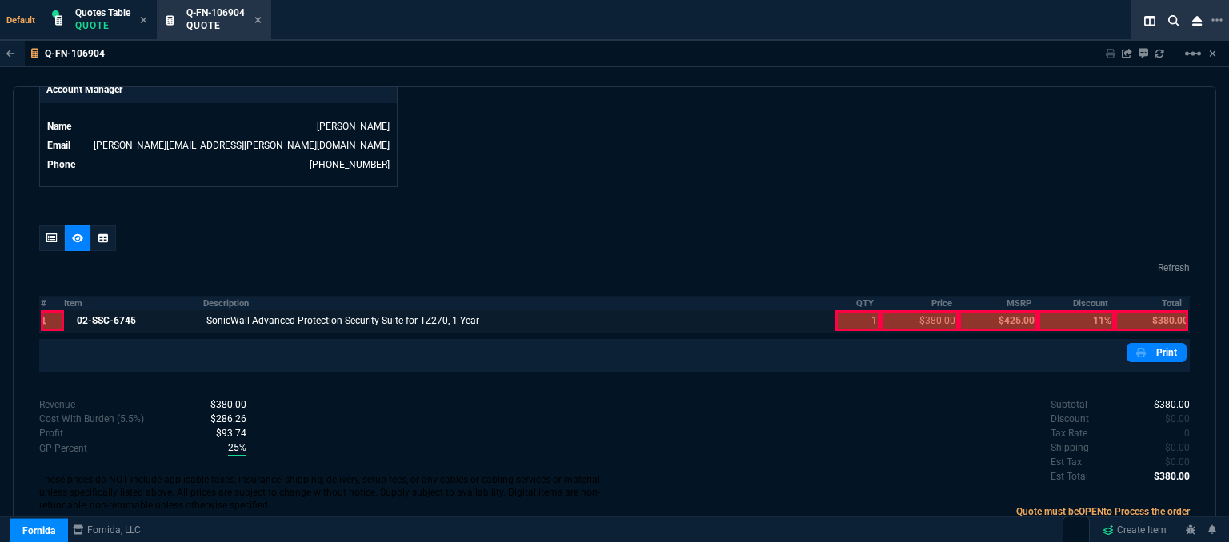
click at [835, 310] on div at bounding box center [857, 320] width 45 height 21
click at [891, 311] on div at bounding box center [919, 320] width 78 height 21
click at [1151, 310] on div at bounding box center [1152, 320] width 74 height 21
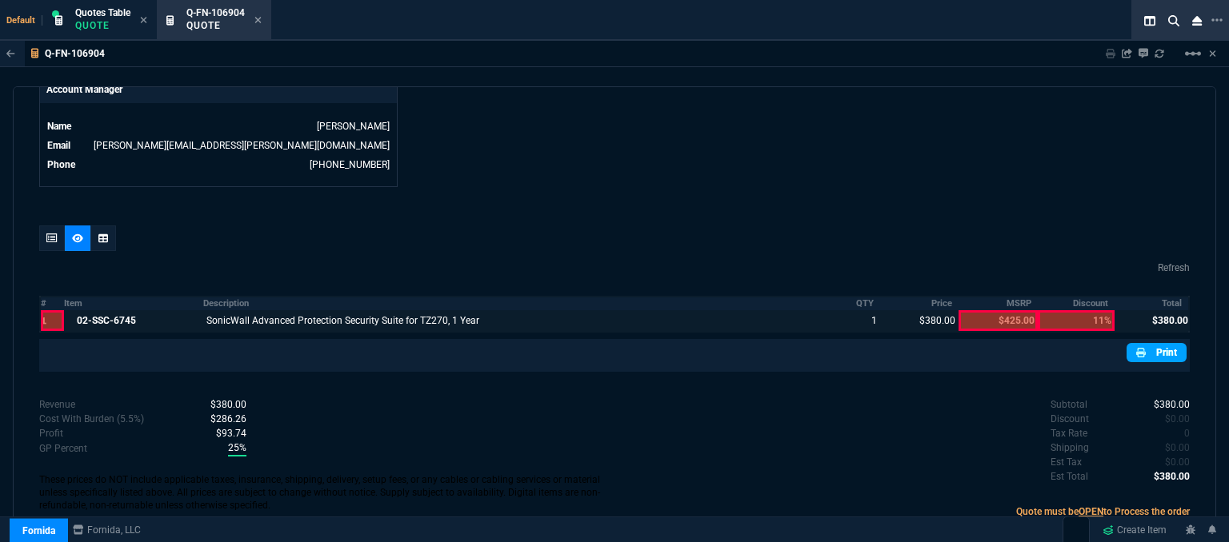
click at [1143, 343] on link "Print" at bounding box center [1157, 352] width 60 height 19
click at [43, 230] on div at bounding box center [52, 239] width 26 height 26
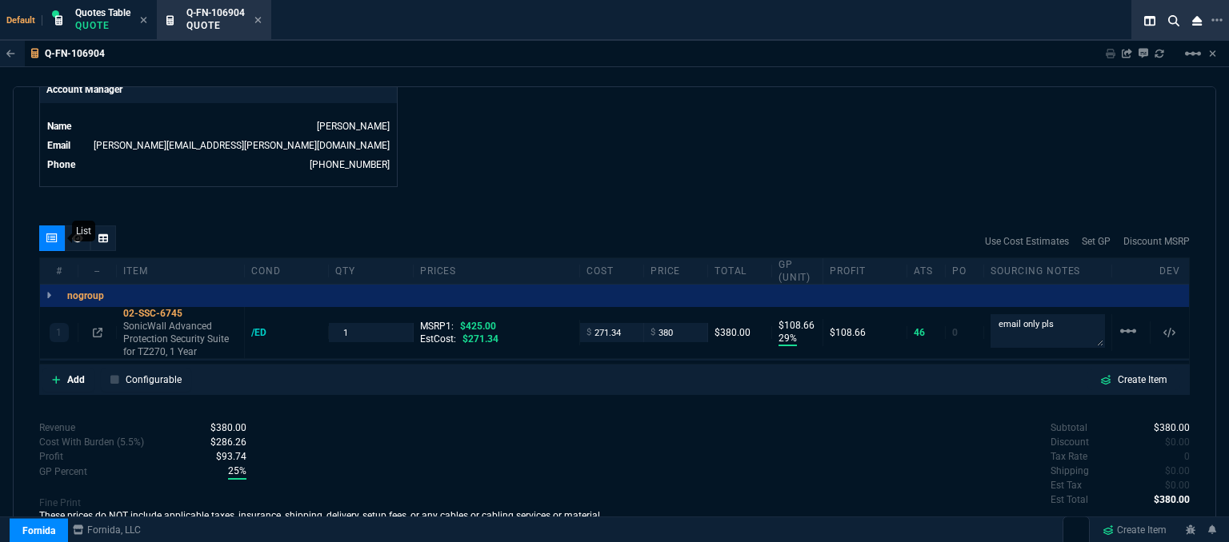
type input "29"
type input "109"
type input "11"
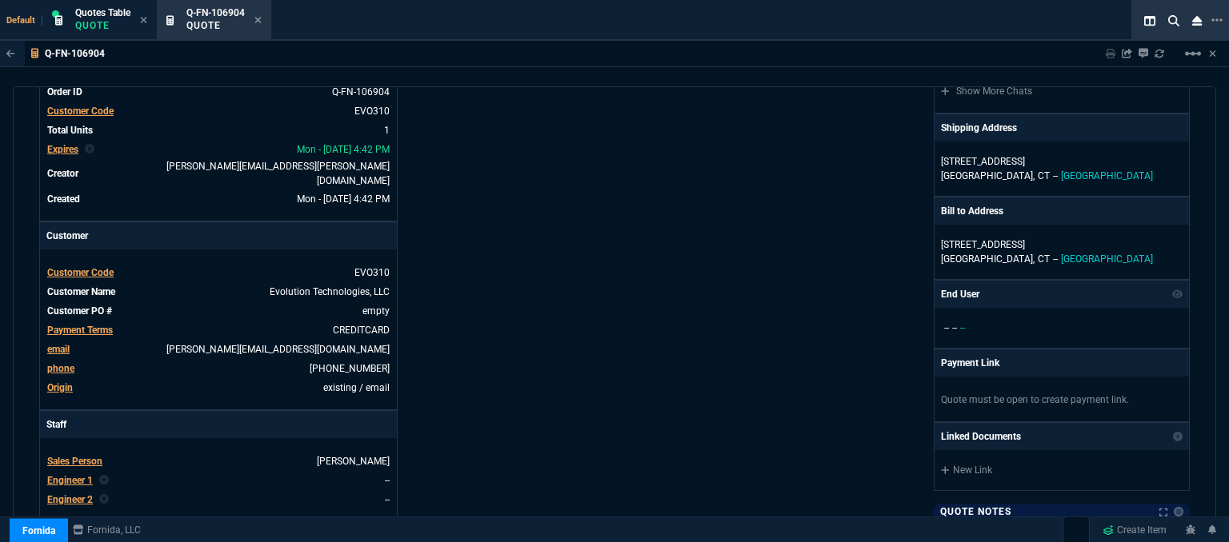
scroll to position [0, 0]
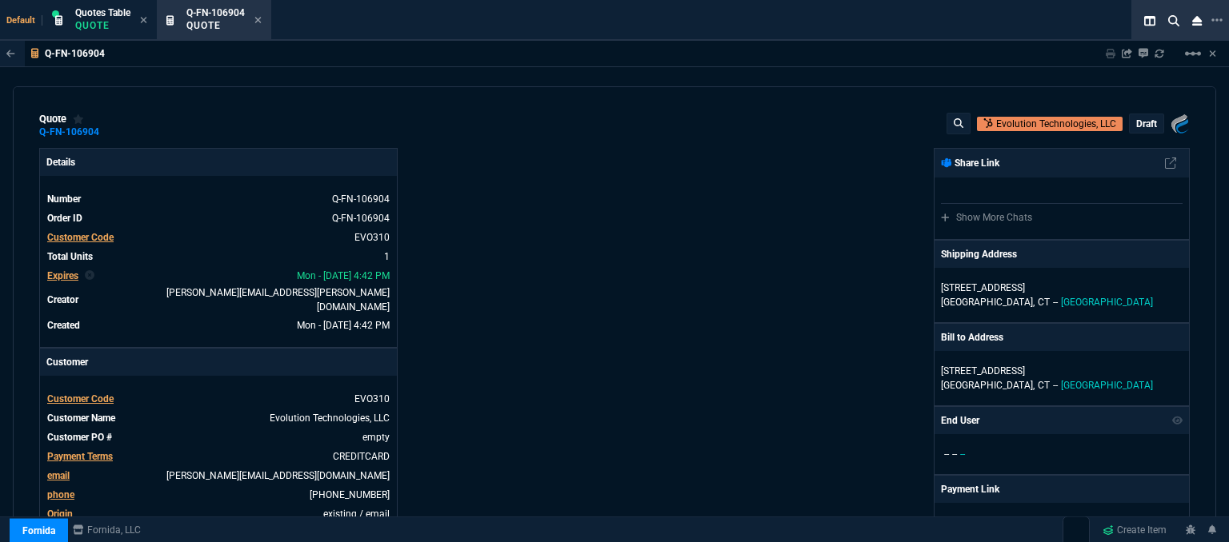
click at [1137, 122] on p "draft" at bounding box center [1146, 124] width 21 height 13
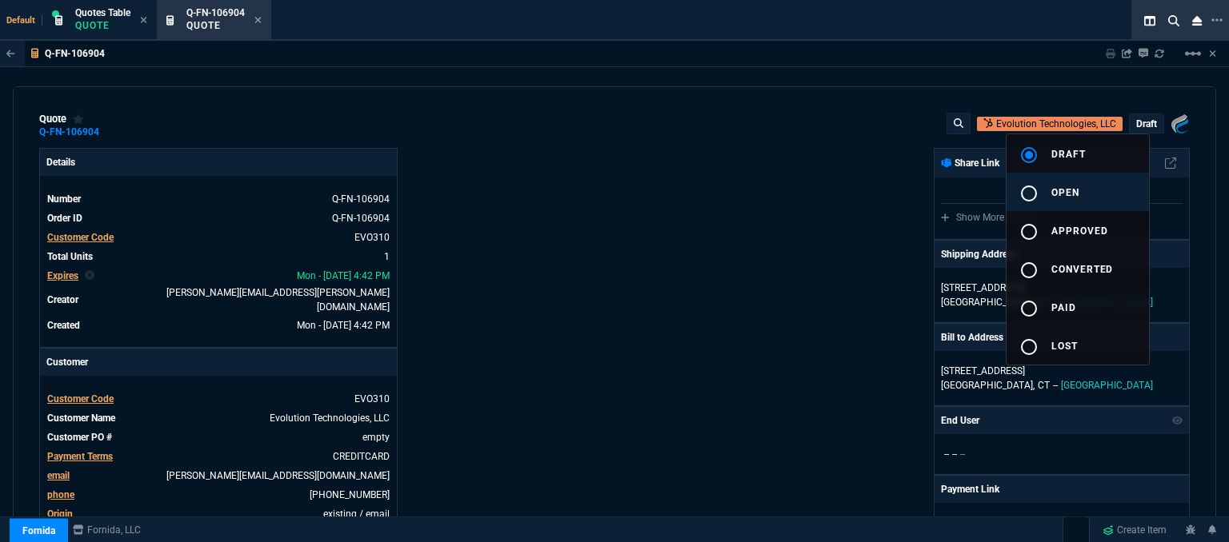
click at [1069, 183] on button "radio_button_unchecked open" at bounding box center [1078, 192] width 142 height 38
click at [779, 190] on div at bounding box center [614, 271] width 1229 height 542
type input "29"
type input "109"
type input "425"
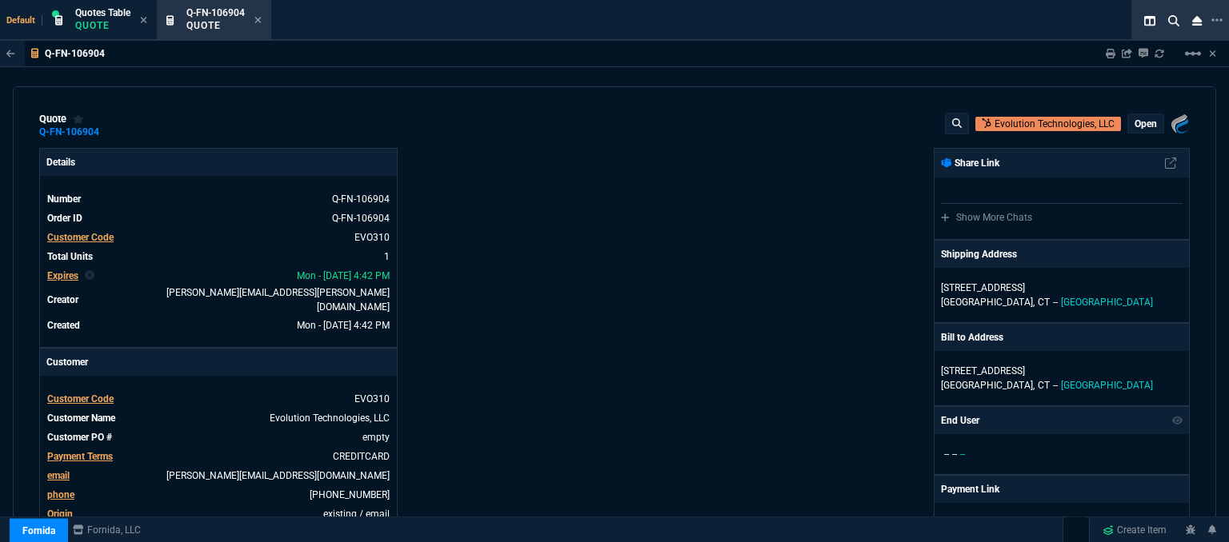
type input "11"
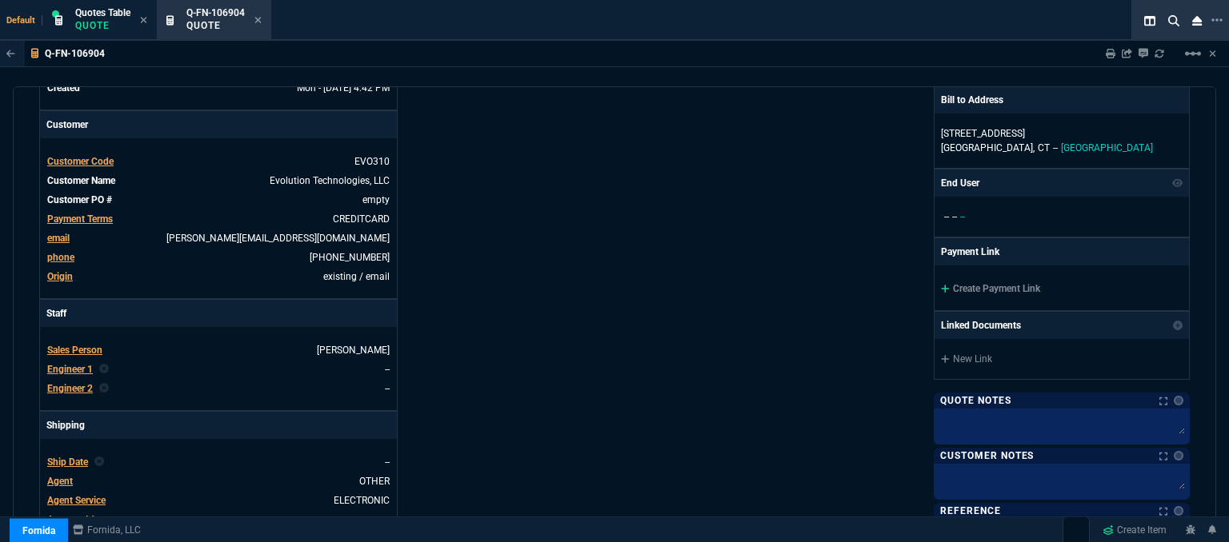
scroll to position [240, 0]
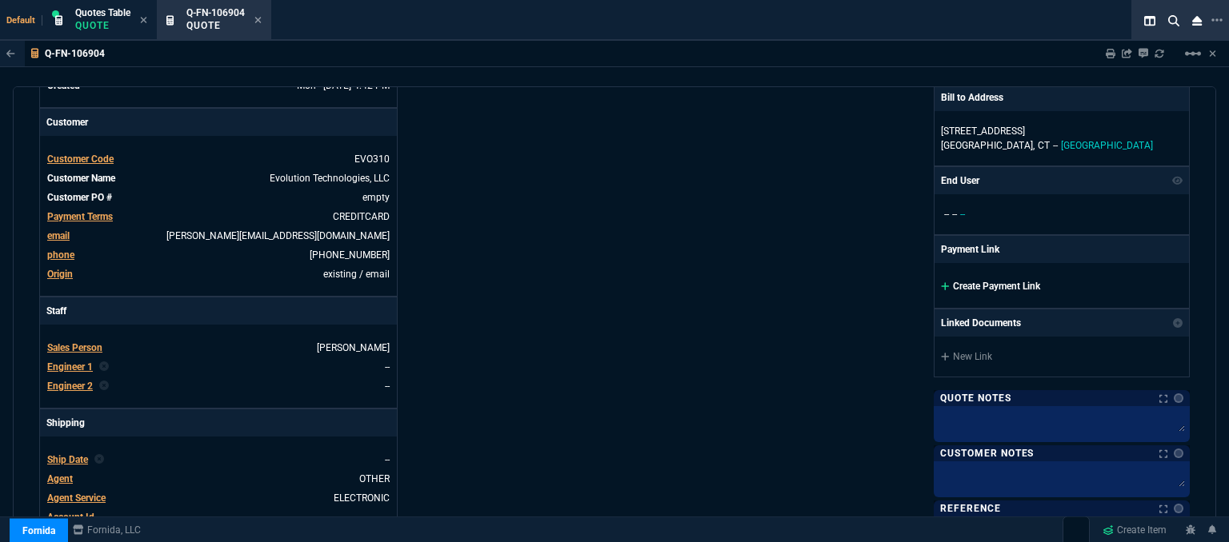
click at [941, 286] on icon at bounding box center [945, 286] width 8 height 8
click at [941, 285] on icon at bounding box center [945, 287] width 9 height 10
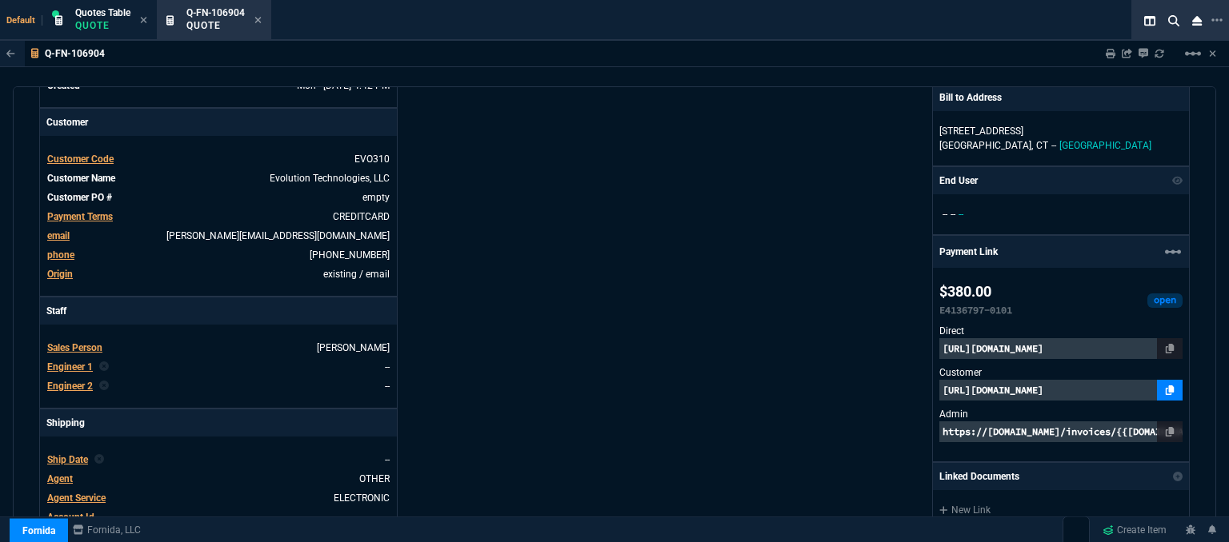
click at [1166, 394] on fa-icon at bounding box center [1170, 390] width 9 height 11
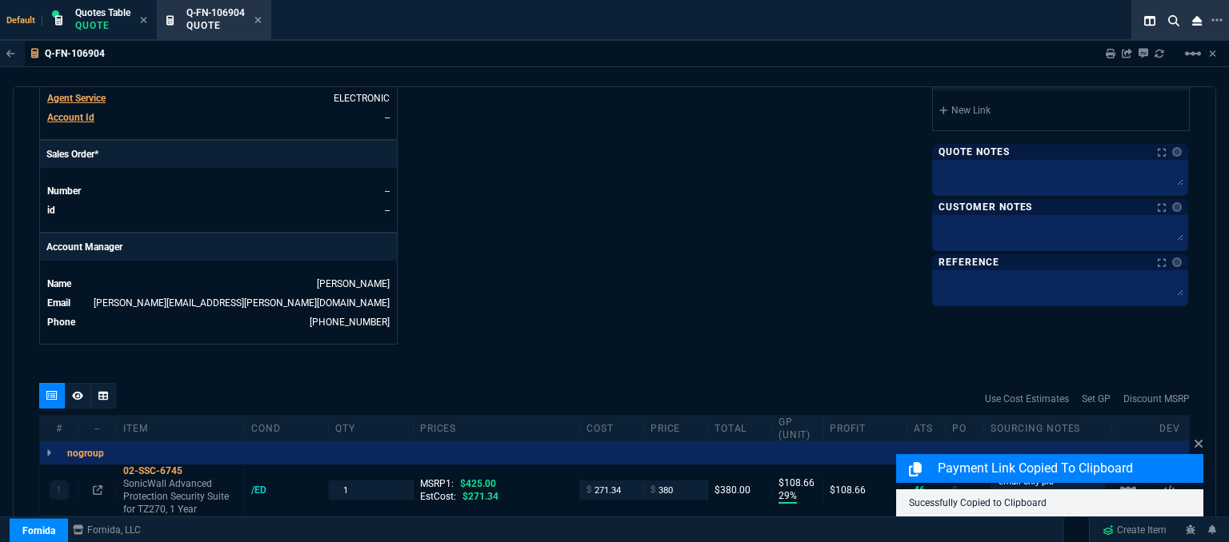
scroll to position [816, 0]
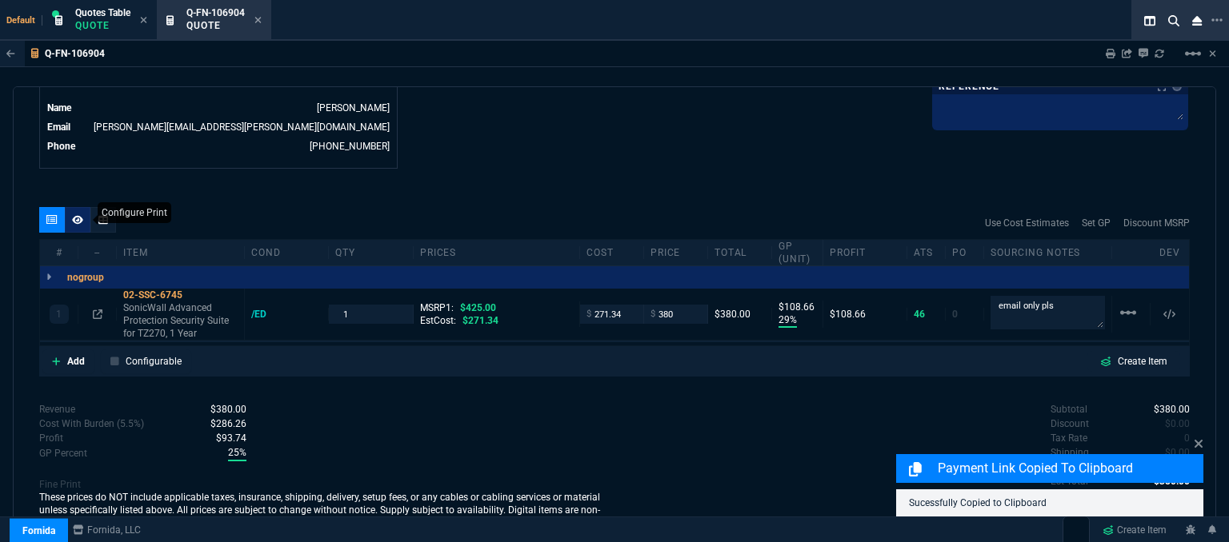
click at [74, 207] on div at bounding box center [78, 220] width 26 height 26
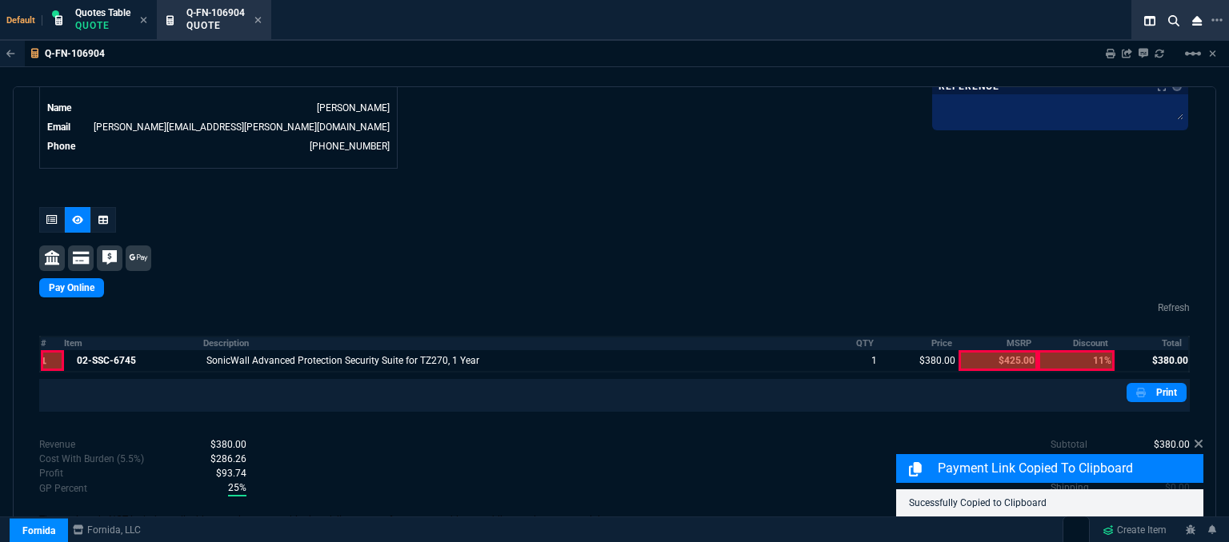
scroll to position [813, 0]
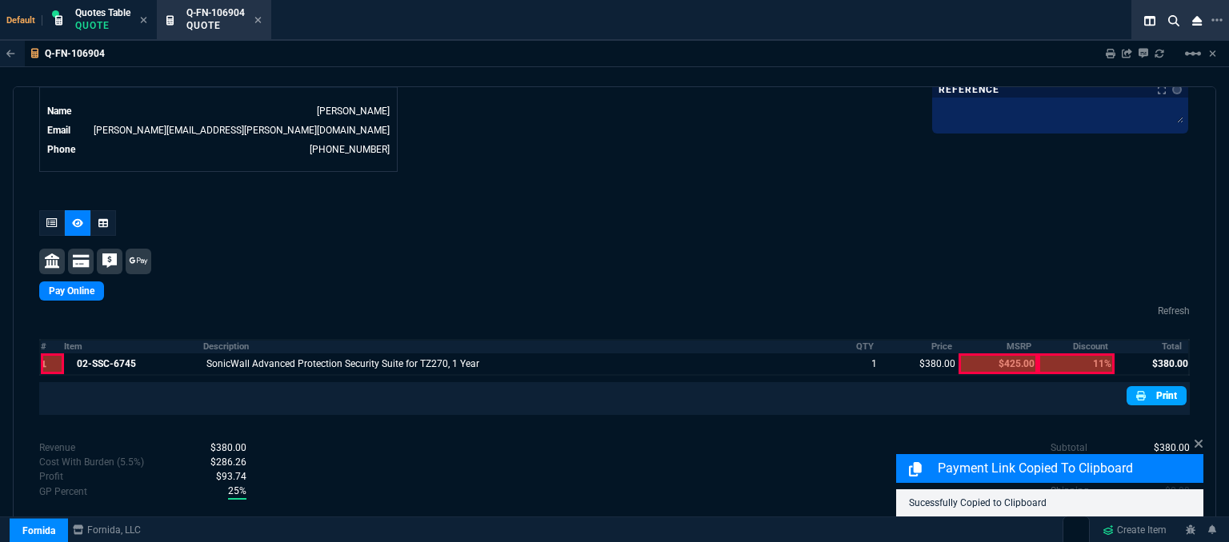
click at [1149, 386] on link "Print" at bounding box center [1157, 395] width 60 height 19
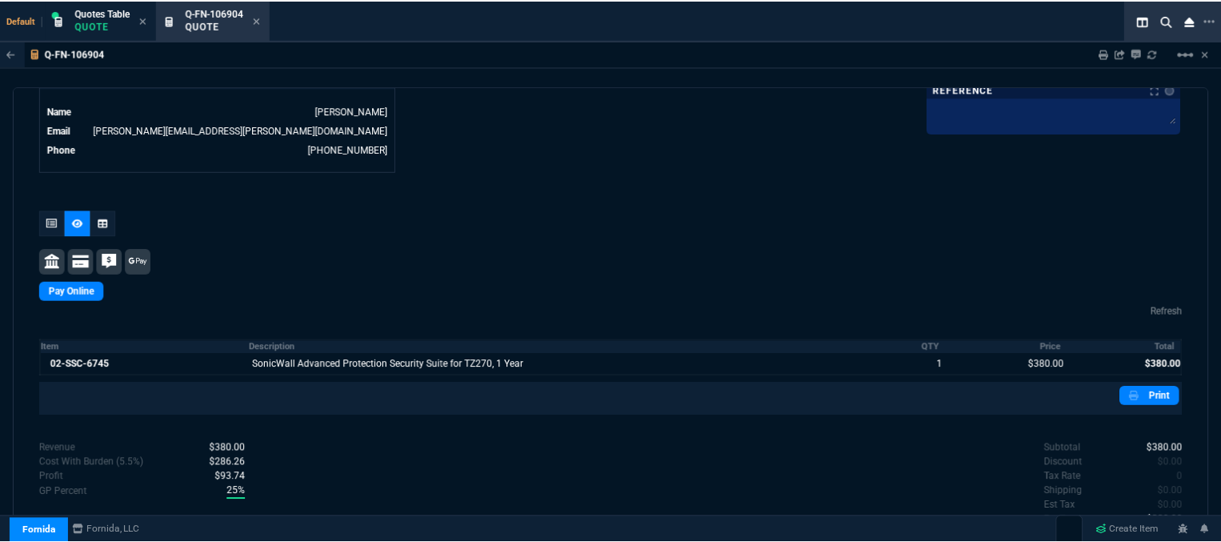
scroll to position [840, 0]
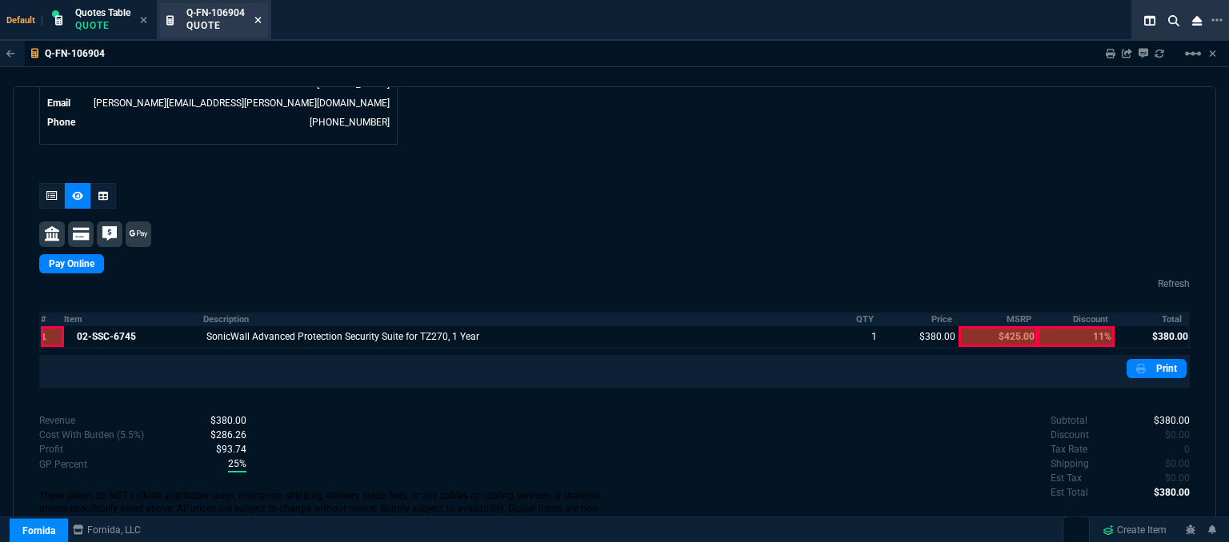
click at [259, 16] on icon at bounding box center [257, 20] width 7 height 10
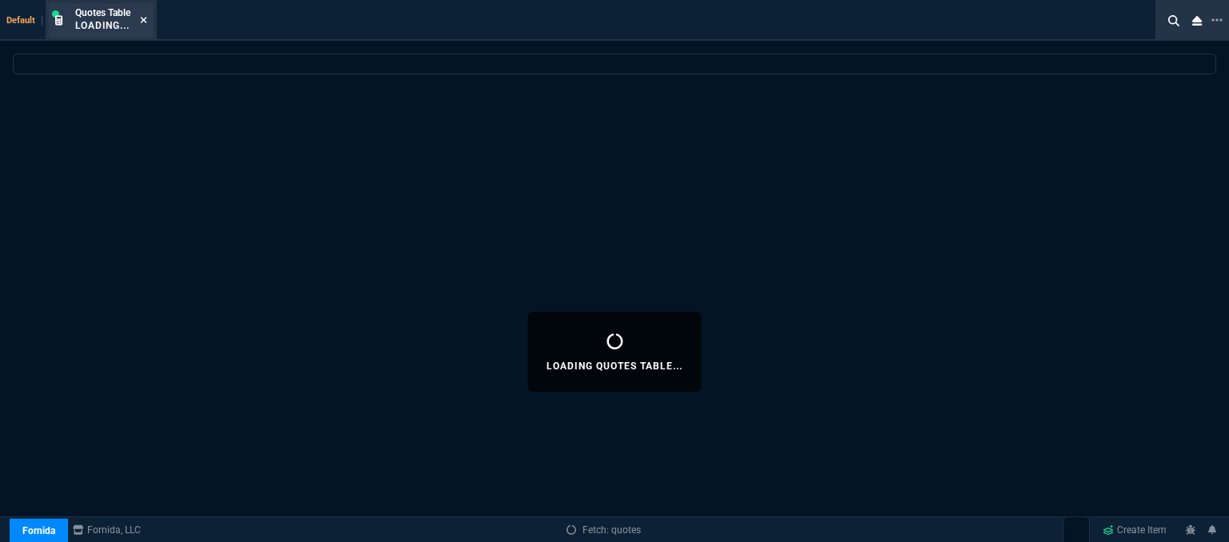
click at [142, 16] on icon at bounding box center [143, 20] width 7 height 10
